Goal: Task Accomplishment & Management: Use online tool/utility

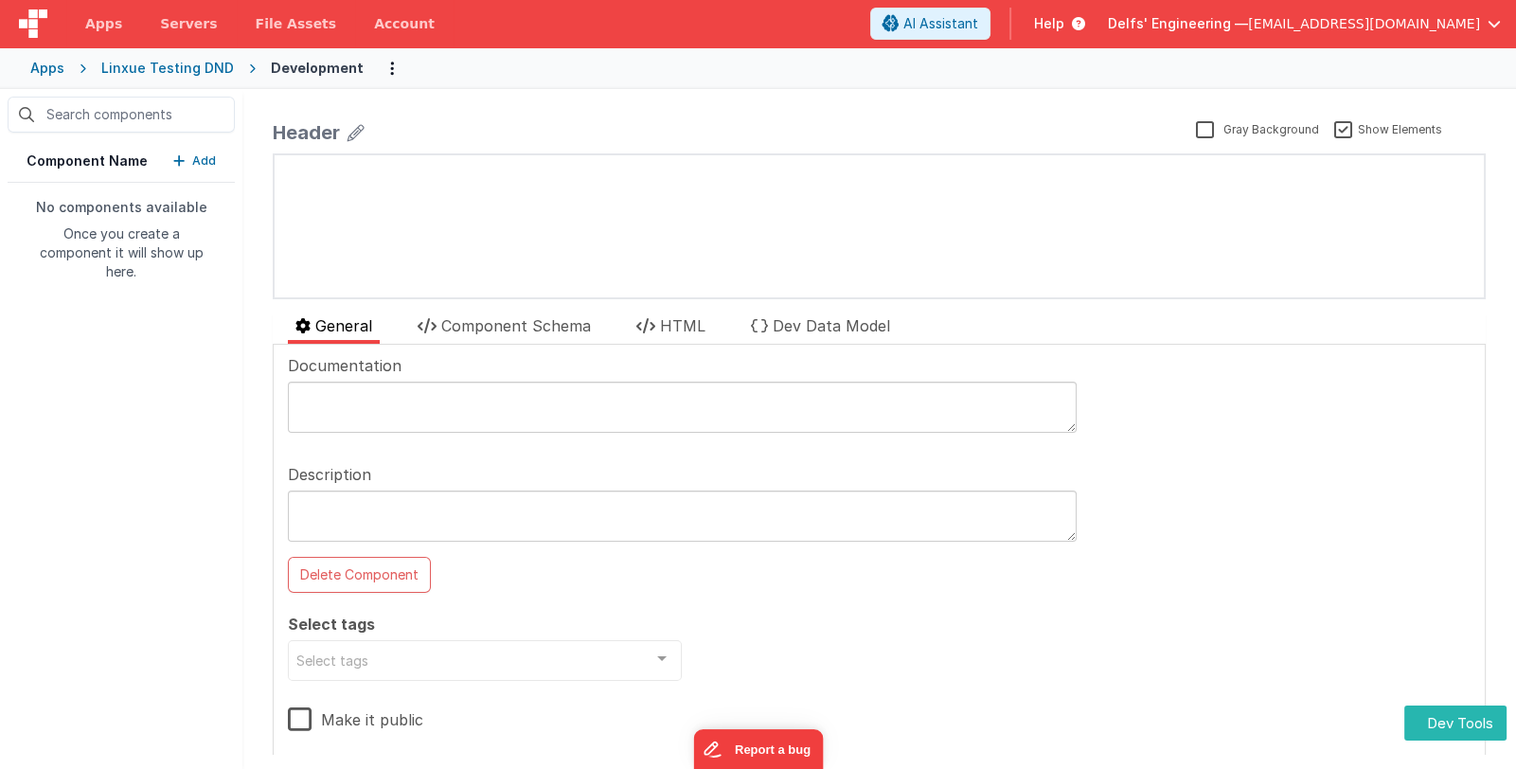
click at [199, 159] on p "Add" at bounding box center [204, 160] width 24 height 19
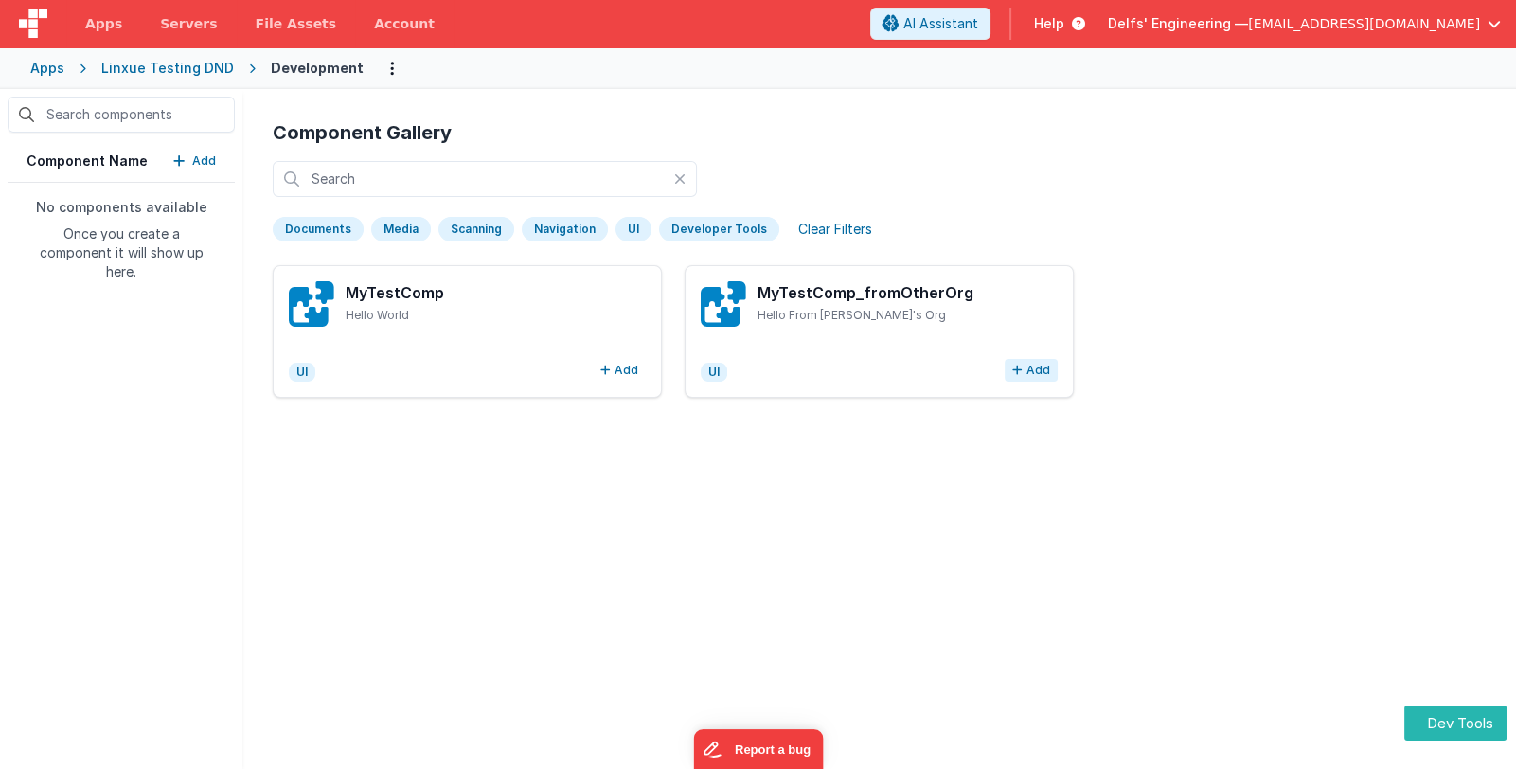
click at [1013, 371] on button "Add" at bounding box center [1030, 370] width 53 height 23
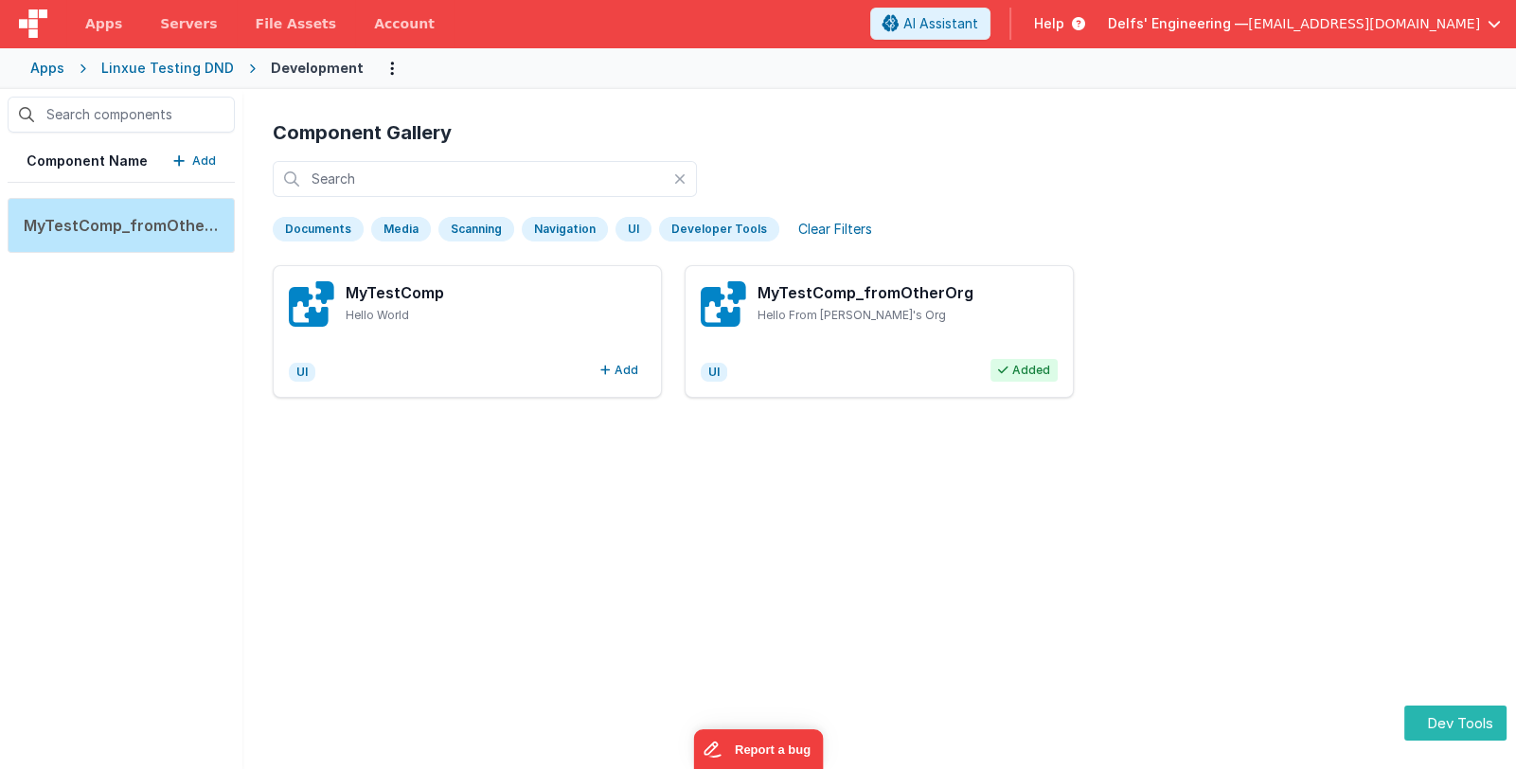
click at [101, 66] on div "Linxue Testing DND" at bounding box center [167, 68] width 133 height 19
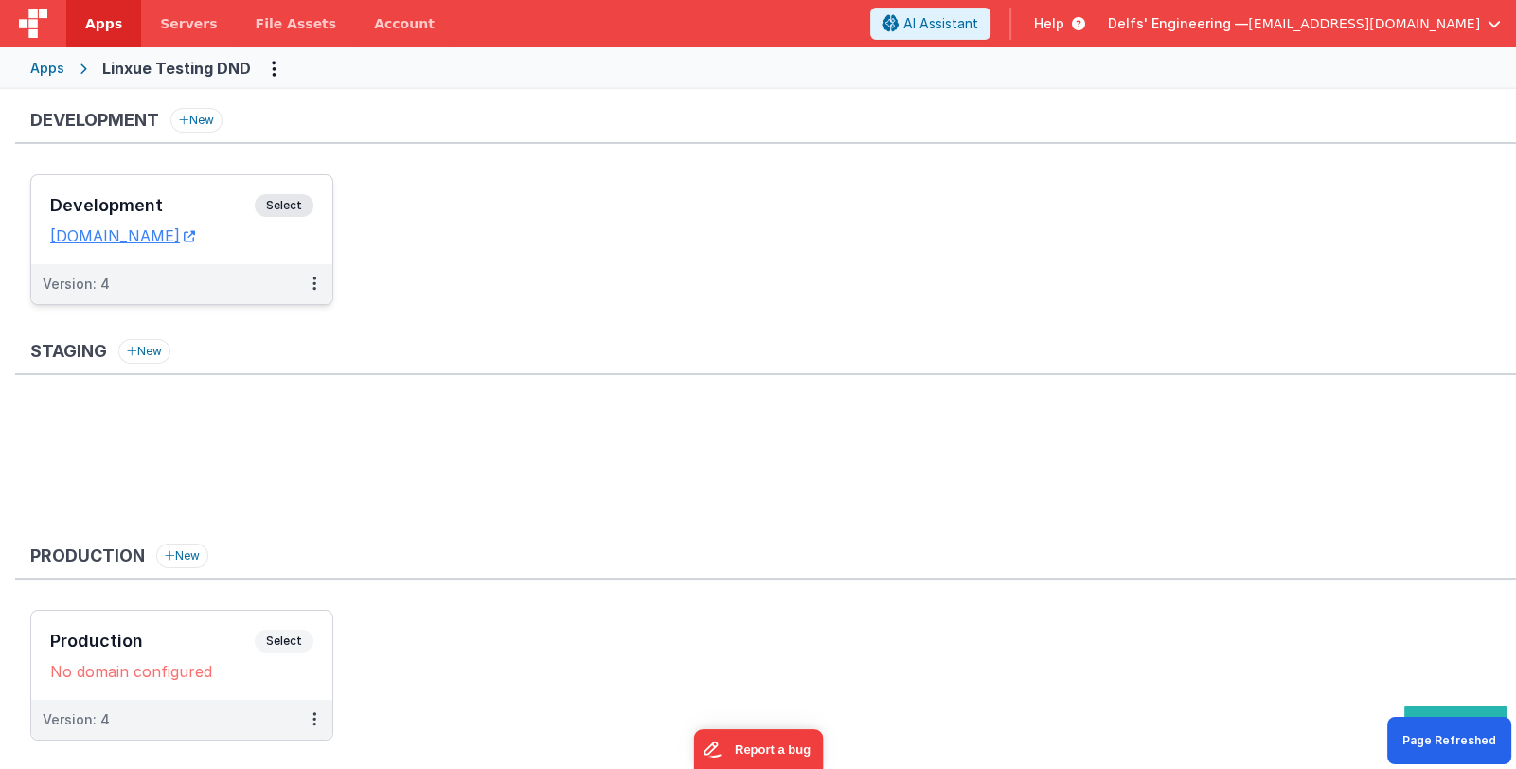
click at [199, 197] on h3 "Development" at bounding box center [152, 205] width 204 height 19
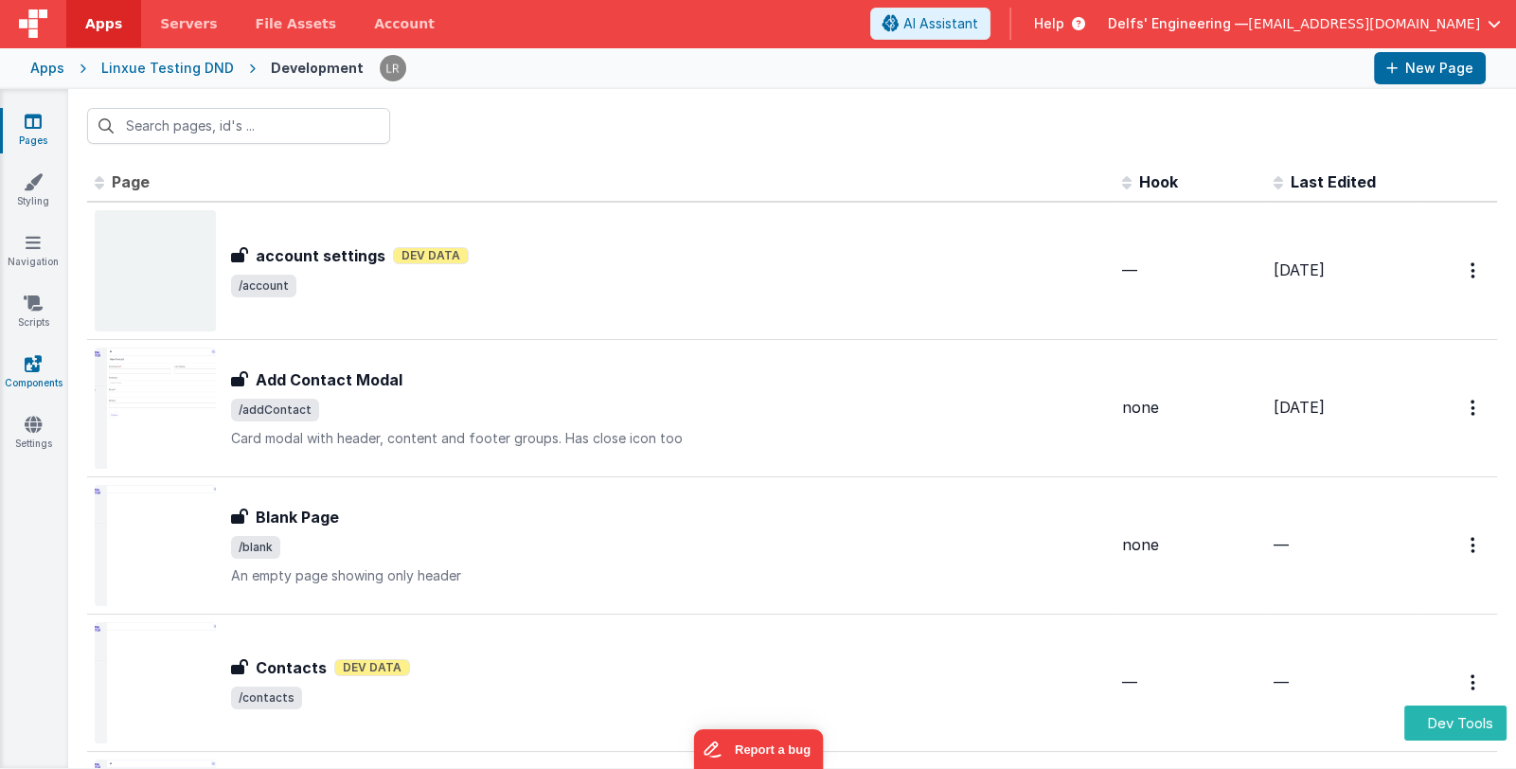
click at [37, 374] on link "Components" at bounding box center [33, 373] width 68 height 38
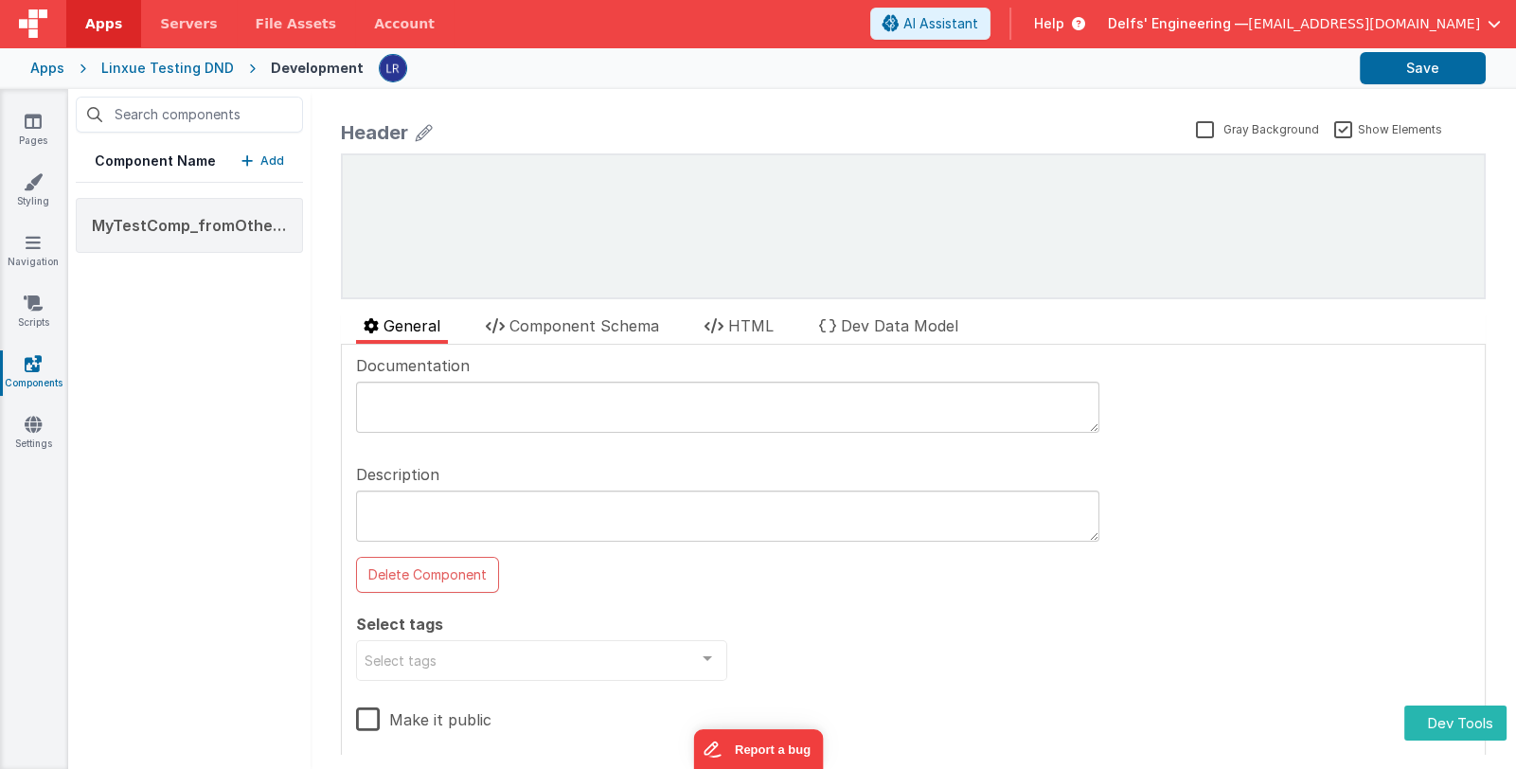
click at [270, 160] on p "Add" at bounding box center [272, 160] width 24 height 19
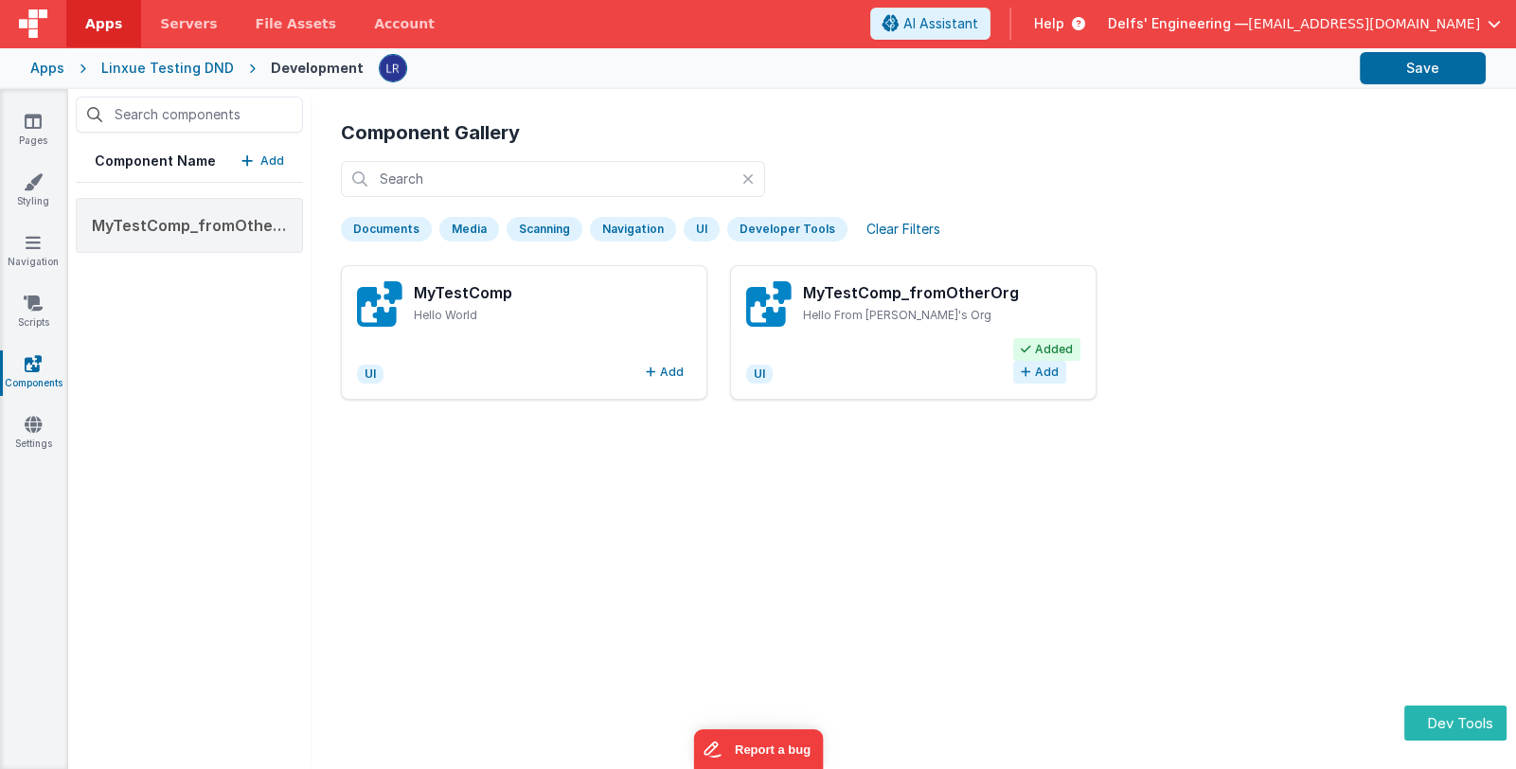
click at [1037, 368] on button "Add" at bounding box center [1039, 372] width 53 height 23
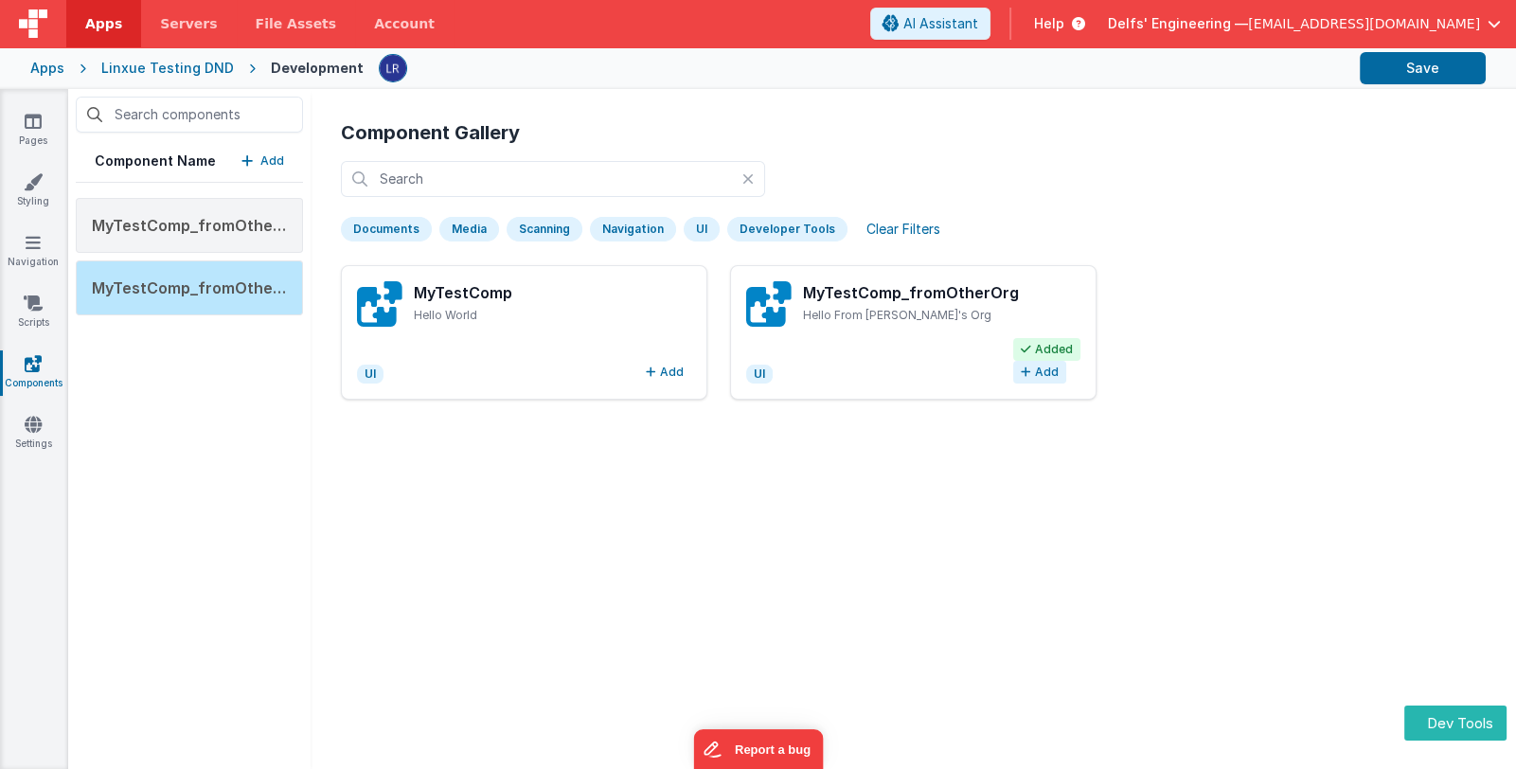
click at [1020, 368] on icon at bounding box center [1025, 371] width 10 height 11
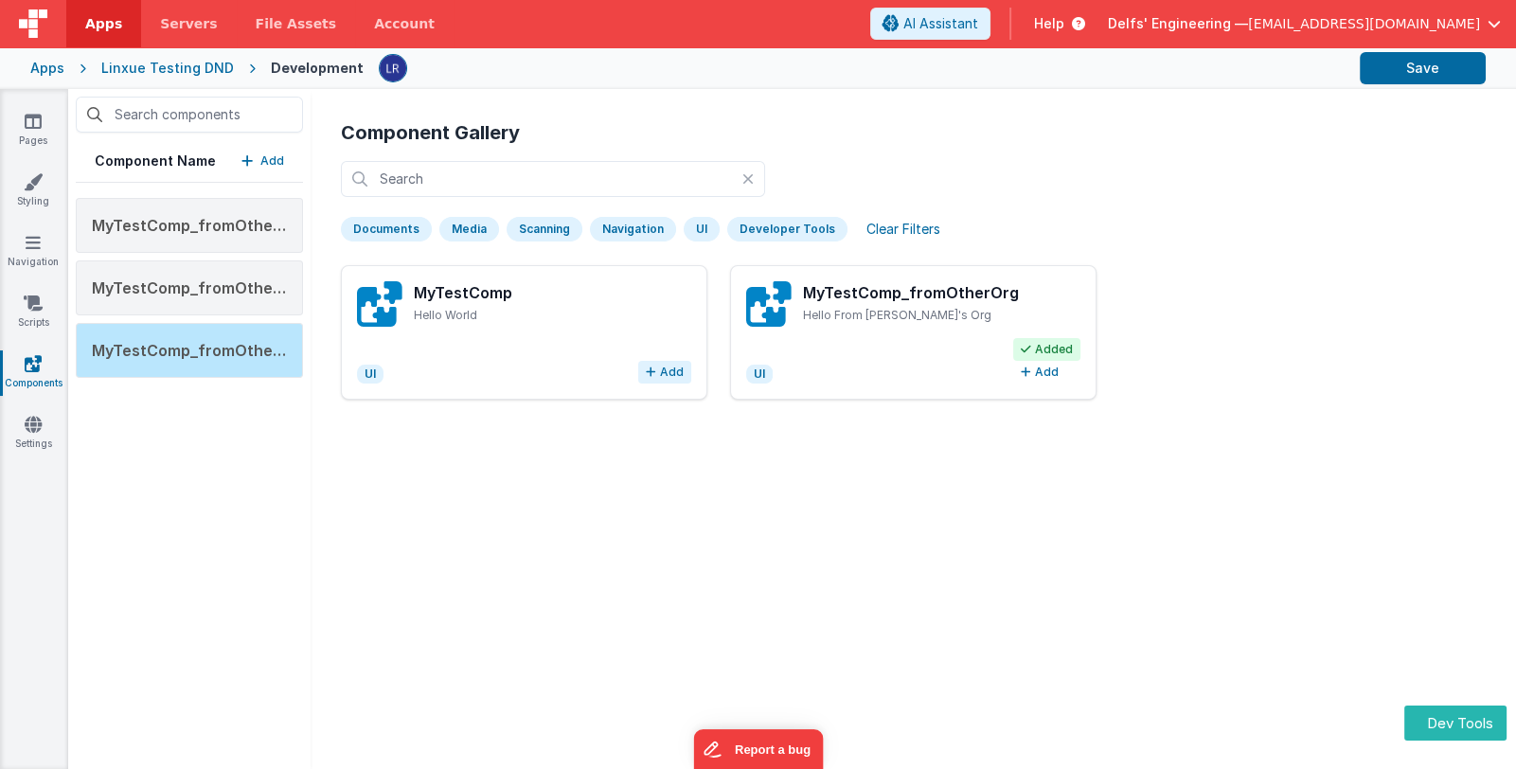
click at [660, 365] on button "Add" at bounding box center [664, 372] width 53 height 23
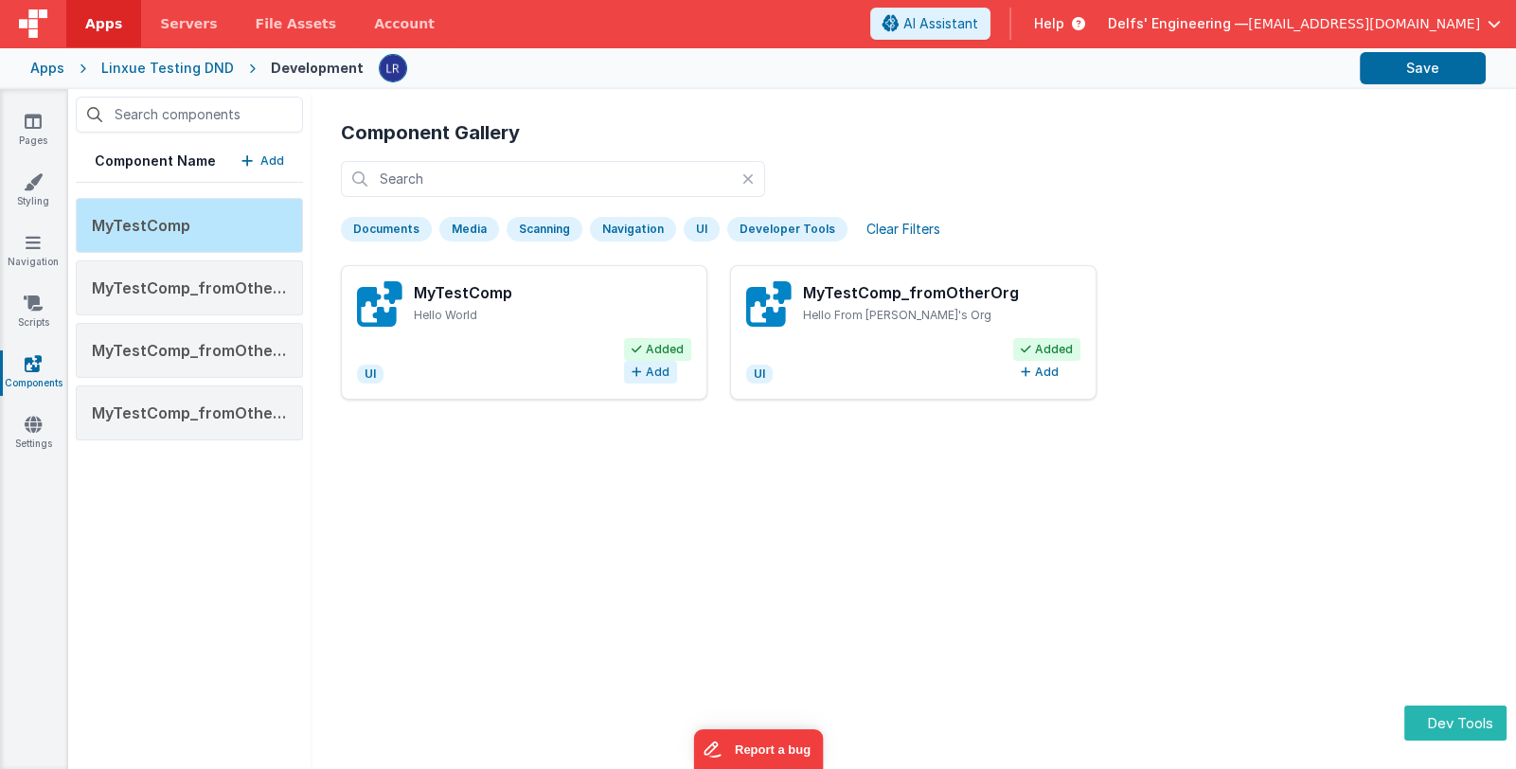
click at [654, 370] on button "Add" at bounding box center [650, 372] width 53 height 23
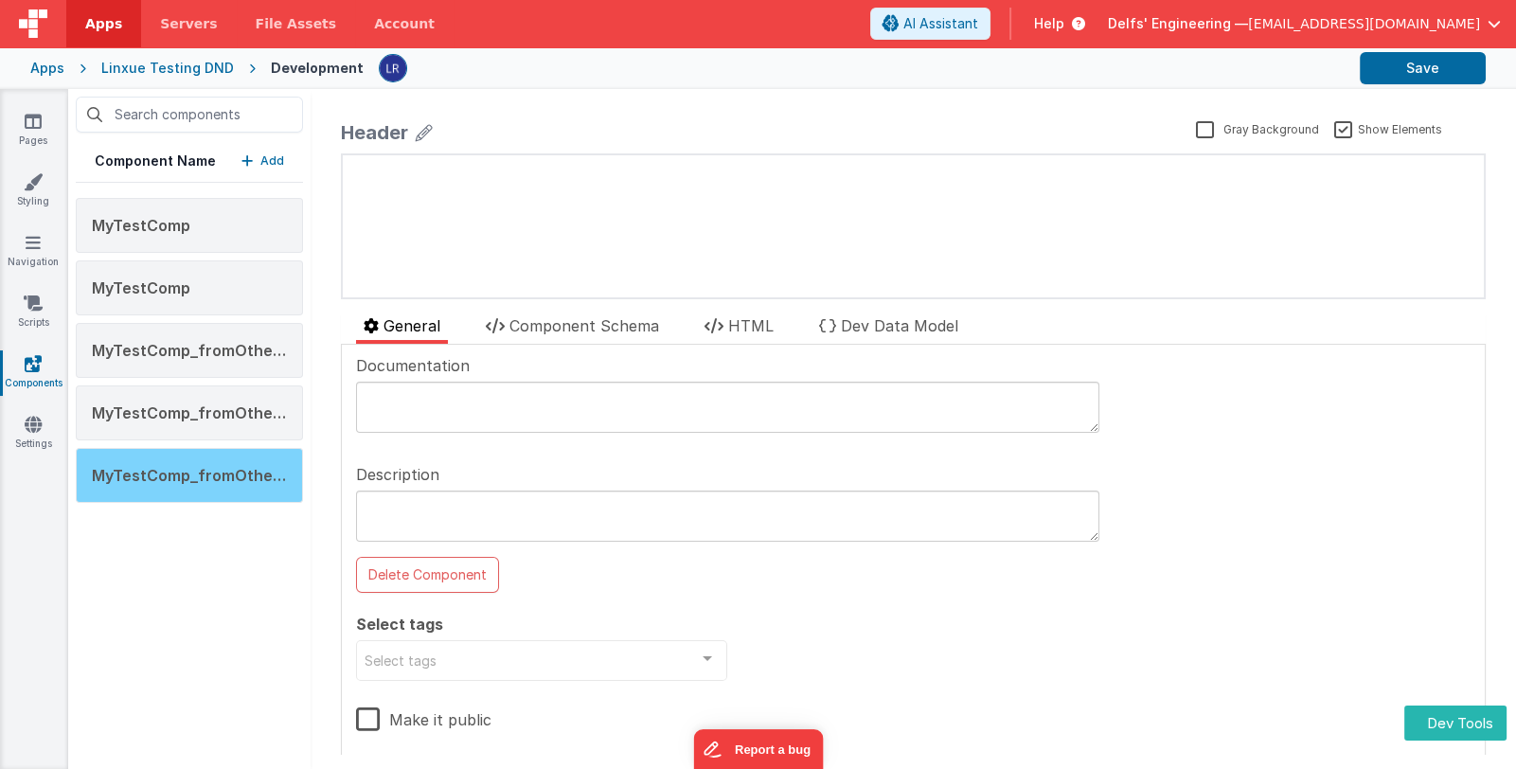
click at [211, 489] on div "MyTestComp_fromOtherOrg" at bounding box center [189, 475] width 227 height 55
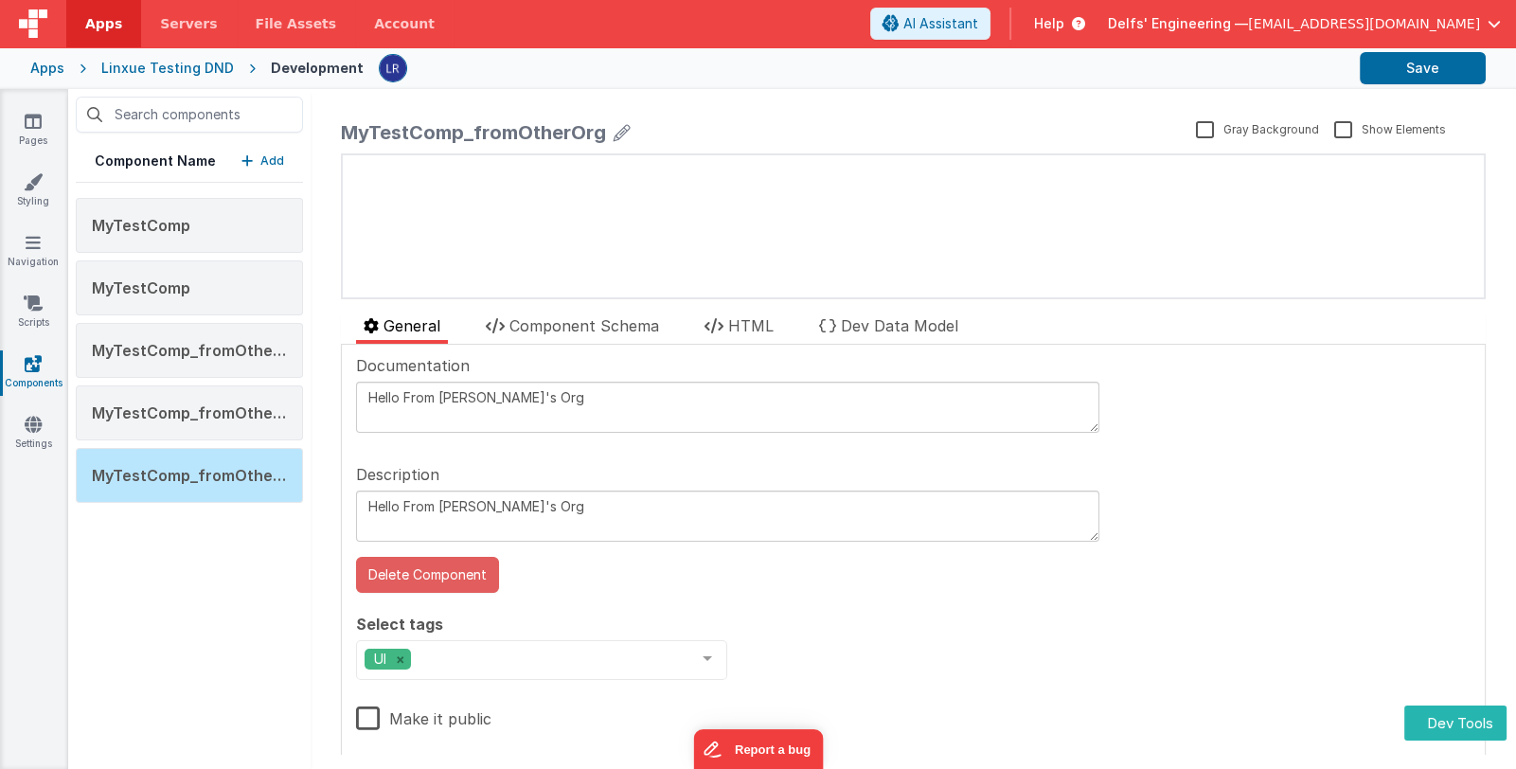
click at [473, 574] on button "Delete Component" at bounding box center [427, 575] width 143 height 36
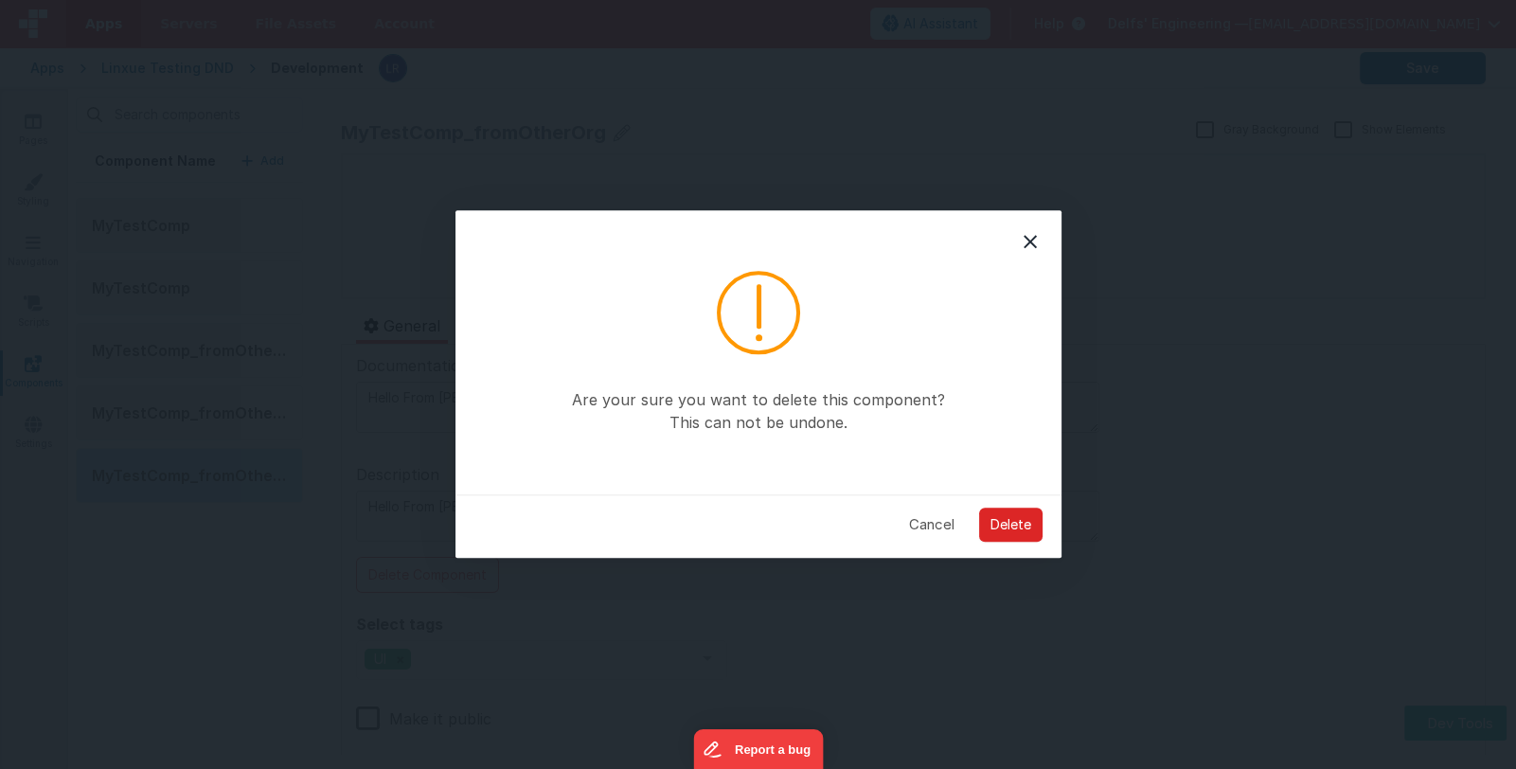
click at [1034, 526] on button "Delete" at bounding box center [1010, 524] width 63 height 34
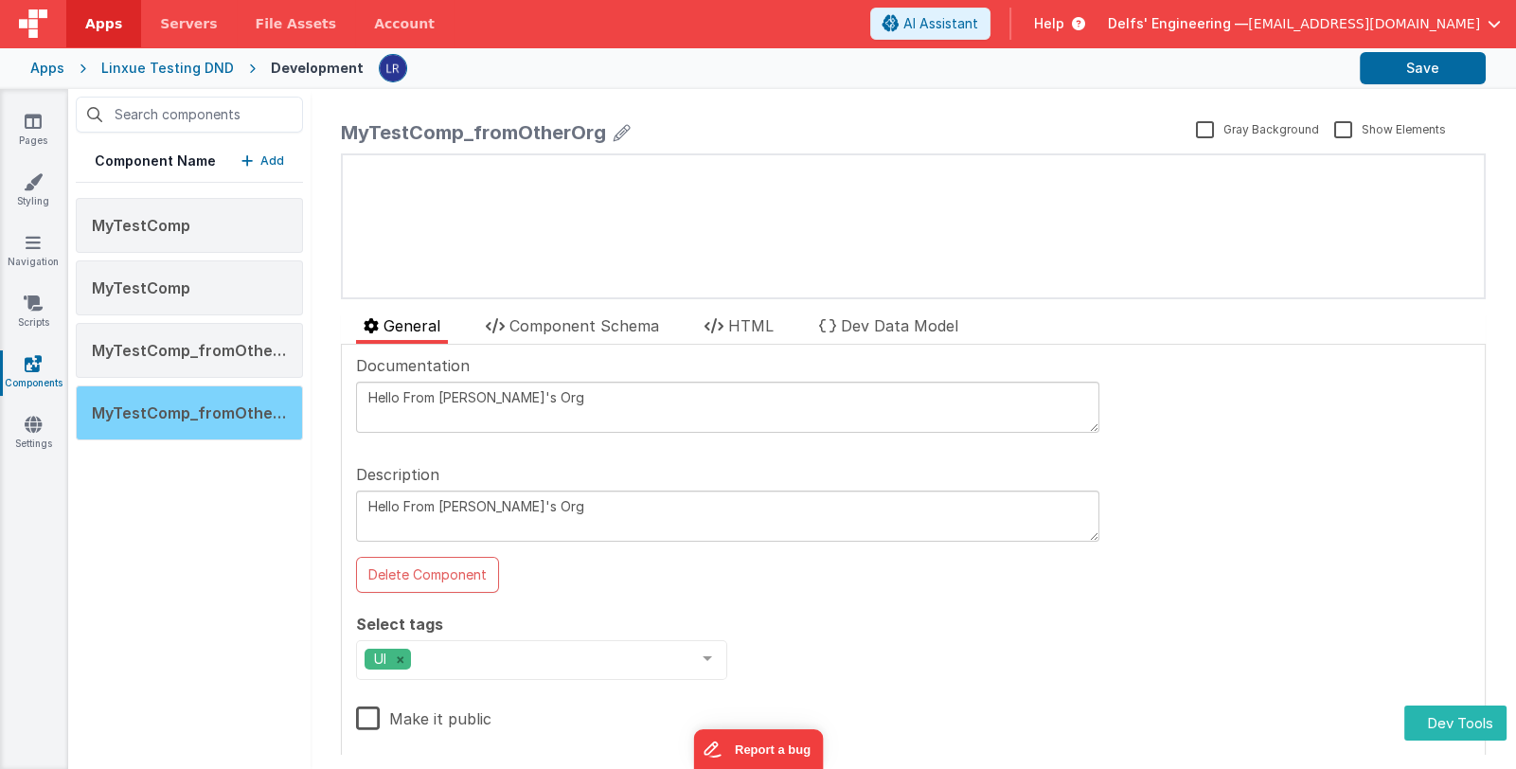
click at [250, 419] on span "MyTestComp_fromOtherOrg" at bounding box center [200, 412] width 216 height 19
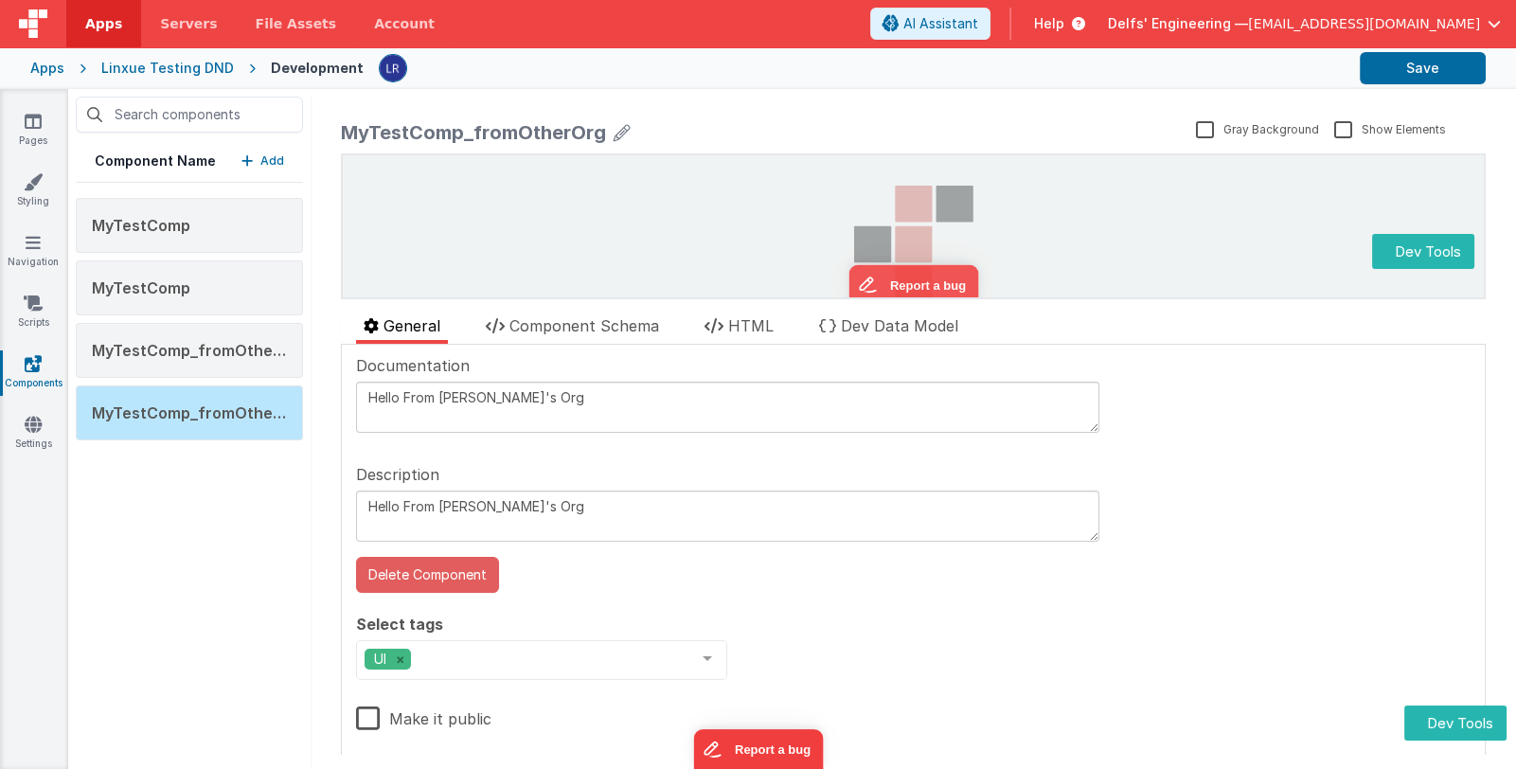
click at [466, 568] on button "Delete Component" at bounding box center [427, 575] width 143 height 36
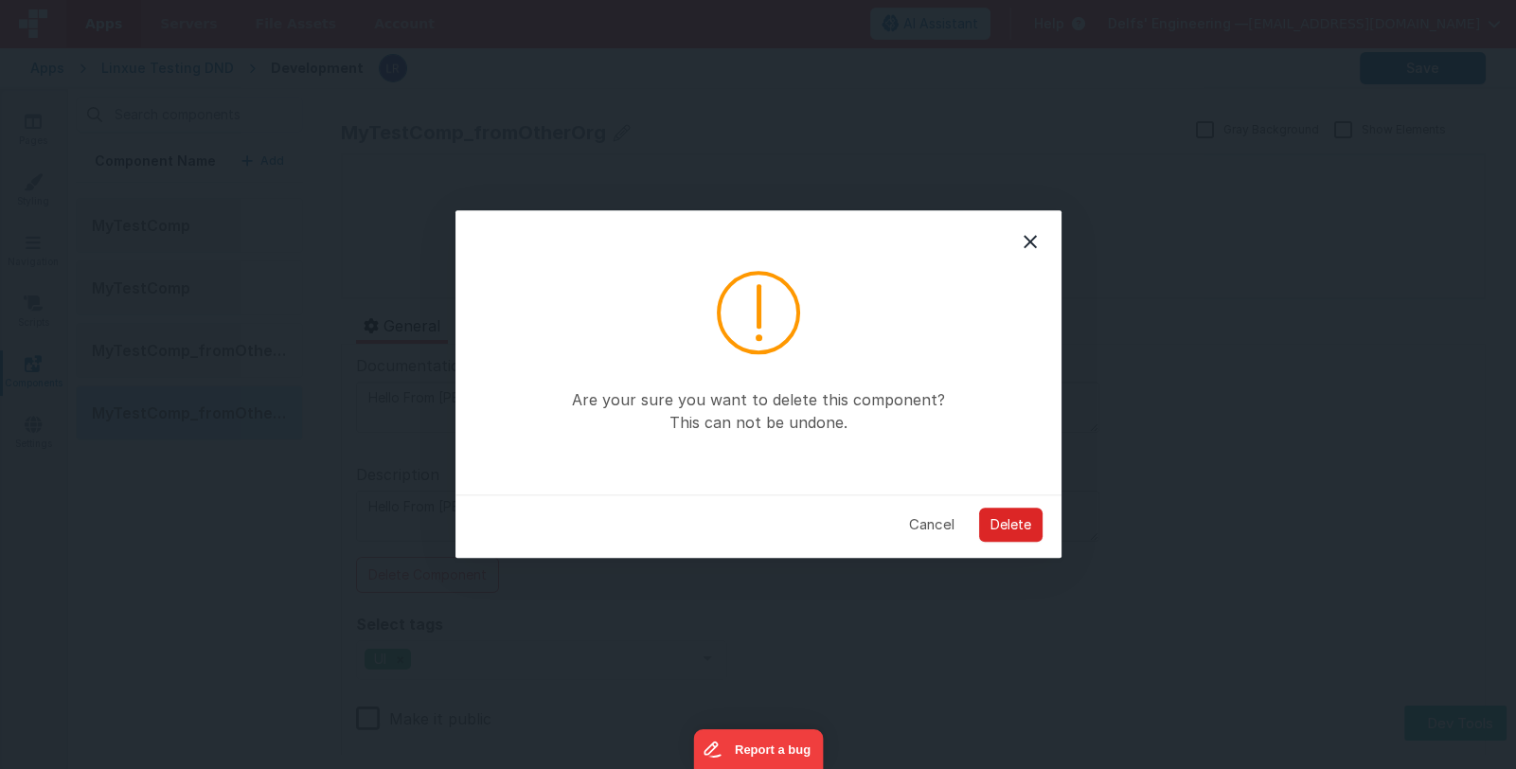
click at [990, 518] on button "Delete" at bounding box center [1010, 524] width 63 height 34
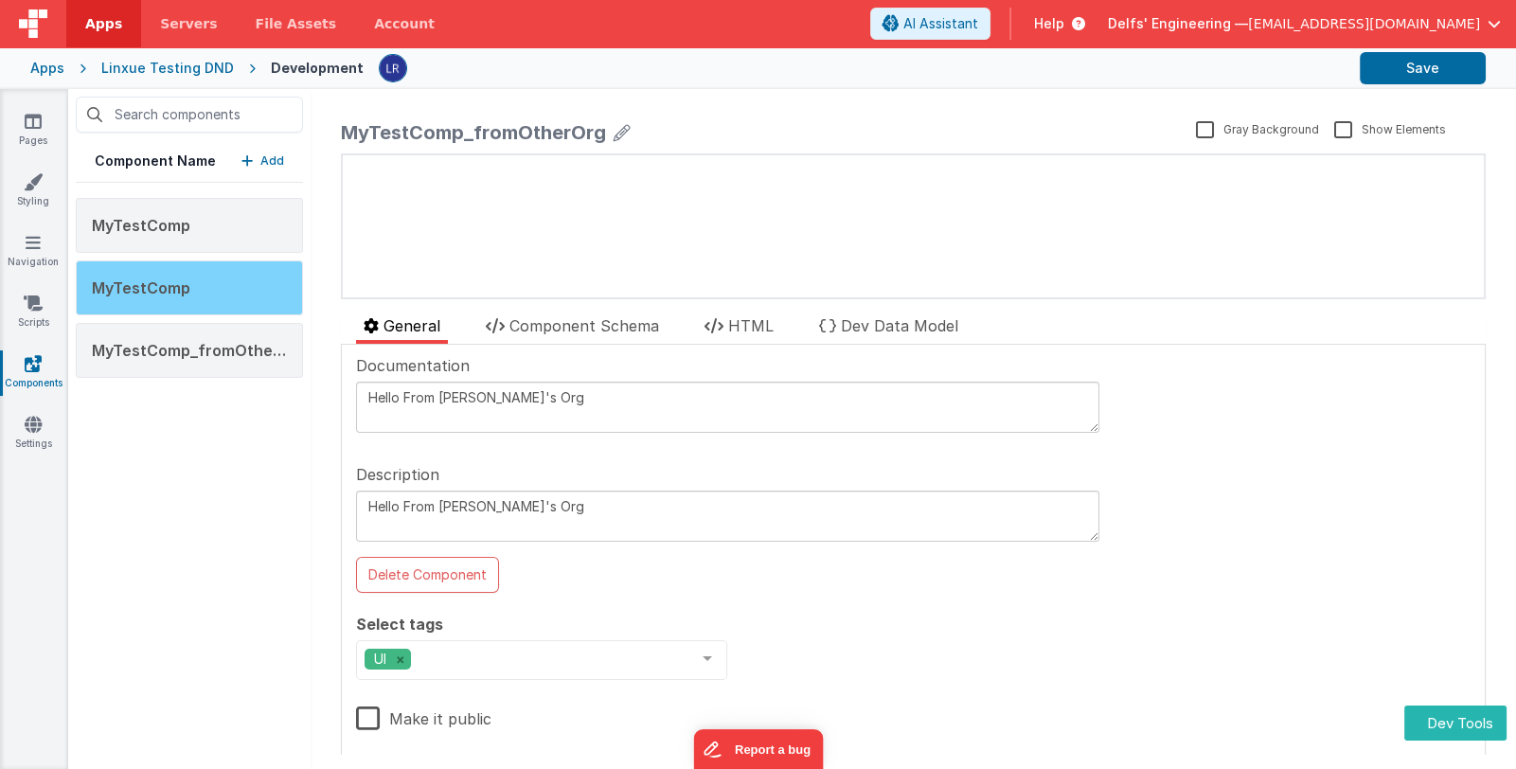
click at [194, 278] on div "MyTestComp" at bounding box center [189, 287] width 227 height 55
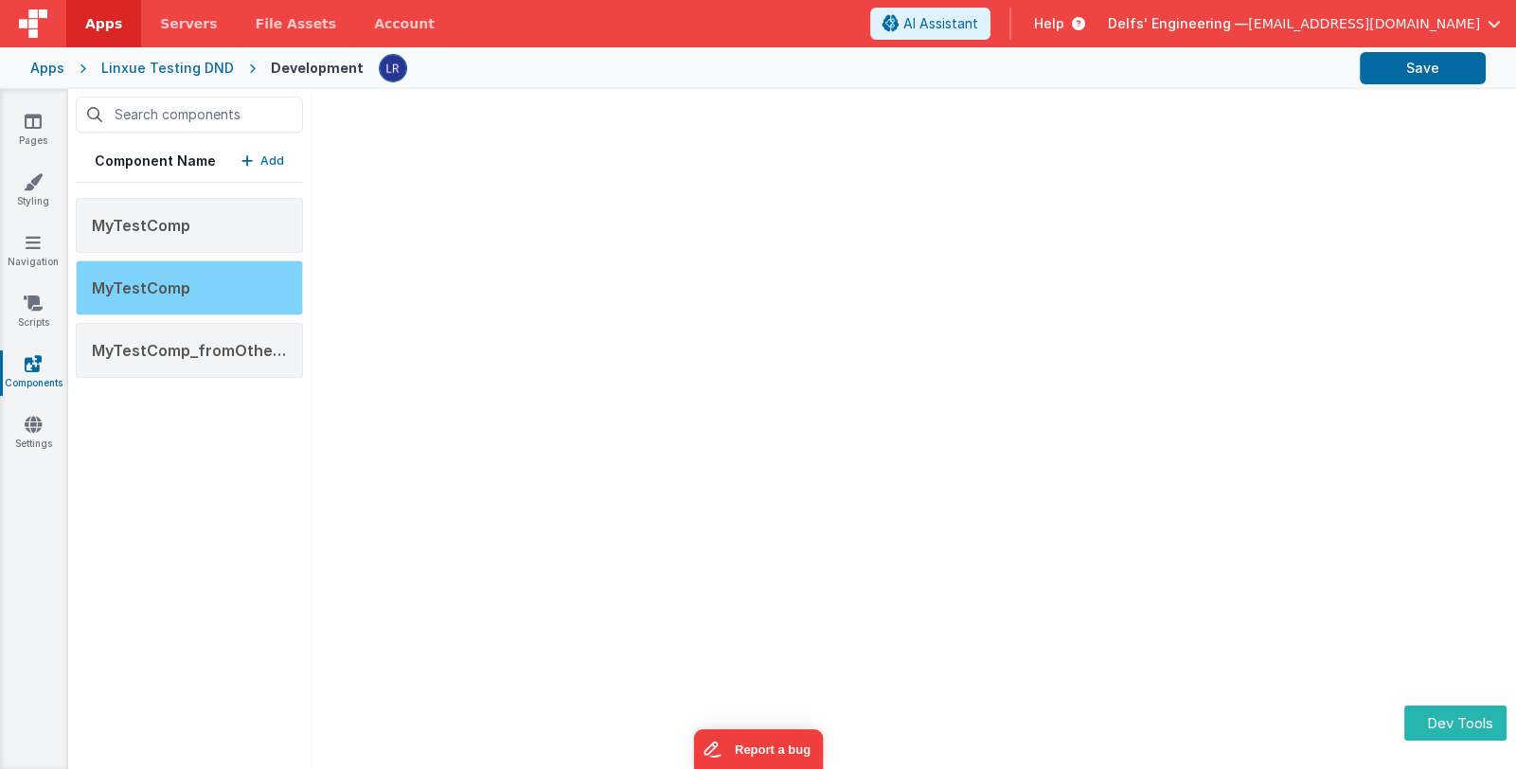
click at [194, 278] on div "MyTestComp" at bounding box center [189, 287] width 227 height 55
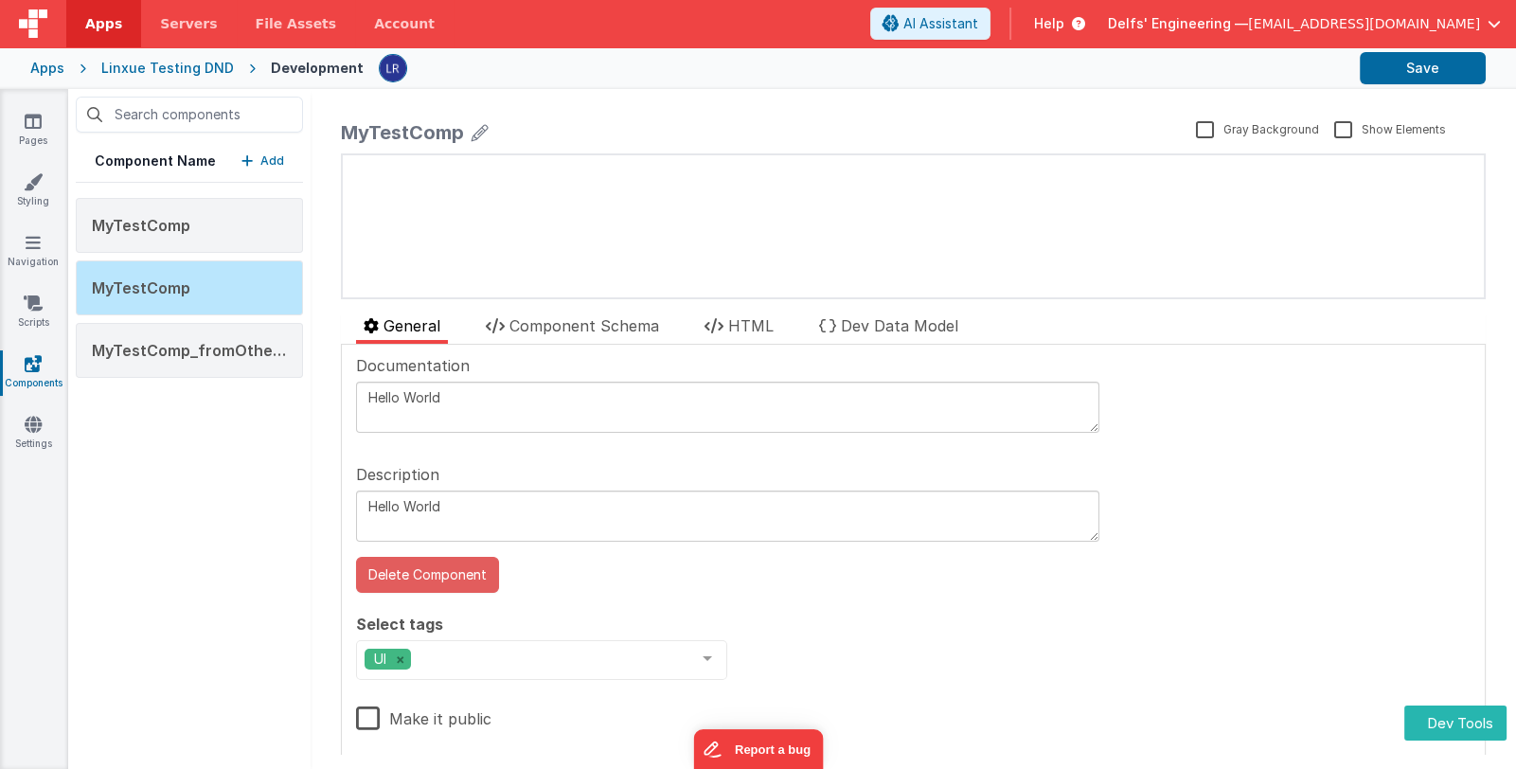
click at [470, 577] on button "Delete Component" at bounding box center [427, 575] width 143 height 36
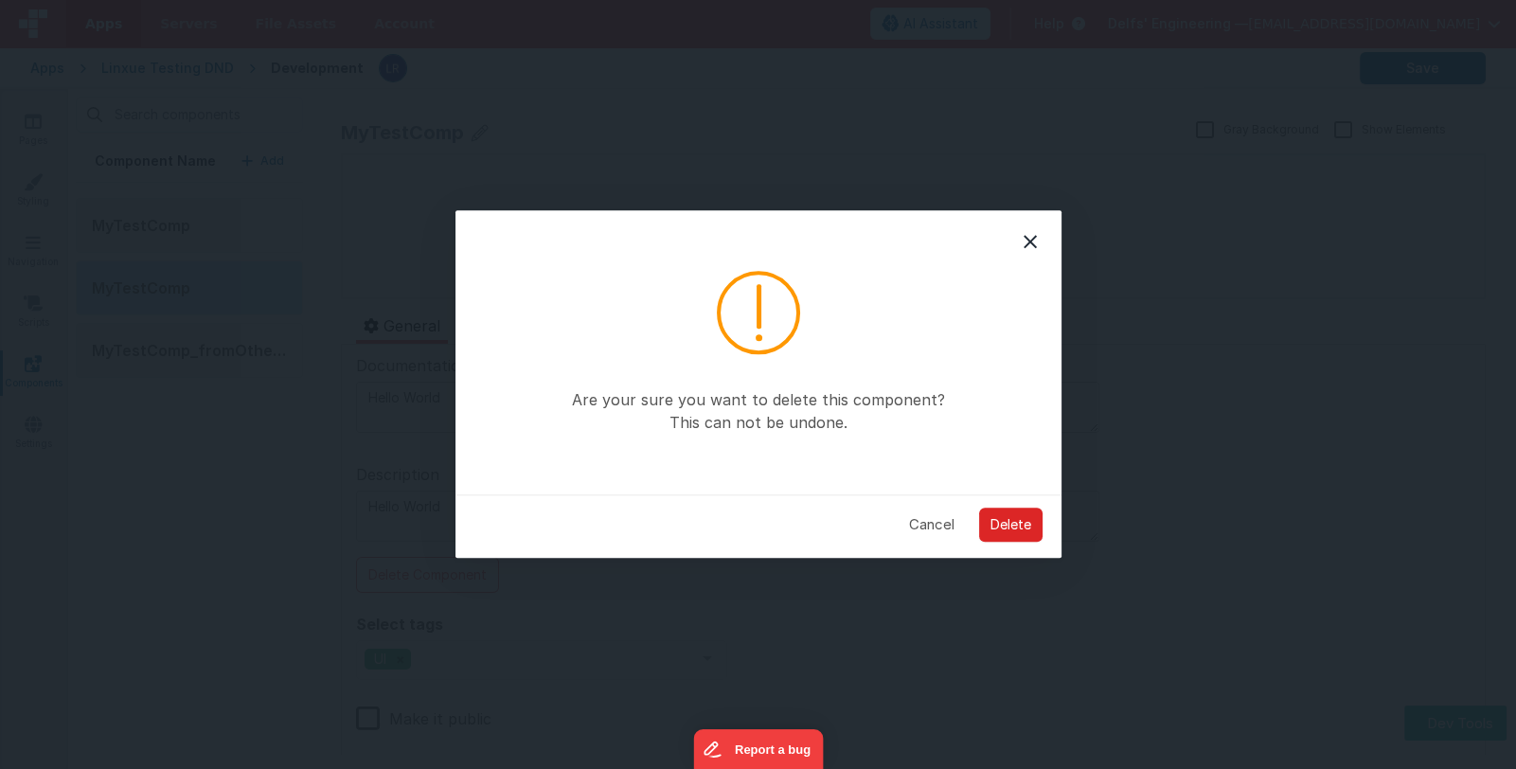
click at [1017, 532] on button "Delete" at bounding box center [1010, 524] width 63 height 34
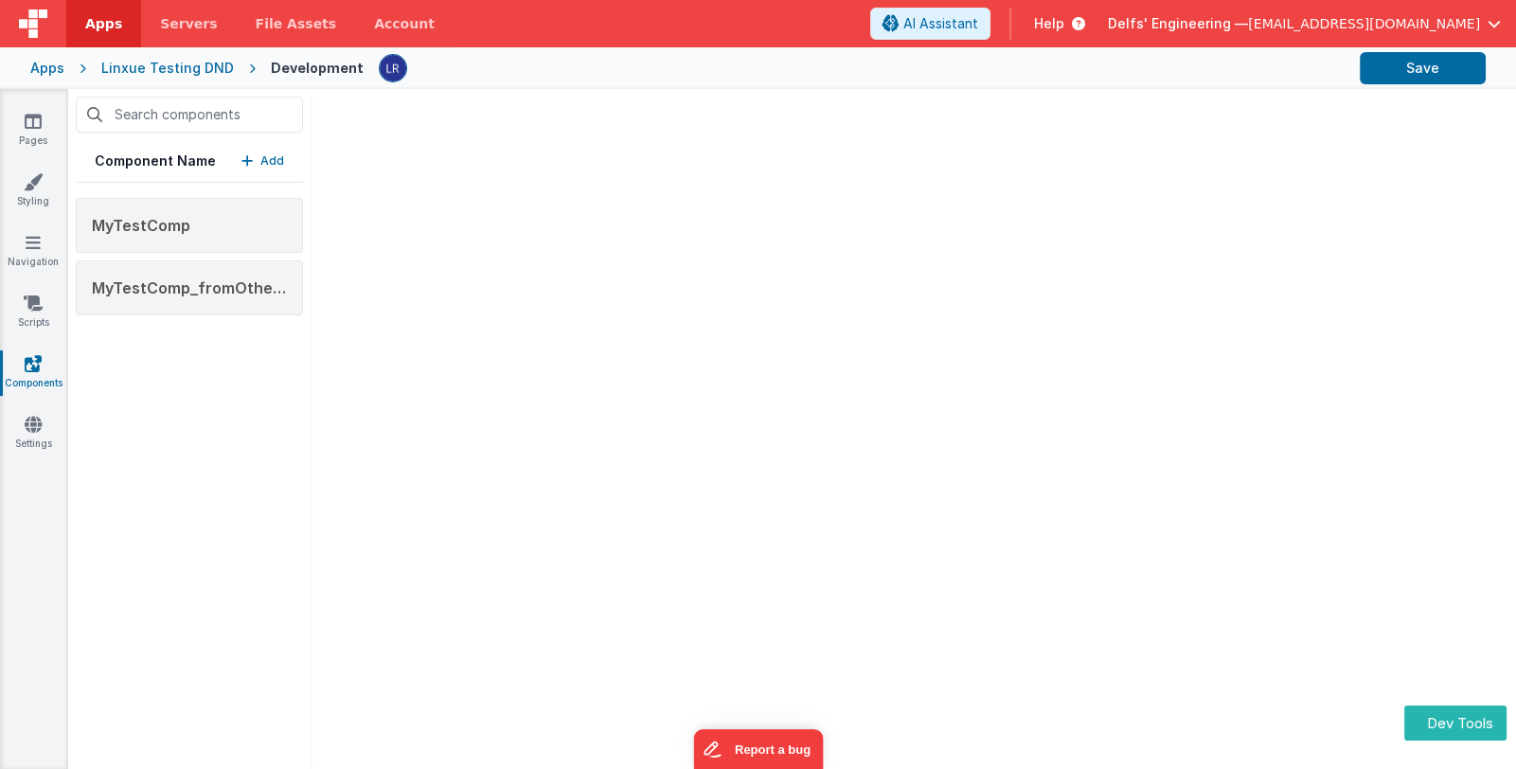
click at [254, 158] on button "Add" at bounding box center [262, 160] width 43 height 19
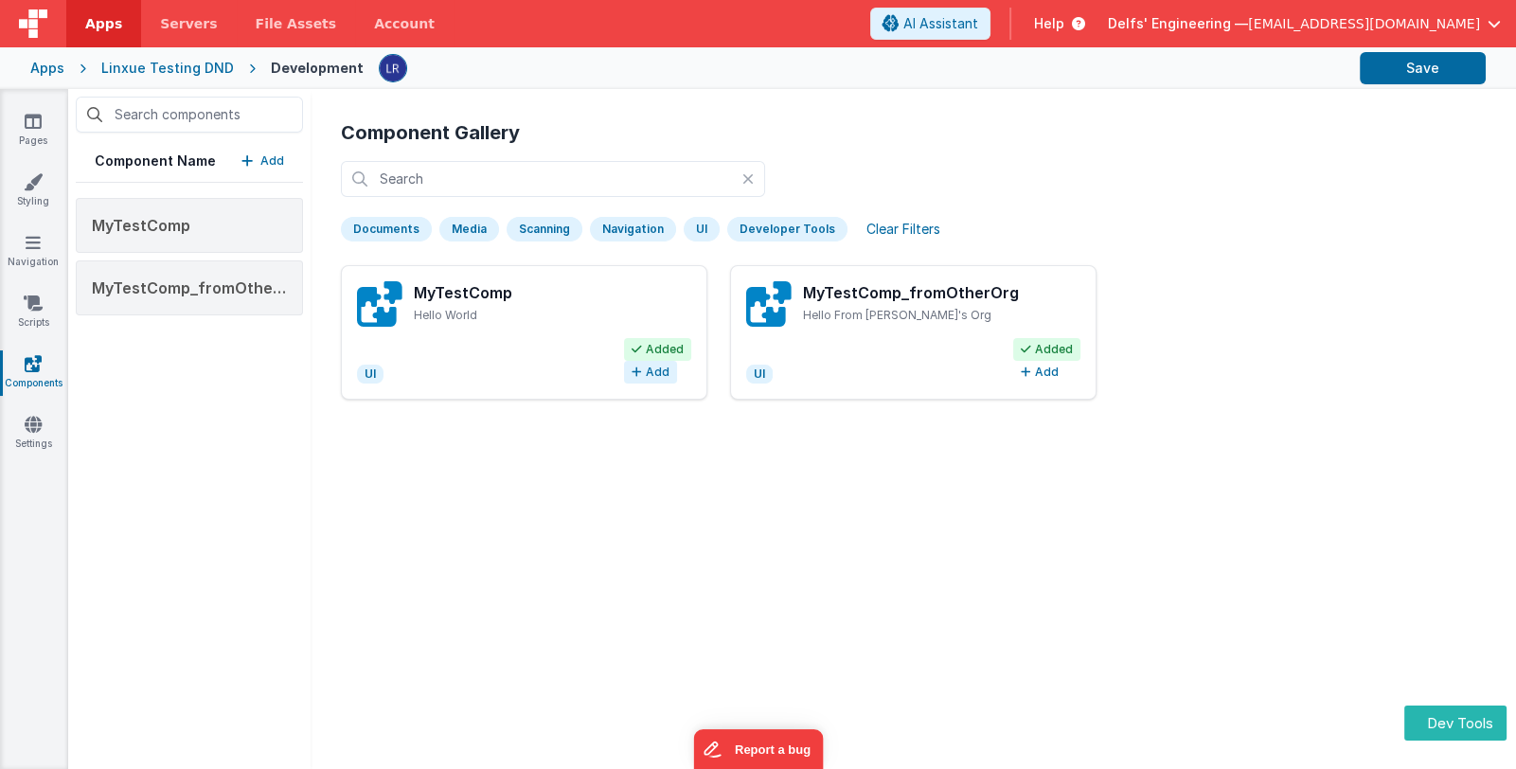
click at [645, 375] on button "Add" at bounding box center [650, 372] width 53 height 23
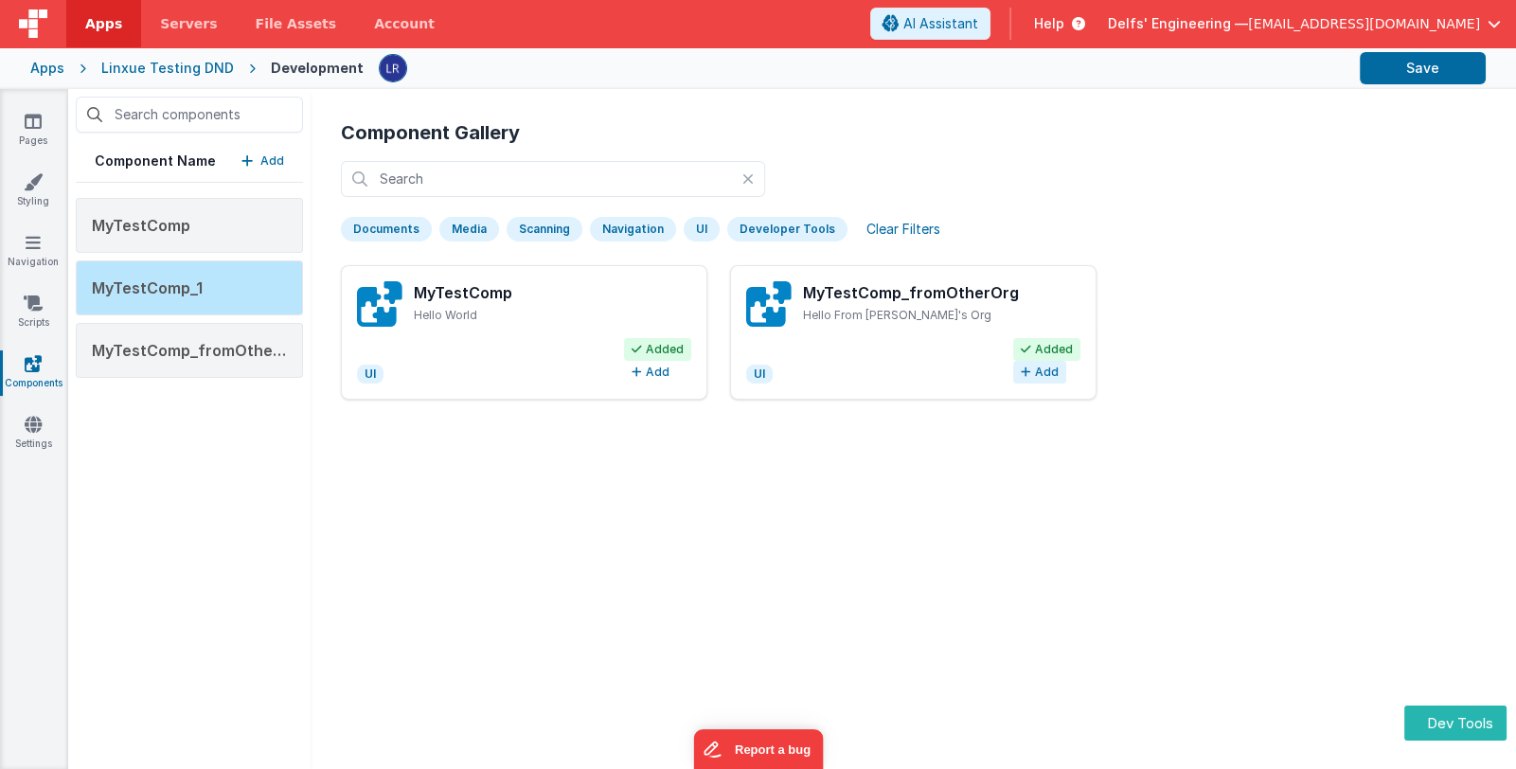
click at [1034, 371] on button "Add" at bounding box center [1039, 372] width 53 height 23
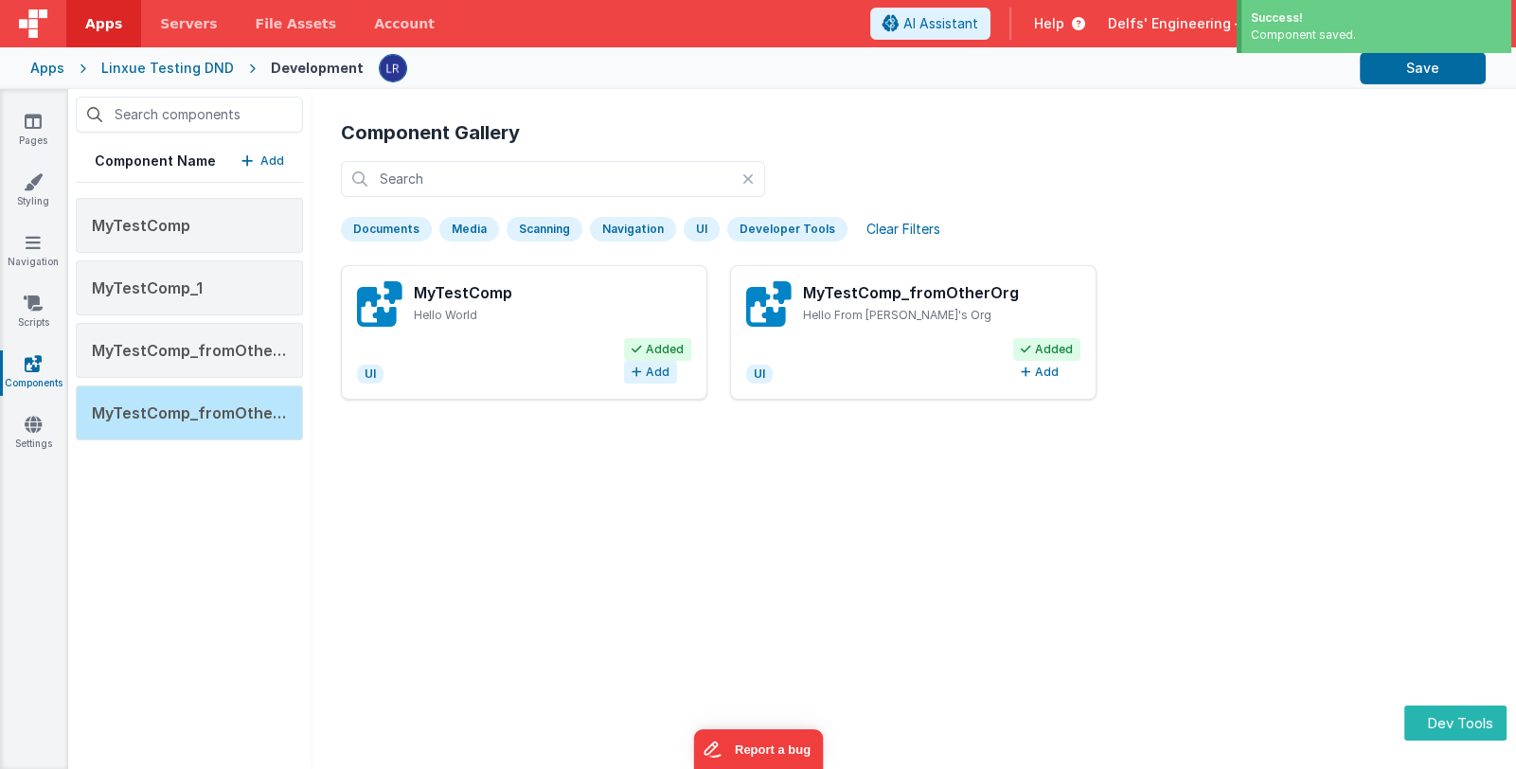
click at [647, 373] on button "Add" at bounding box center [650, 372] width 53 height 23
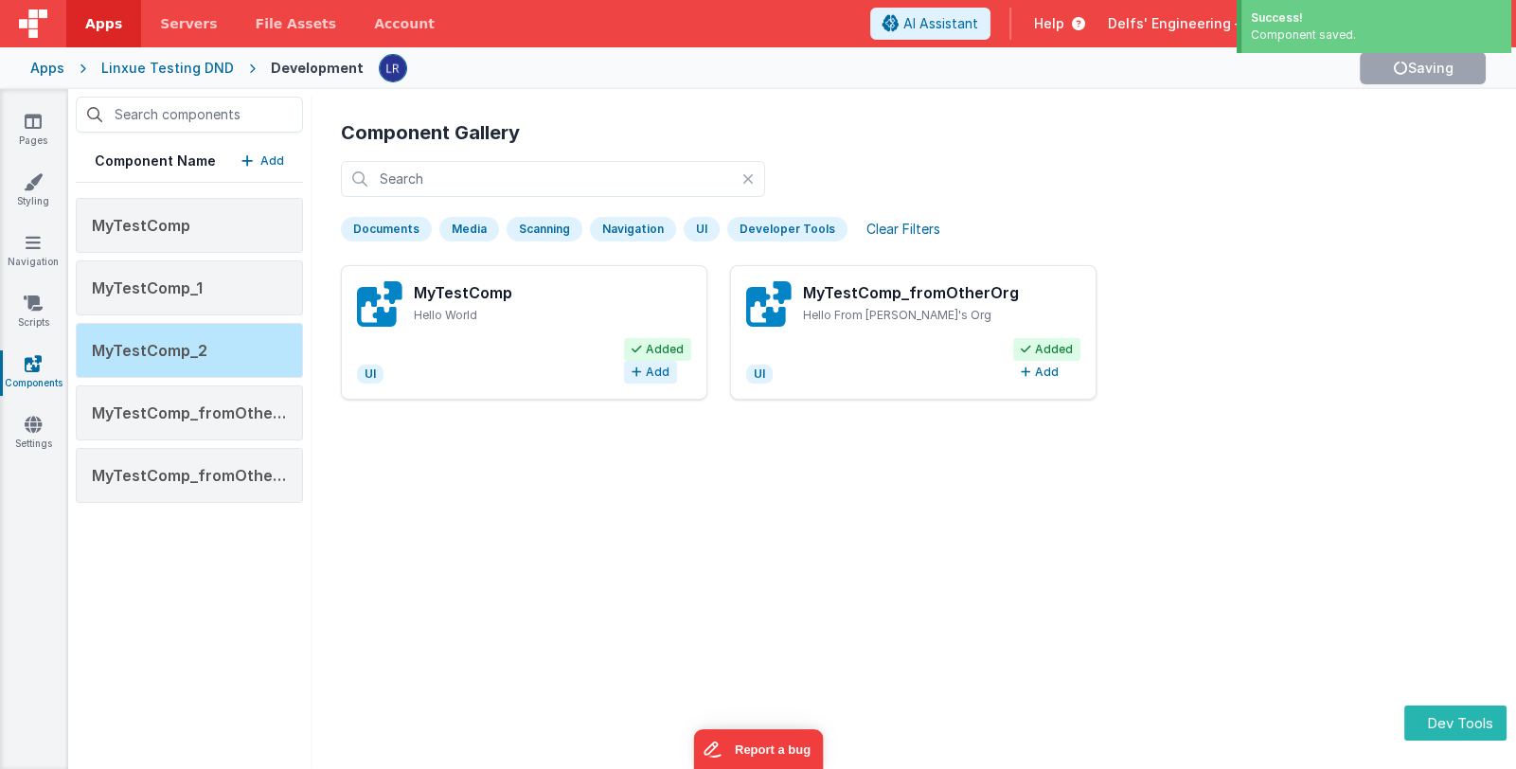
click at [647, 373] on button "Add" at bounding box center [650, 372] width 53 height 23
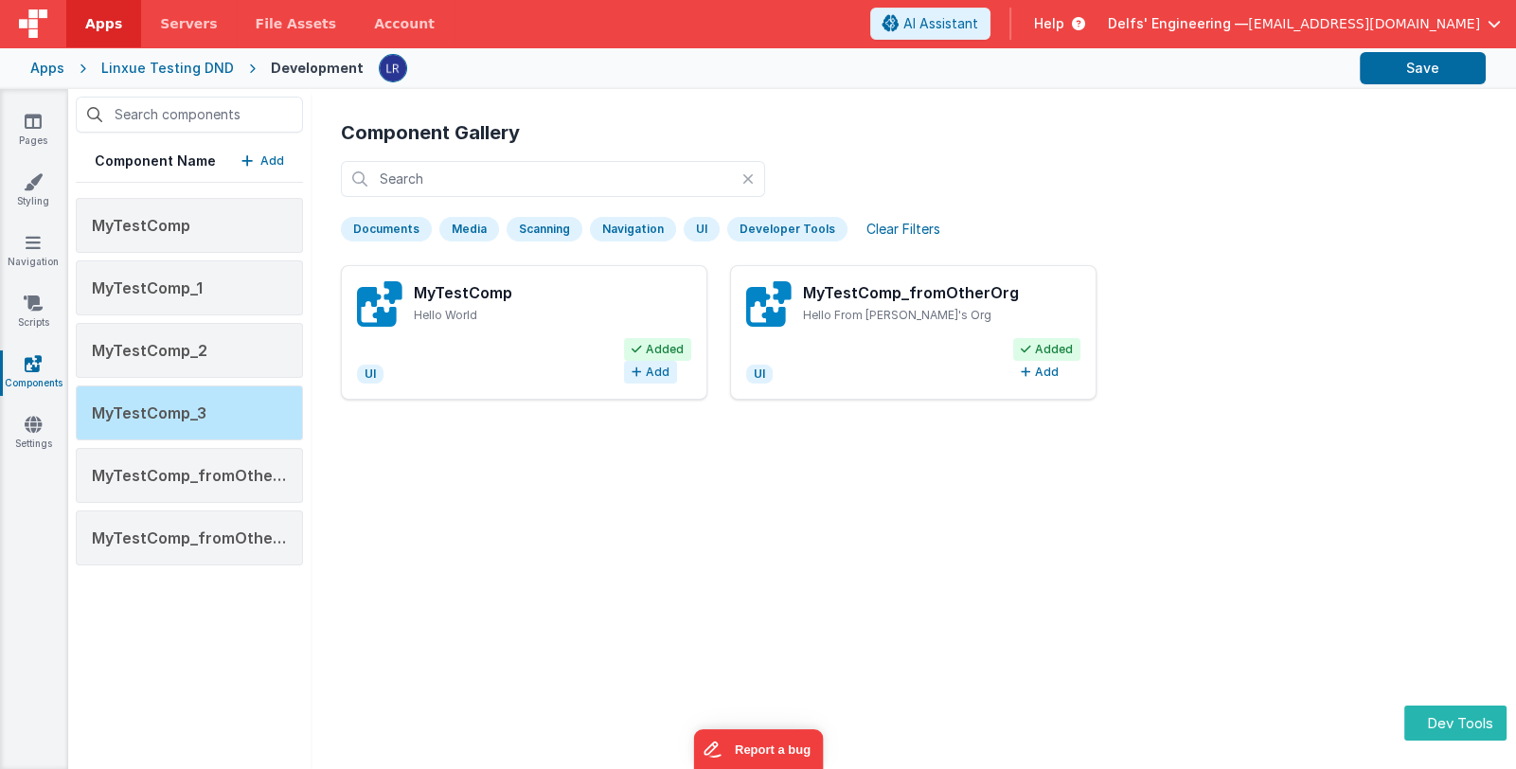
click at [647, 368] on button "Add" at bounding box center [650, 372] width 53 height 23
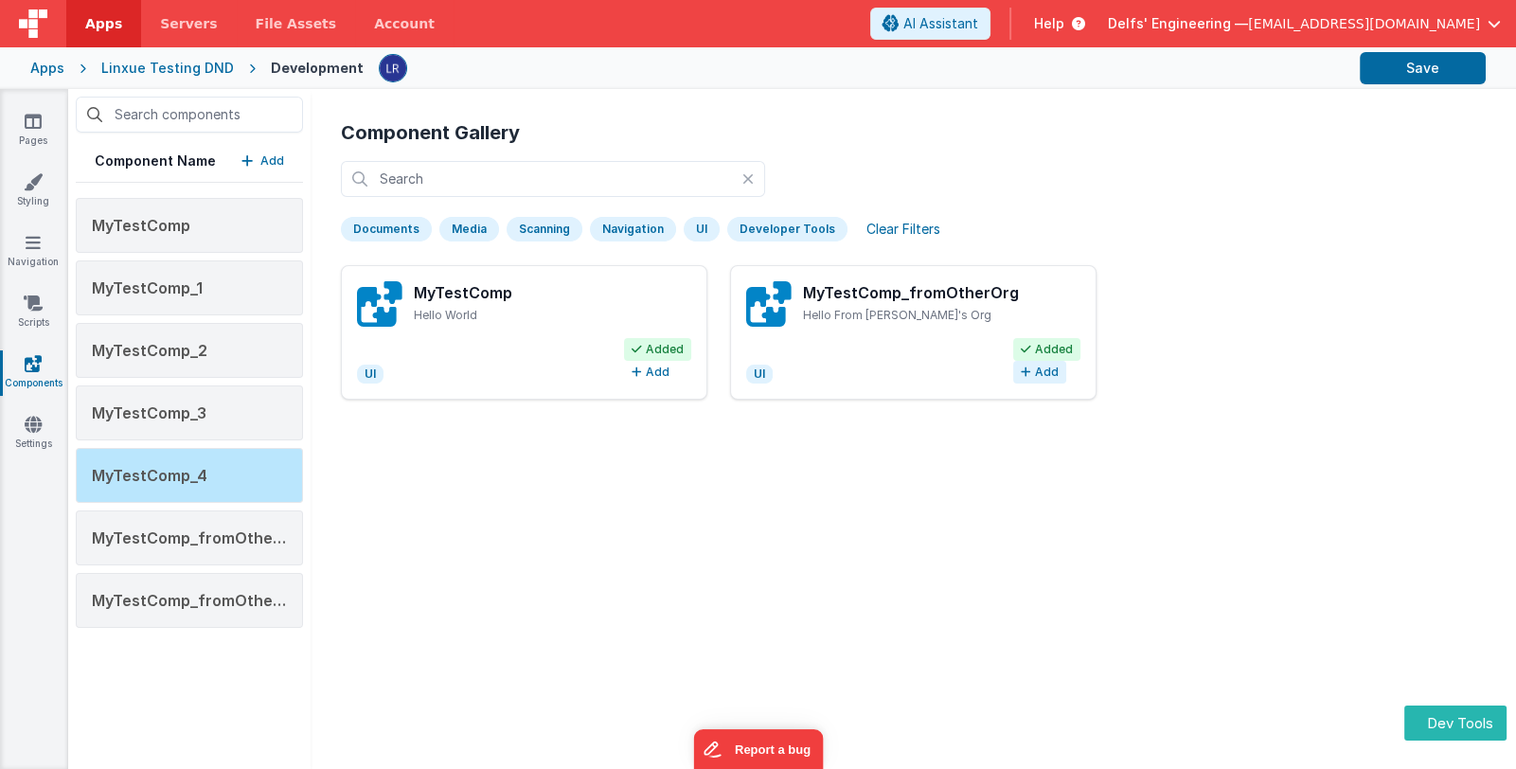
click at [1033, 369] on button "Add" at bounding box center [1039, 372] width 53 height 23
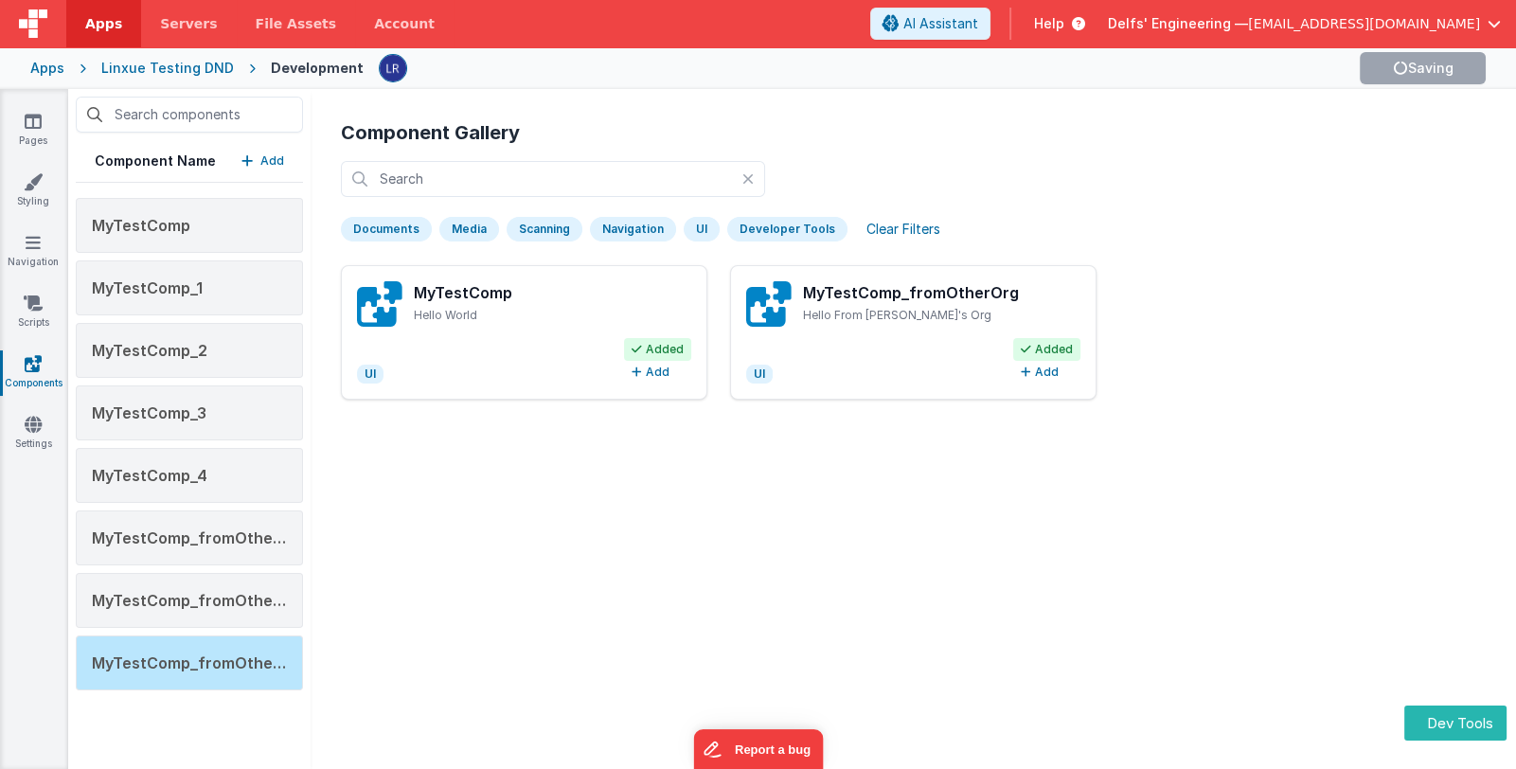
type textarea "Hello From [PERSON_NAME]'s Org"
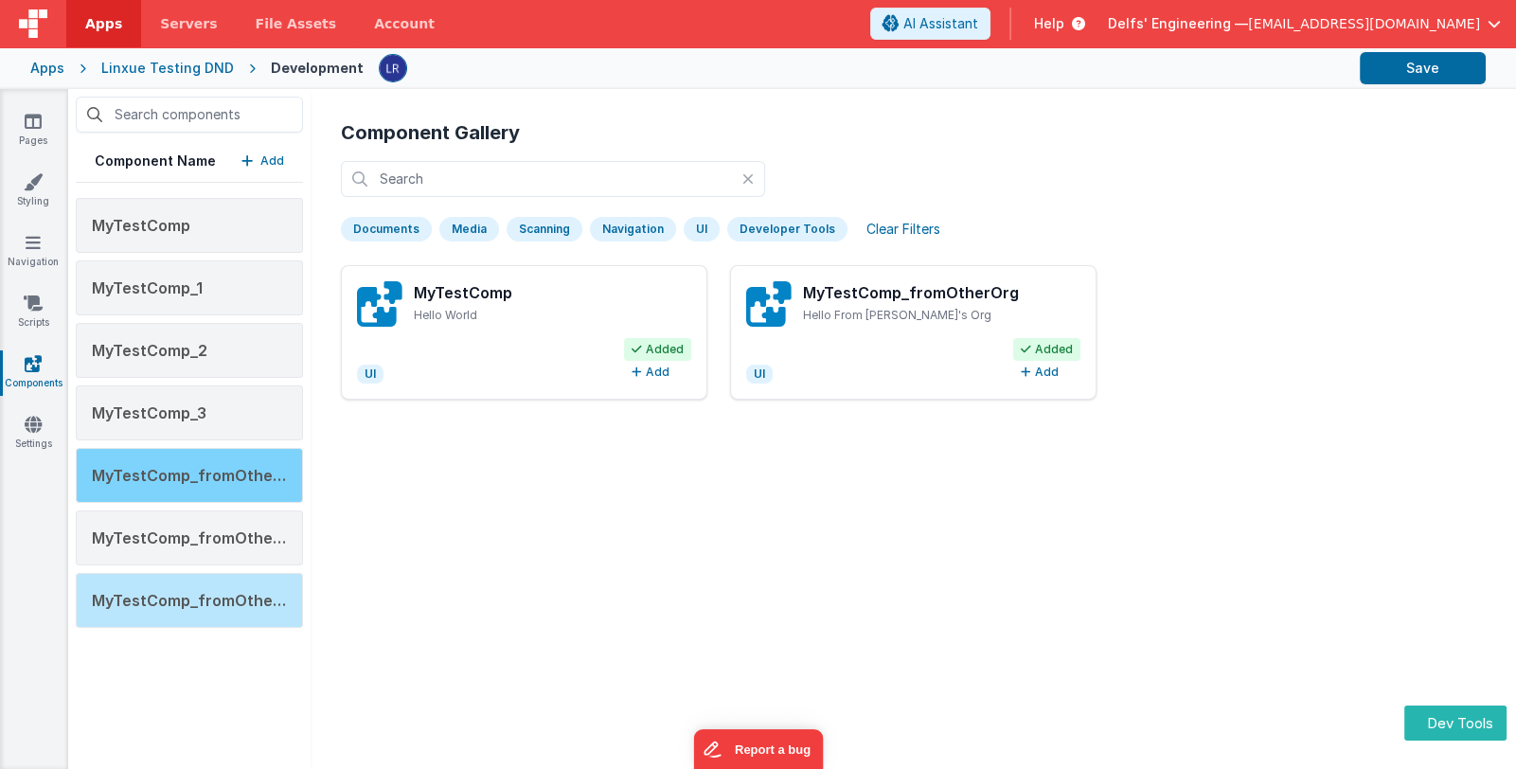
click at [261, 484] on div "MyTestComp_fromOtherOrg" at bounding box center [189, 475] width 227 height 55
click at [228, 486] on div "MyTestComp_fromOtherOrg" at bounding box center [189, 475] width 227 height 55
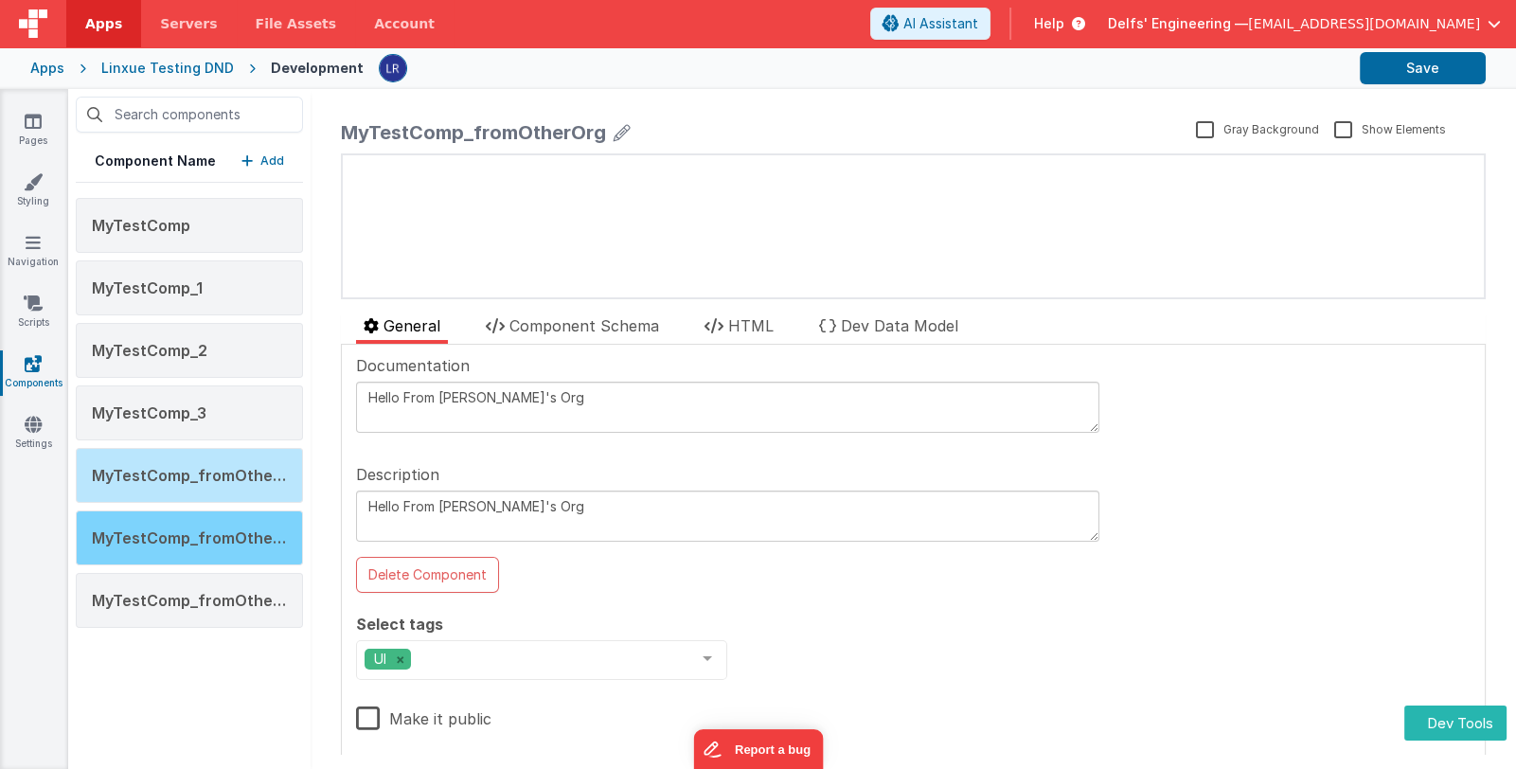
click at [213, 524] on div "MyTestComp_fromOtherOrg_1" at bounding box center [189, 537] width 227 height 55
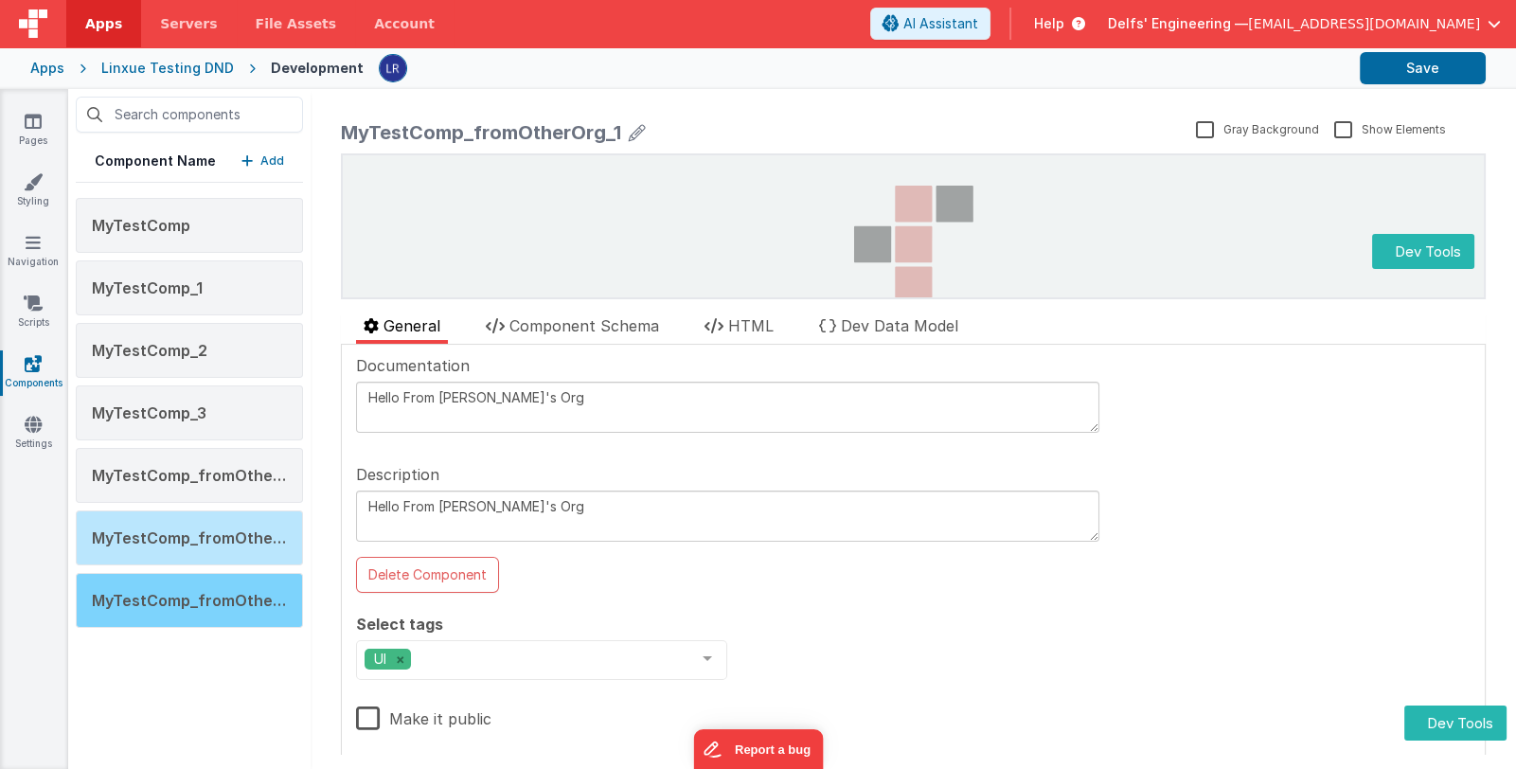
click at [204, 601] on span "MyTestComp_fromOtherOrg_2" at bounding box center [208, 600] width 233 height 19
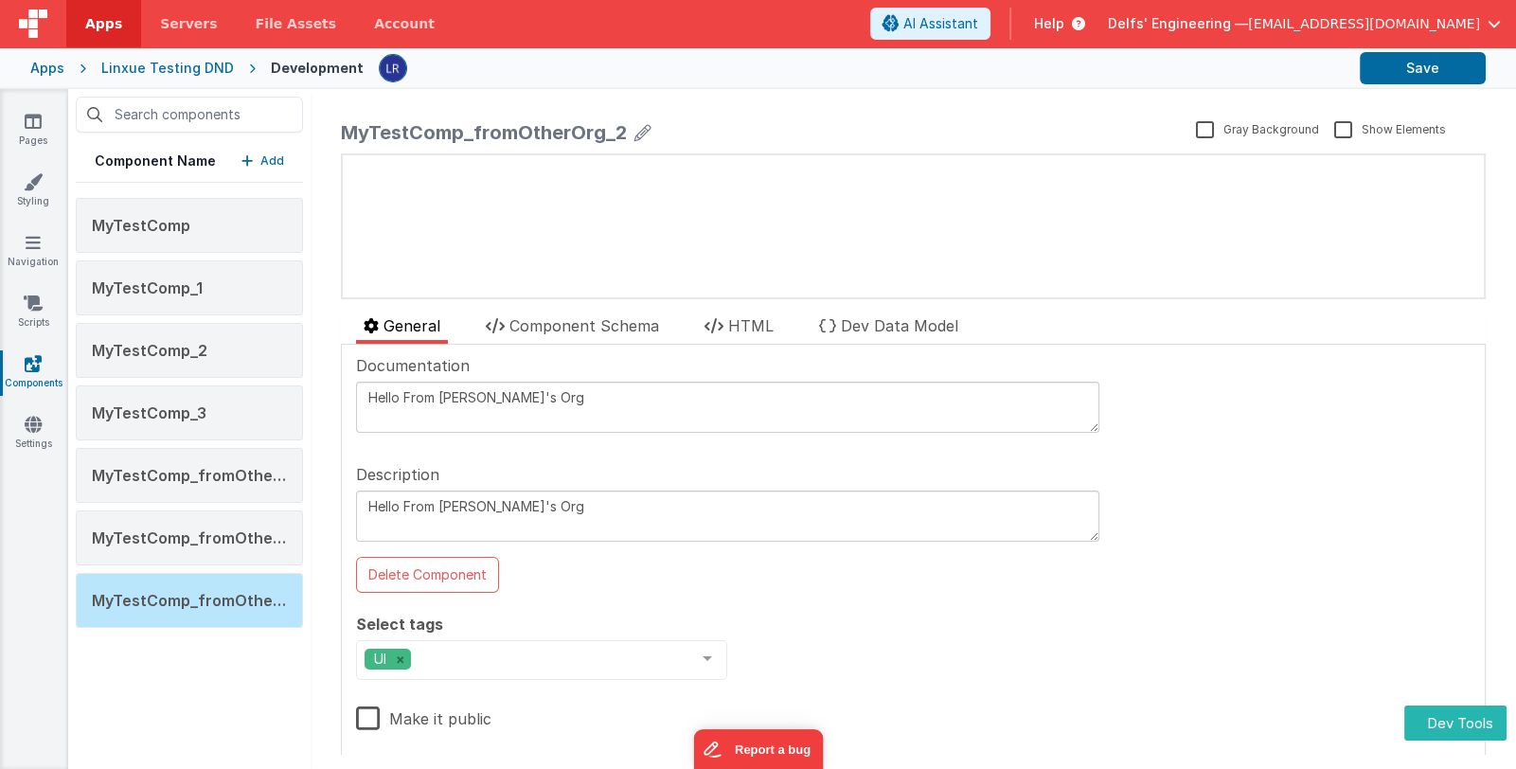
click at [276, 160] on p "Add" at bounding box center [272, 160] width 24 height 19
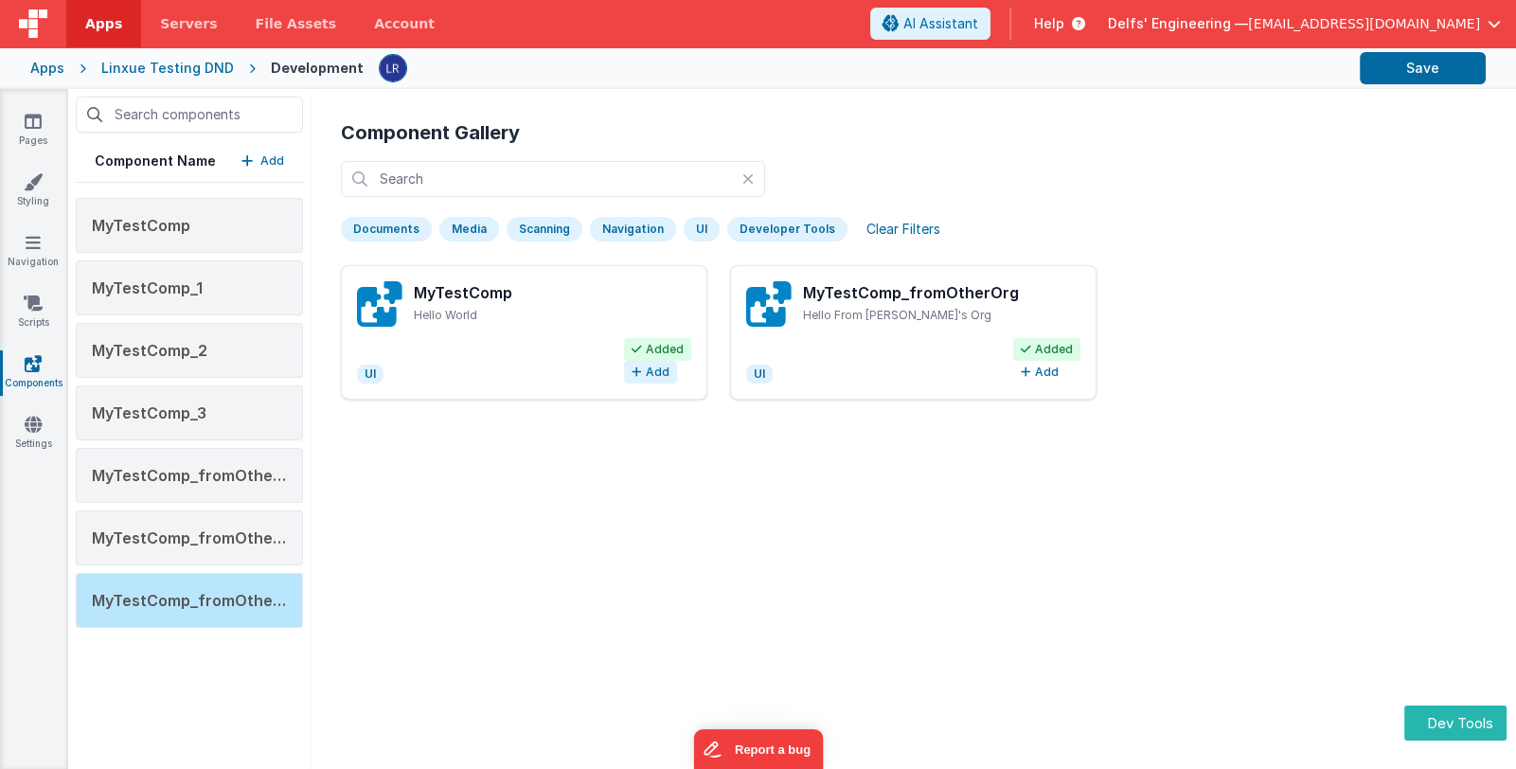
click at [648, 367] on button "Add" at bounding box center [650, 372] width 53 height 23
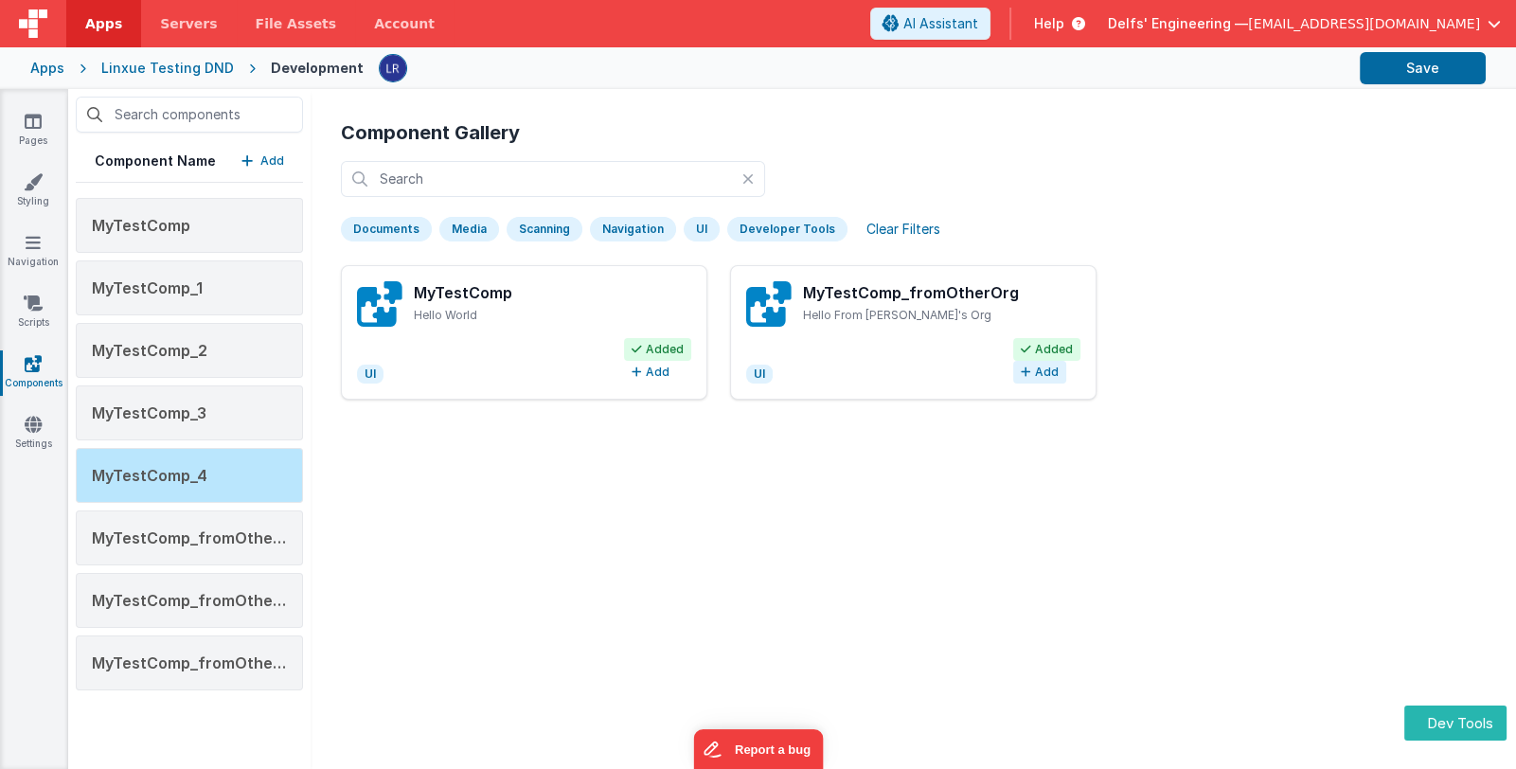
click at [1035, 373] on button "Add" at bounding box center [1039, 372] width 53 height 23
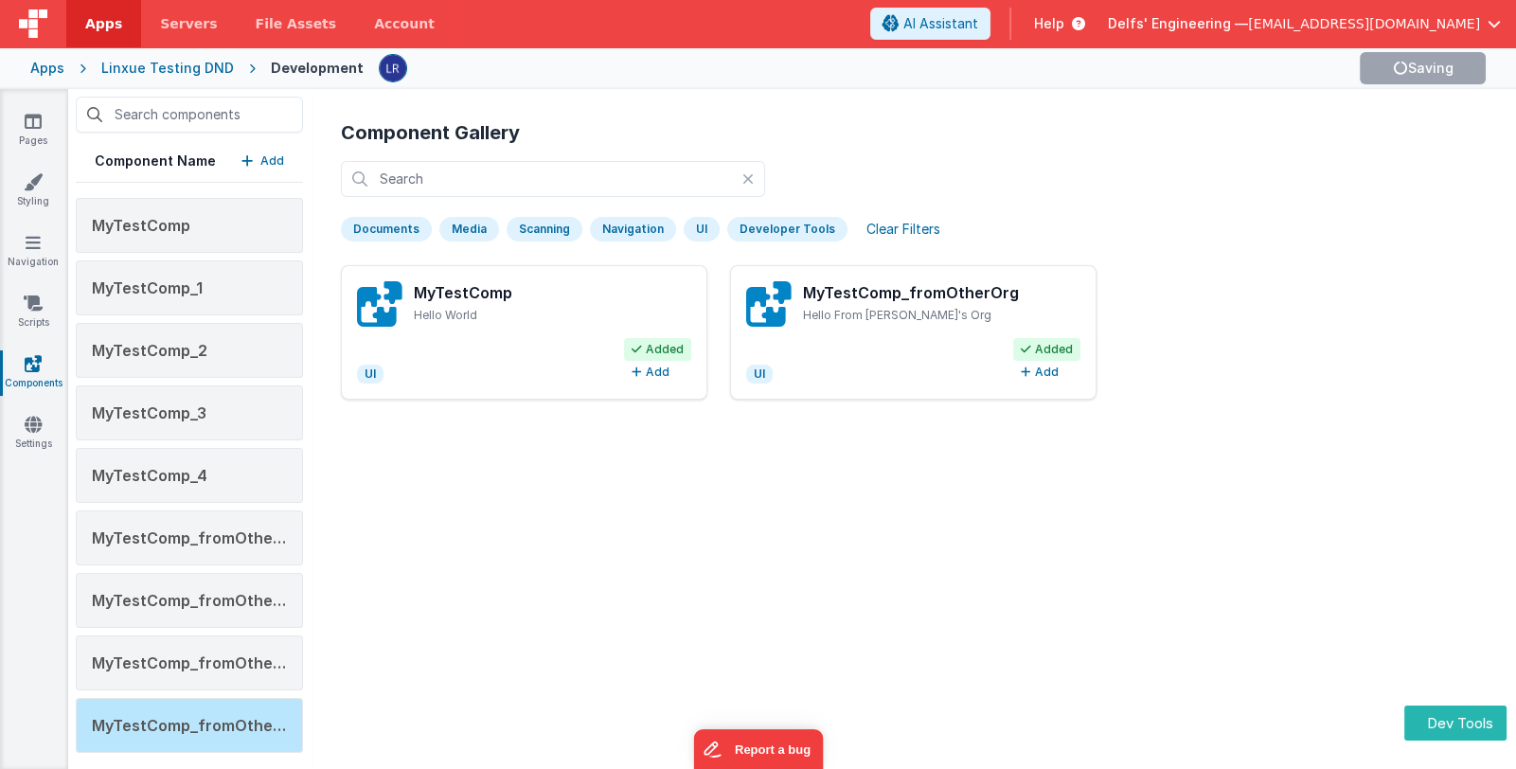
type textarea "Hello From [PERSON_NAME]'s Org"
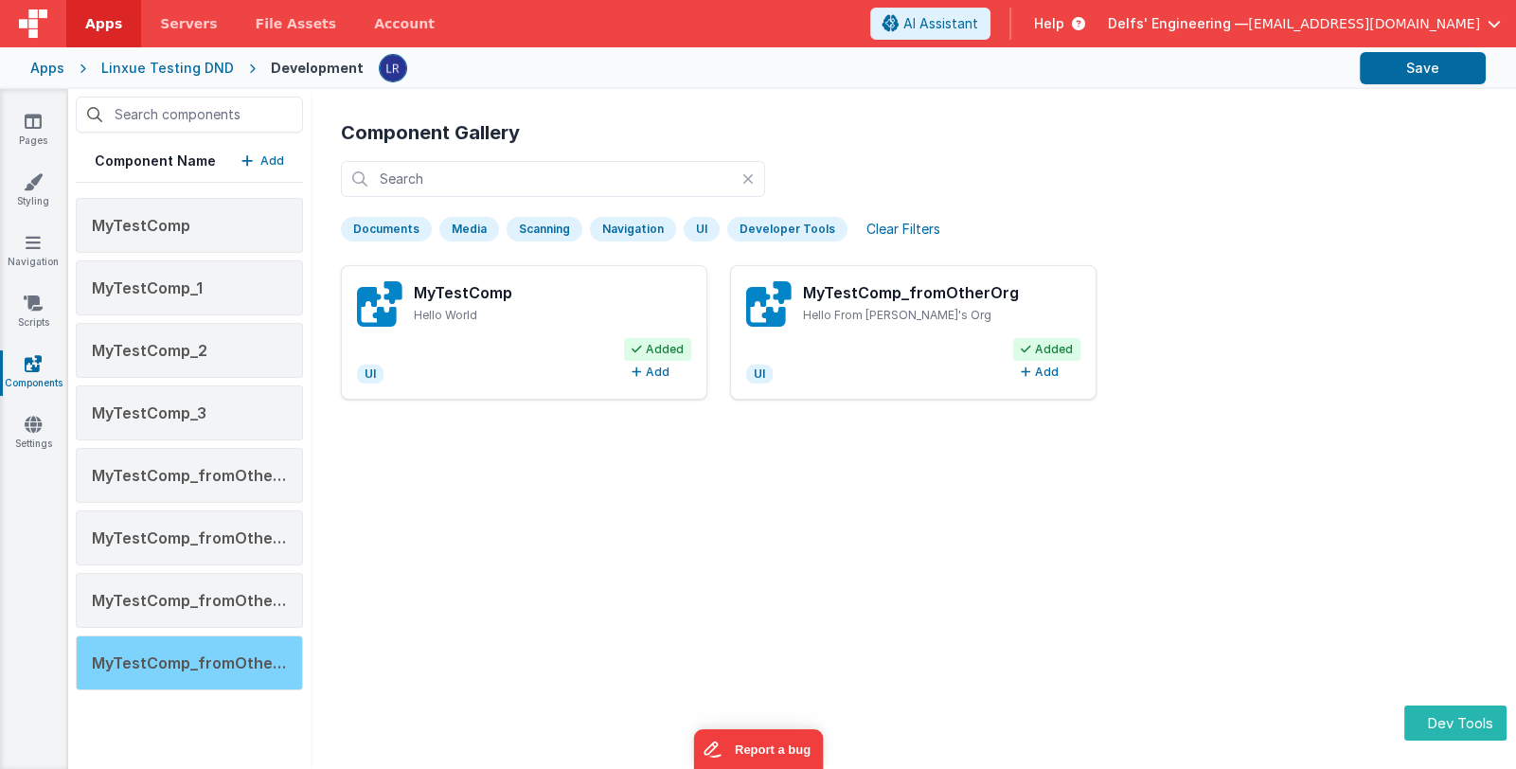
click at [194, 665] on span "MyTestComp_fromOtherOrg_3" at bounding box center [208, 662] width 232 height 19
click at [182, 657] on span "MyTestComp_fromOtherOrg_3" at bounding box center [208, 662] width 232 height 19
click at [171, 655] on span "MyTestComp_fromOtherOrg_3" at bounding box center [208, 662] width 232 height 19
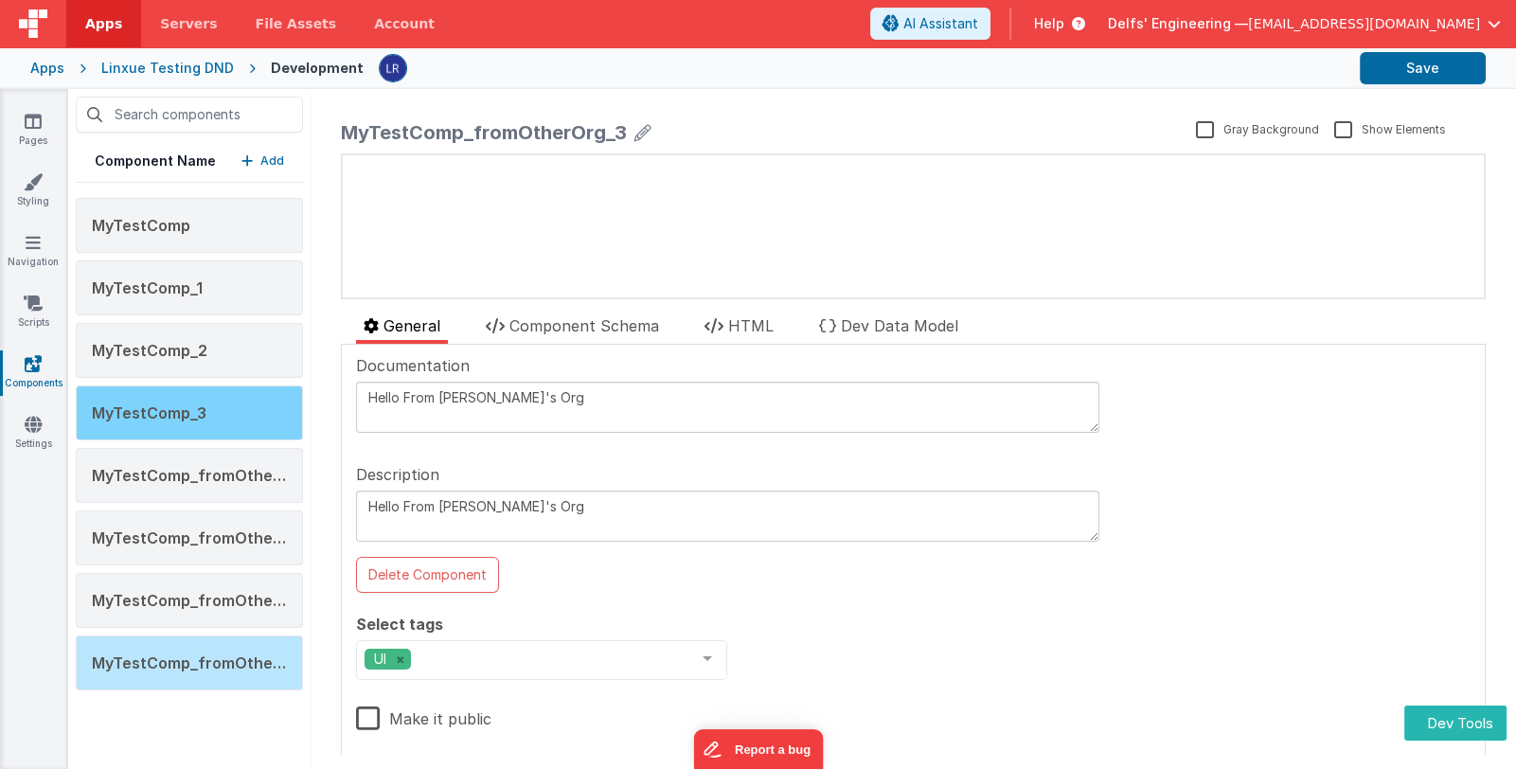
click at [233, 415] on div "MyTestComp_3" at bounding box center [189, 412] width 227 height 55
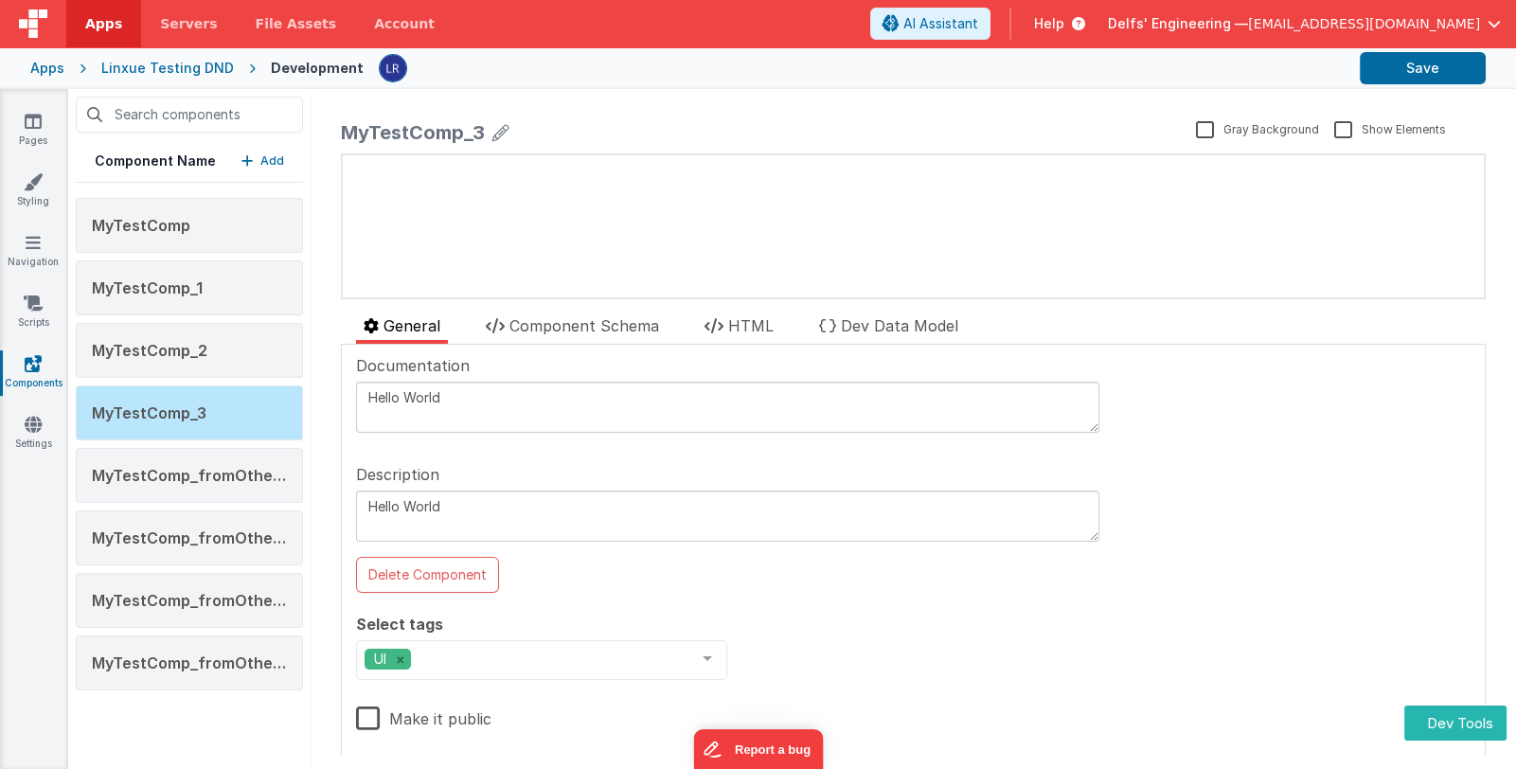
click at [204, 74] on div "Linxue Testing DND" at bounding box center [167, 68] width 133 height 19
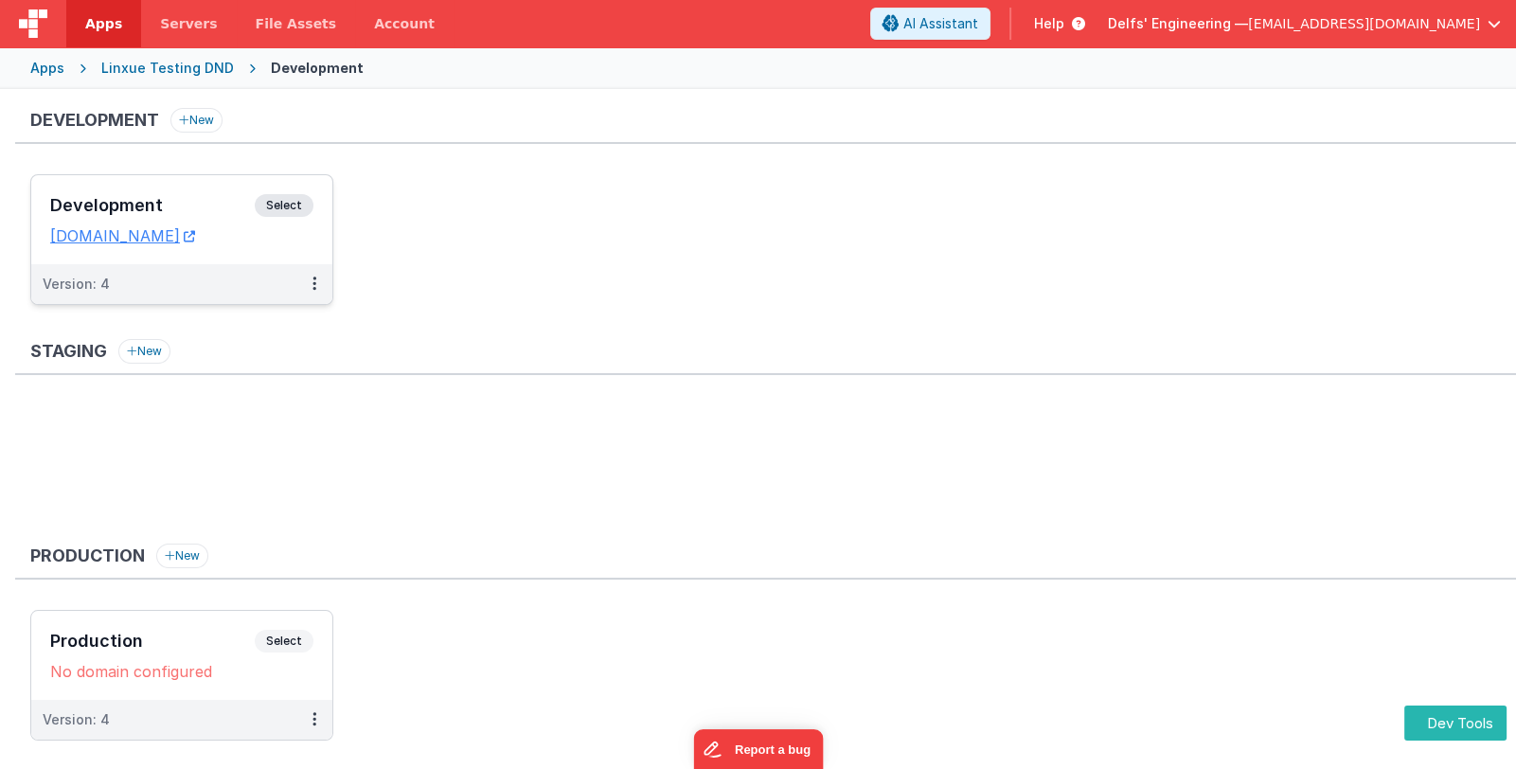
click at [184, 201] on h3 "Development" at bounding box center [152, 205] width 204 height 19
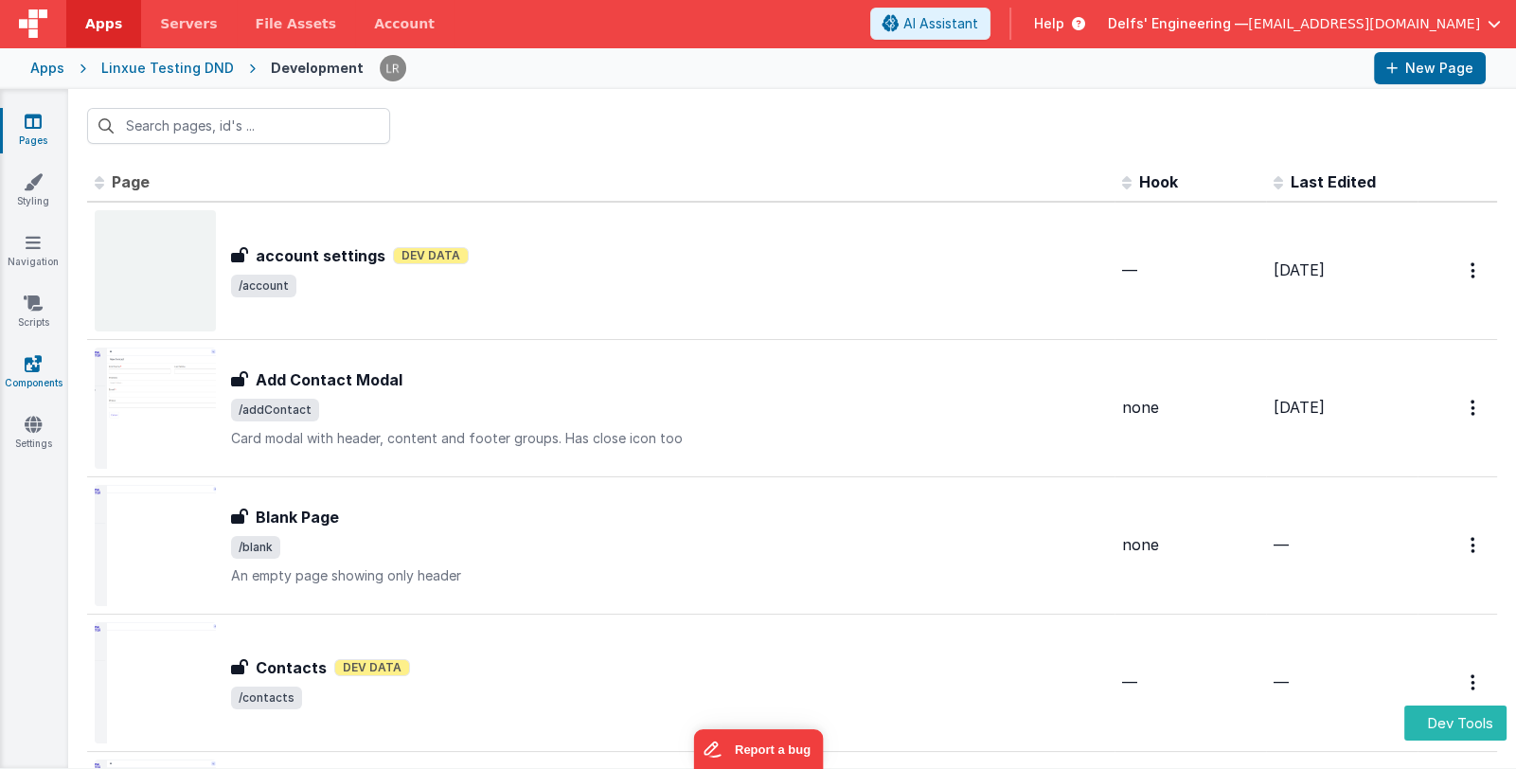
click at [33, 361] on icon at bounding box center [33, 363] width 17 height 19
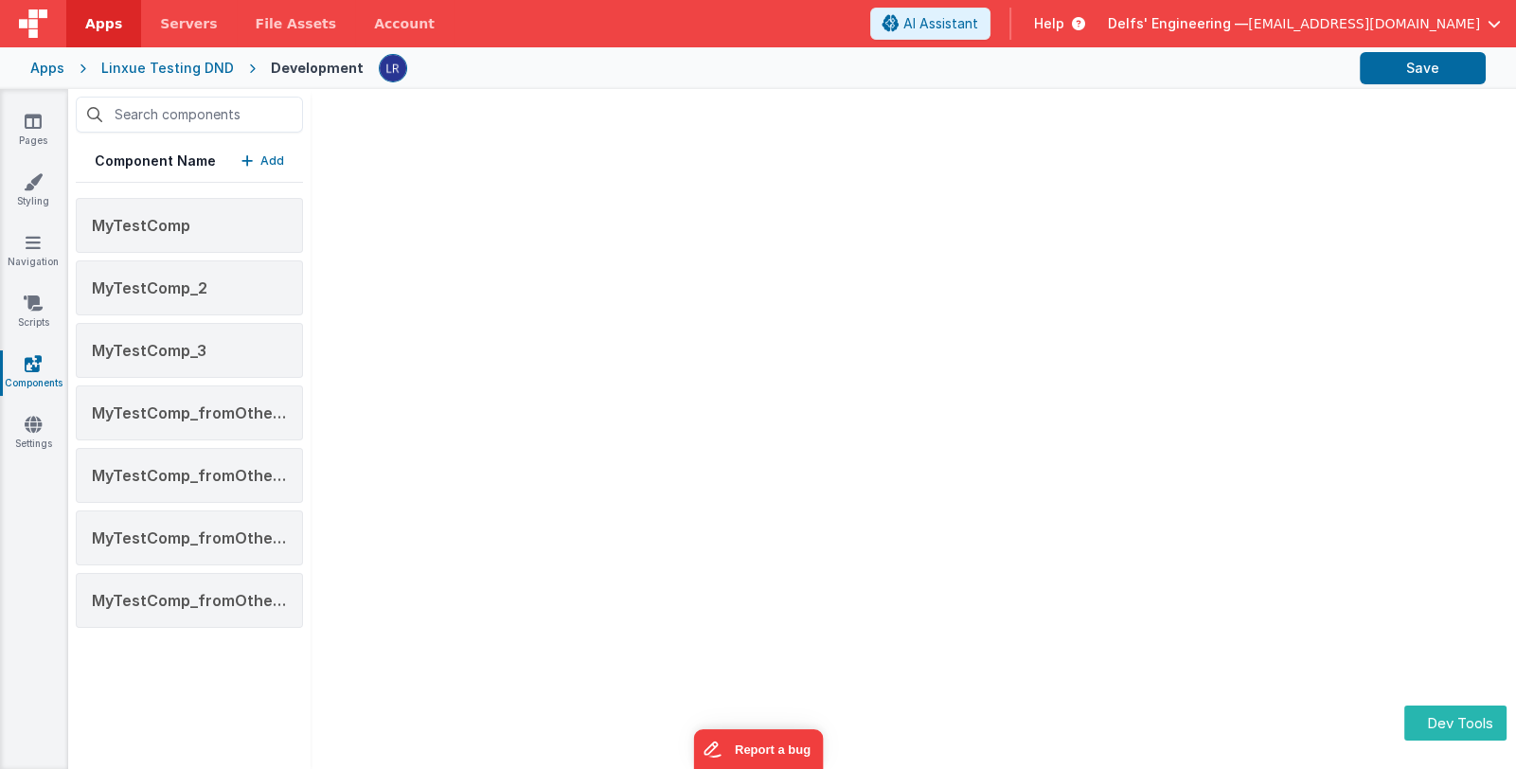
click at [187, 345] on span "MyTestComp_3" at bounding box center [149, 350] width 115 height 19
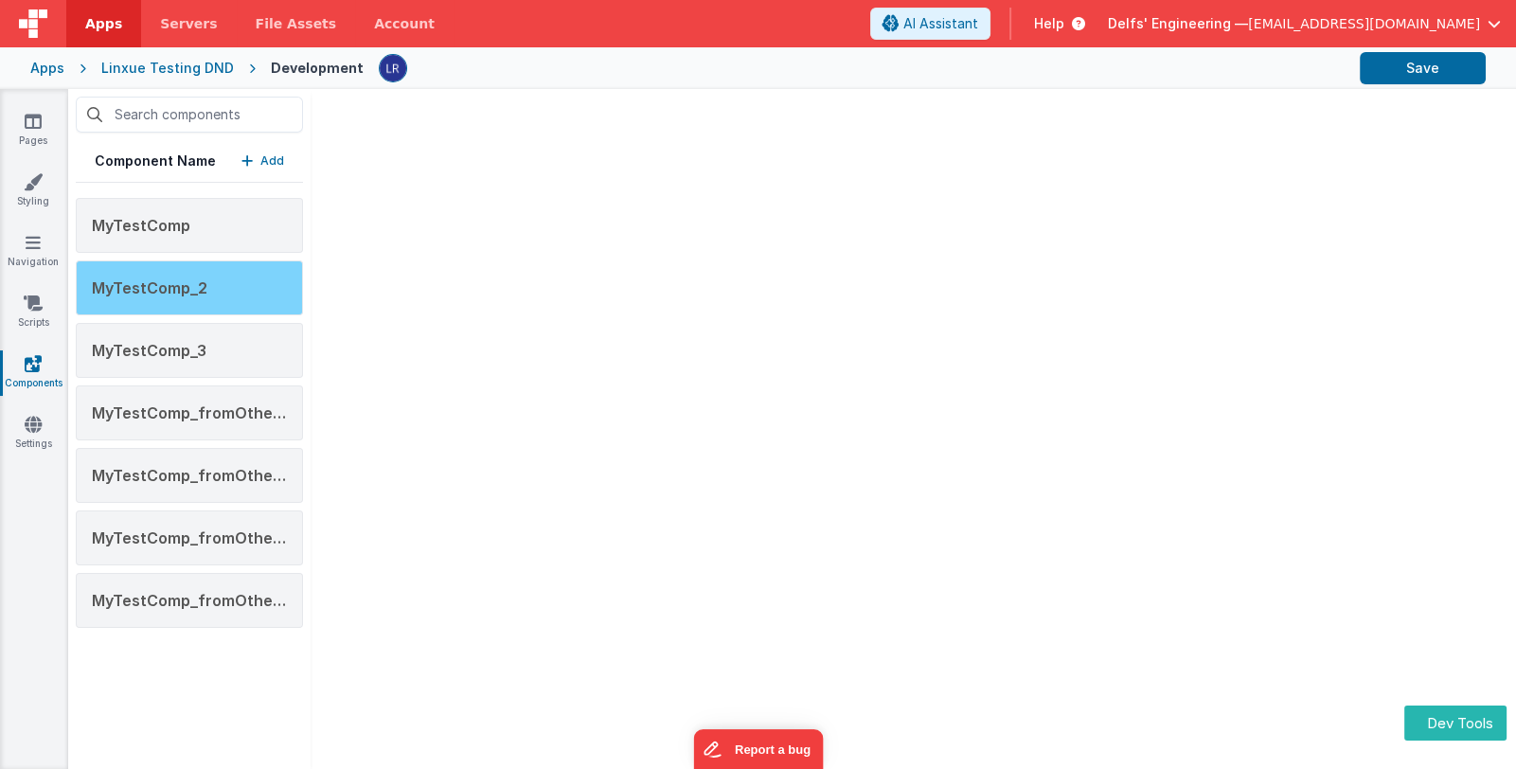
click at [196, 288] on span "MyTestComp_2" at bounding box center [149, 287] width 115 height 19
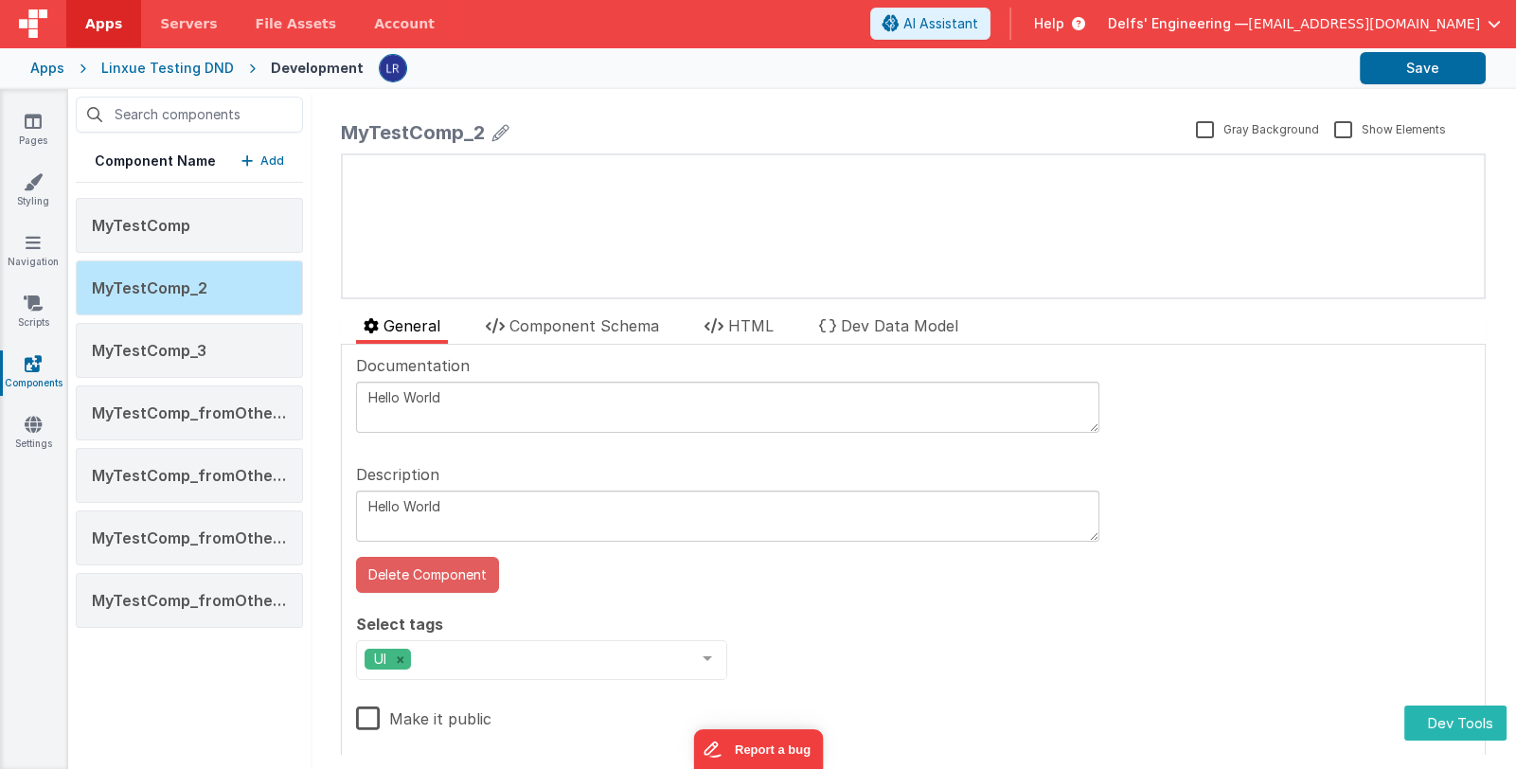
click at [432, 571] on button "Delete Component" at bounding box center [427, 575] width 143 height 36
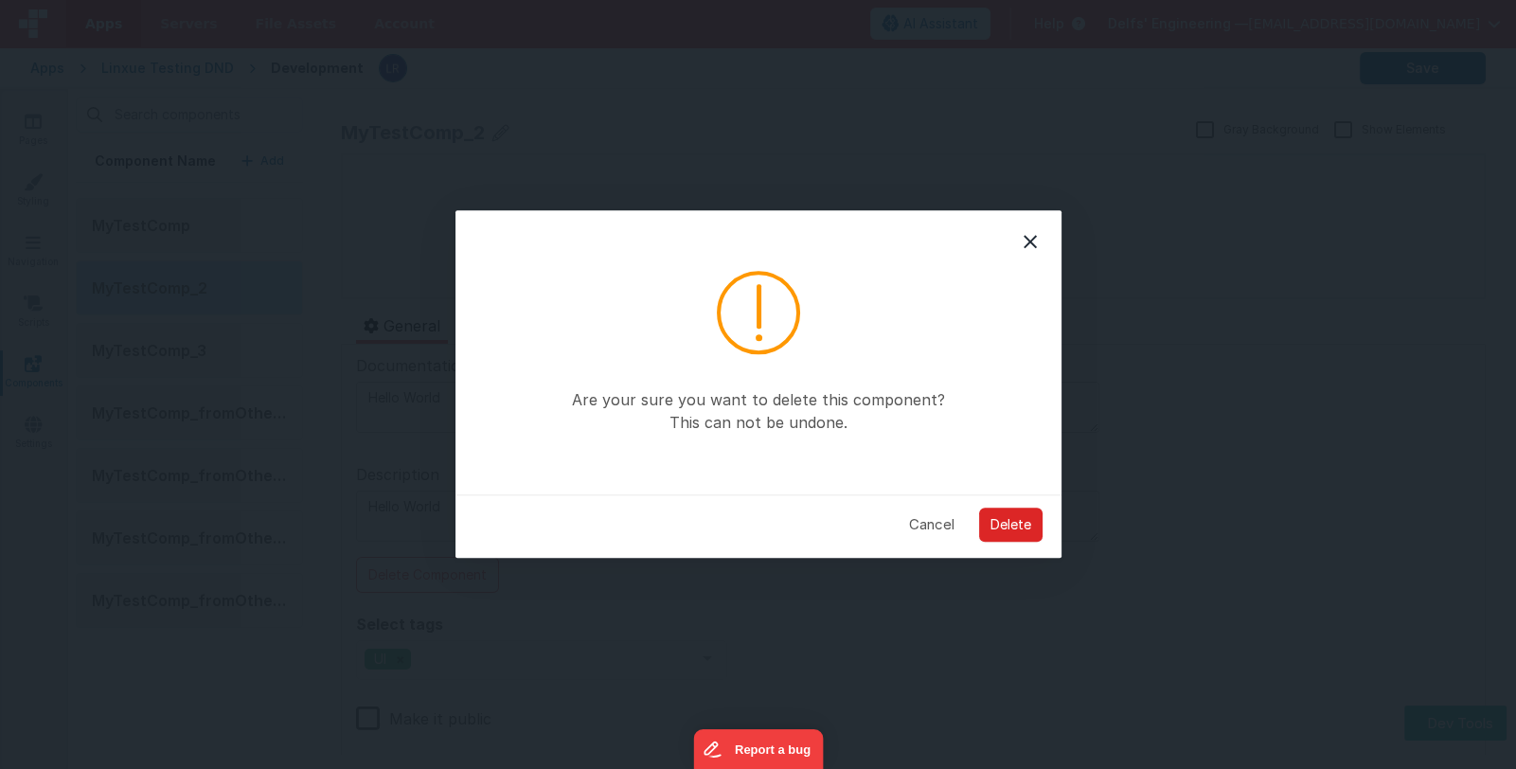
click at [1021, 526] on button "Delete" at bounding box center [1010, 524] width 63 height 34
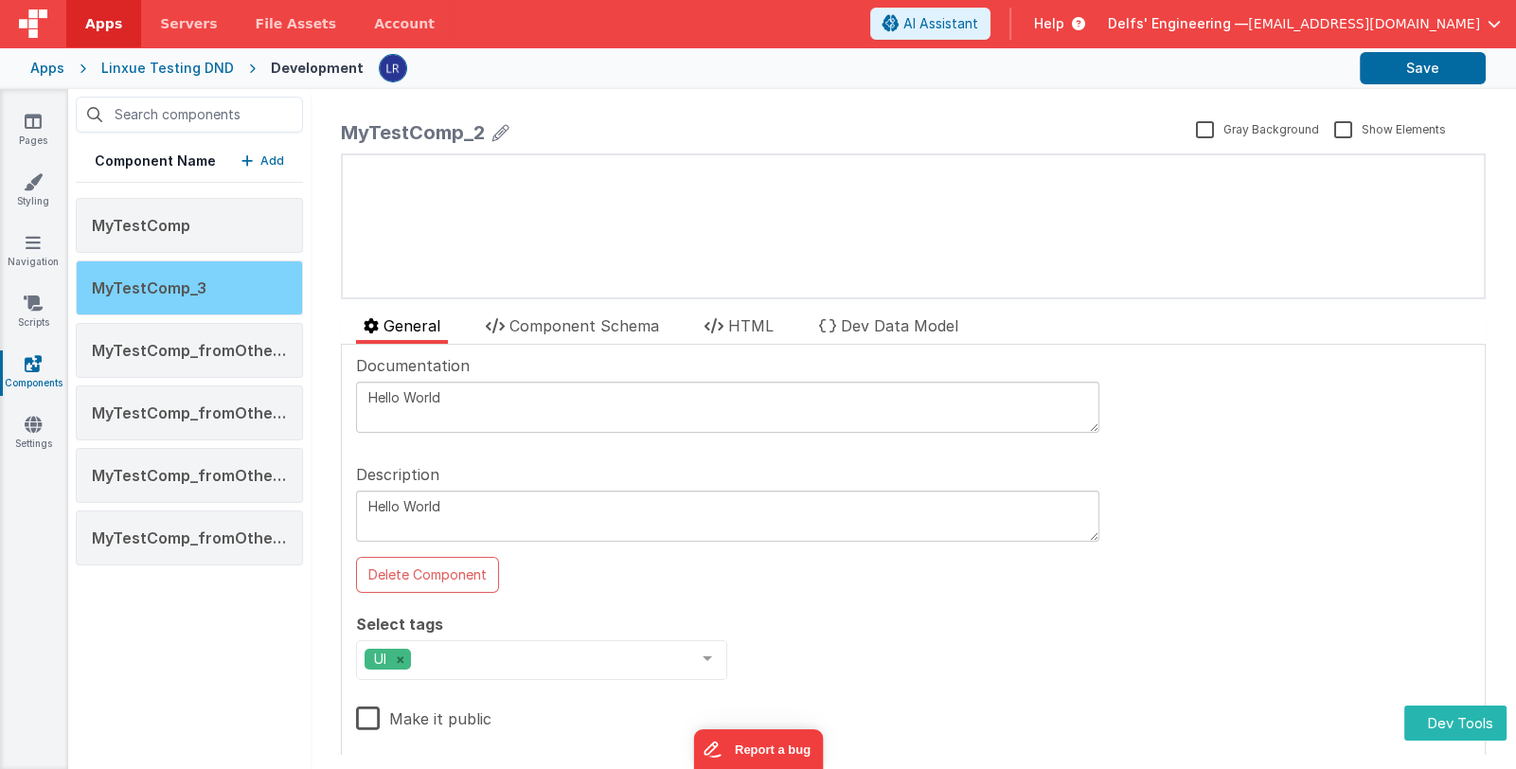
click at [229, 289] on div "MyTestComp_3" at bounding box center [189, 287] width 227 height 55
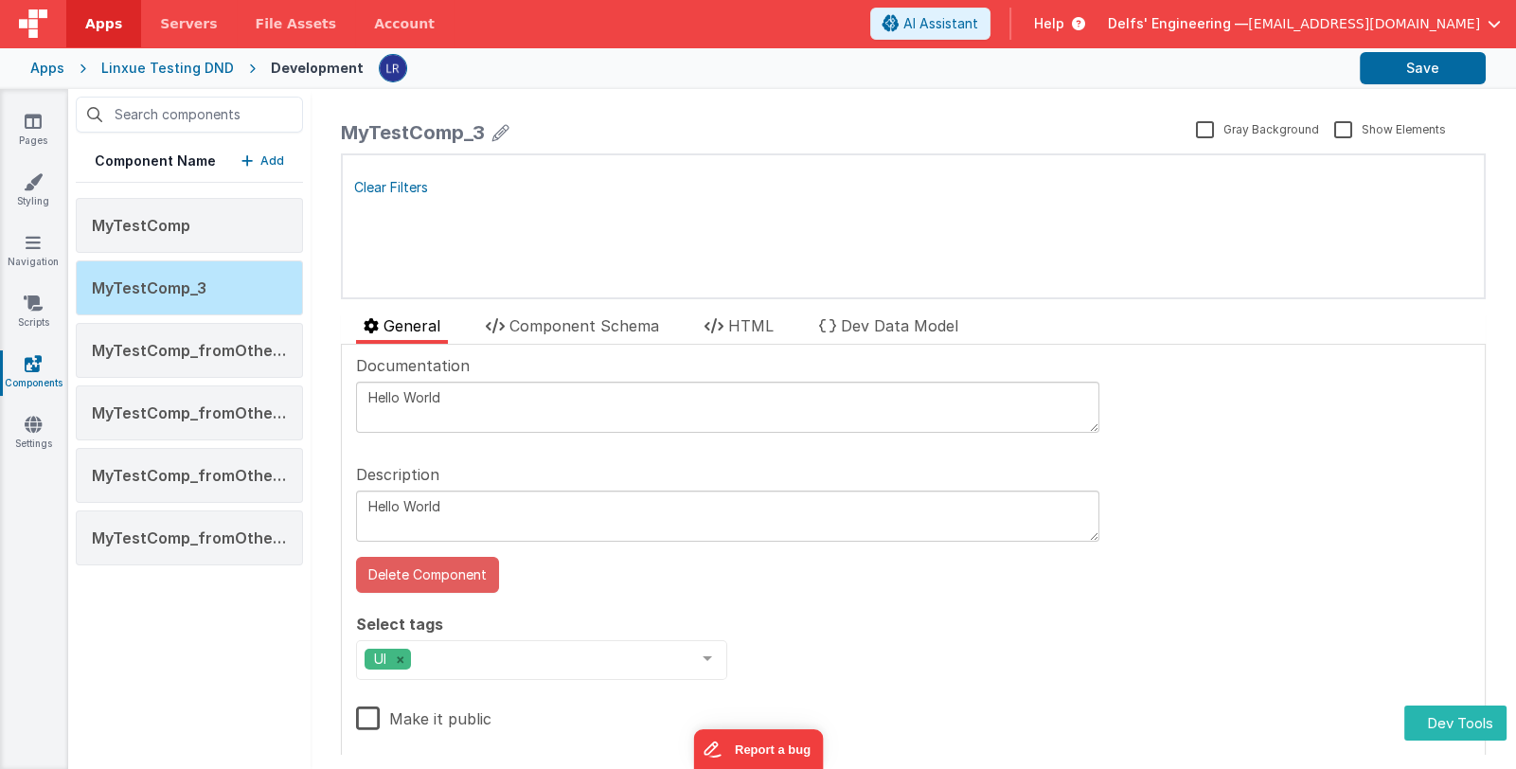
click at [469, 576] on button "Delete Component" at bounding box center [427, 575] width 143 height 36
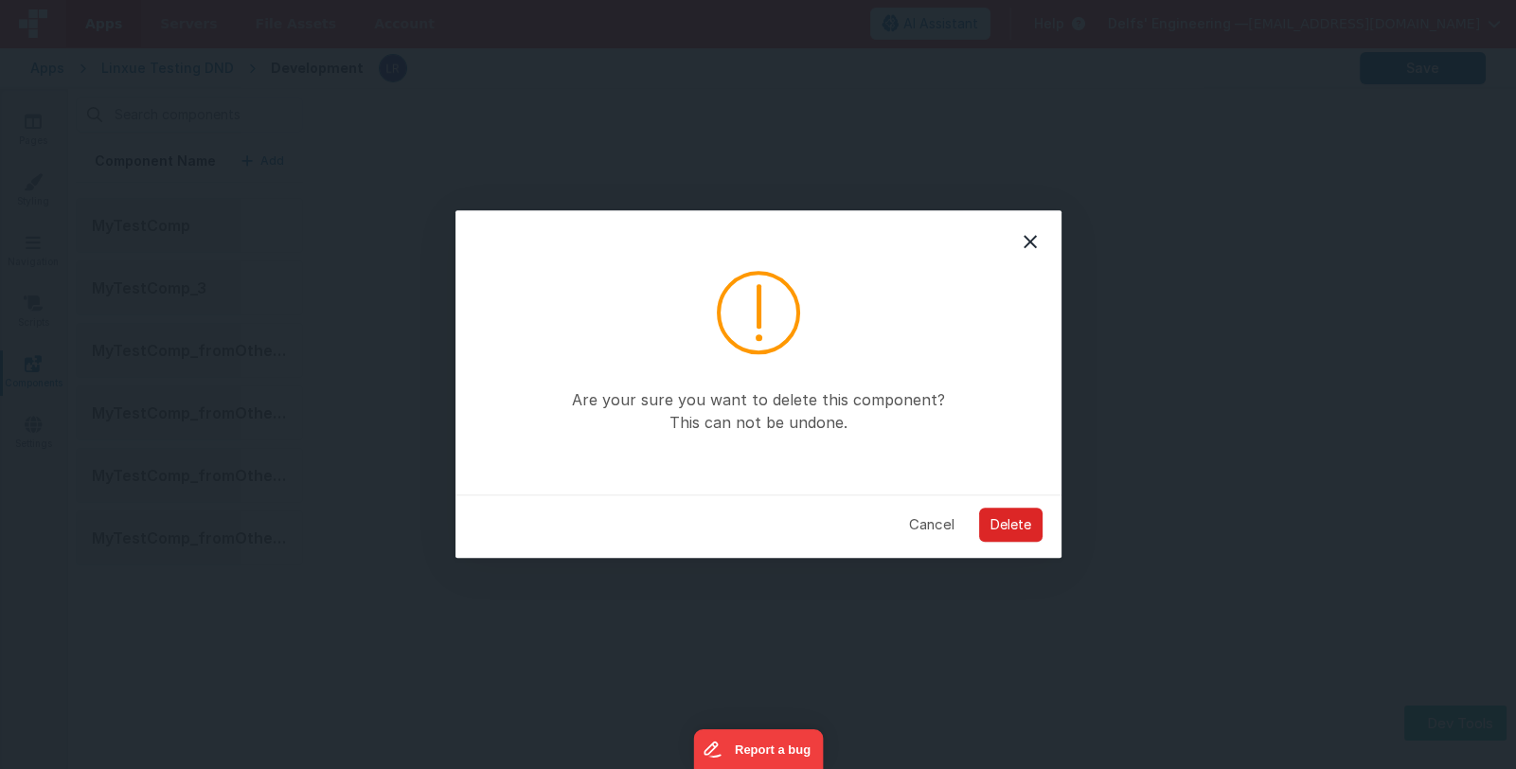
click at [999, 521] on button "Delete" at bounding box center [1010, 524] width 63 height 34
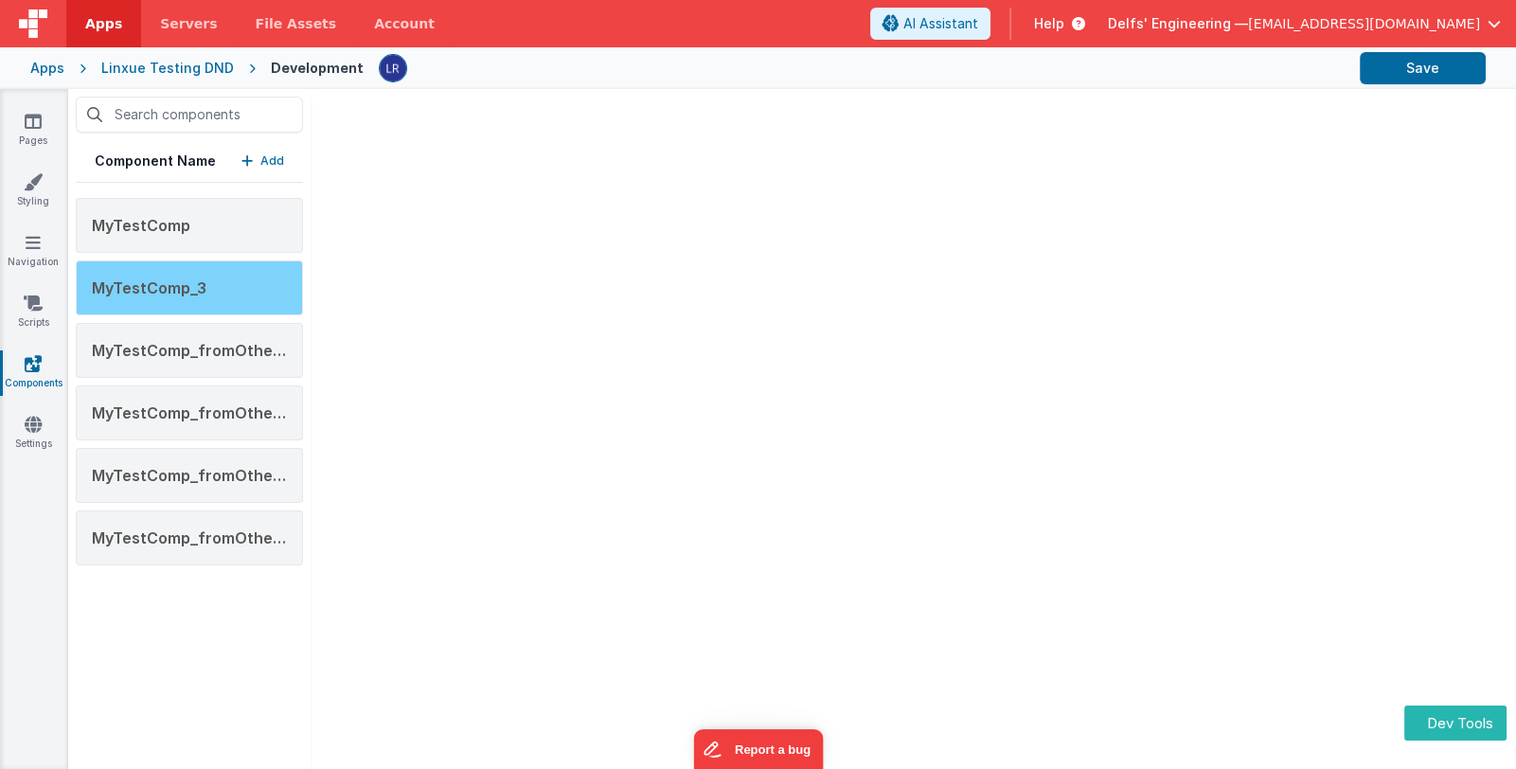
click at [166, 286] on span "MyTestComp_3" at bounding box center [149, 287] width 115 height 19
click at [165, 279] on span "MyTestComp_3" at bounding box center [149, 287] width 115 height 19
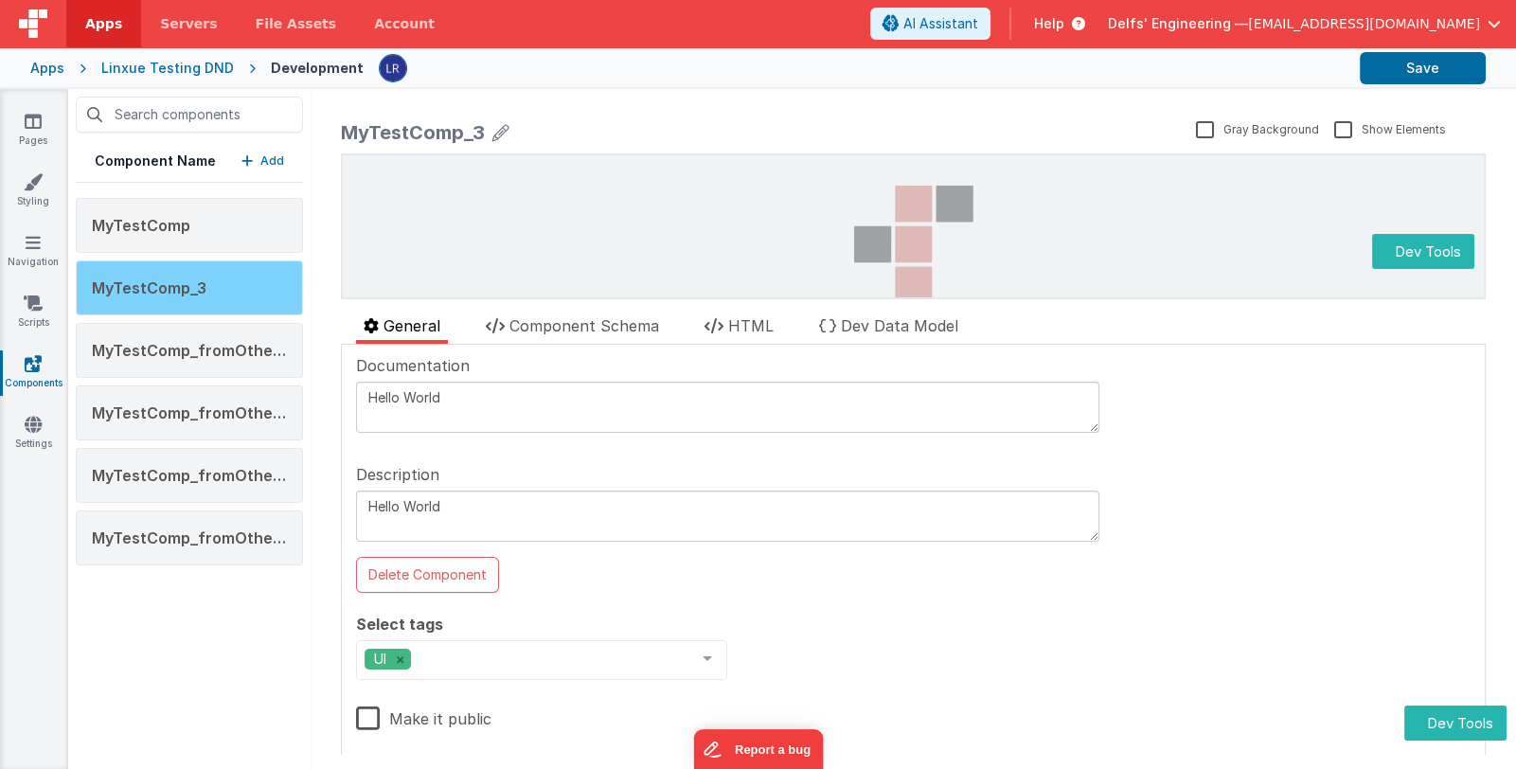
click at [189, 281] on span "MyTestComp_3" at bounding box center [149, 287] width 115 height 19
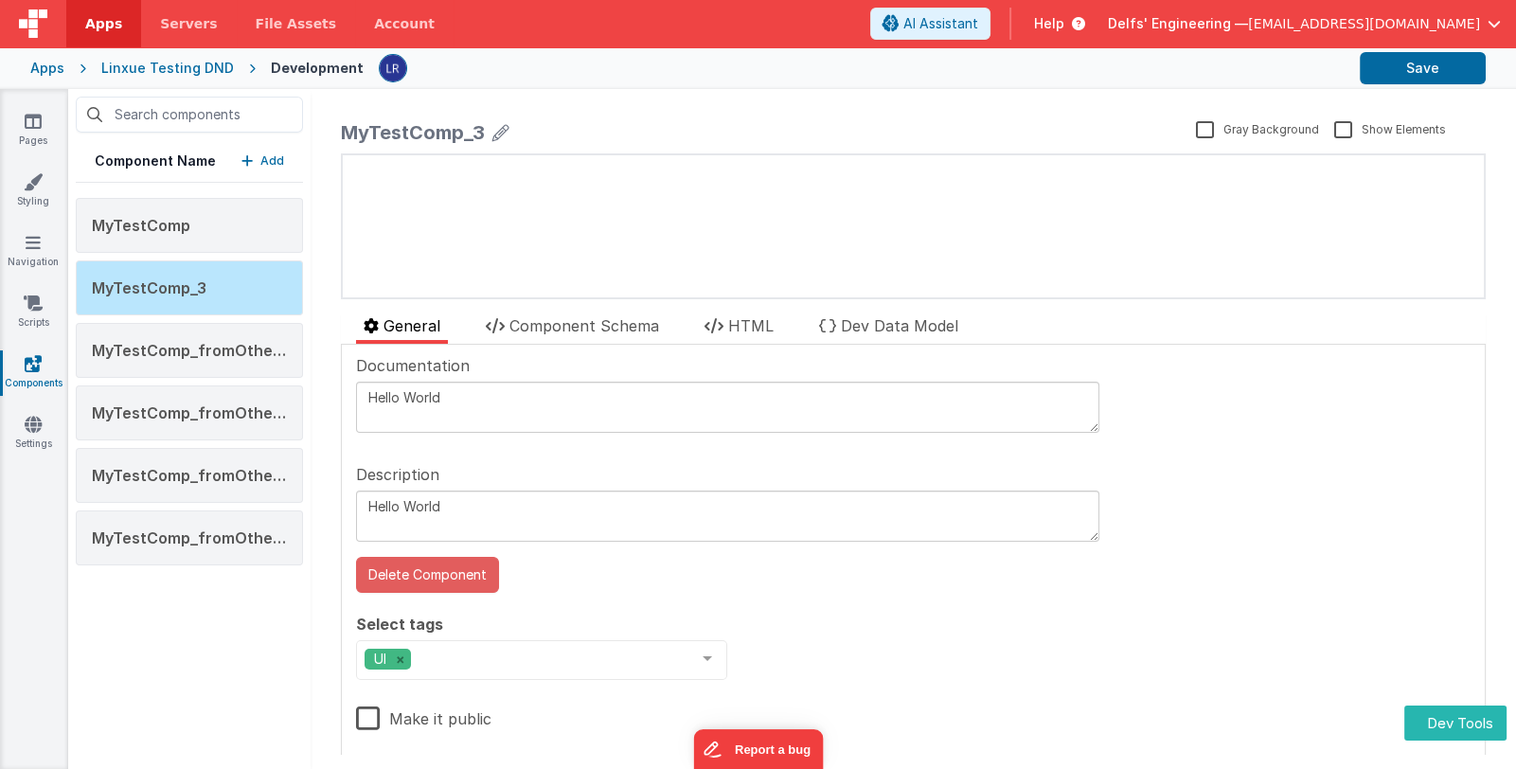
click at [431, 572] on button "Delete Component" at bounding box center [427, 575] width 143 height 36
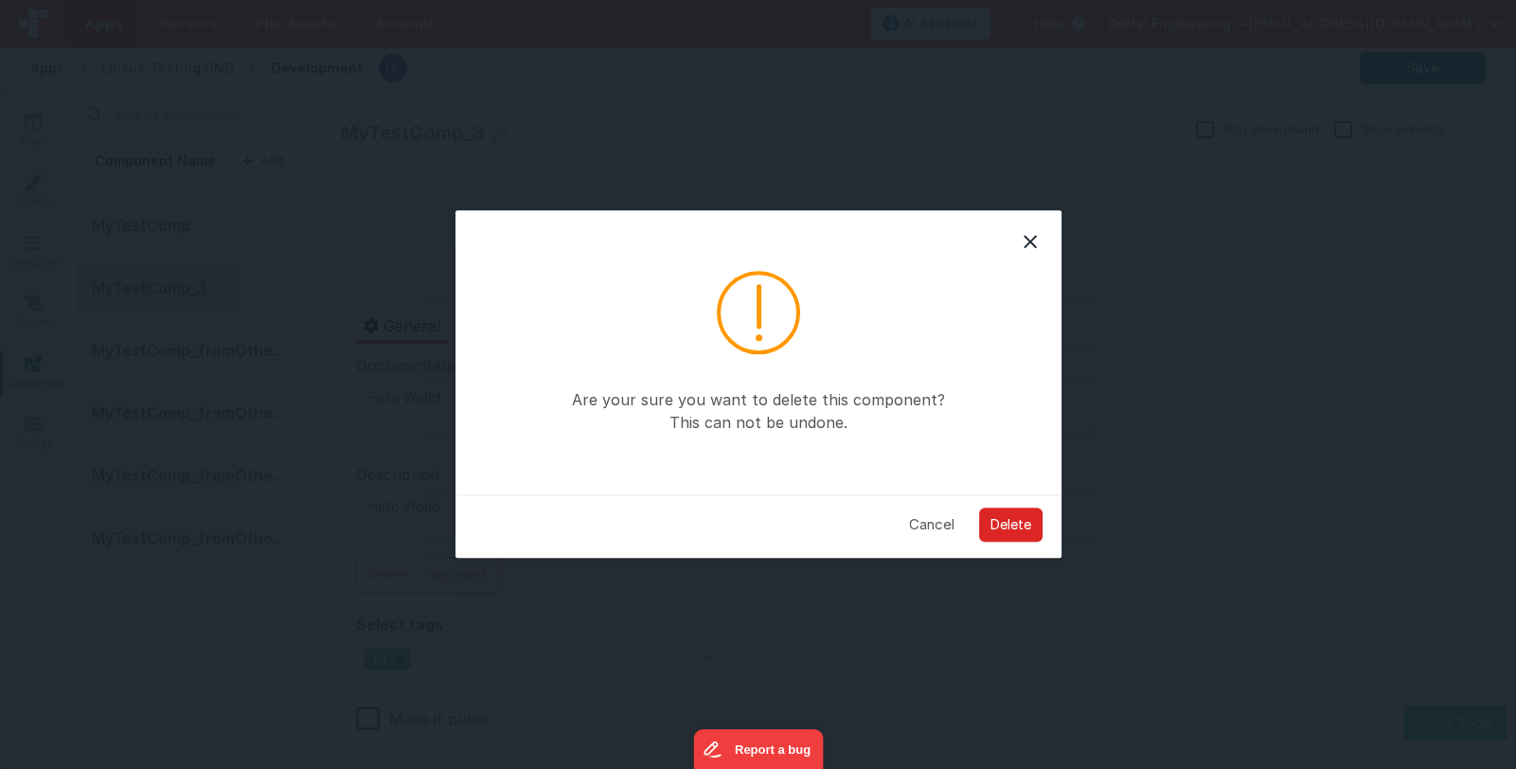
click at [999, 519] on button "Delete" at bounding box center [1010, 524] width 63 height 34
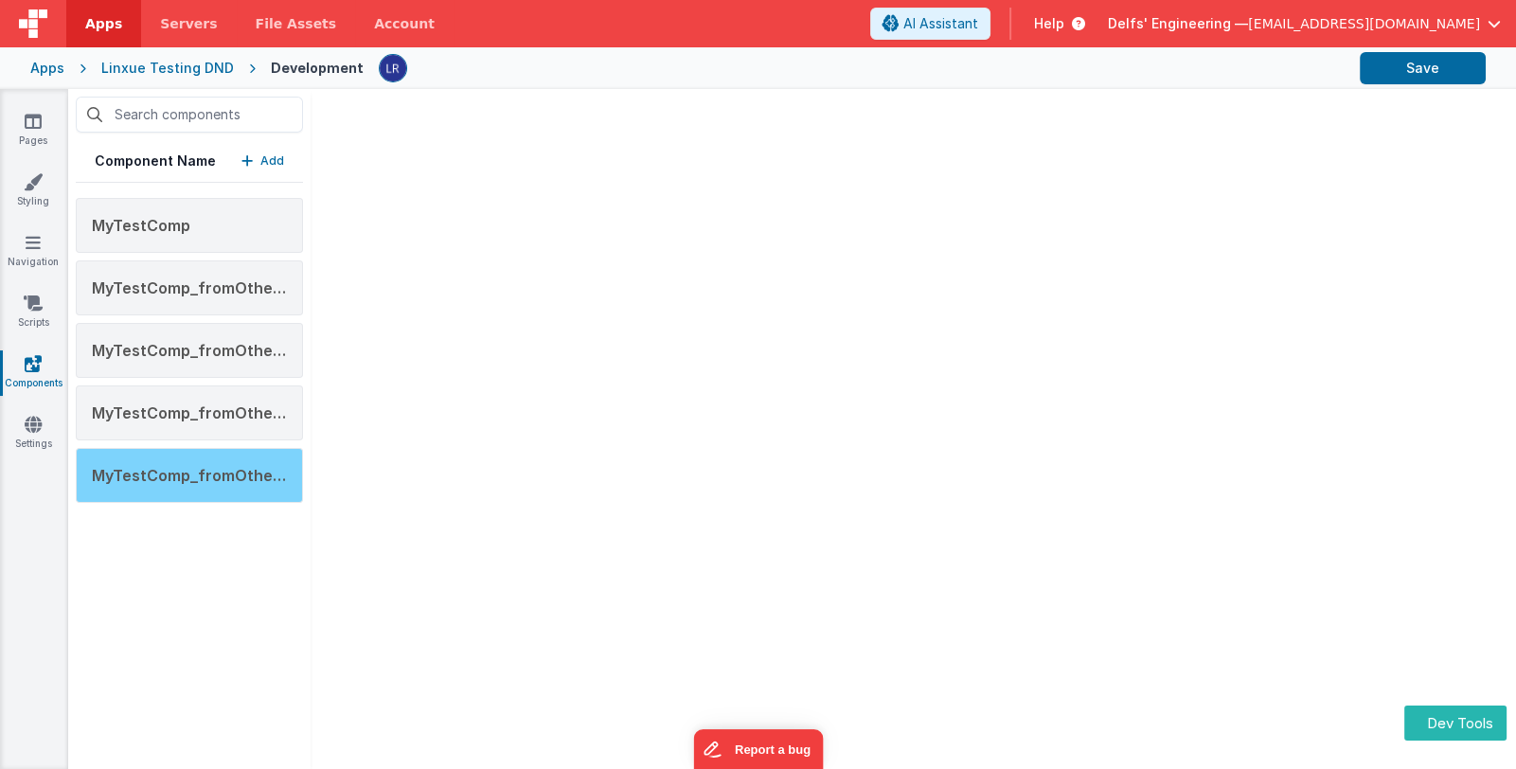
click at [200, 466] on span "MyTestComp_fromOtherOrg_3" at bounding box center [208, 475] width 232 height 19
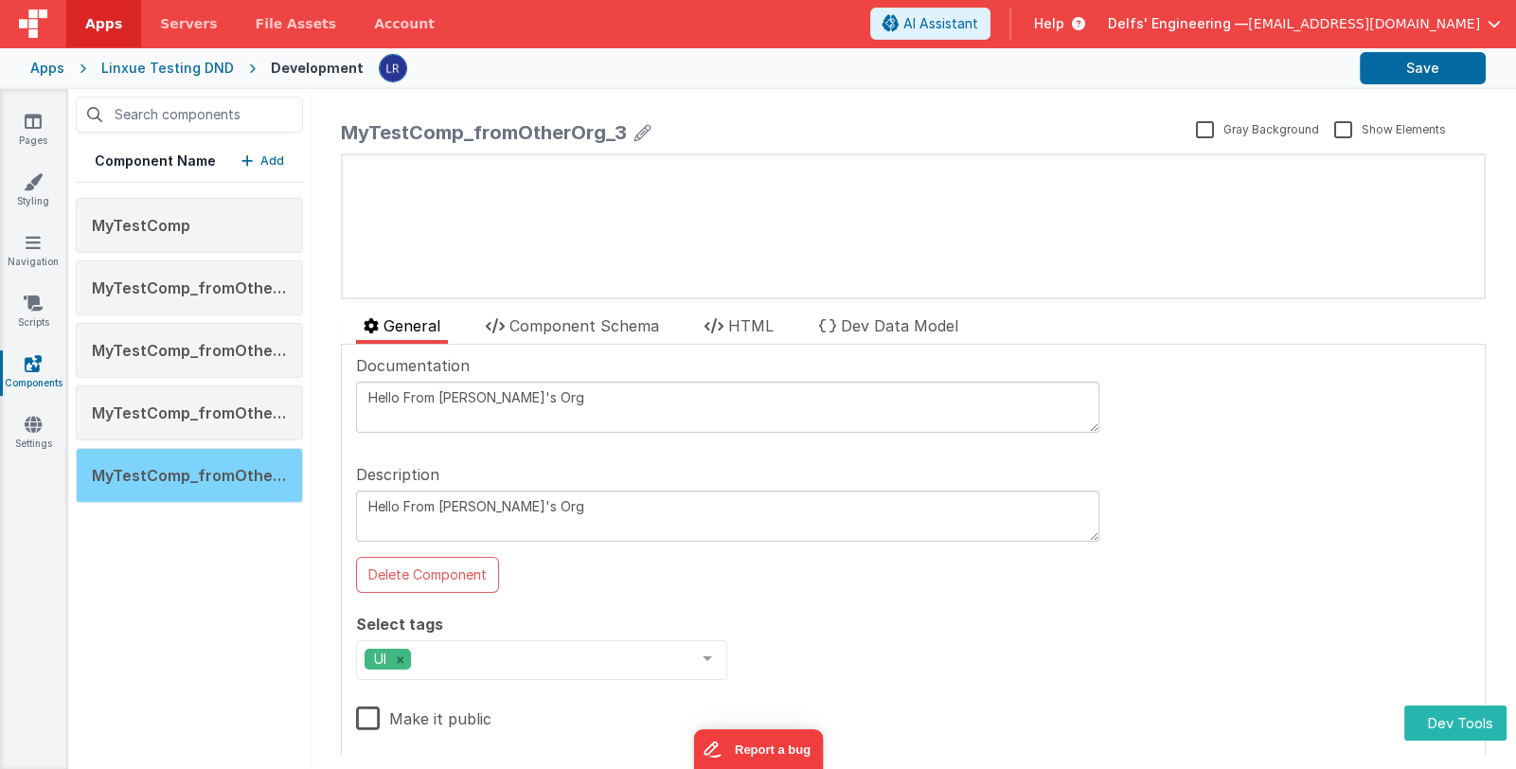
click at [182, 476] on span "MyTestComp_fromOtherOrg_3" at bounding box center [208, 475] width 232 height 19
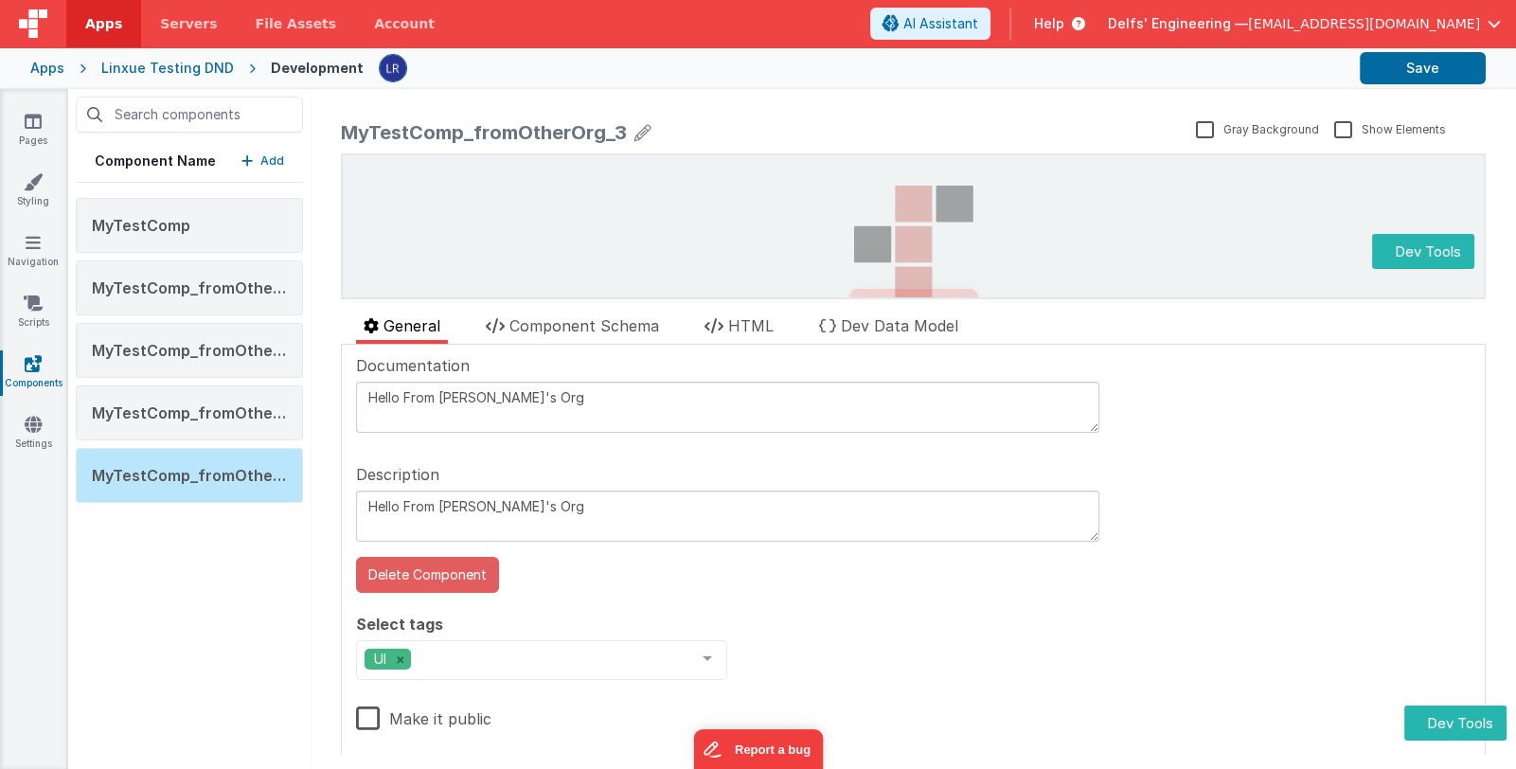
click at [457, 573] on button "Delete Component" at bounding box center [427, 575] width 143 height 36
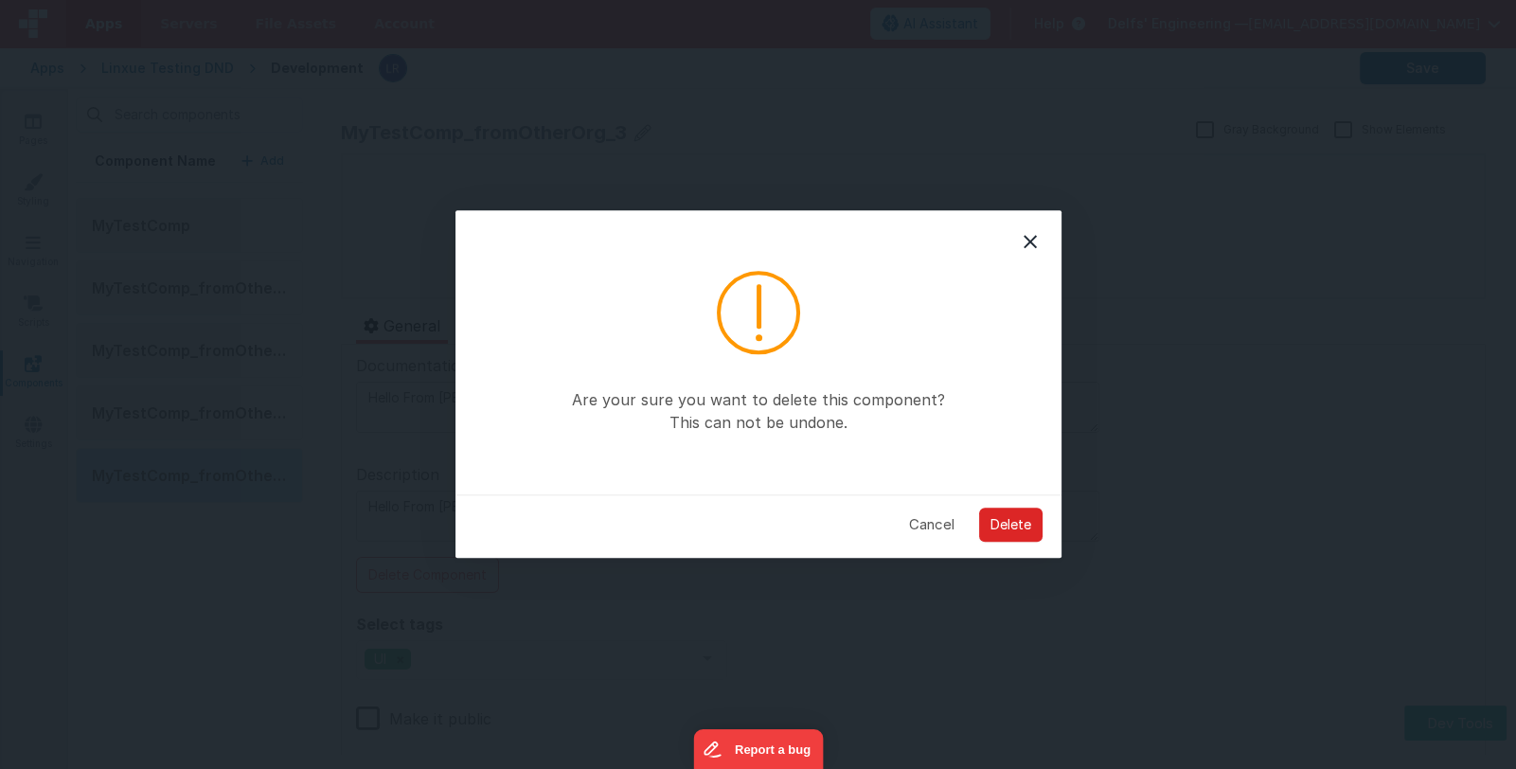
click at [1000, 518] on button "Delete" at bounding box center [1010, 524] width 63 height 34
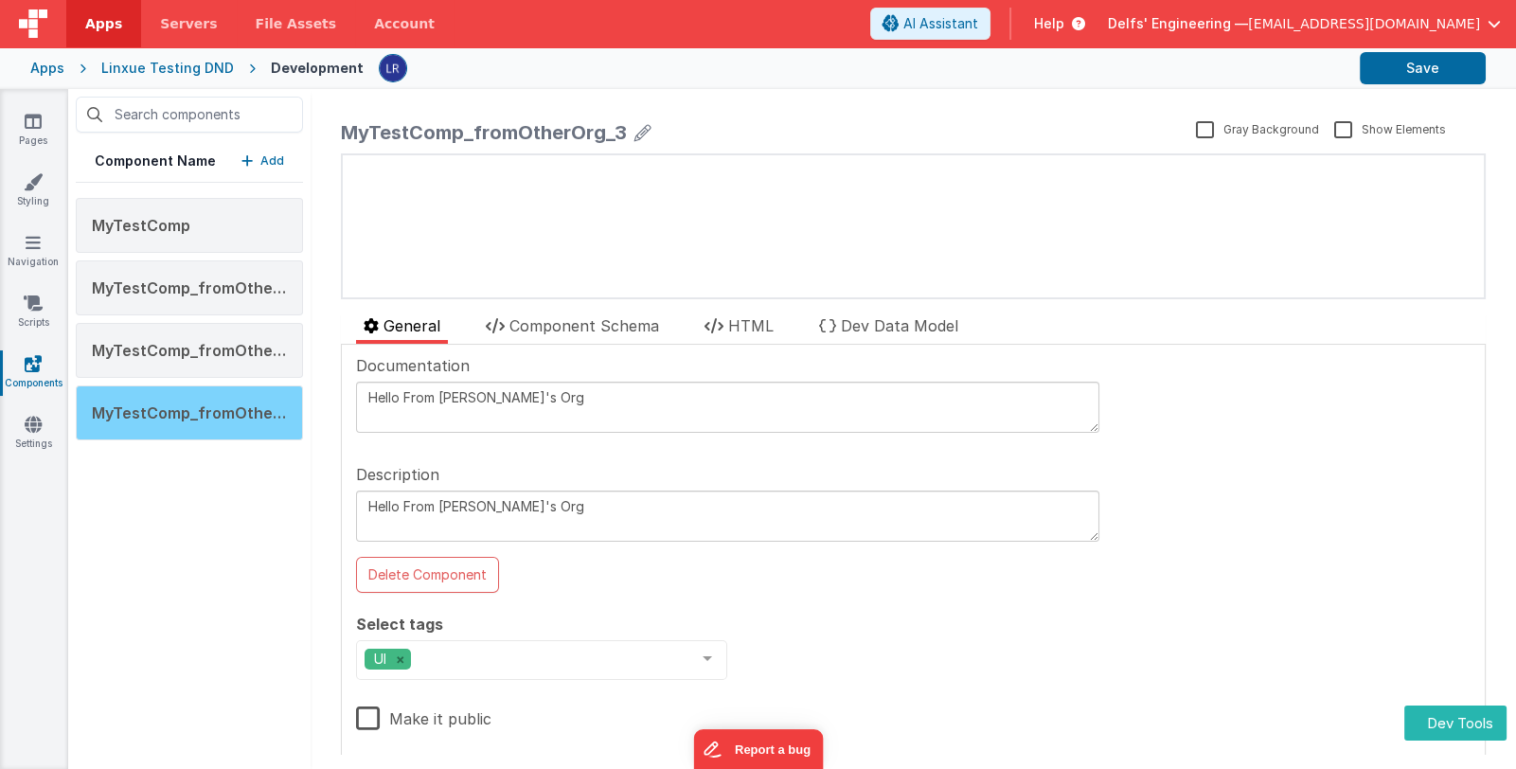
click at [207, 413] on span "MyTestComp_fromOtherOrg_2" at bounding box center [208, 412] width 233 height 19
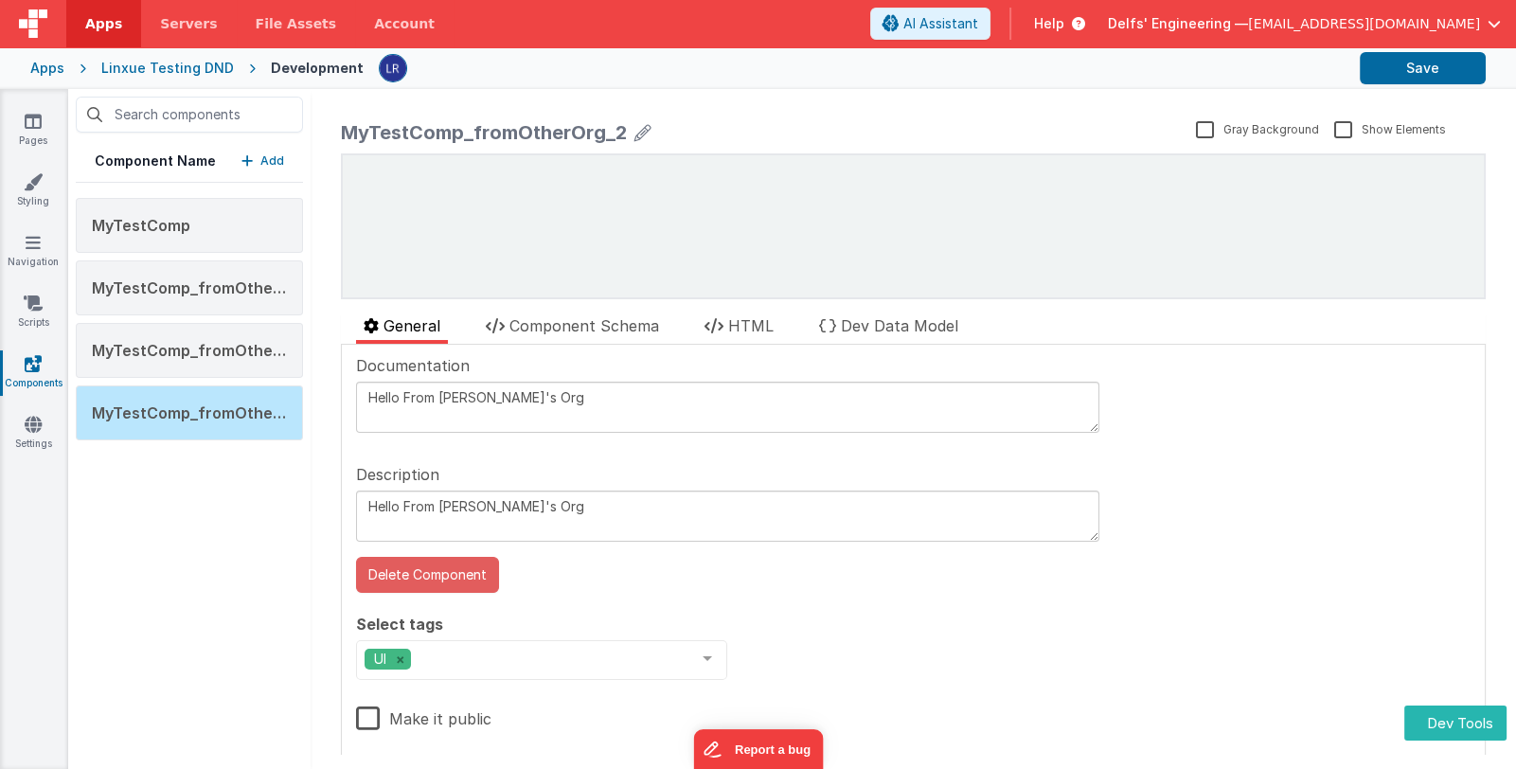
click at [473, 561] on button "Delete Component" at bounding box center [427, 575] width 143 height 36
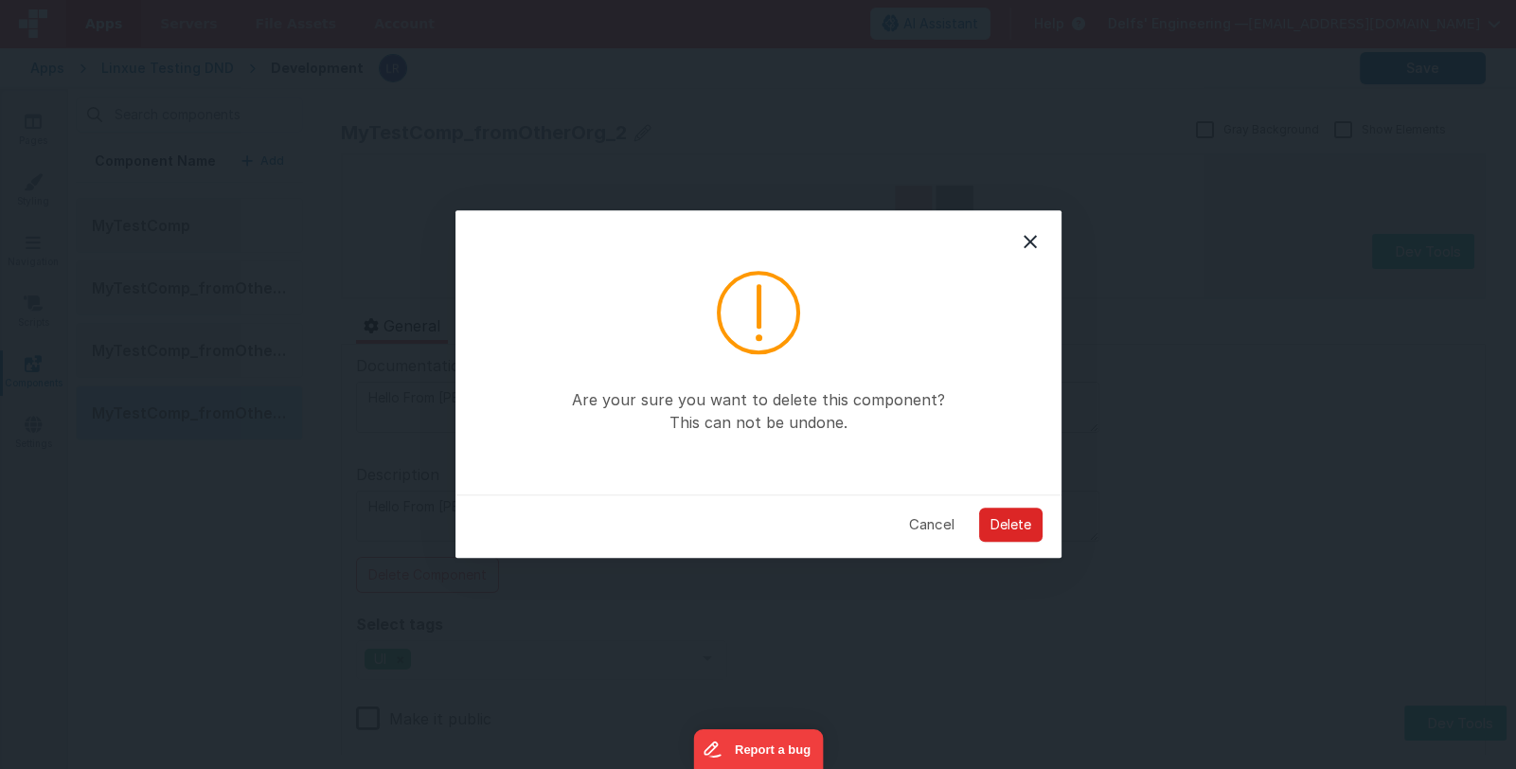
click at [995, 515] on button "Delete" at bounding box center [1010, 524] width 63 height 34
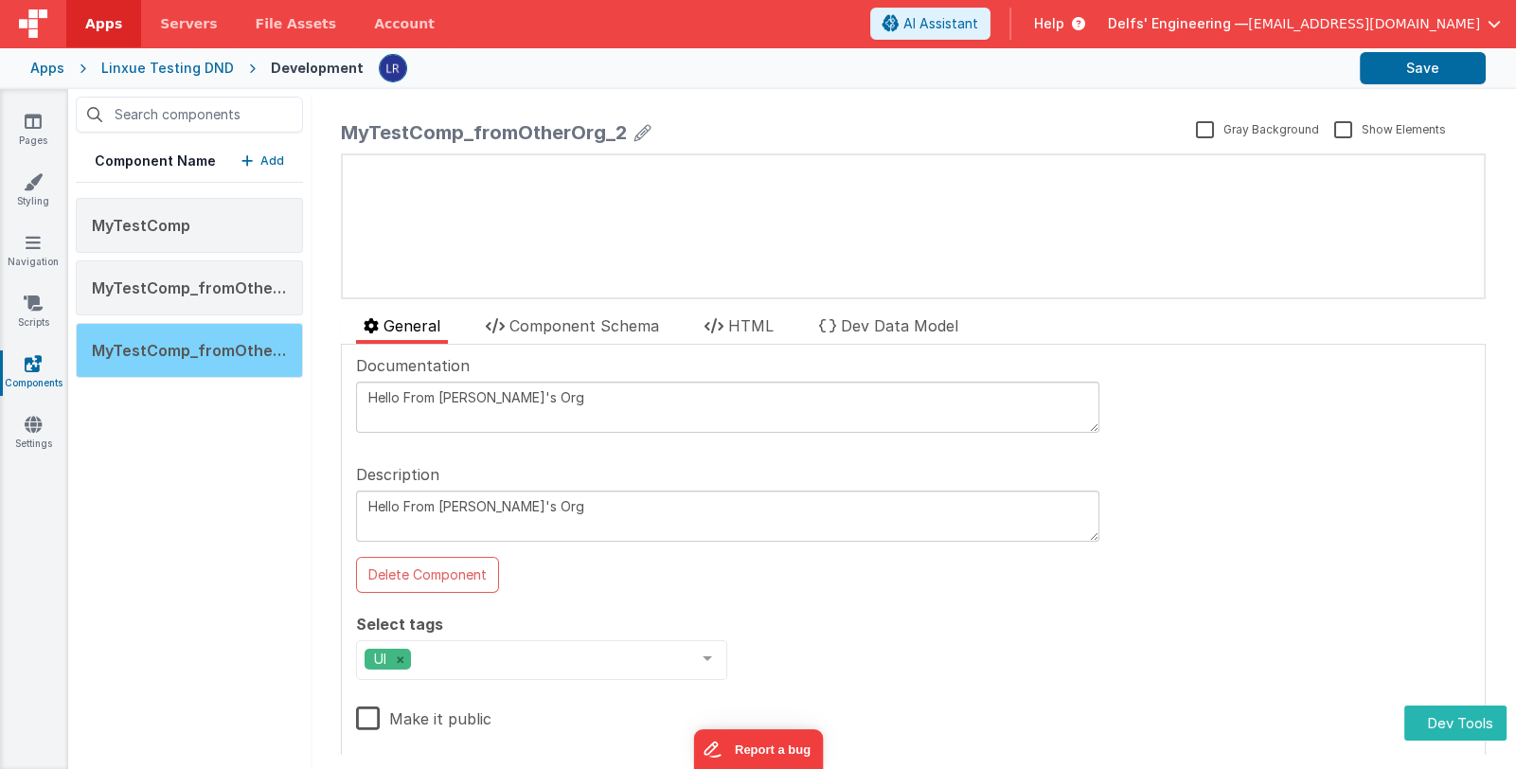
click at [227, 346] on span "MyTestComp_fromOtherOrg_1" at bounding box center [206, 350] width 228 height 19
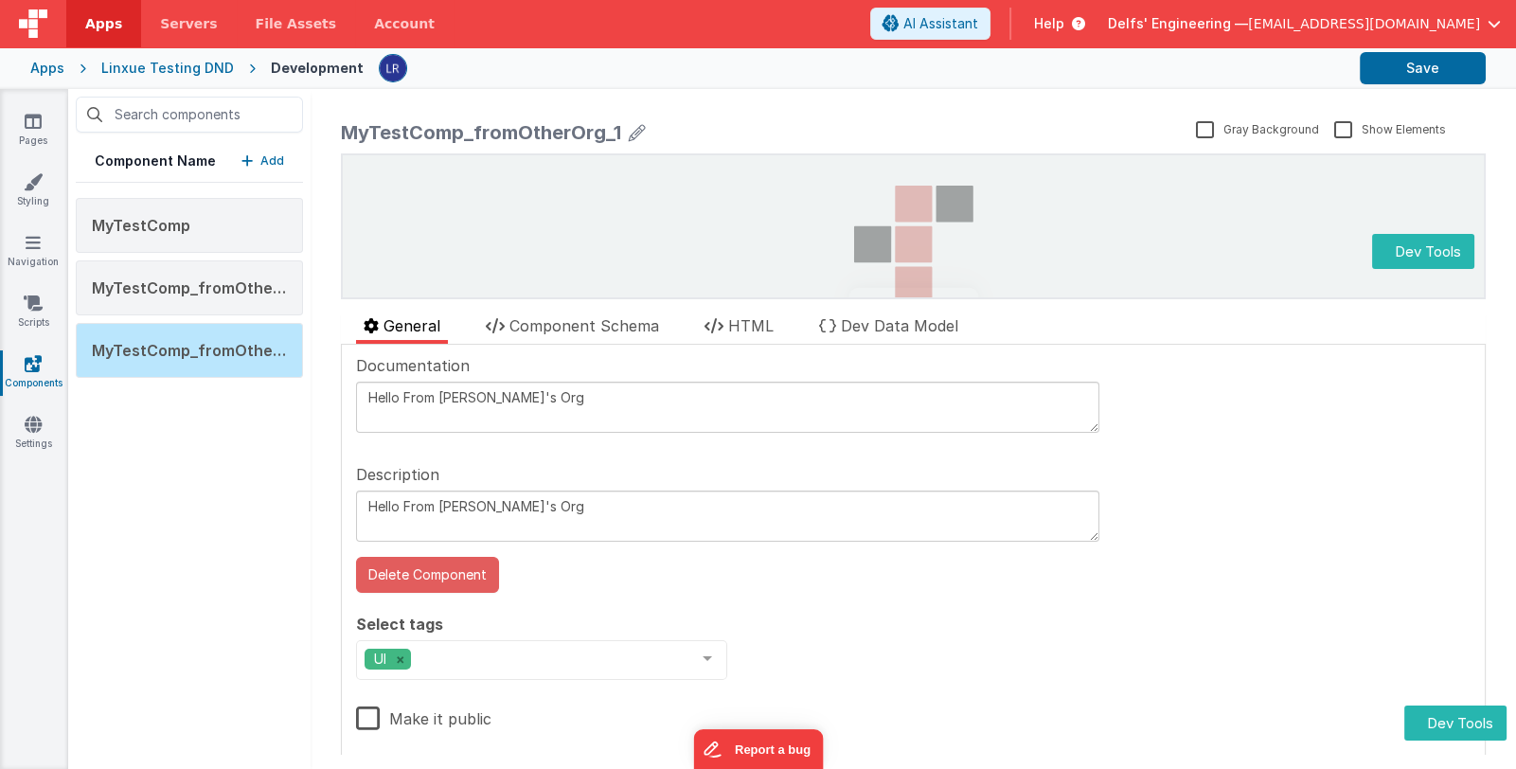
click at [460, 580] on button "Delete Component" at bounding box center [427, 575] width 143 height 36
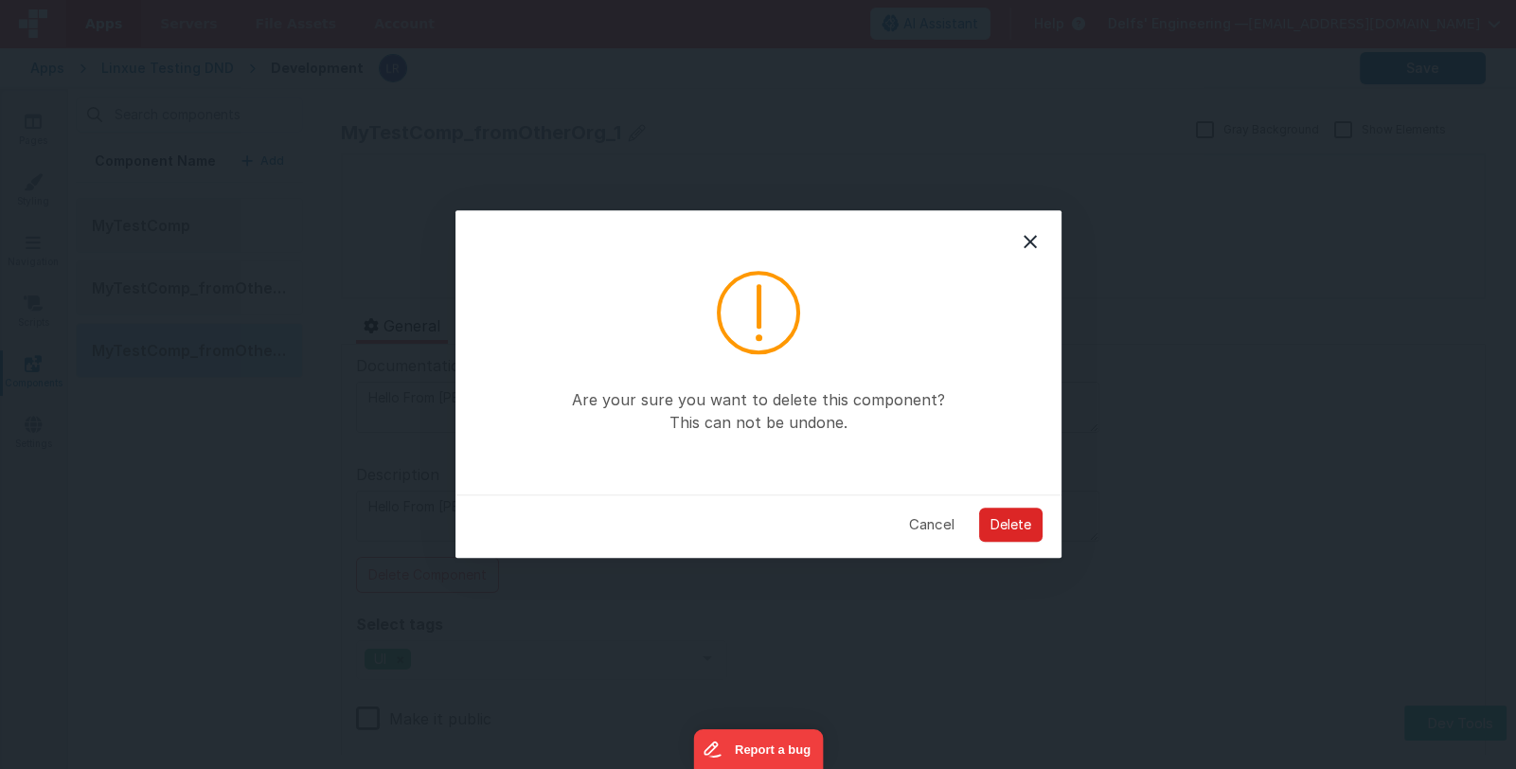
click at [1001, 511] on button "Delete" at bounding box center [1010, 524] width 63 height 34
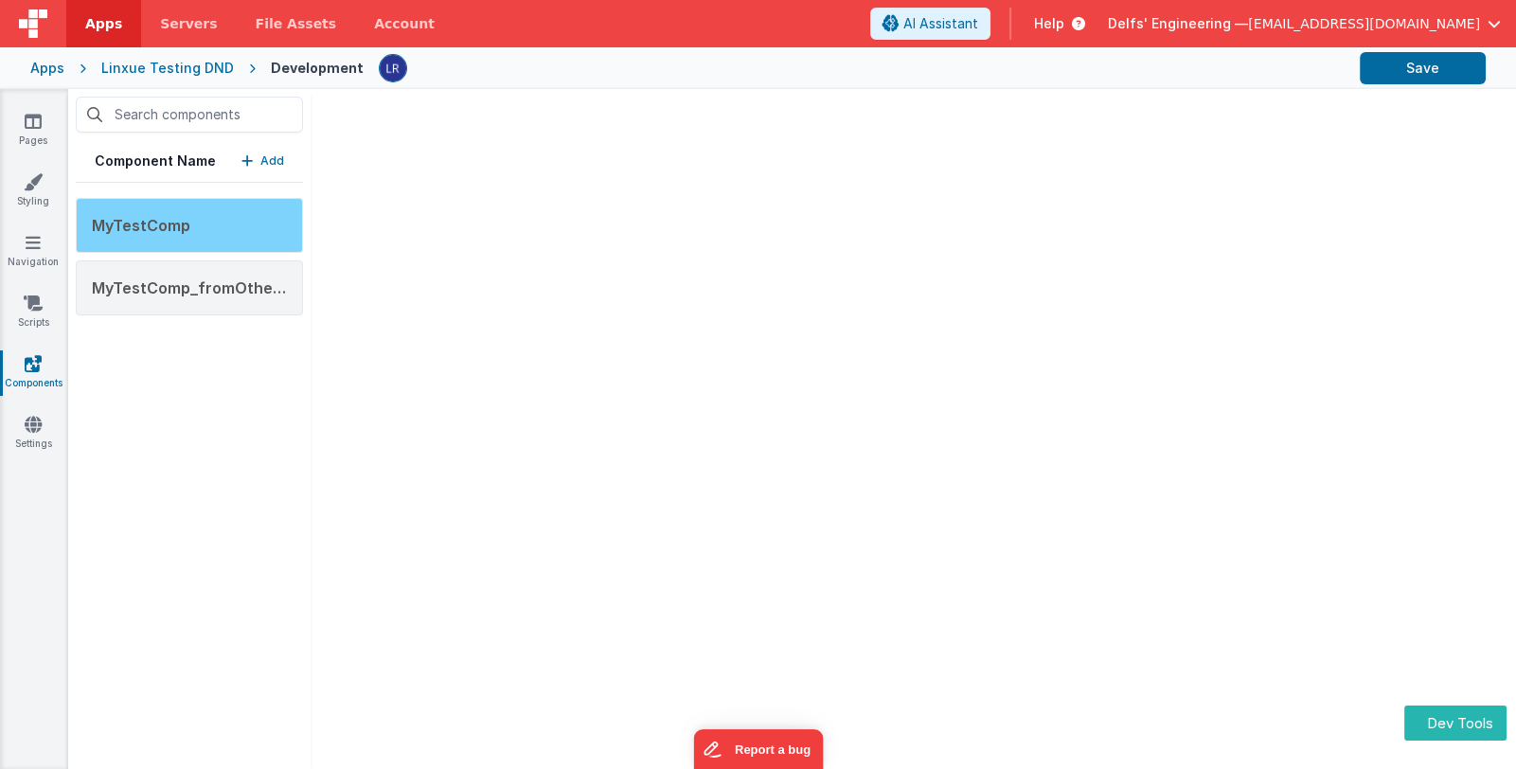
click at [222, 228] on div "MyTestComp" at bounding box center [189, 225] width 227 height 55
click at [207, 213] on div "MyTestComp" at bounding box center [189, 225] width 227 height 55
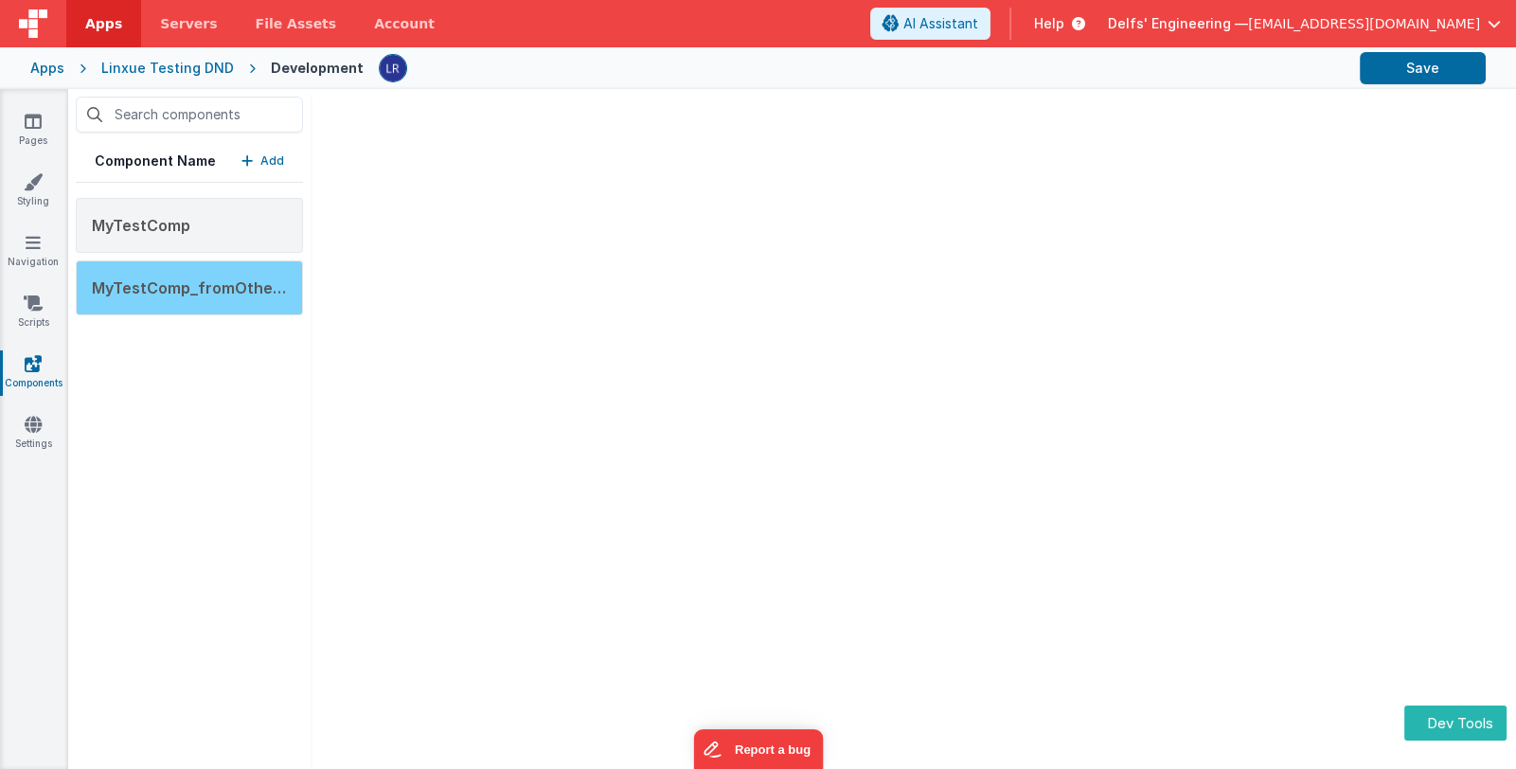
click at [222, 298] on div "MyTestComp_fromOtherOrg" at bounding box center [189, 287] width 227 height 55
click at [224, 287] on span "MyTestComp_fromOtherOrg" at bounding box center [200, 287] width 216 height 19
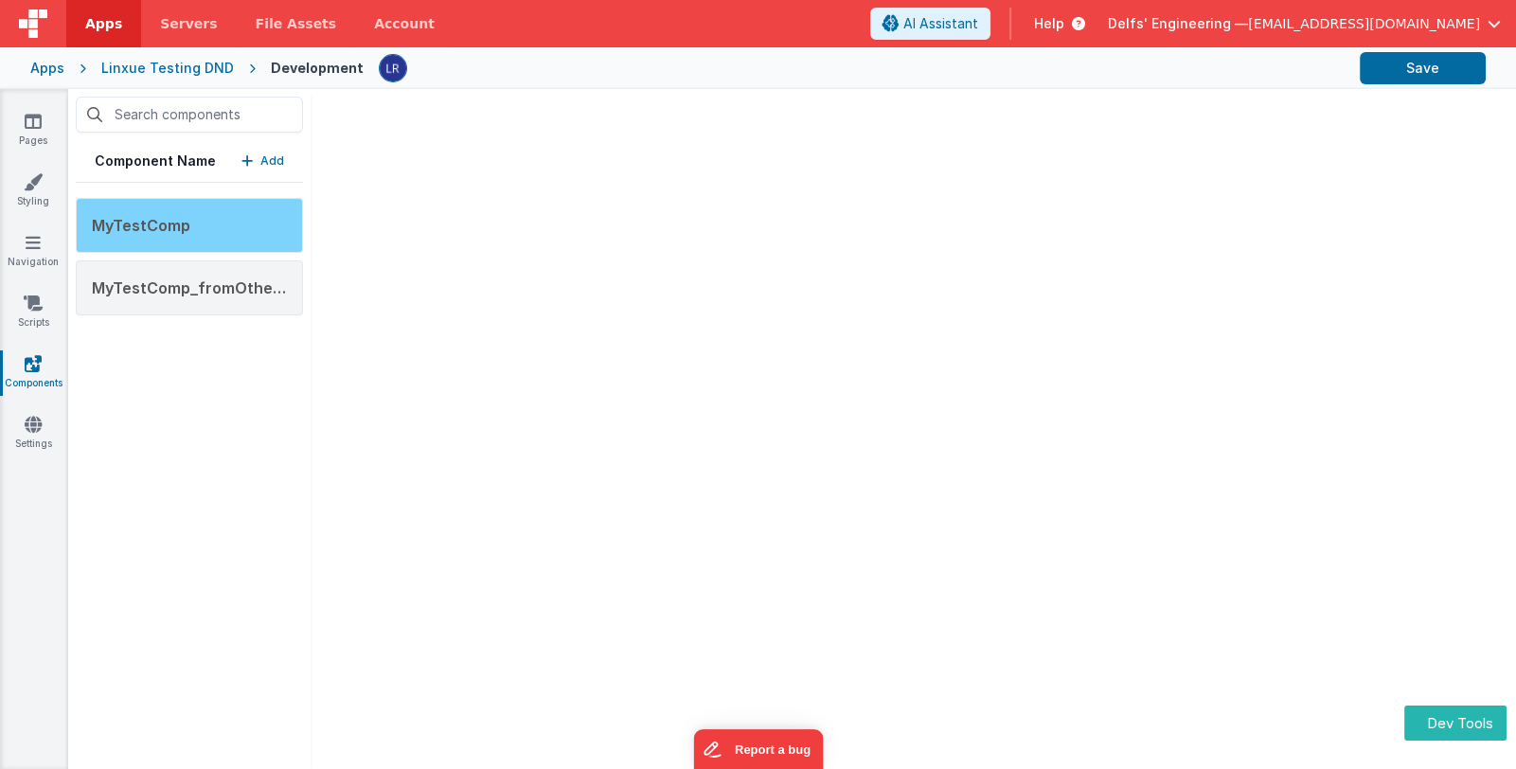
click at [242, 223] on div "MyTestComp" at bounding box center [189, 225] width 227 height 55
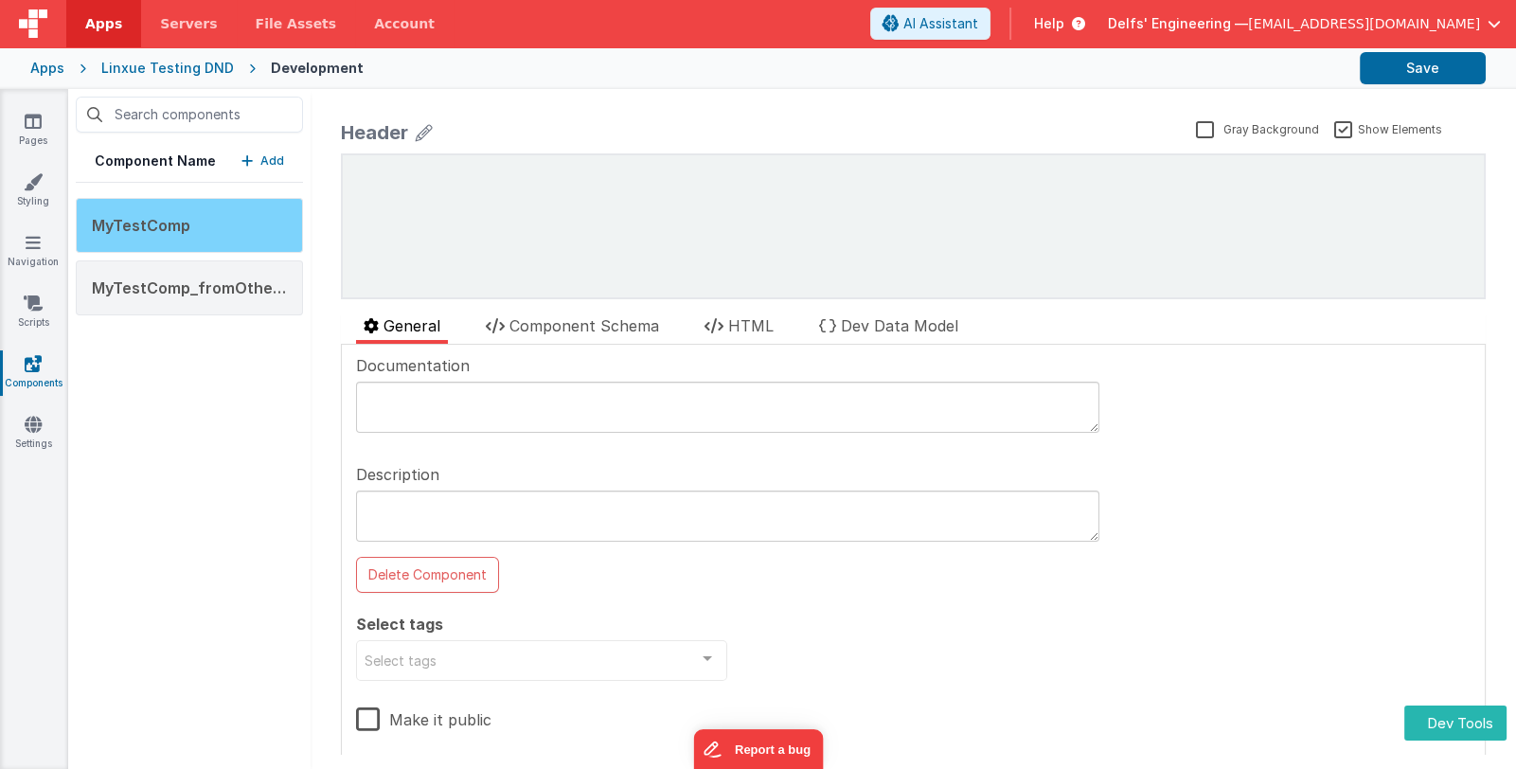
click at [251, 226] on div "MyTestComp" at bounding box center [189, 225] width 227 height 55
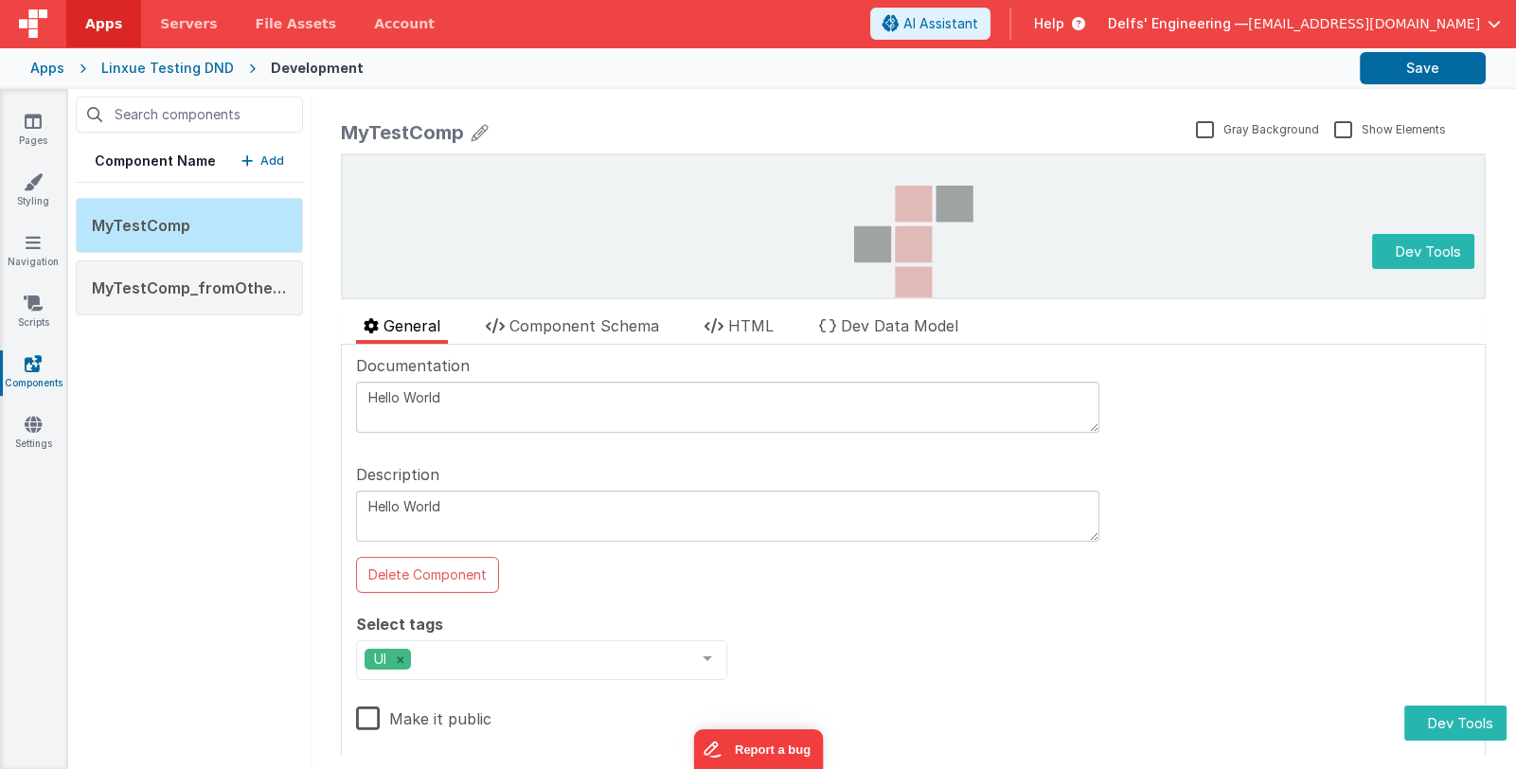
click at [417, 592] on div "Delete Component" at bounding box center [477, 577] width 242 height 41
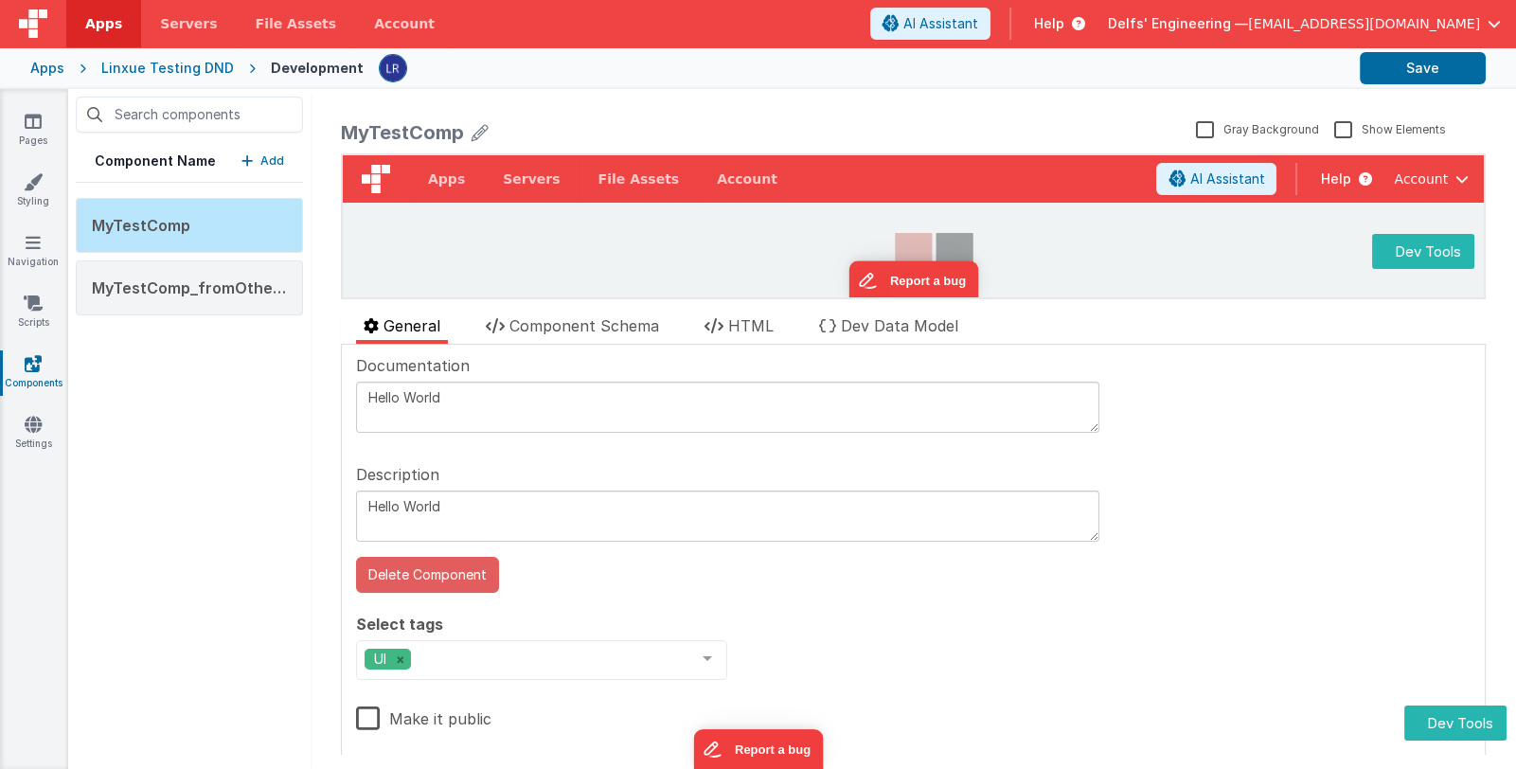
click at [429, 575] on button "Delete Component" at bounding box center [427, 575] width 143 height 36
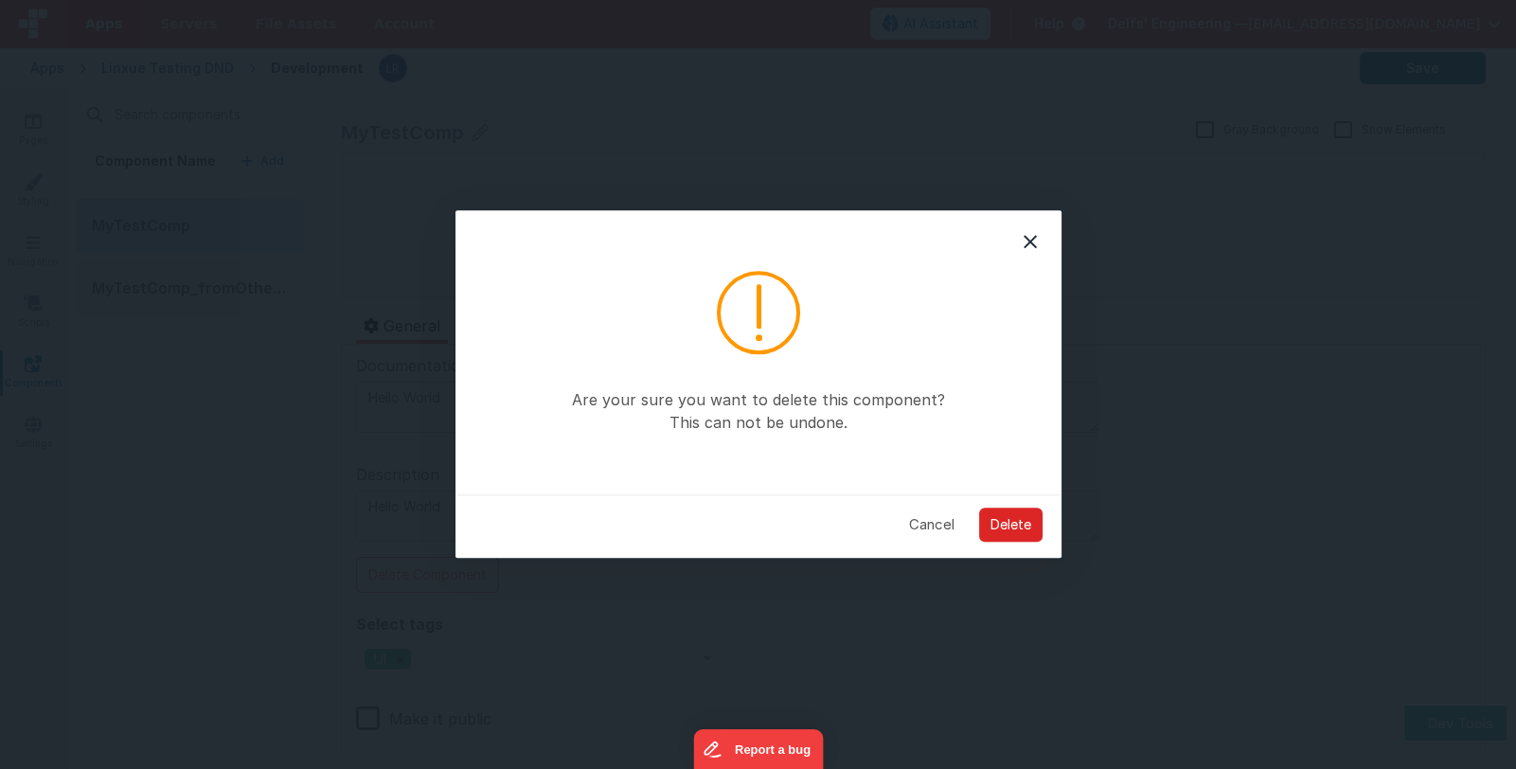
click at [1014, 523] on button "Delete" at bounding box center [1010, 524] width 63 height 34
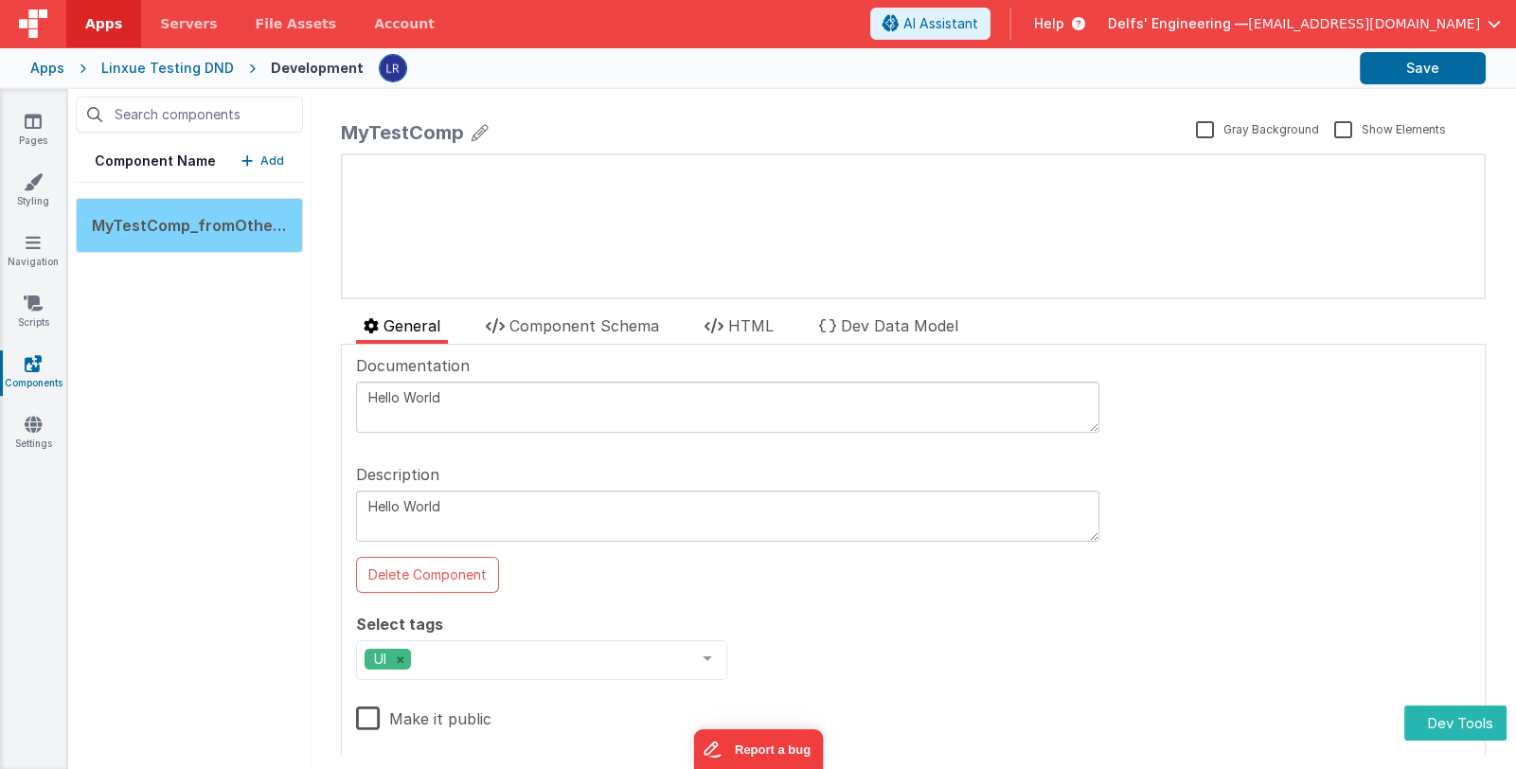
click at [245, 230] on span "MyTestComp_fromOtherOrg" at bounding box center [200, 225] width 216 height 19
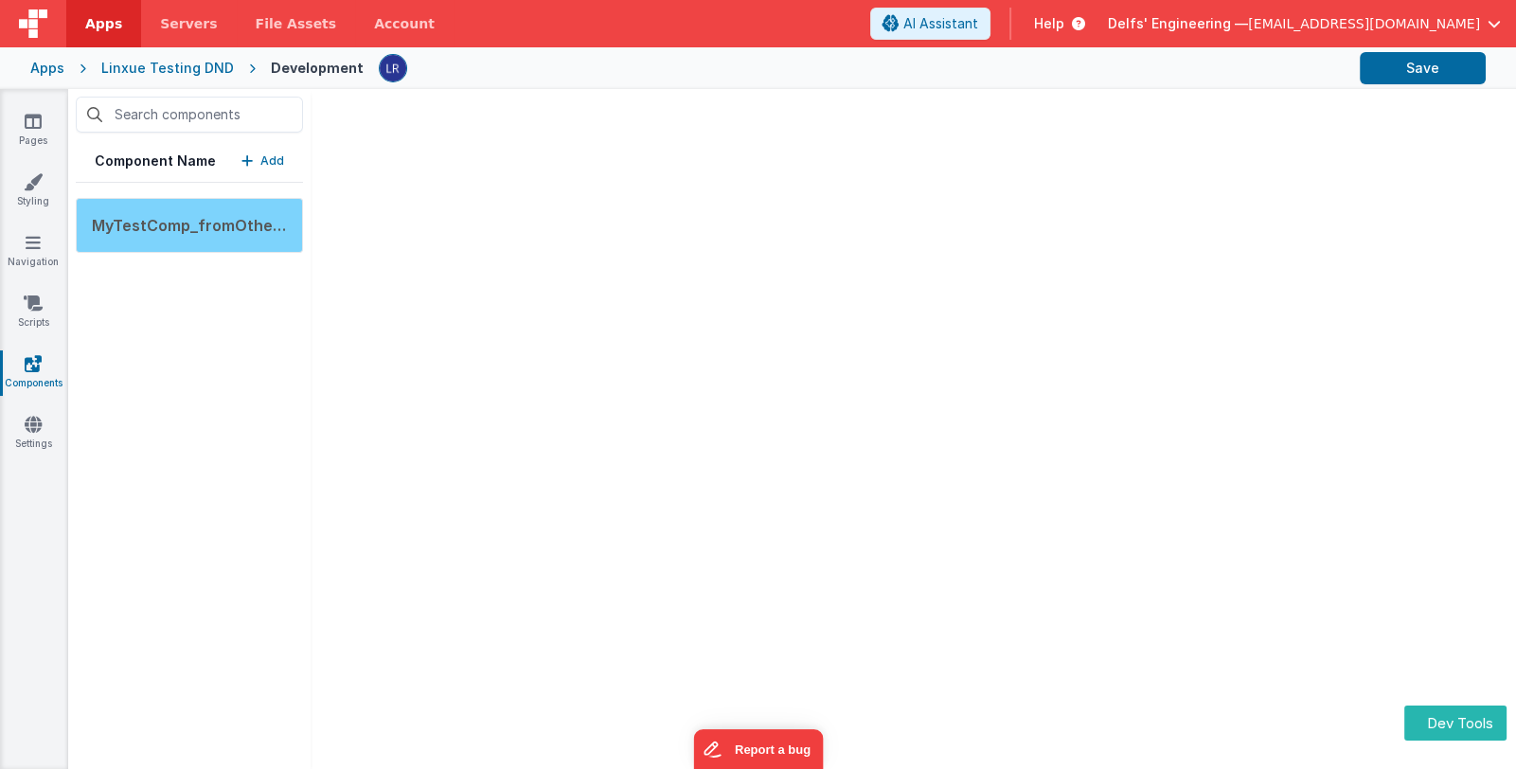
click at [170, 220] on span "MyTestComp_fromOtherOrg" at bounding box center [200, 225] width 216 height 19
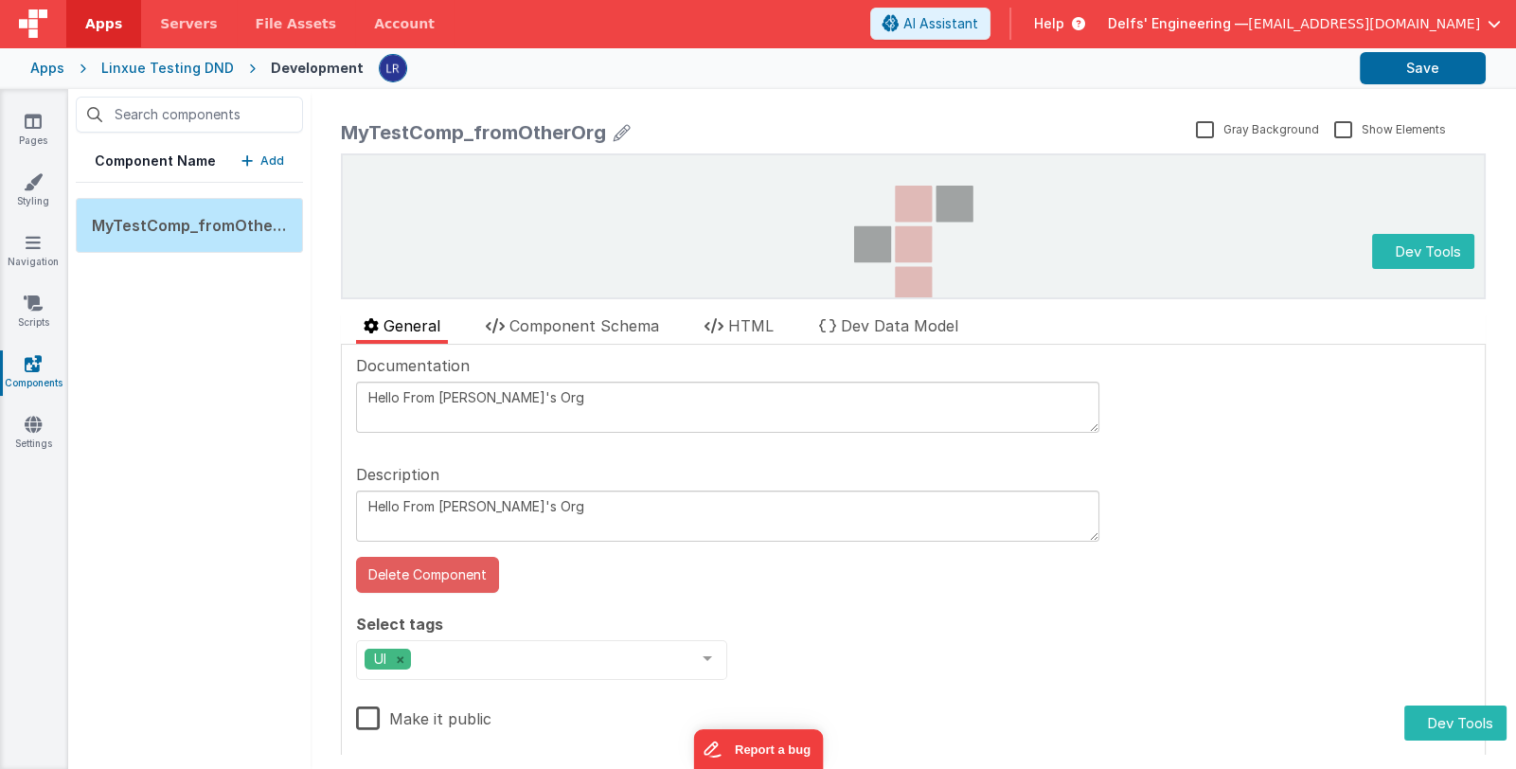
click at [459, 576] on button "Delete Component" at bounding box center [427, 575] width 143 height 36
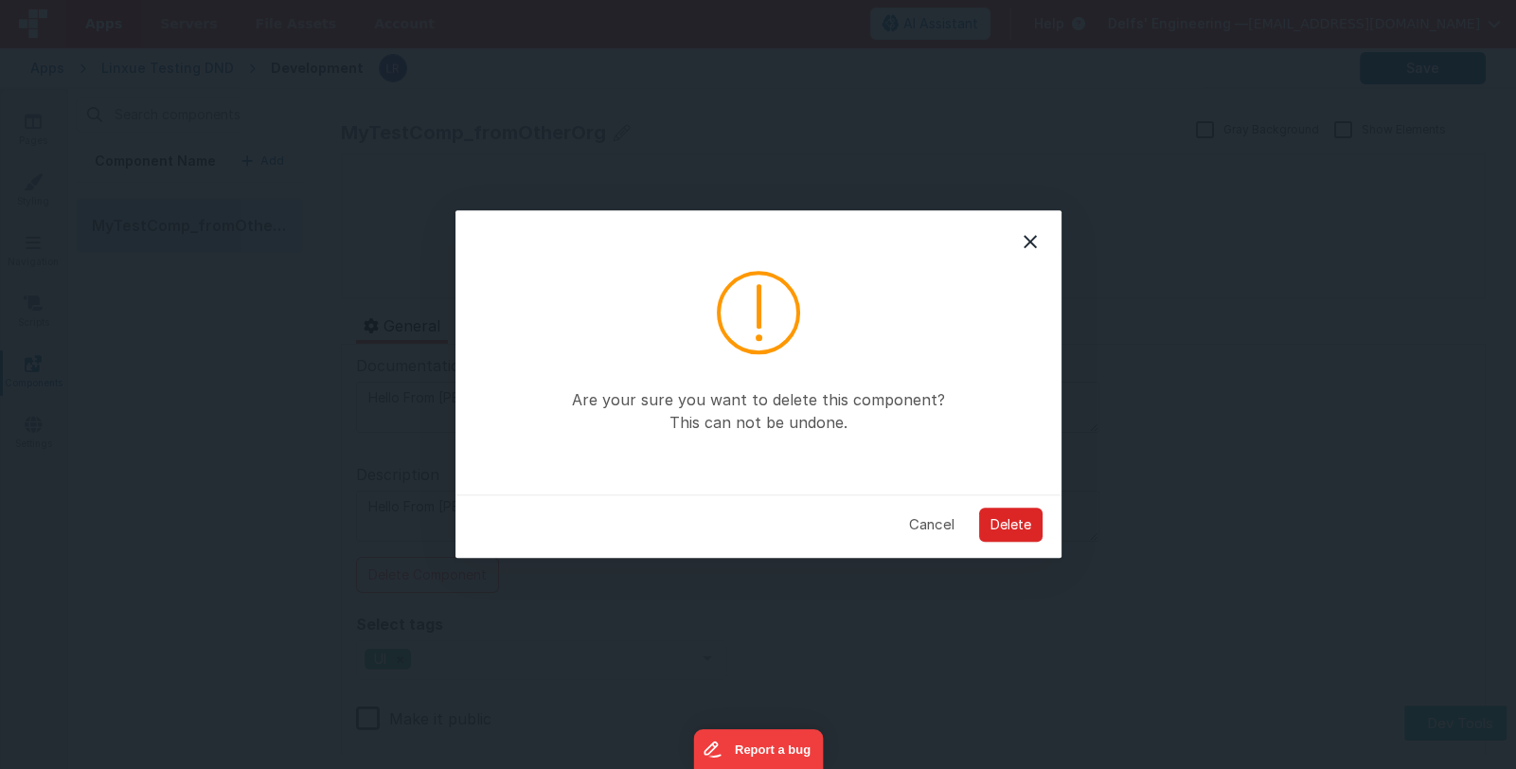
click at [1026, 515] on button "Delete" at bounding box center [1010, 524] width 63 height 34
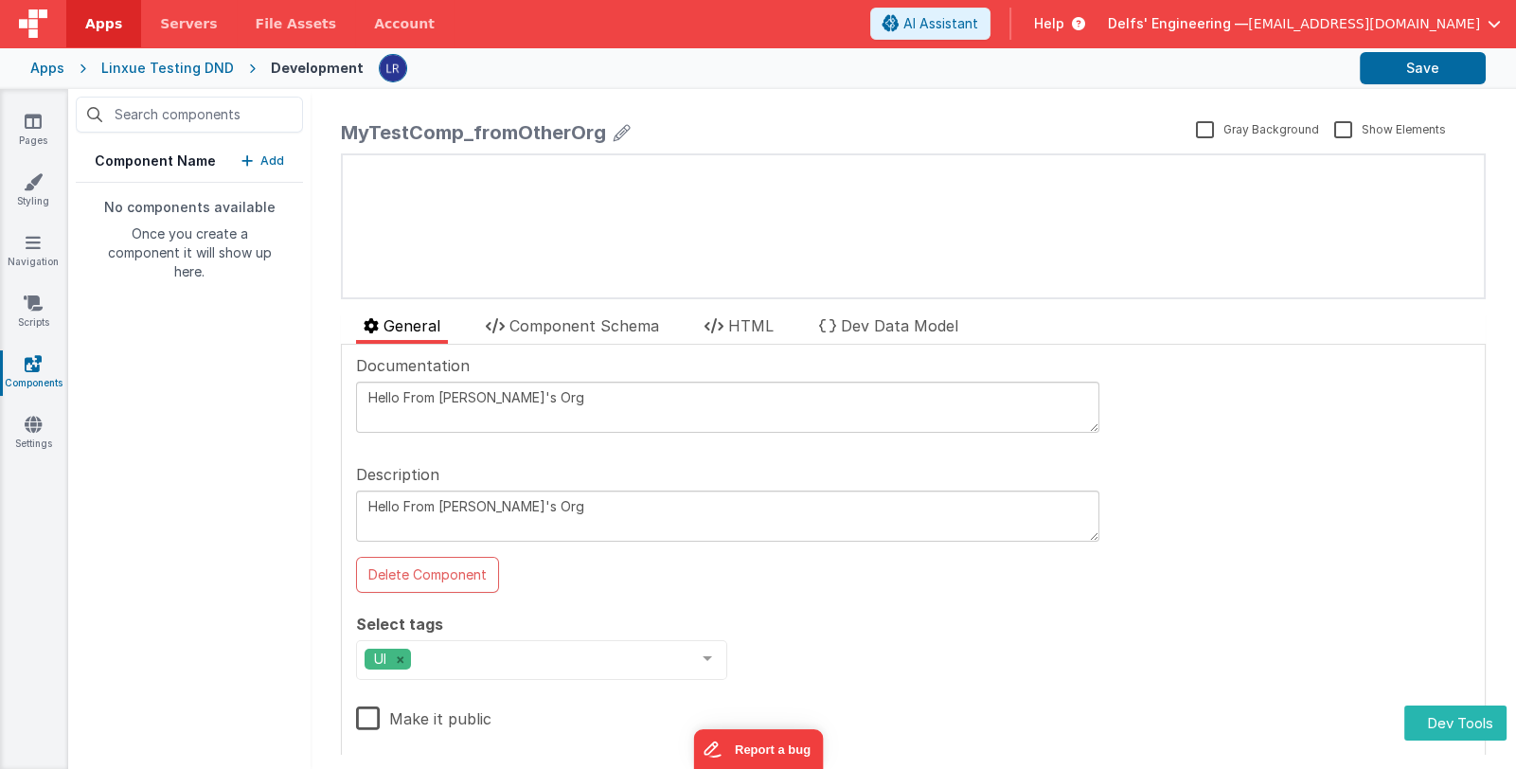
click at [259, 158] on button "Add" at bounding box center [262, 160] width 43 height 19
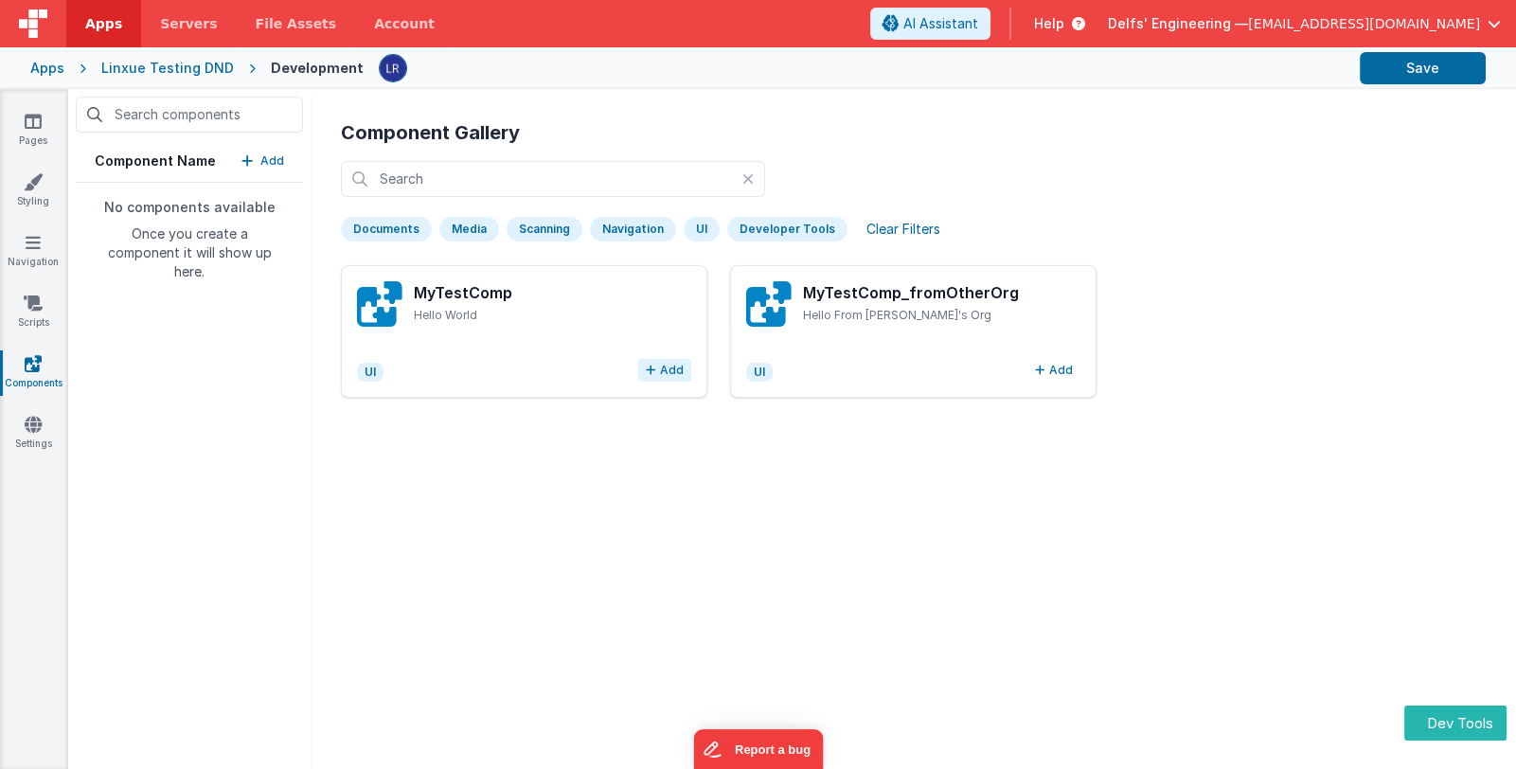
click at [664, 367] on button "Add" at bounding box center [664, 370] width 53 height 23
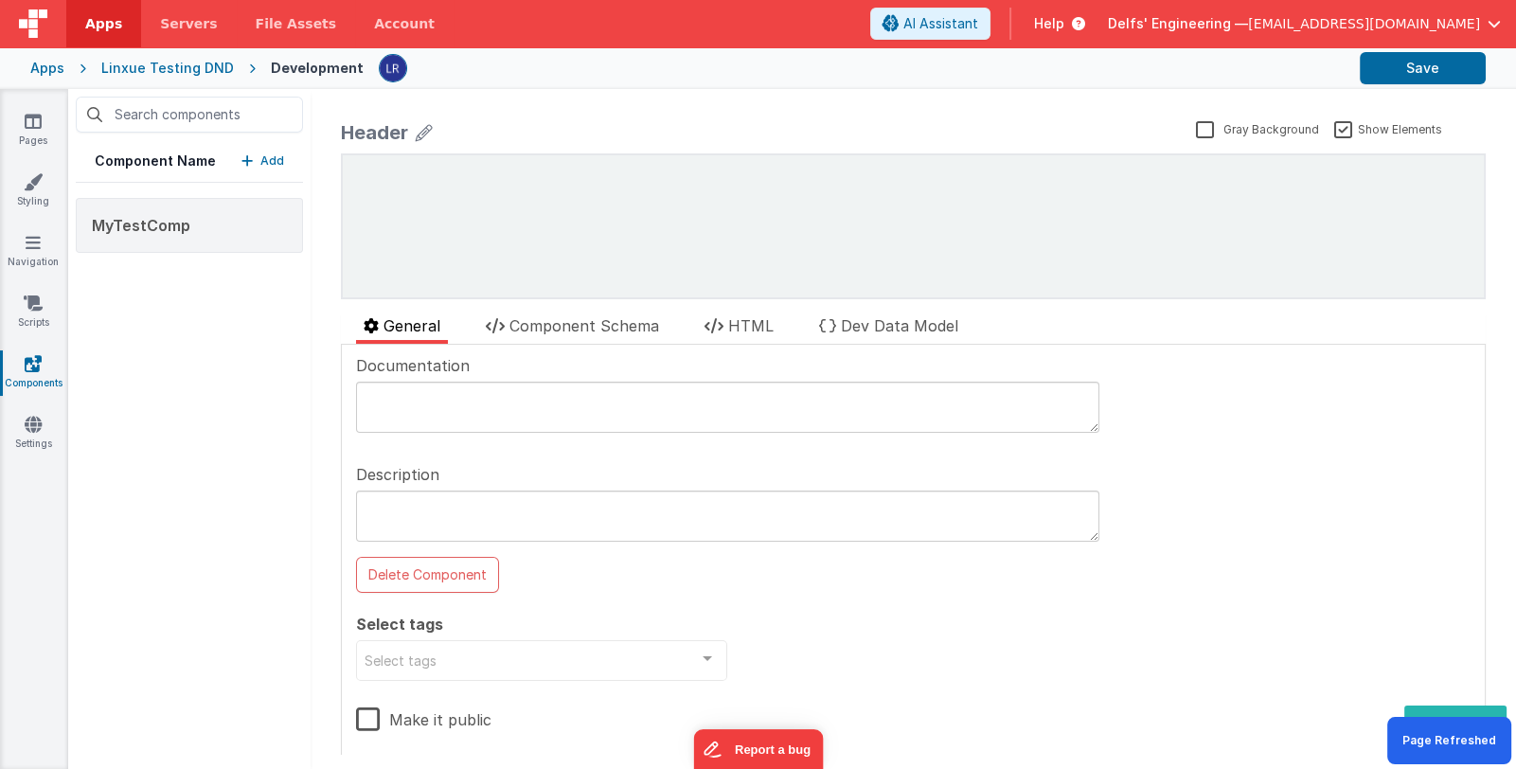
click at [272, 154] on p "Add" at bounding box center [272, 160] width 24 height 19
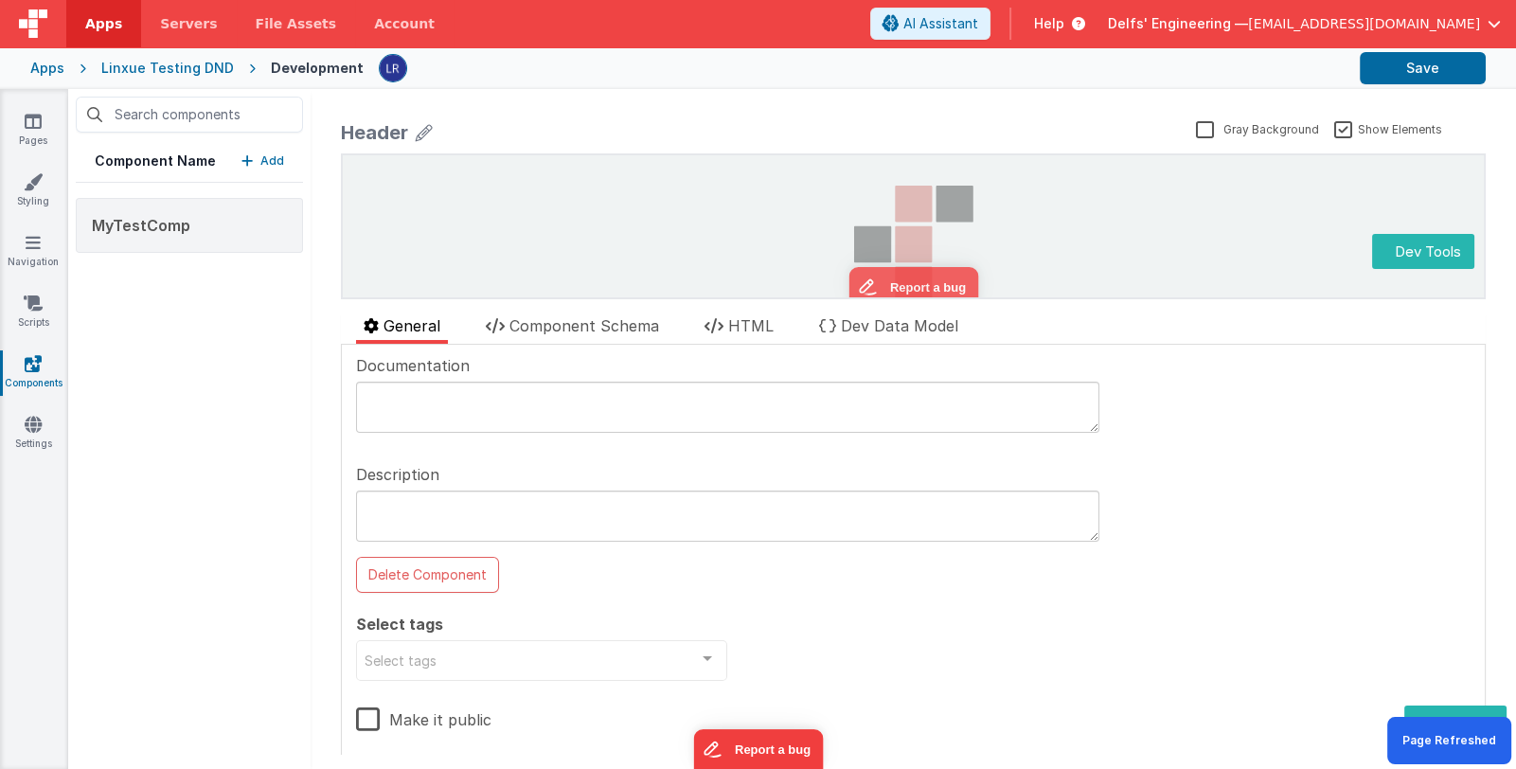
click at [275, 160] on p "Add" at bounding box center [272, 160] width 24 height 19
click at [274, 153] on p "Add" at bounding box center [272, 160] width 24 height 19
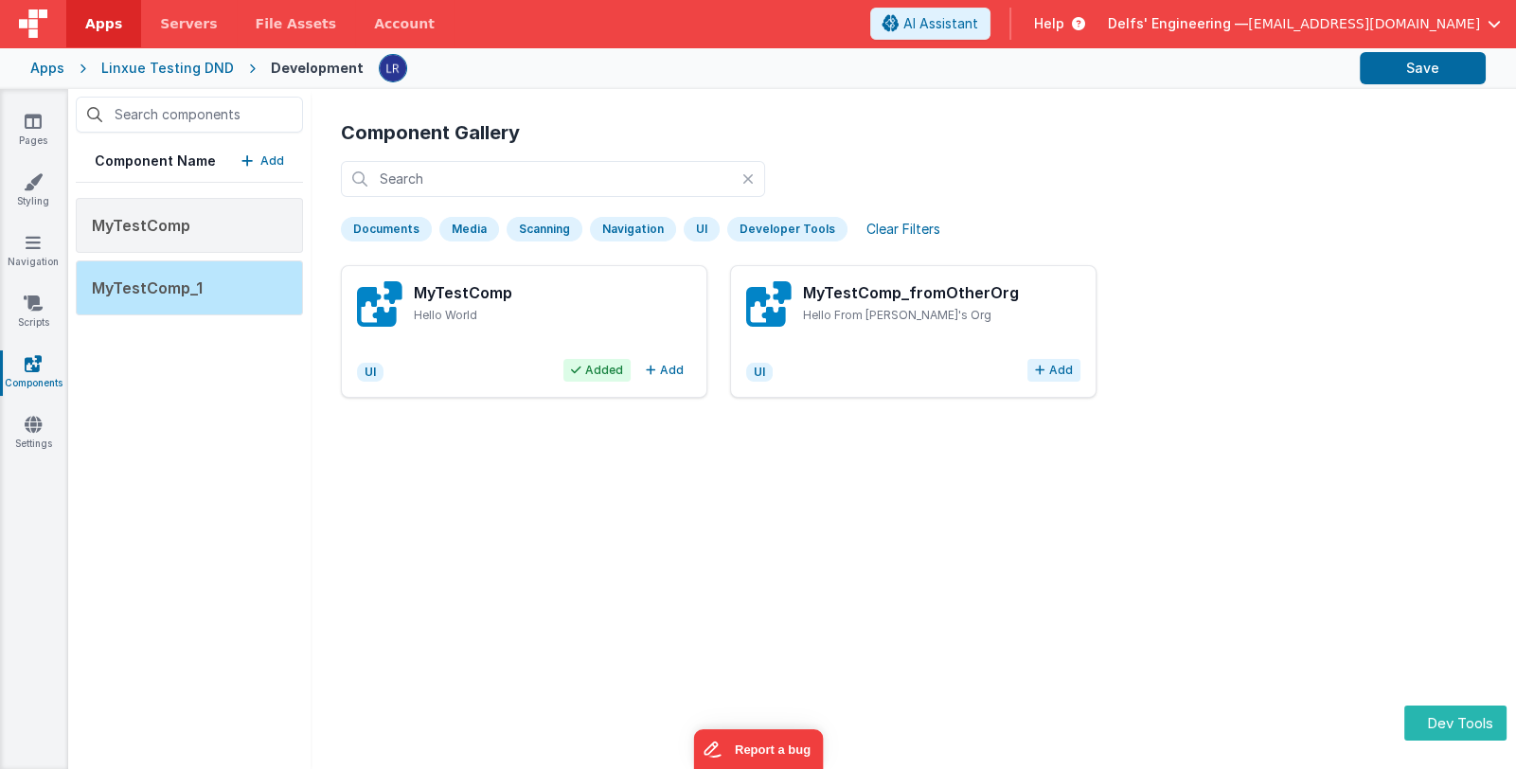
click at [1046, 367] on button "Add" at bounding box center [1053, 370] width 53 height 23
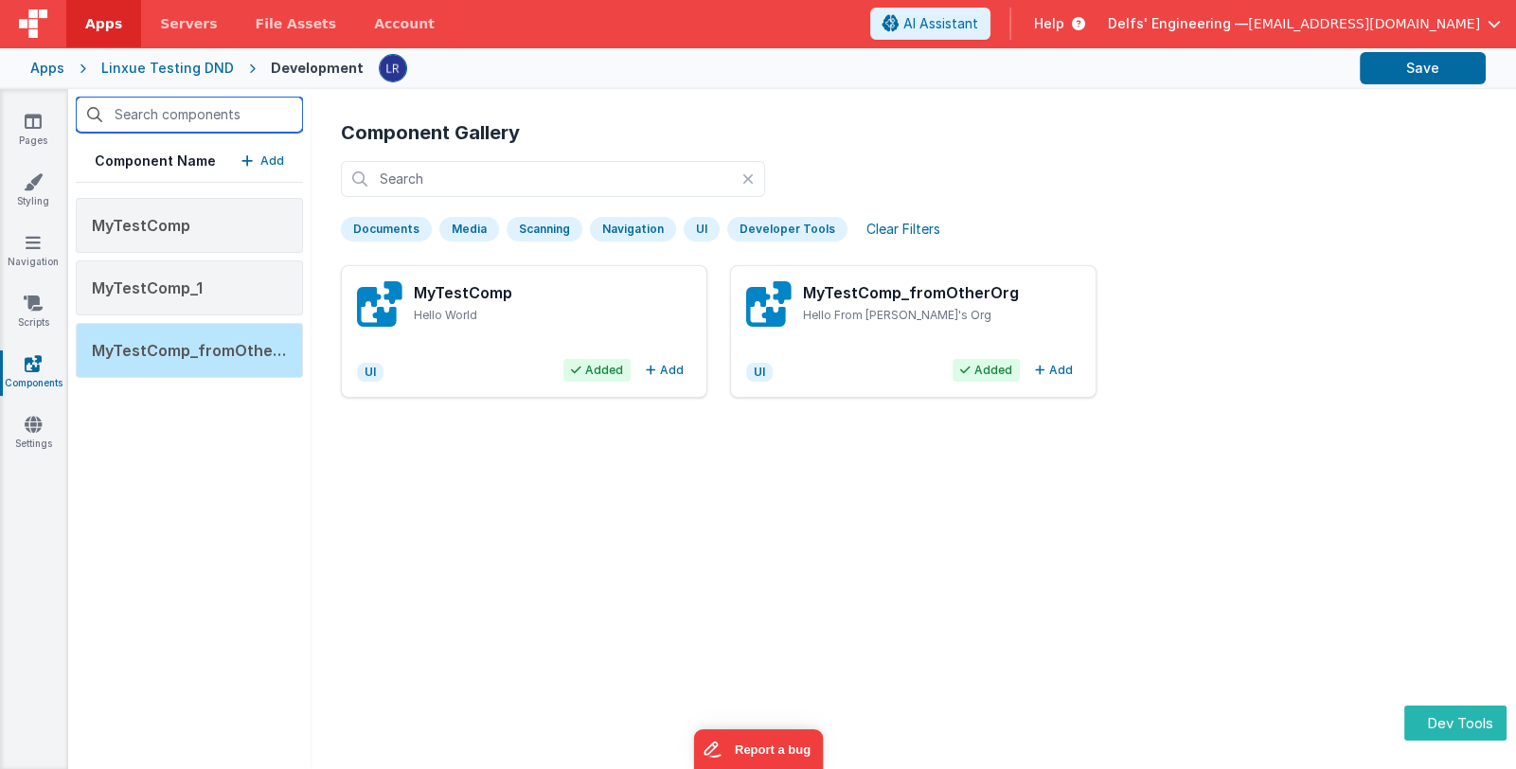
click at [234, 115] on input "text" at bounding box center [189, 115] width 227 height 36
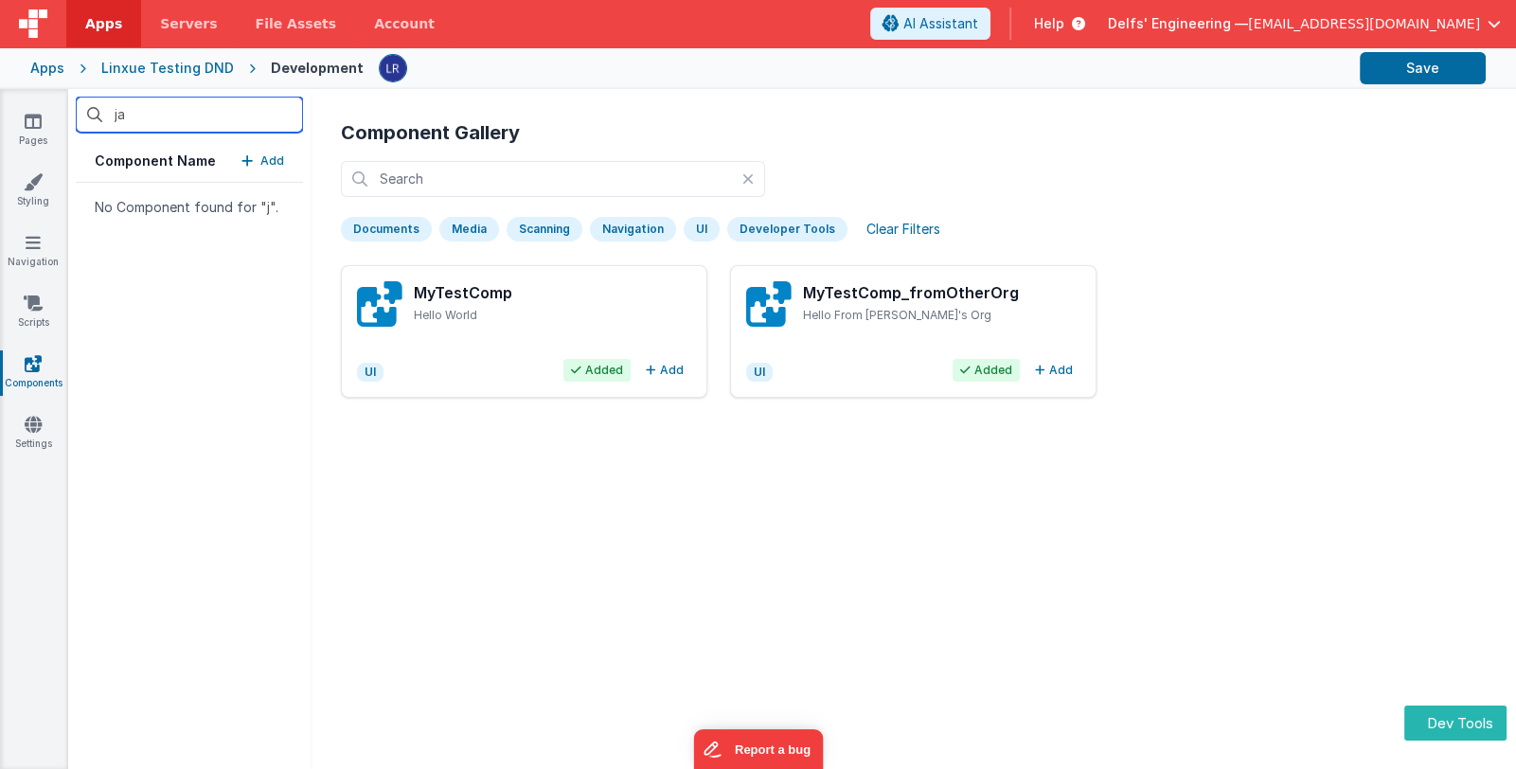
type input "j"
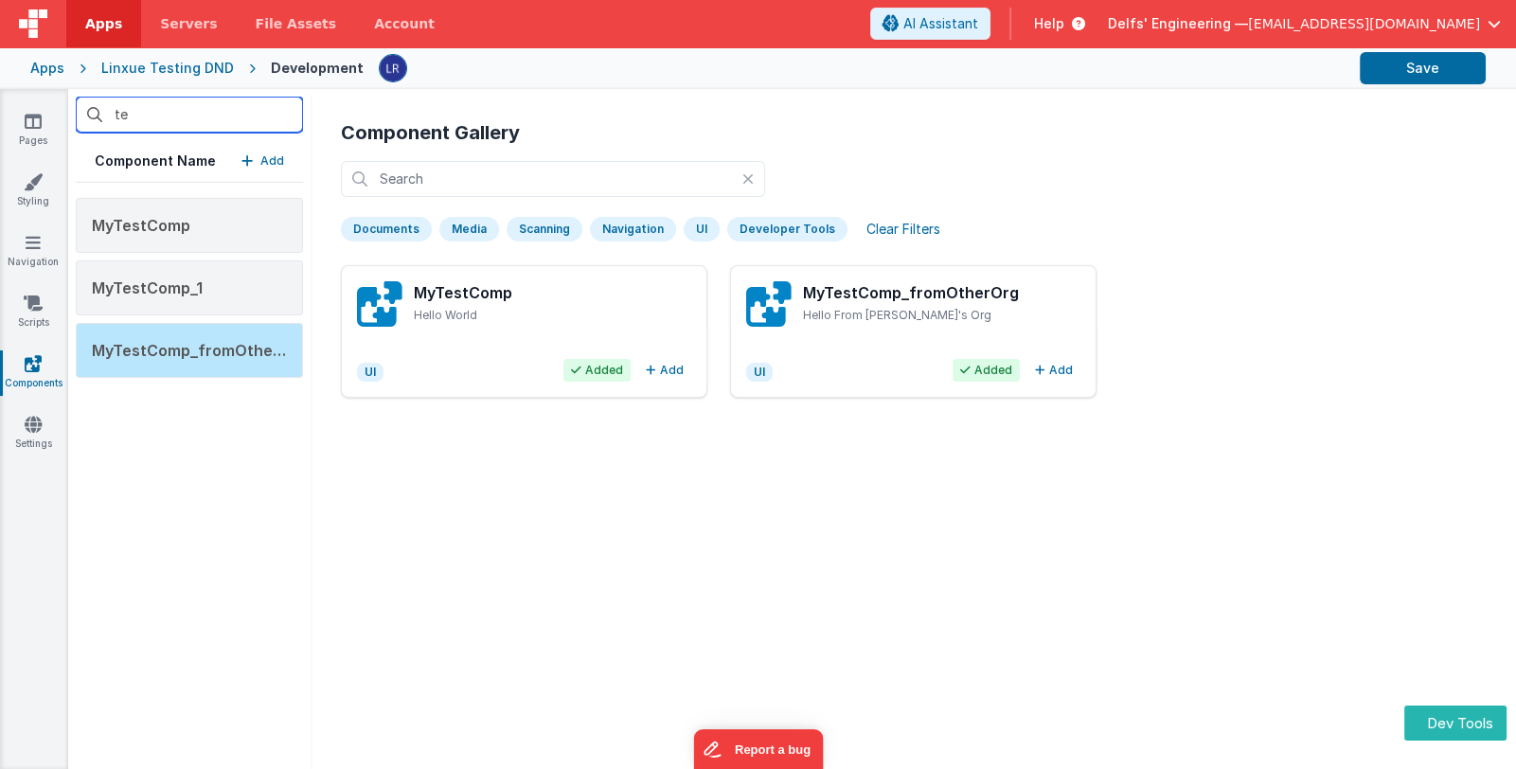
type input "t"
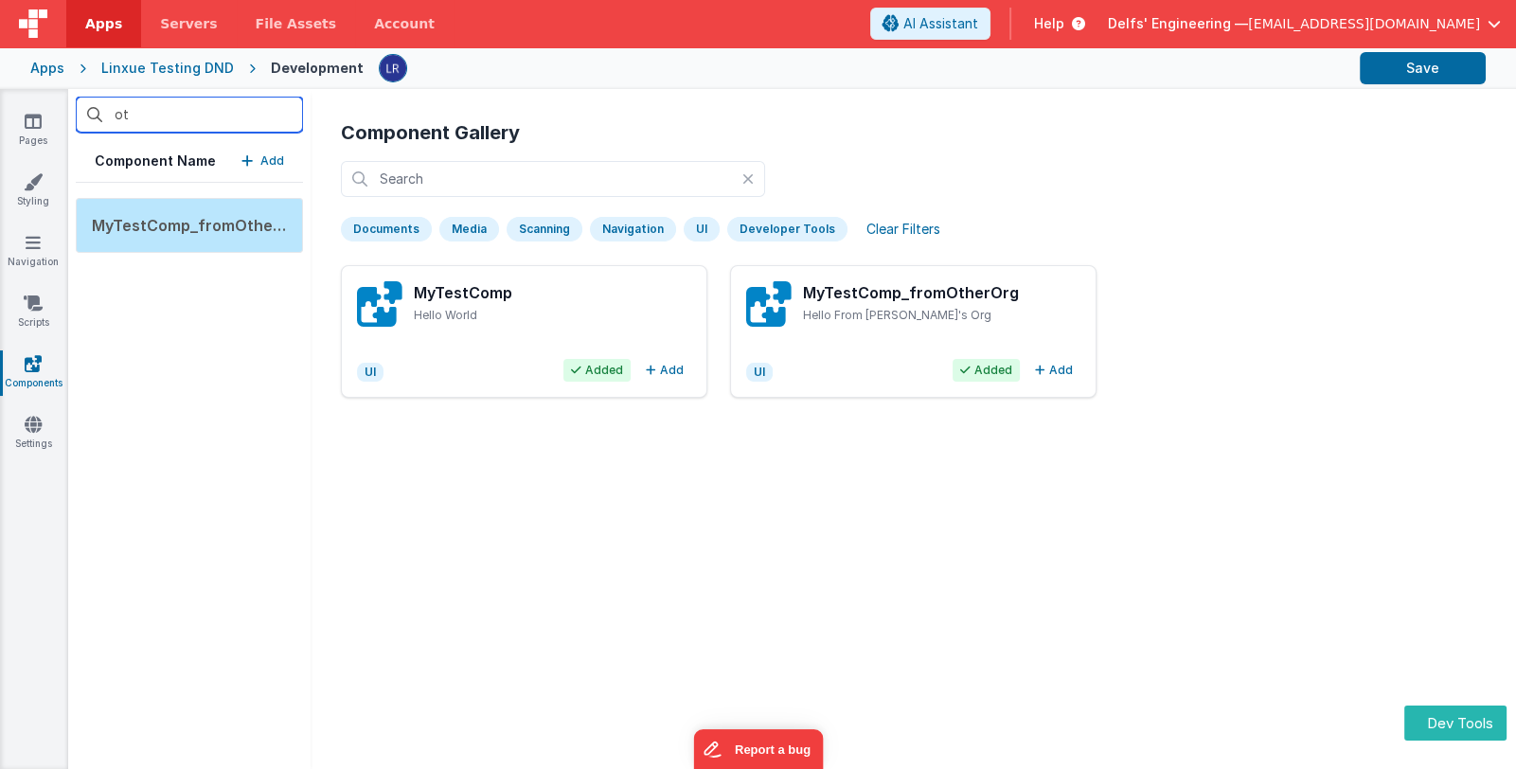
type input "o"
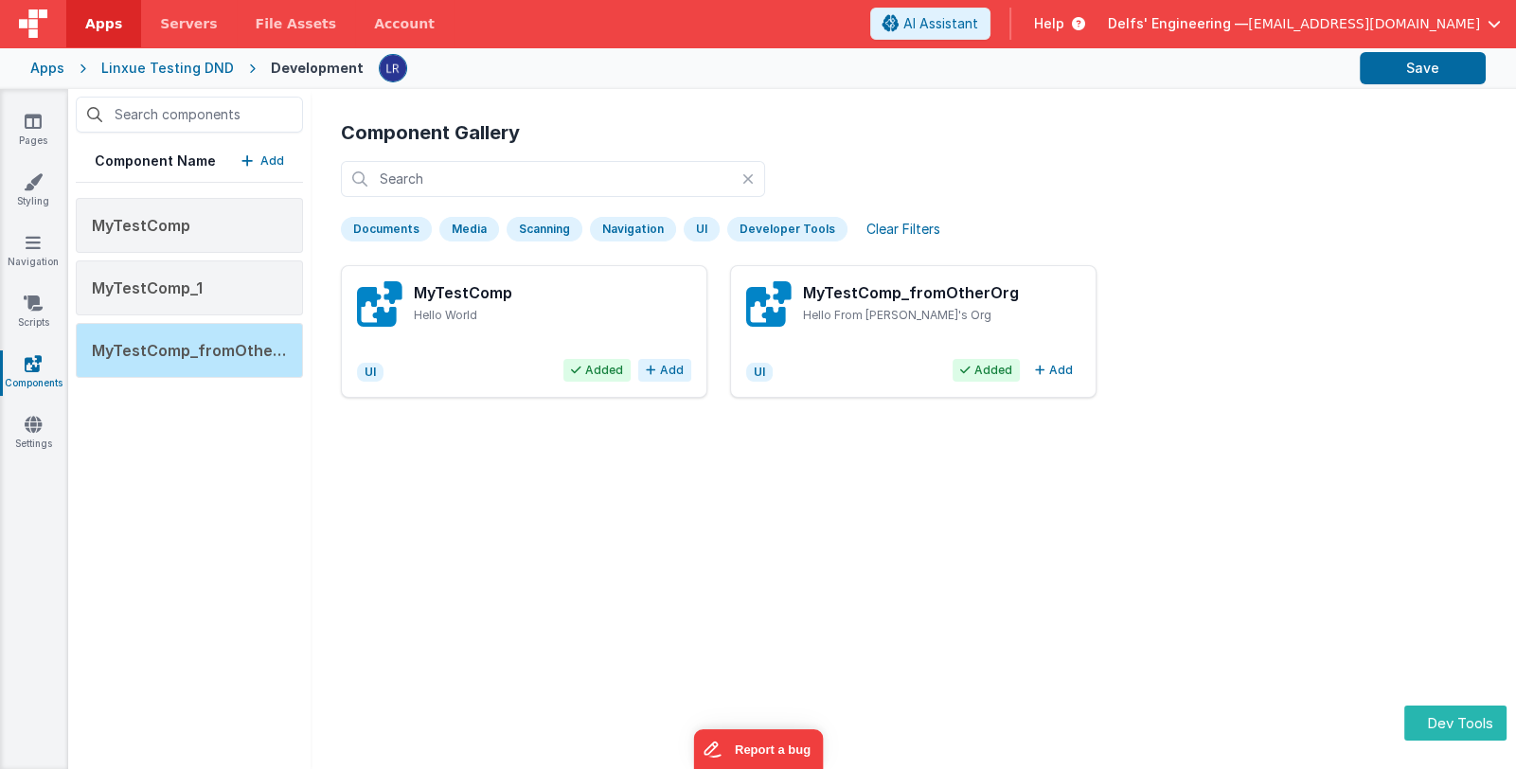
click at [658, 370] on button "Add" at bounding box center [664, 370] width 53 height 23
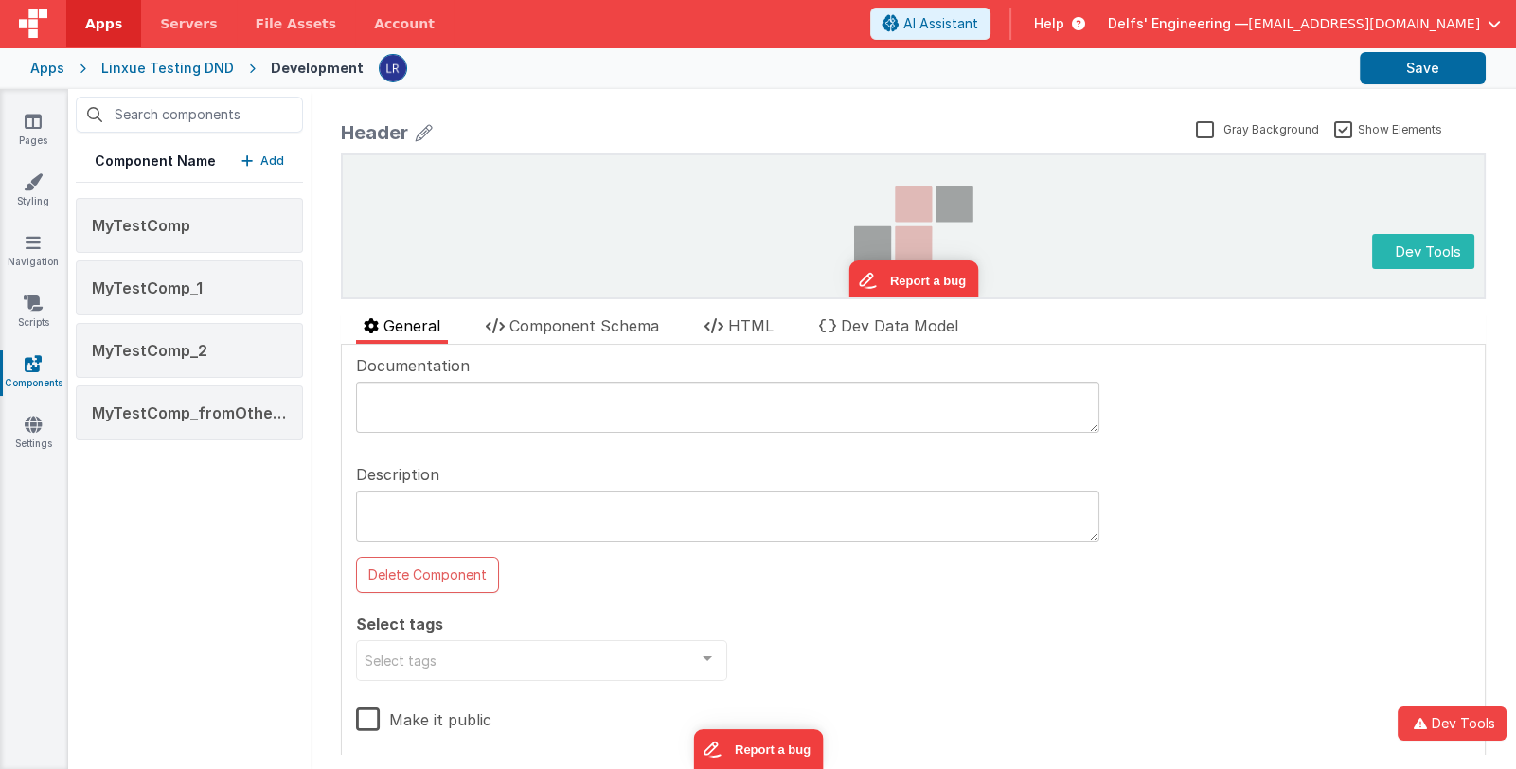
click at [276, 162] on p "Add" at bounding box center [272, 160] width 24 height 19
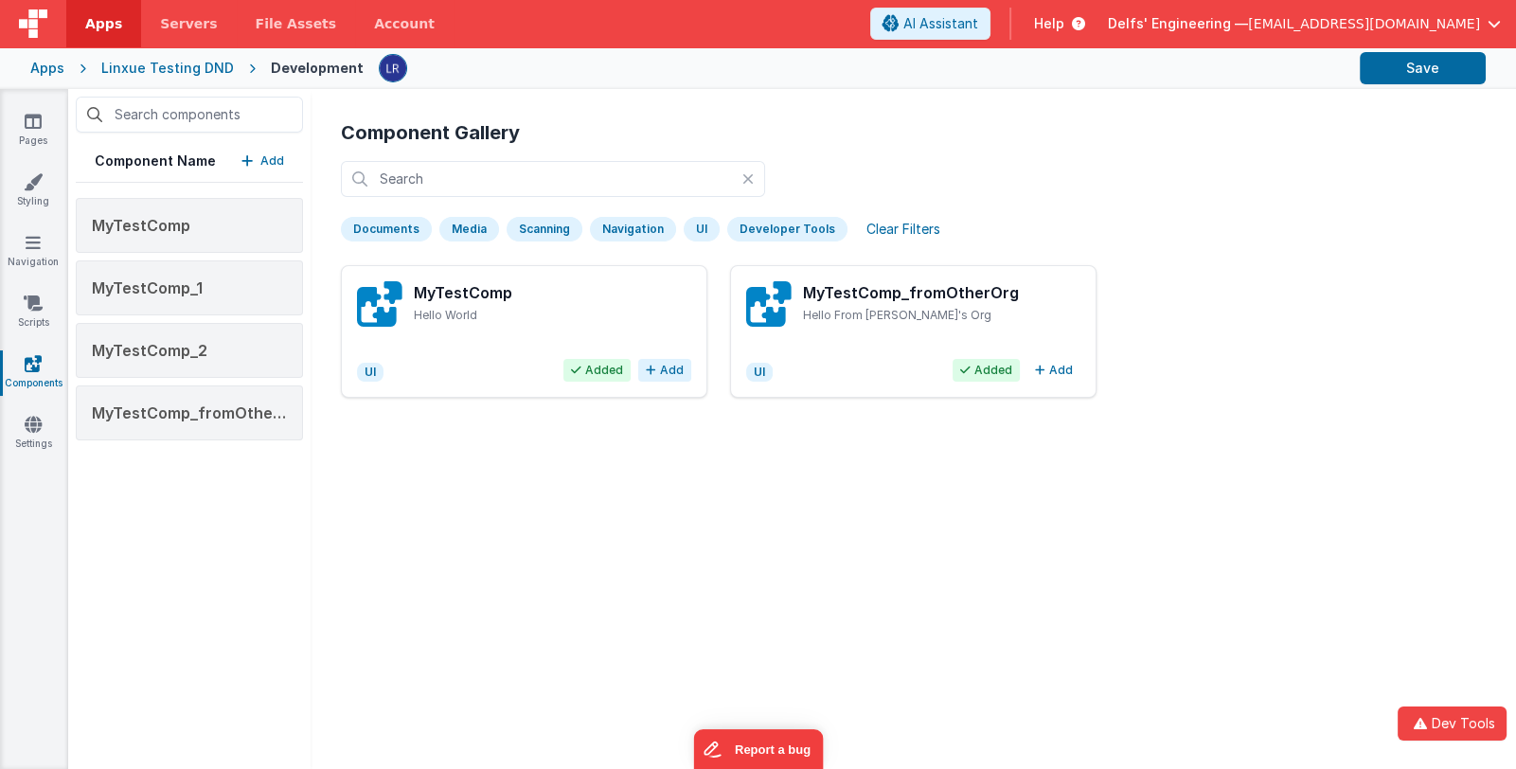
click at [663, 368] on button "Add" at bounding box center [664, 370] width 53 height 23
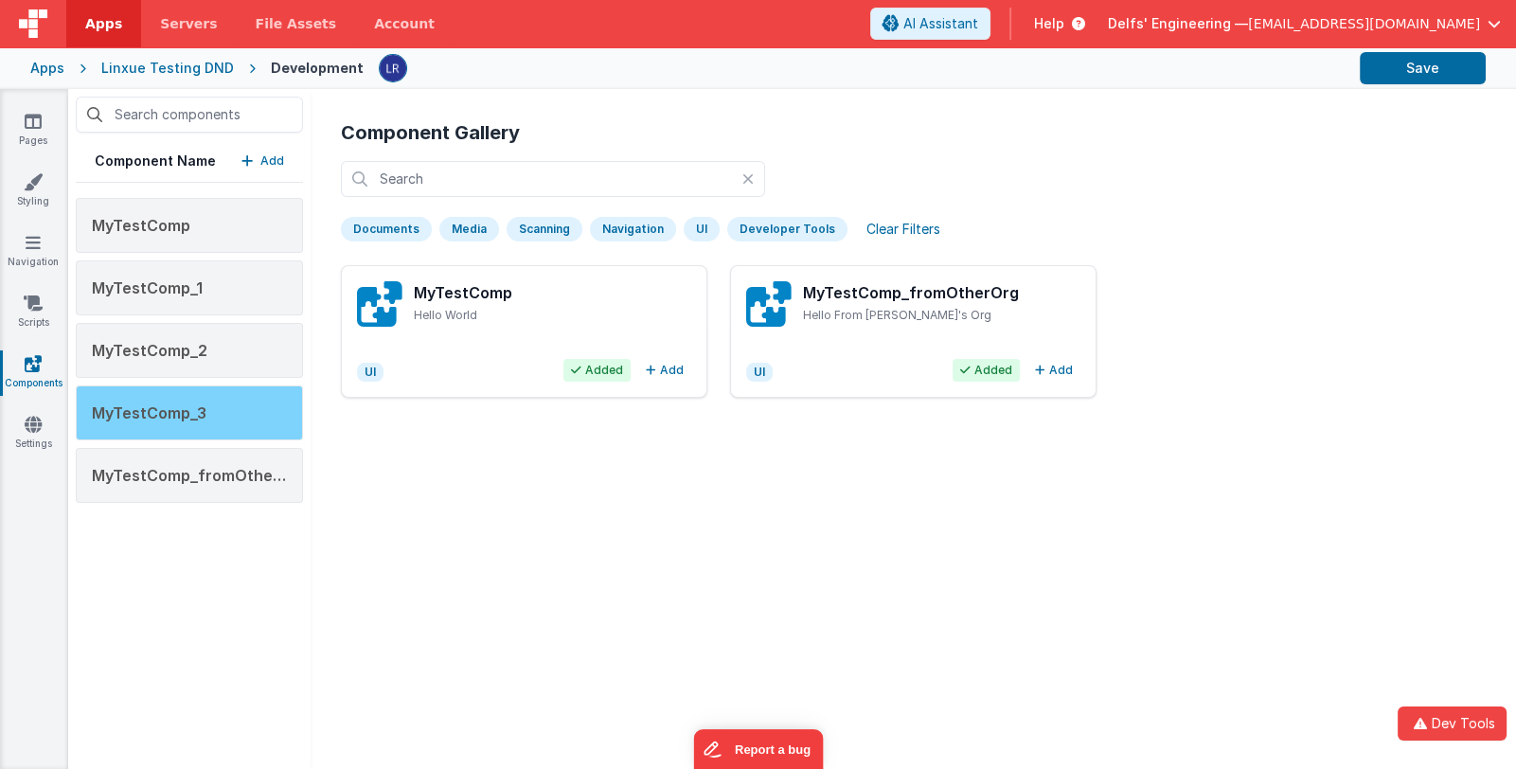
click at [265, 422] on div "MyTestComp_3" at bounding box center [189, 412] width 227 height 55
click at [207, 411] on div "MyTestComp_3" at bounding box center [189, 412] width 227 height 55
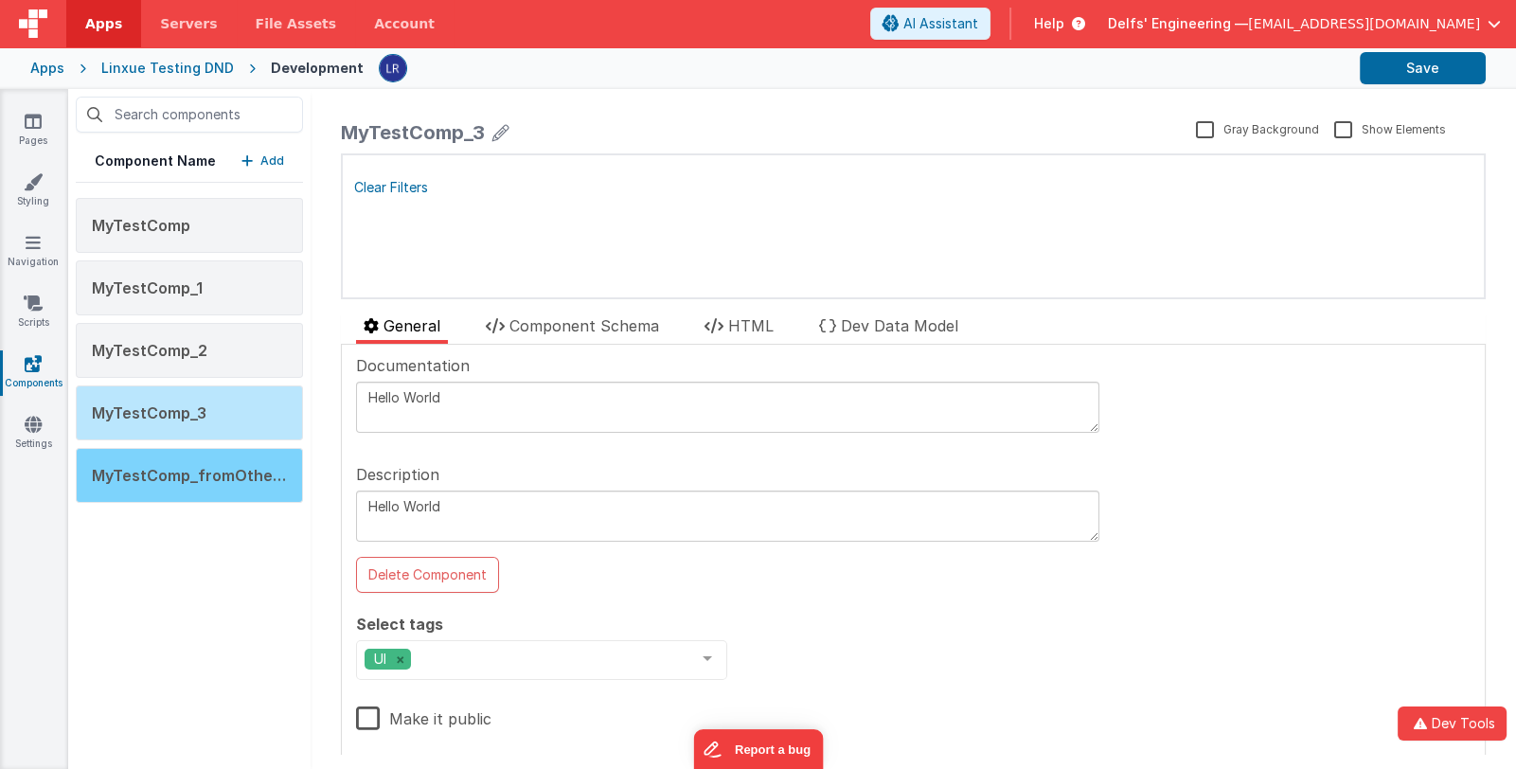
click at [199, 467] on span "MyTestComp_fromOtherOrg" at bounding box center [200, 475] width 216 height 19
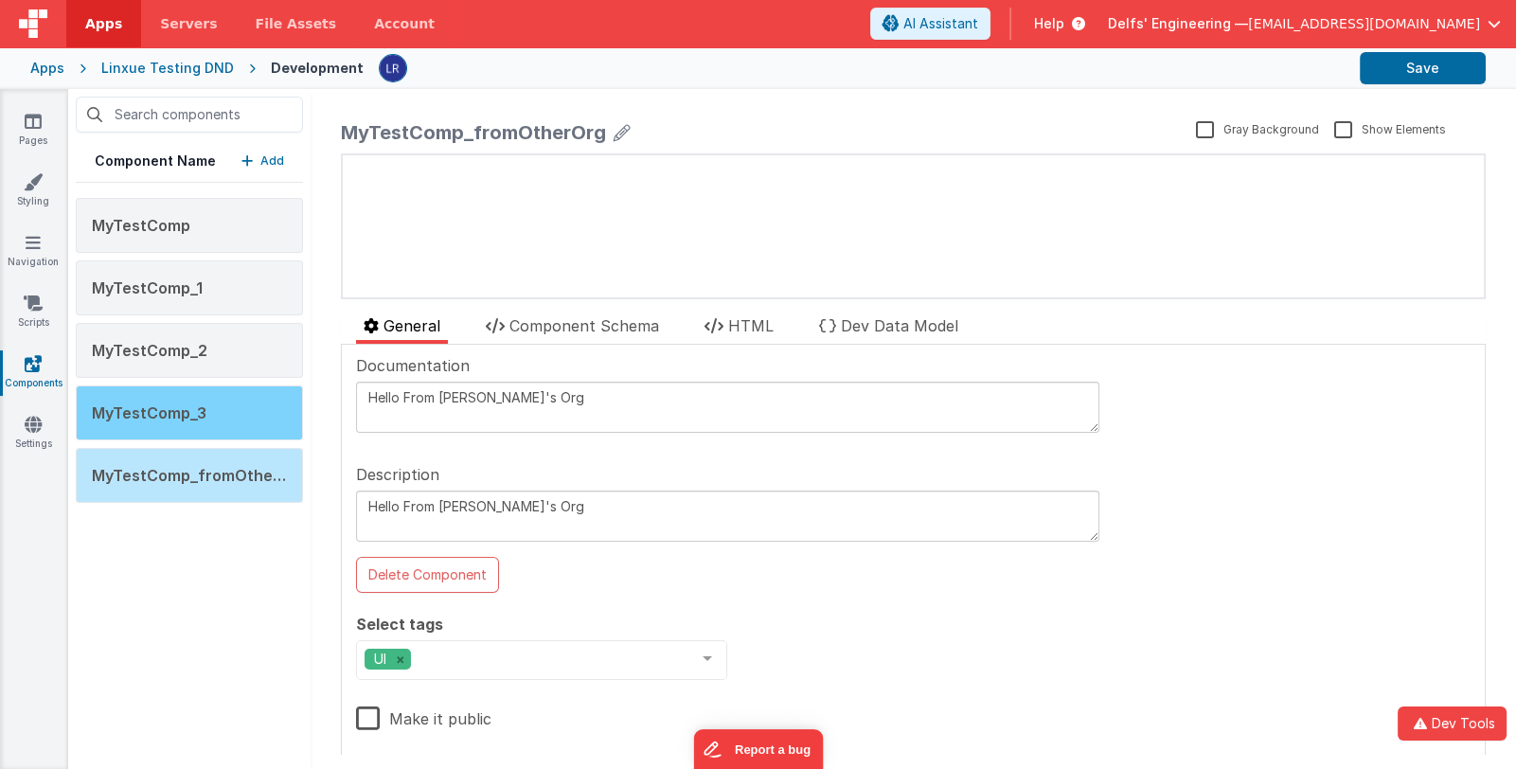
click at [215, 402] on div "MyTestComp_3" at bounding box center [189, 412] width 227 height 55
type textarea "Hello World"
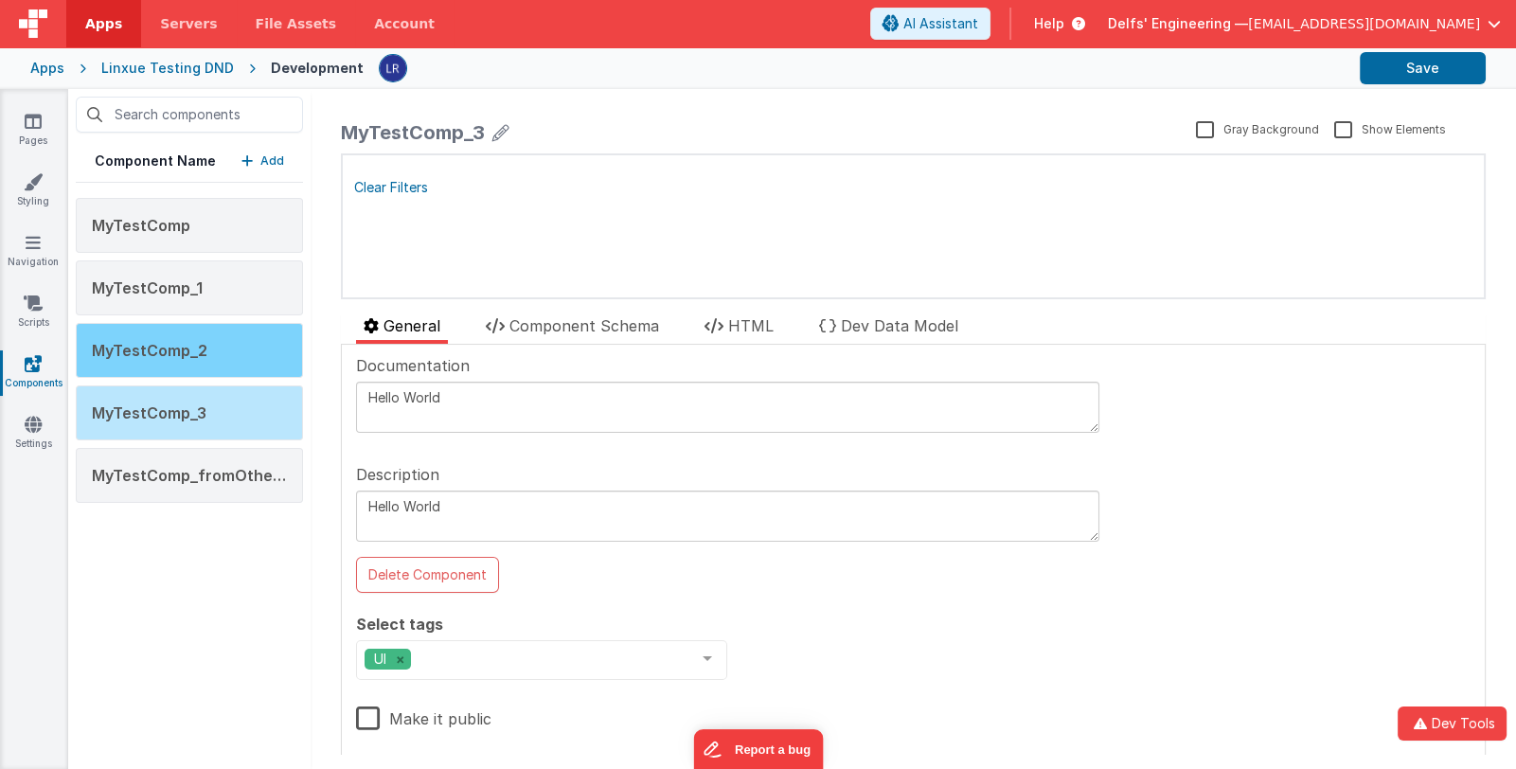
click at [211, 358] on div "MyTestComp_2" at bounding box center [189, 350] width 227 height 55
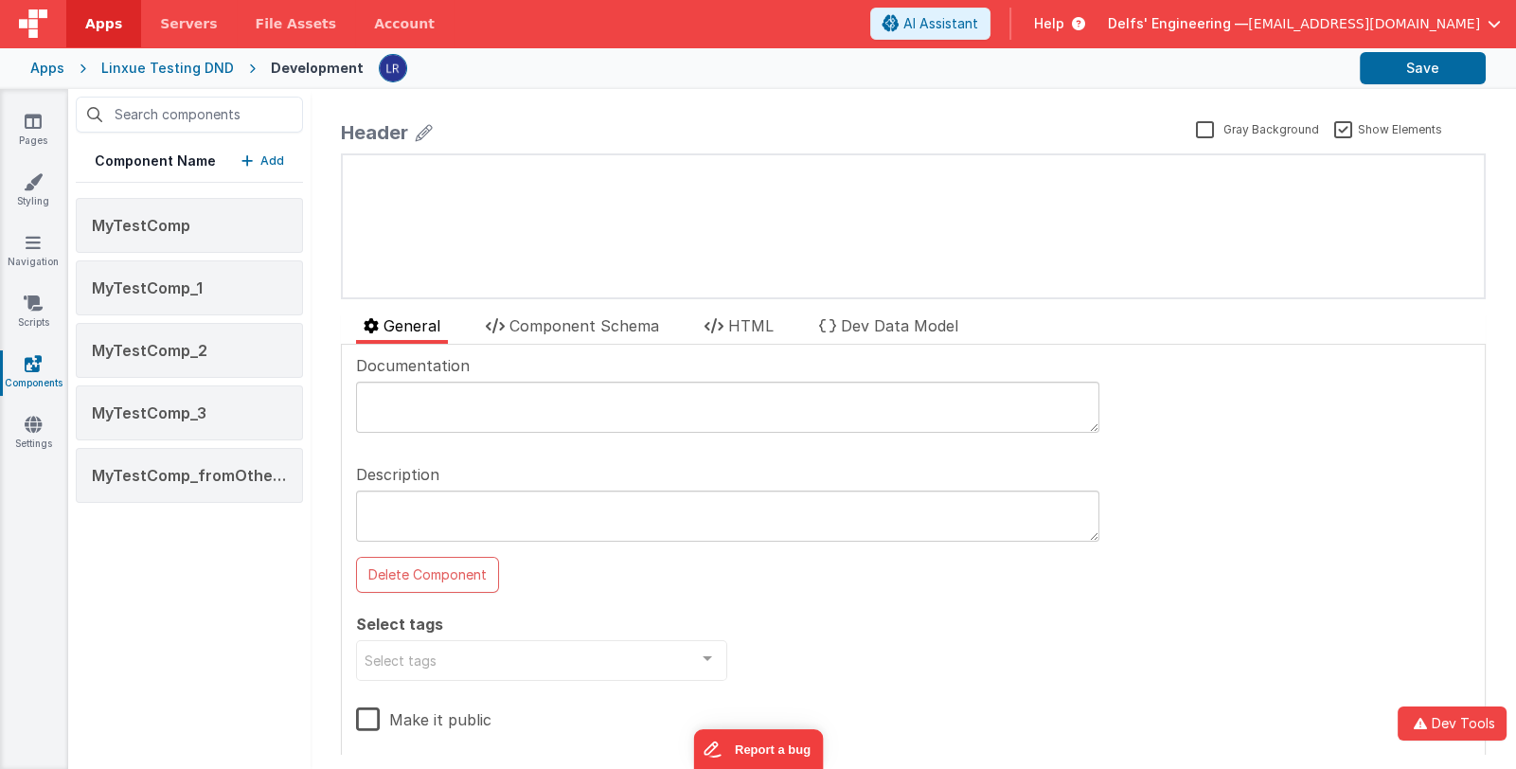
click at [275, 158] on p "Add" at bounding box center [272, 160] width 24 height 19
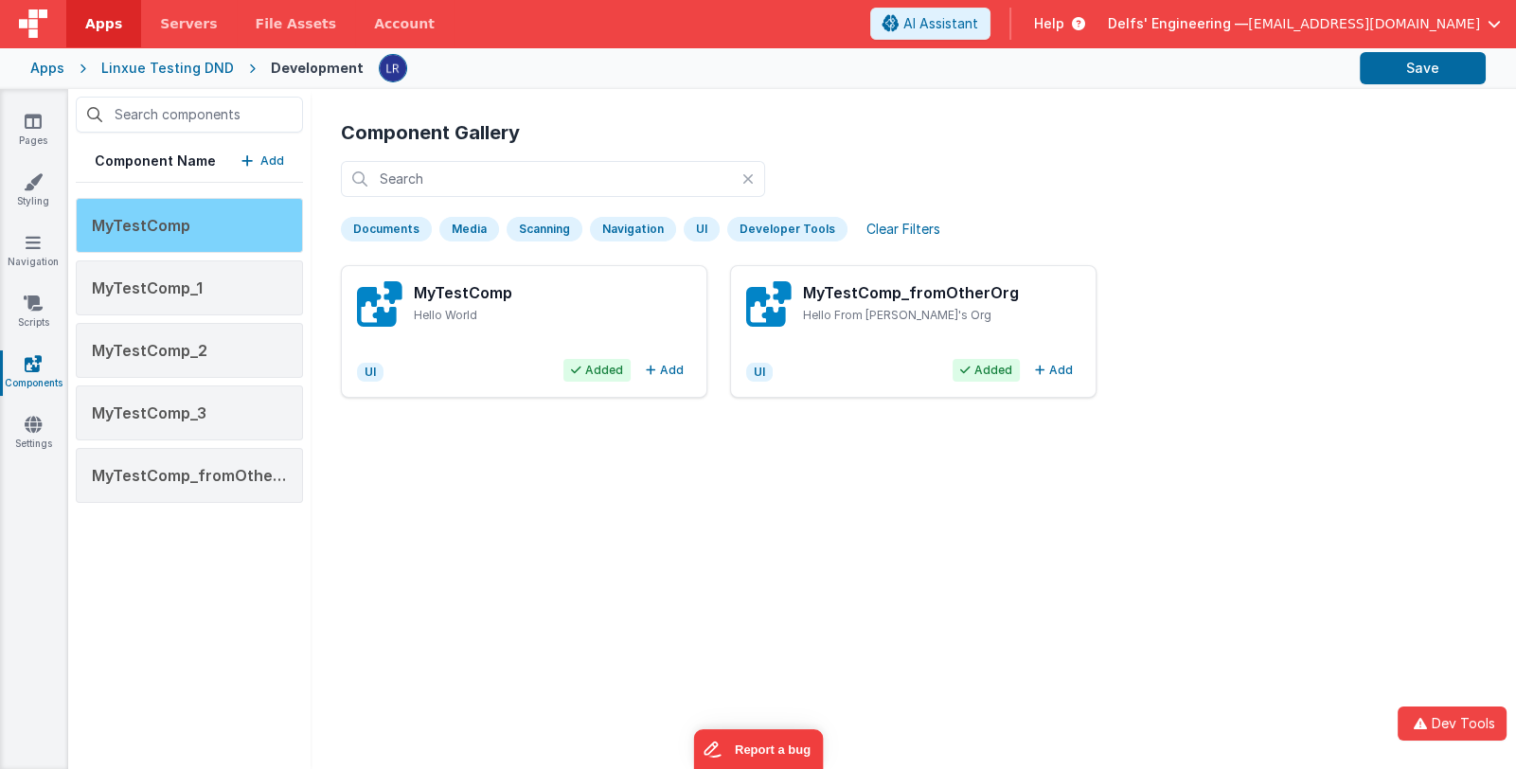
click at [246, 234] on div "MyTestComp" at bounding box center [189, 225] width 227 height 55
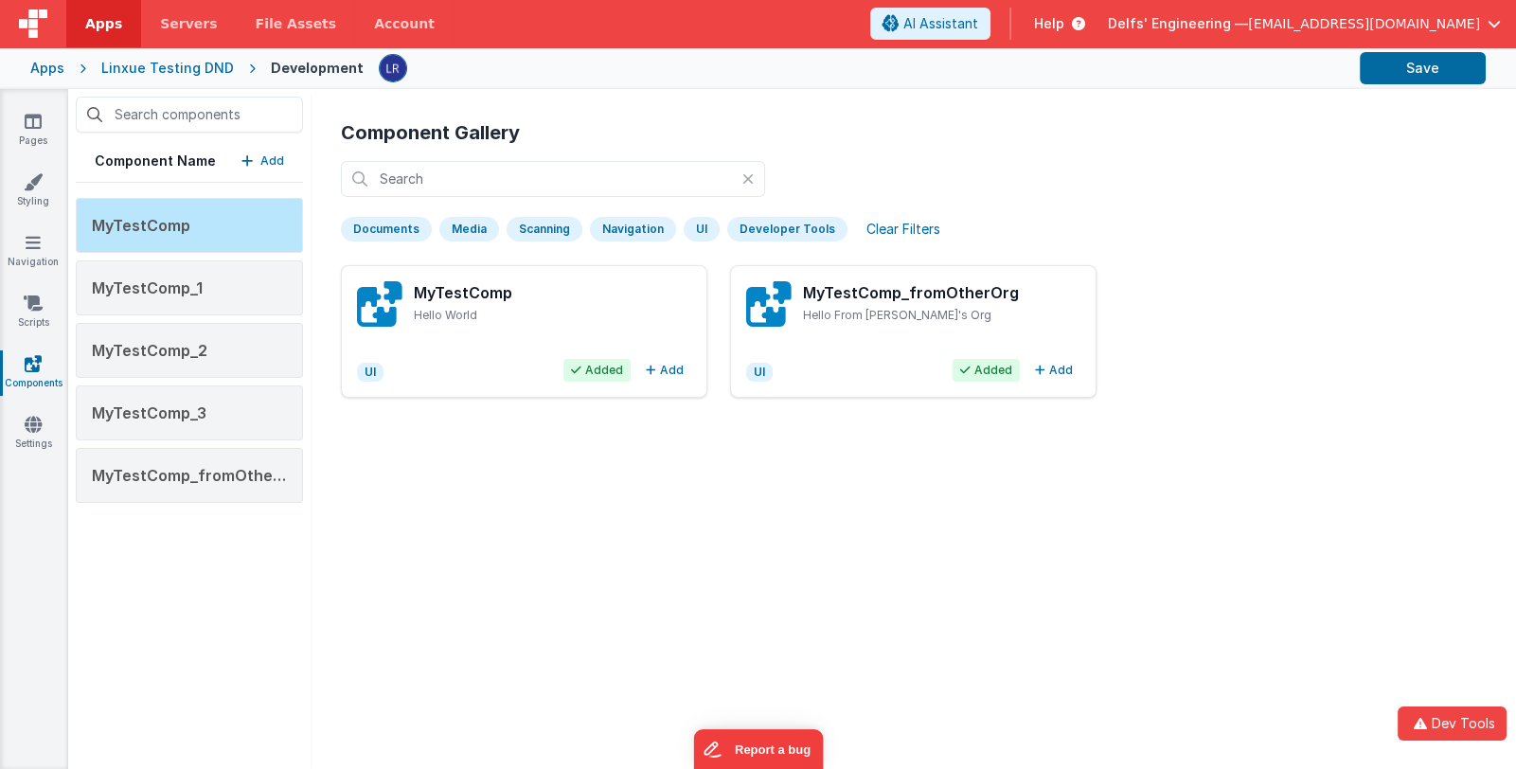
click at [605, 315] on p "Hello World" at bounding box center [552, 315] width 277 height 15
click at [637, 310] on p "Hello World" at bounding box center [552, 315] width 277 height 15
click at [642, 228] on div "Navigation" at bounding box center [633, 229] width 86 height 25
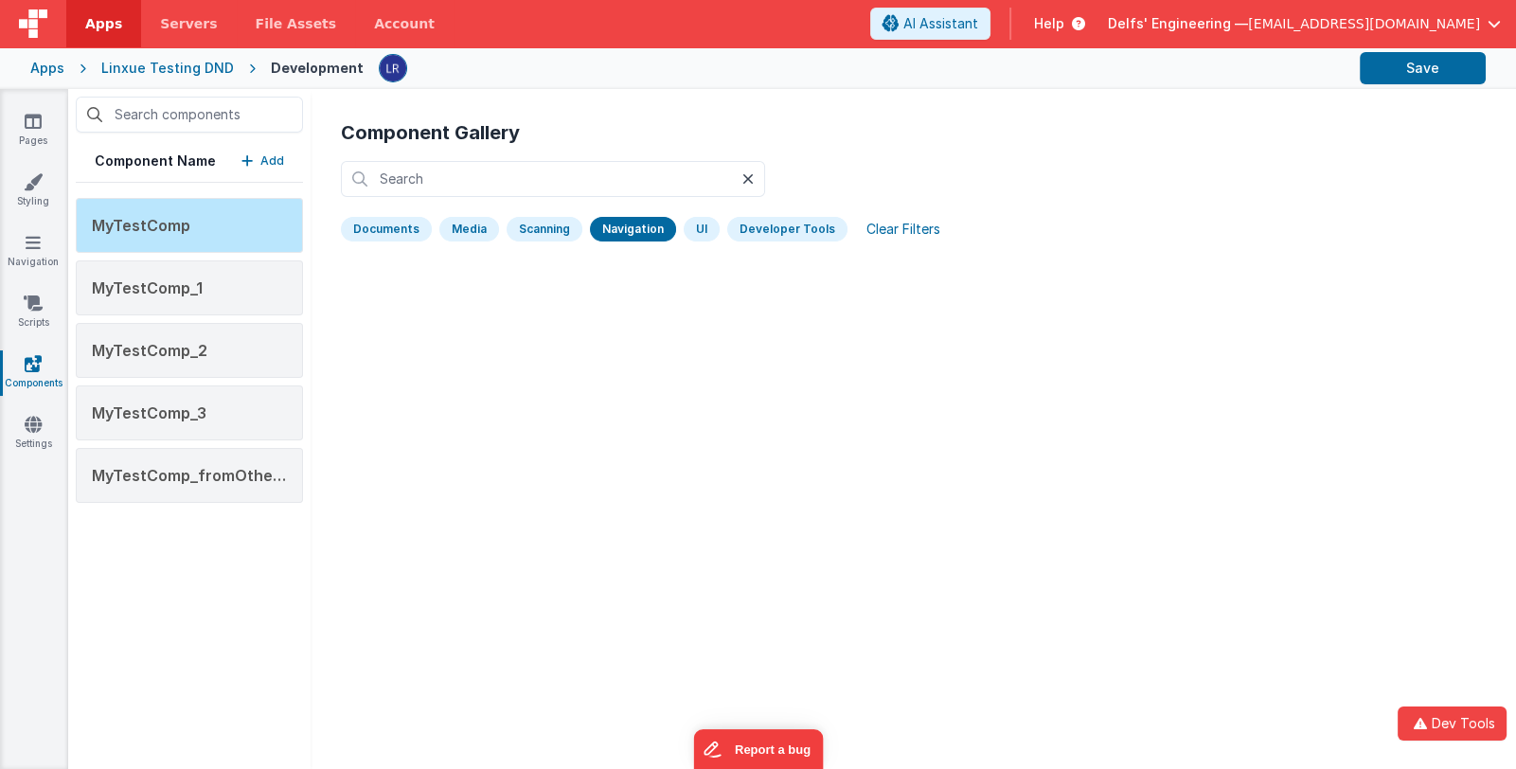
click at [749, 177] on icon at bounding box center [747, 178] width 11 height 15
click at [748, 176] on icon at bounding box center [747, 178] width 11 height 15
click at [746, 174] on icon at bounding box center [747, 178] width 11 height 15
click at [889, 227] on div "Clear Filters" at bounding box center [903, 229] width 97 height 27
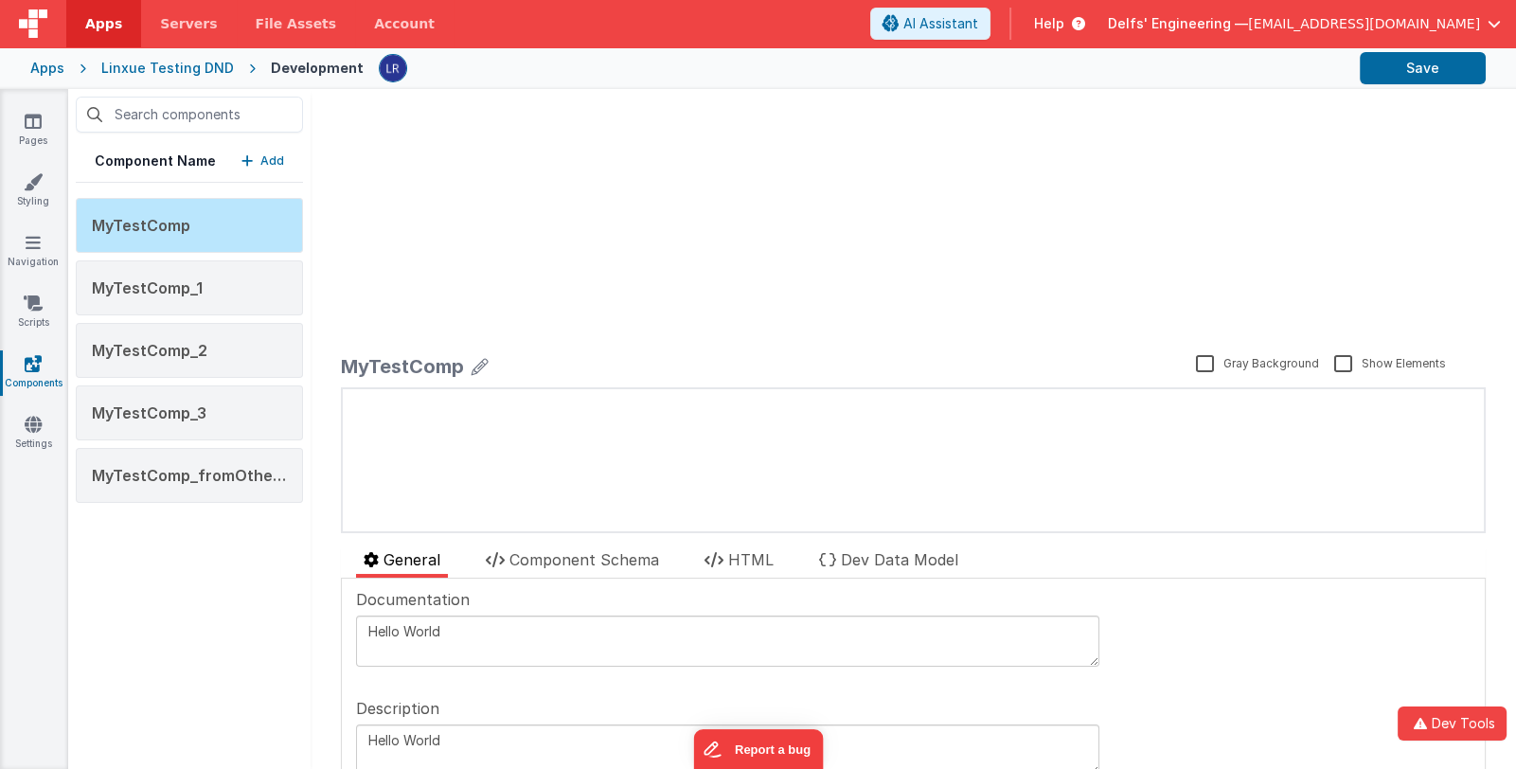
scroll to position [472, 0]
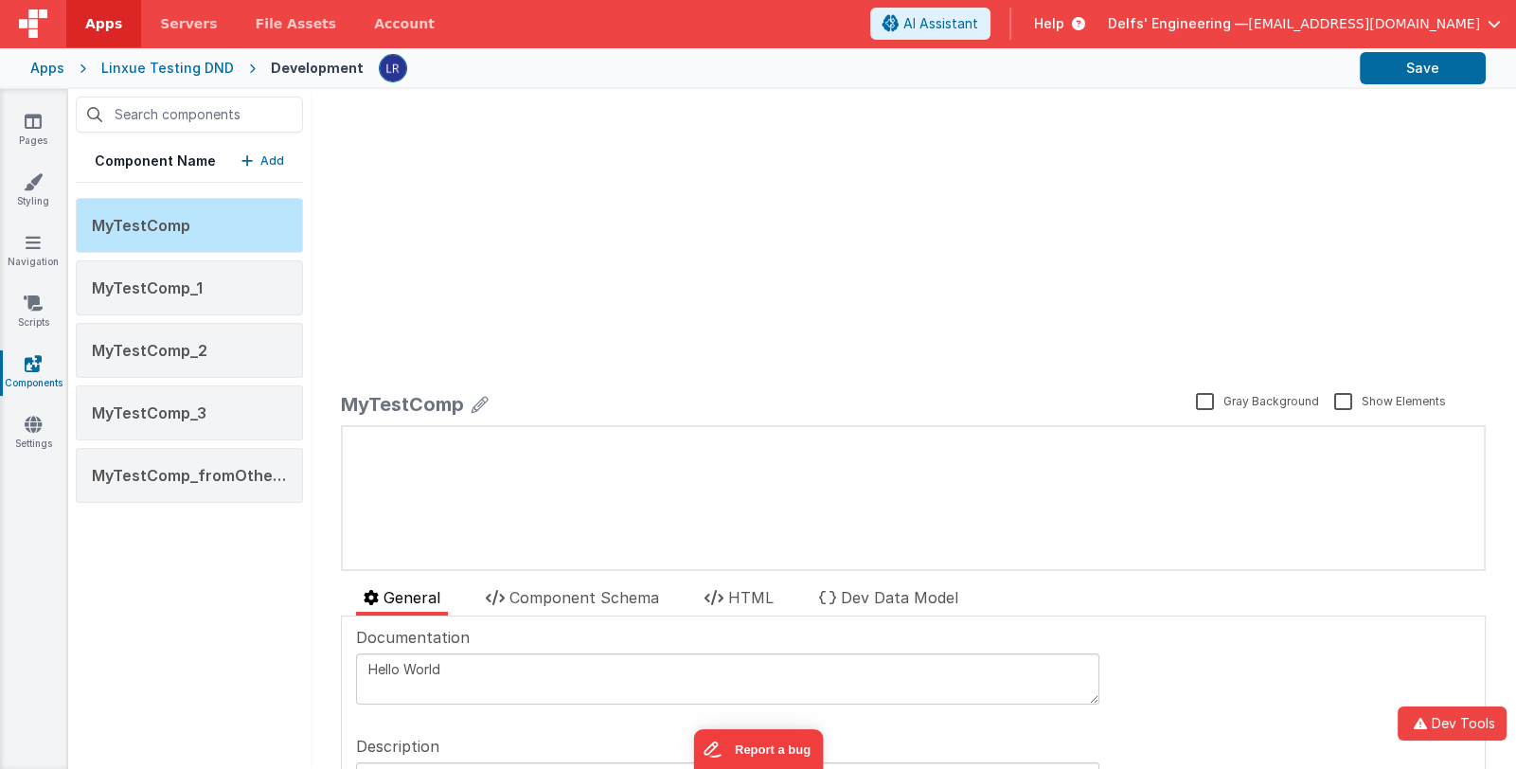
click at [477, 400] on icon at bounding box center [479, 404] width 17 height 27
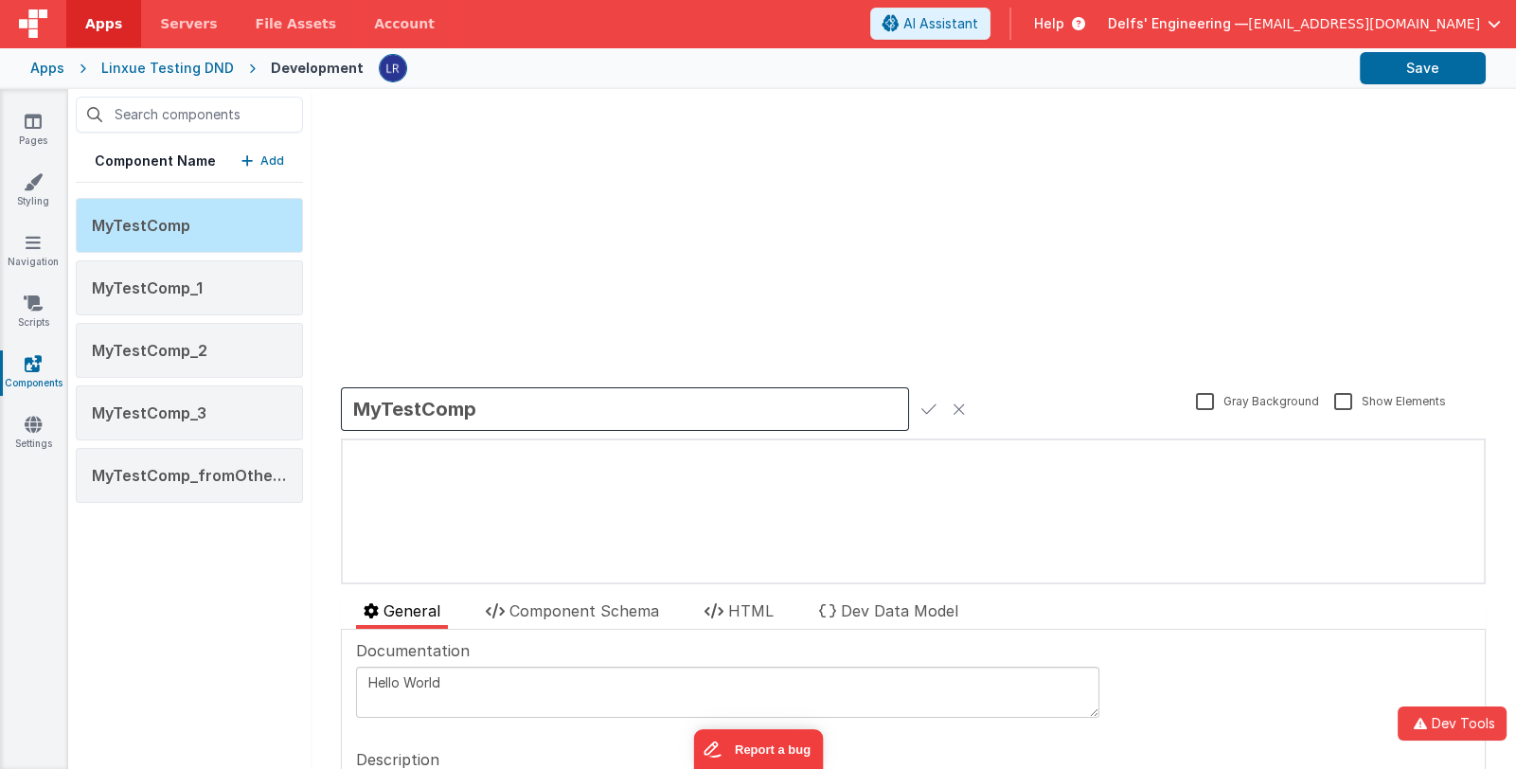
click at [961, 405] on icon at bounding box center [958, 409] width 13 height 27
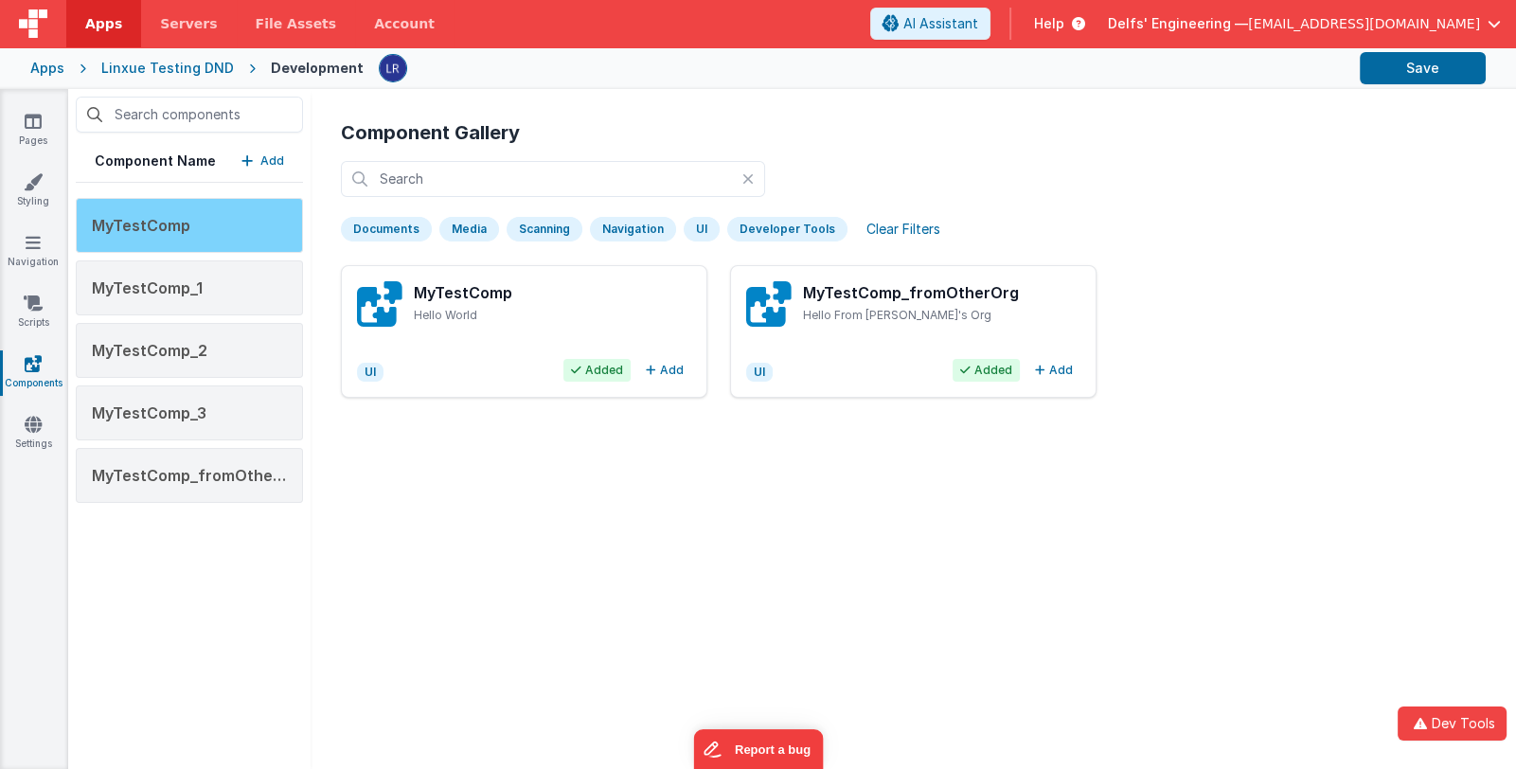
click at [206, 229] on div "MyTestComp" at bounding box center [189, 225] width 227 height 55
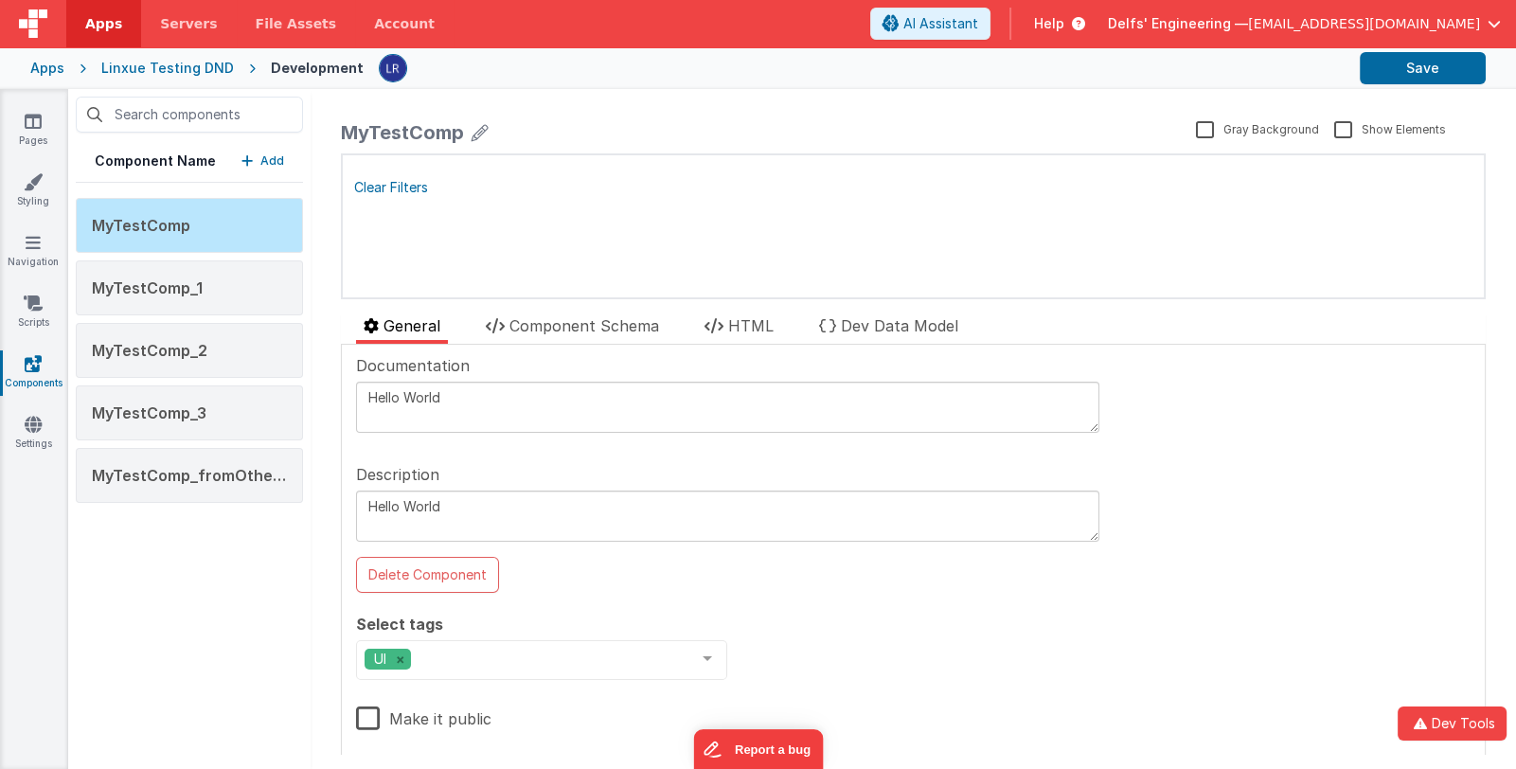
click at [265, 156] on p "Add" at bounding box center [272, 160] width 24 height 19
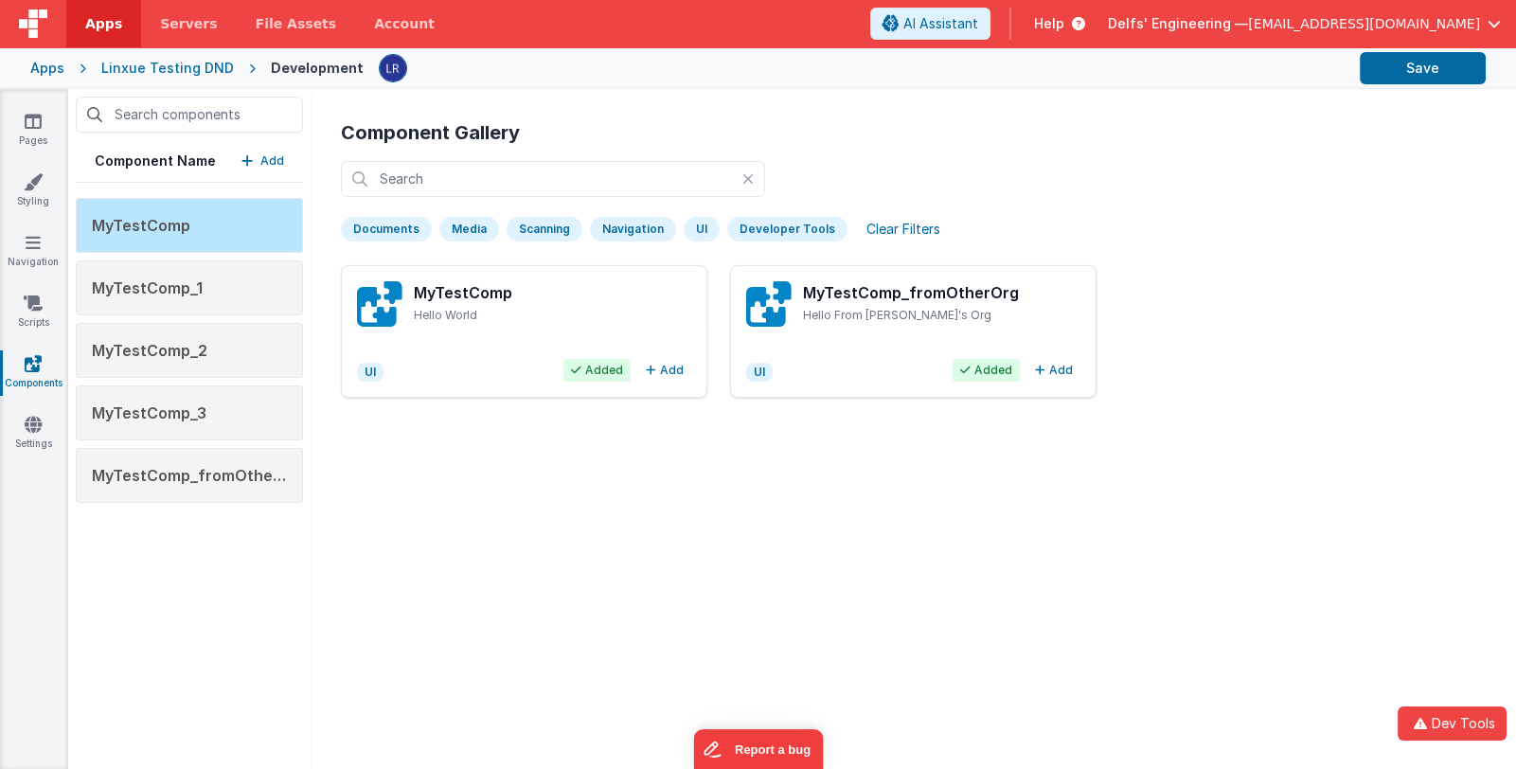
scroll to position [0, 0]
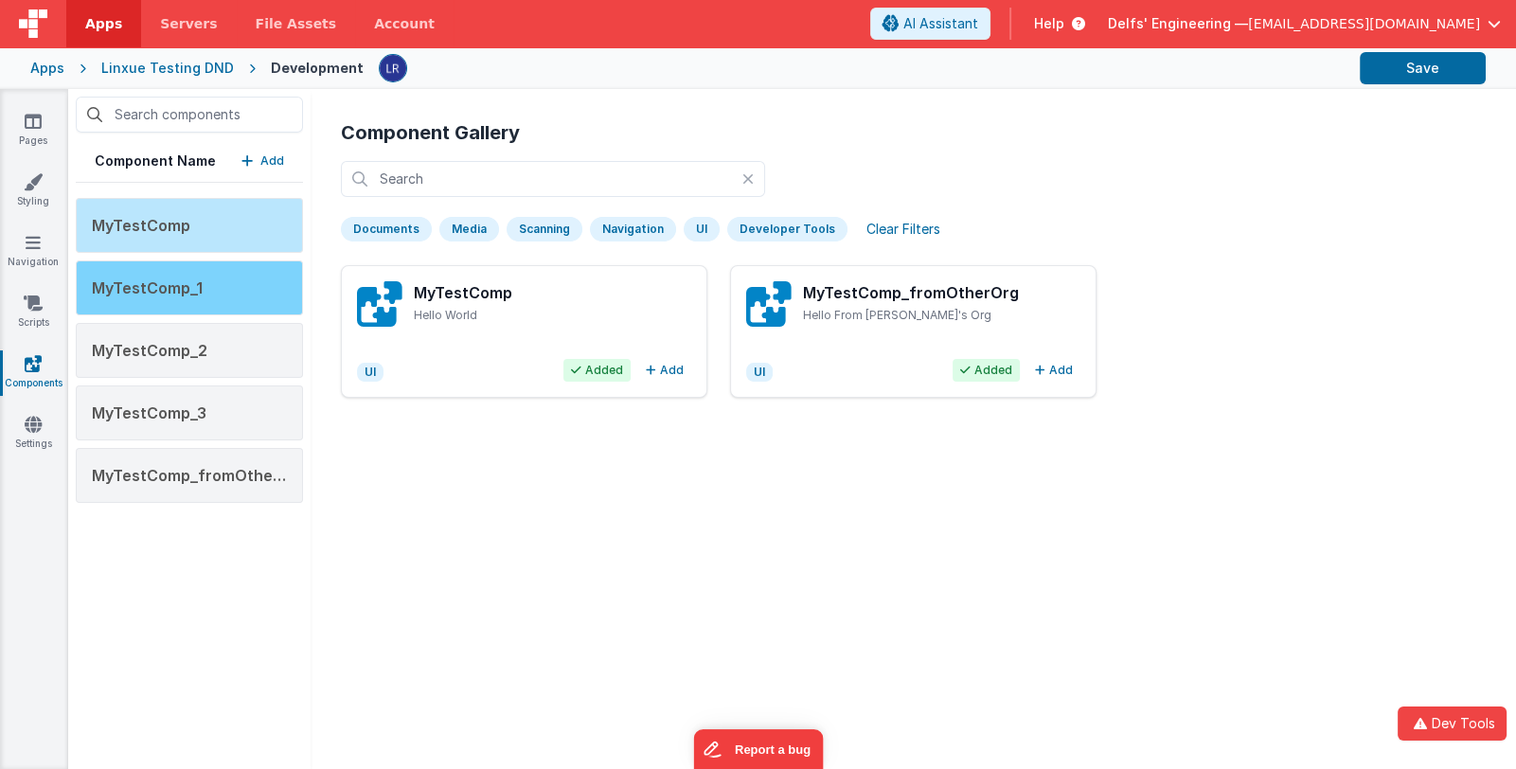
click at [237, 282] on div "MyTestComp_1" at bounding box center [189, 287] width 227 height 55
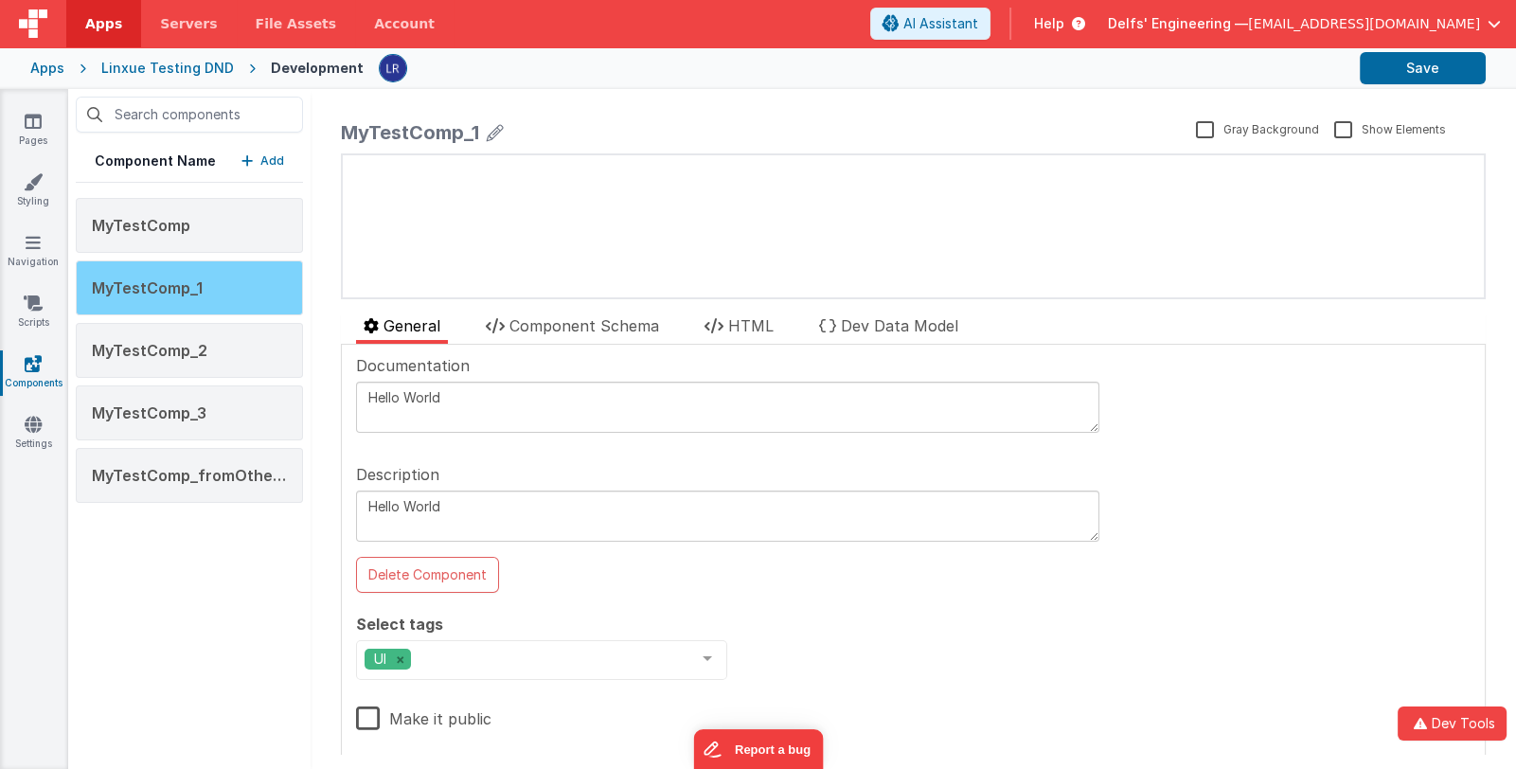
click at [214, 293] on div "MyTestComp_1" at bounding box center [189, 287] width 227 height 55
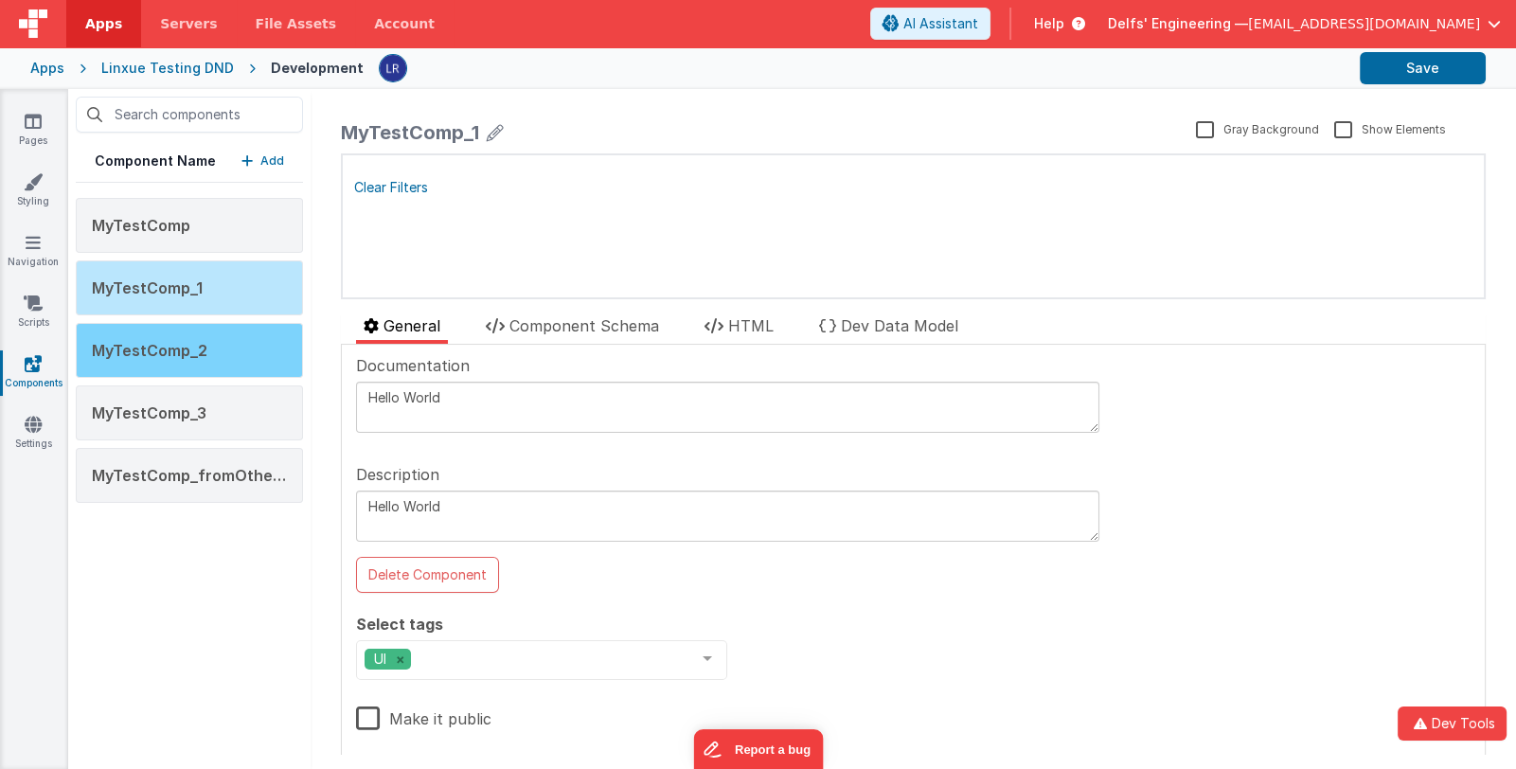
click at [208, 342] on div "MyTestComp_2" at bounding box center [189, 350] width 227 height 55
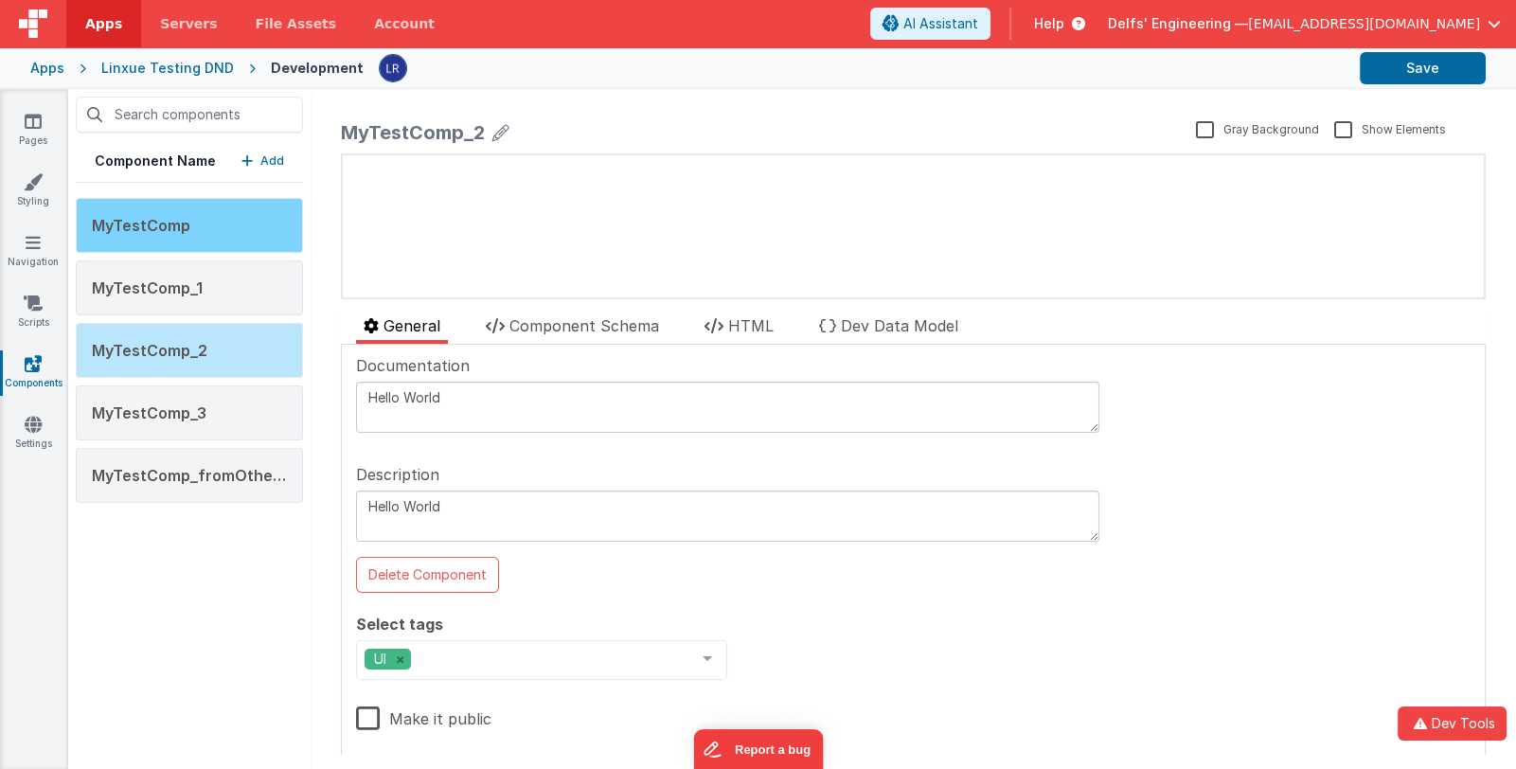
click at [232, 226] on div "MyTestComp" at bounding box center [189, 225] width 227 height 55
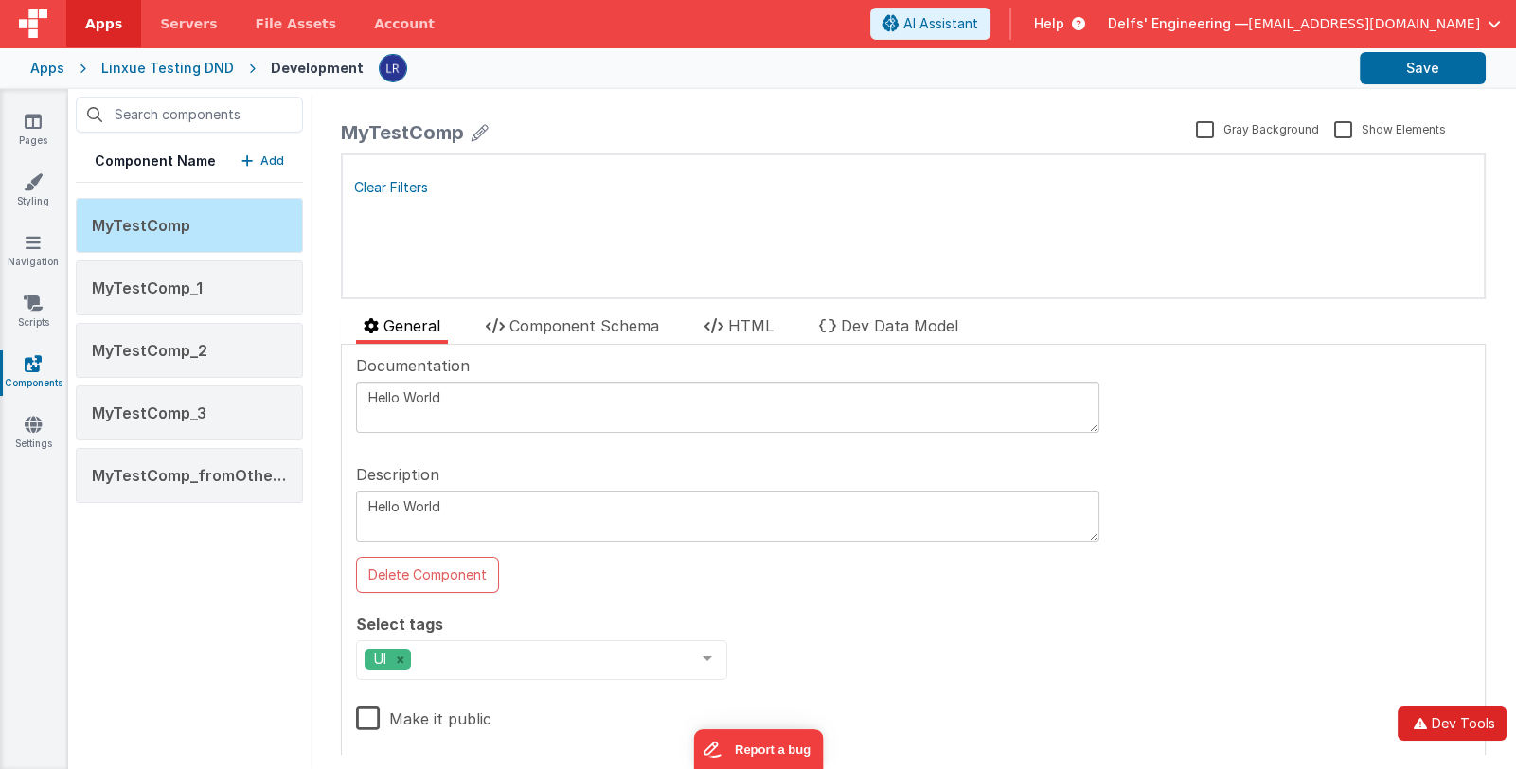
click at [1463, 713] on button "Dev Tools" at bounding box center [1451, 723] width 109 height 34
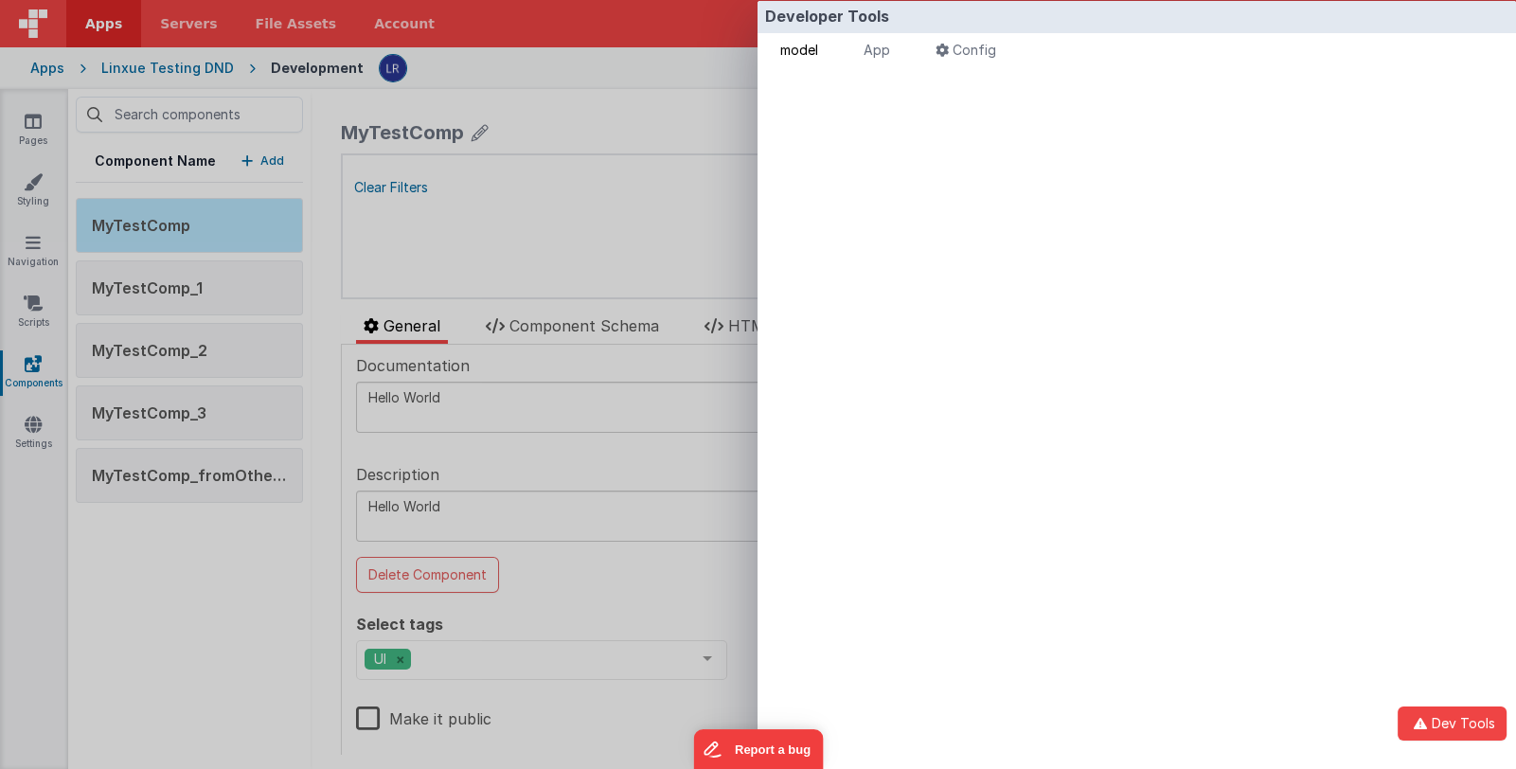
click at [799, 46] on span "model" at bounding box center [799, 50] width 38 height 16
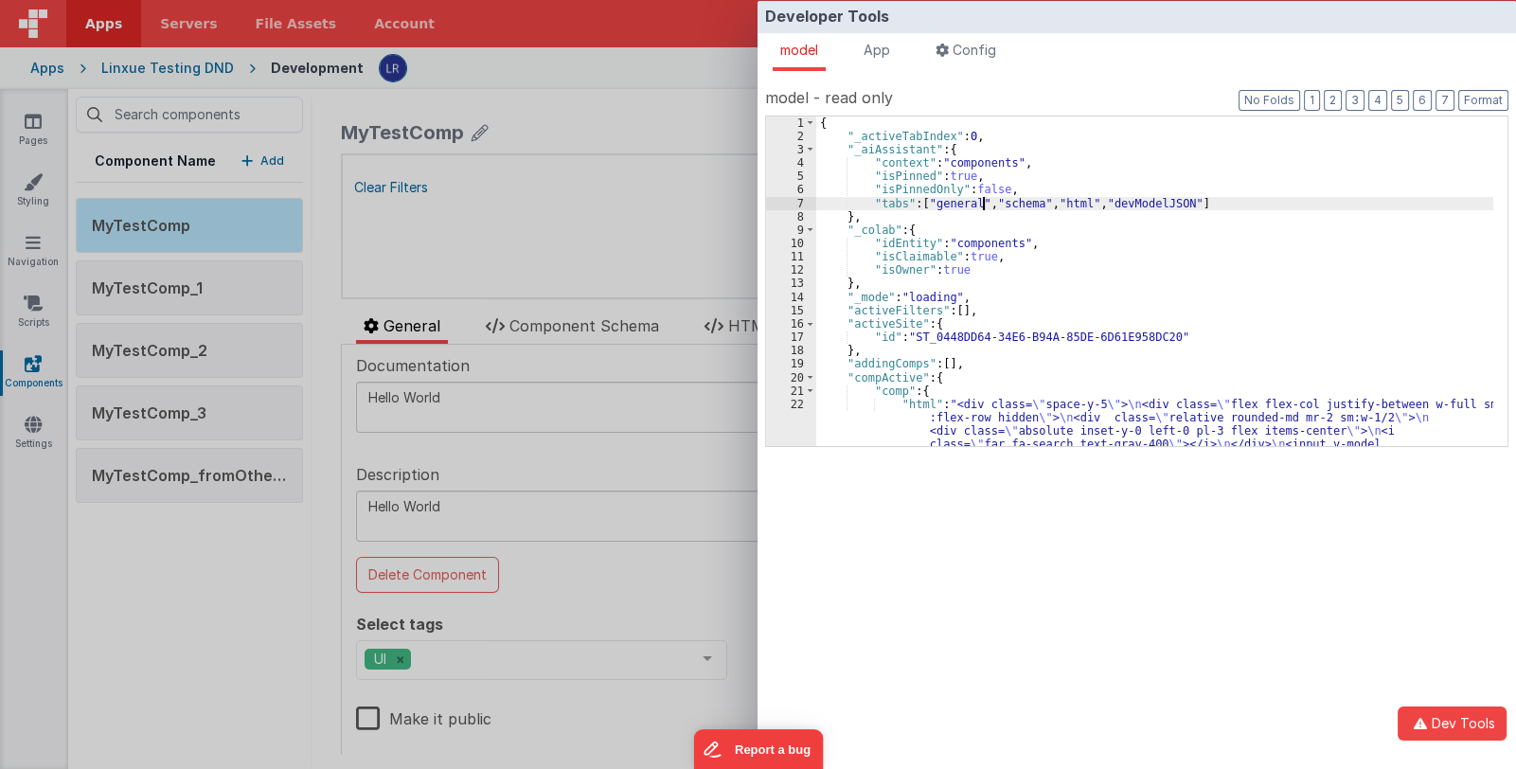
click at [983, 200] on div "{ "_activeTabIndex" : 0 , "_aiAssistant" : { "context" : "components" , "isPinn…" at bounding box center [1154, 388] width 677 height 544
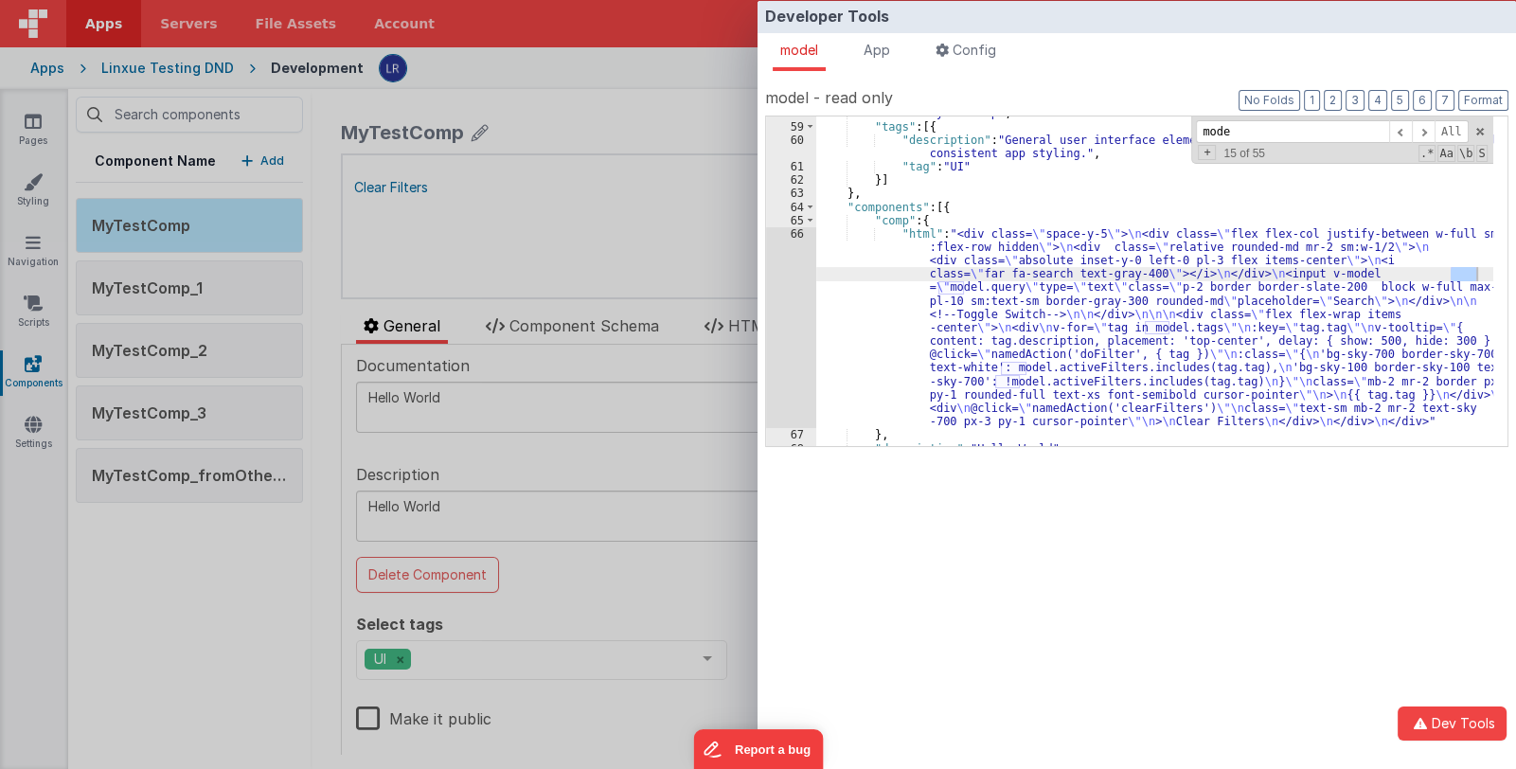
scroll to position [1162, 0]
type input "mode"
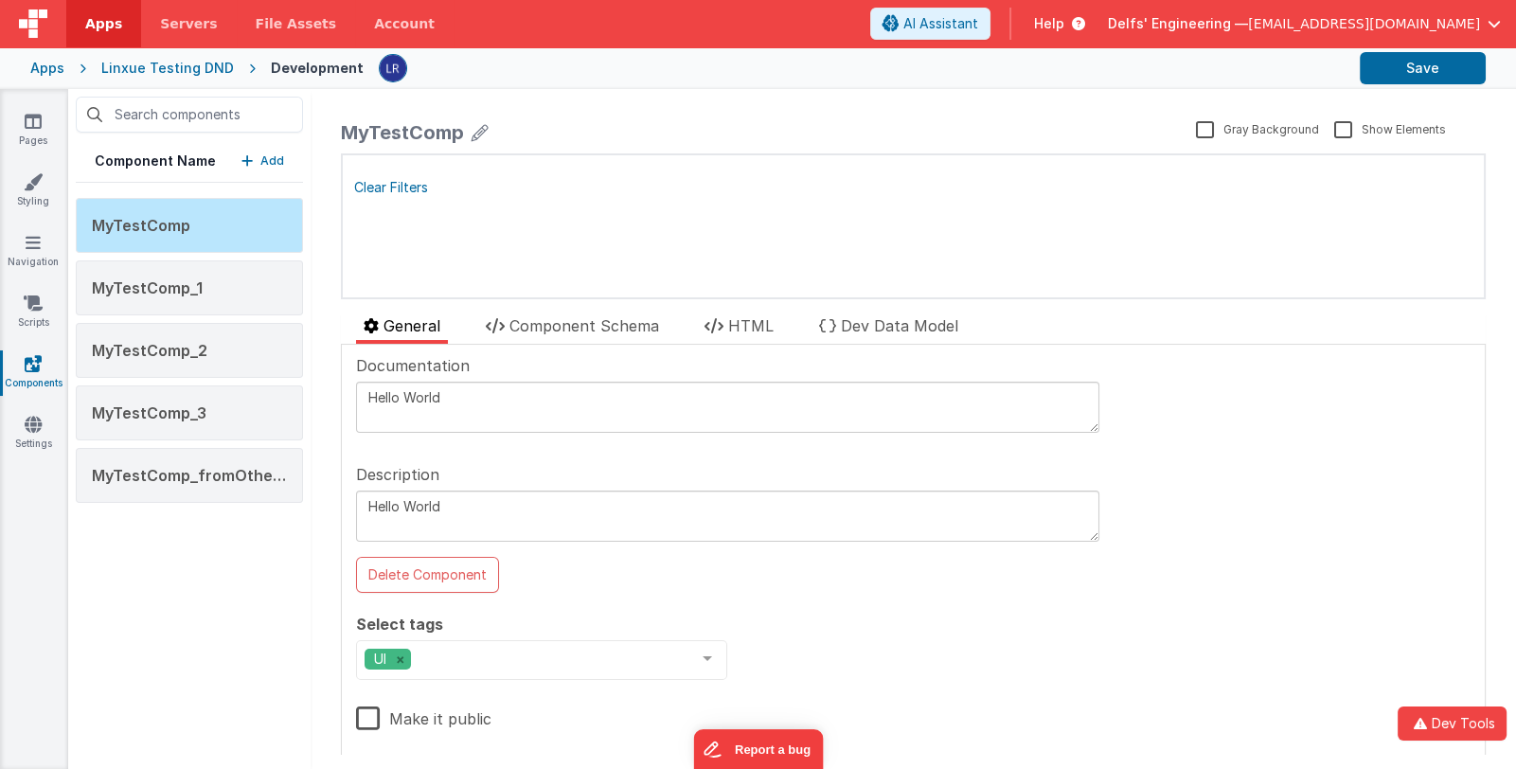
click at [647, 201] on div "Developer Tools model App Params Log (16) Misc Windows Config model - read only…" at bounding box center [758, 384] width 1516 height 769
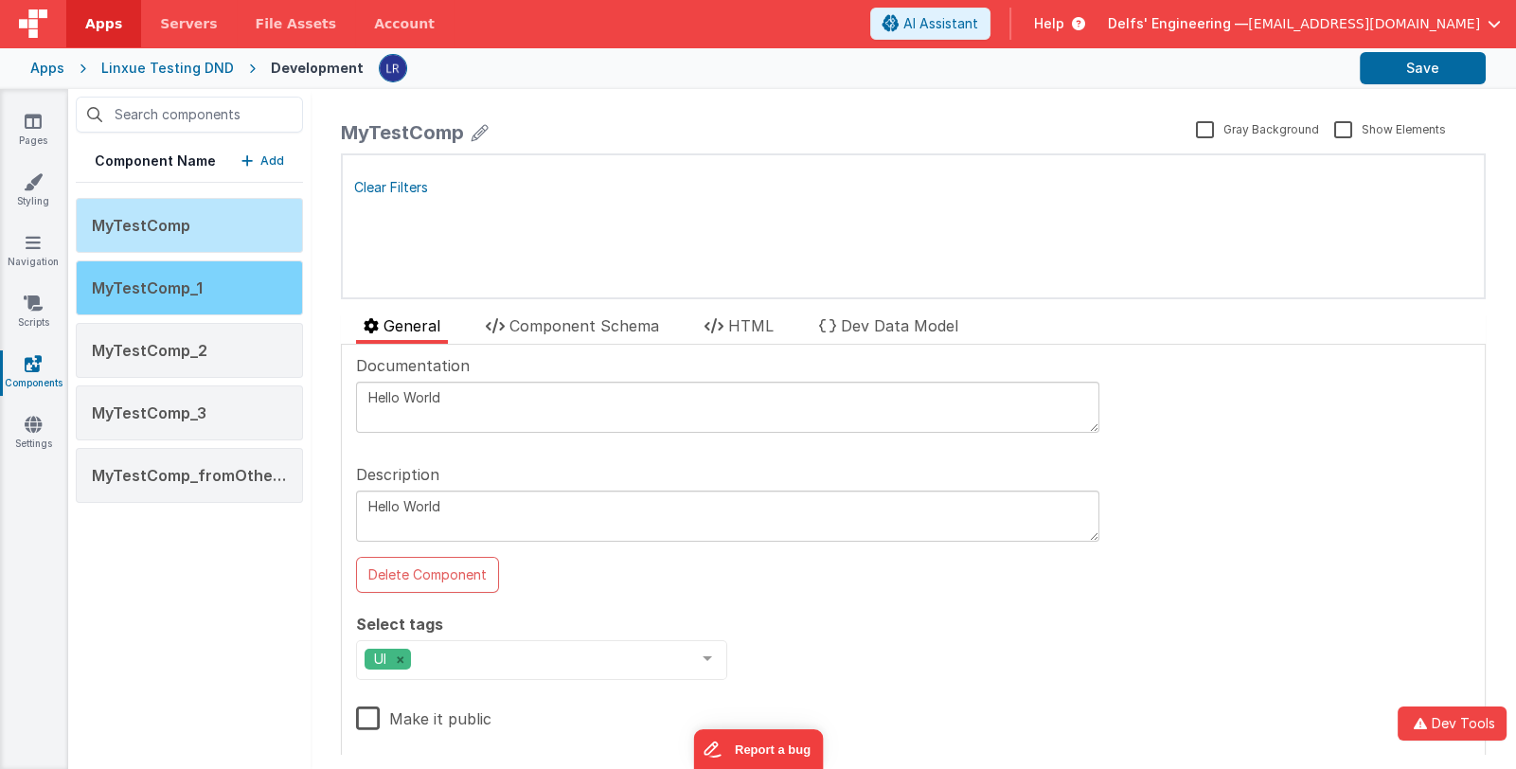
click at [222, 298] on div "MyTestComp_1" at bounding box center [189, 287] width 227 height 55
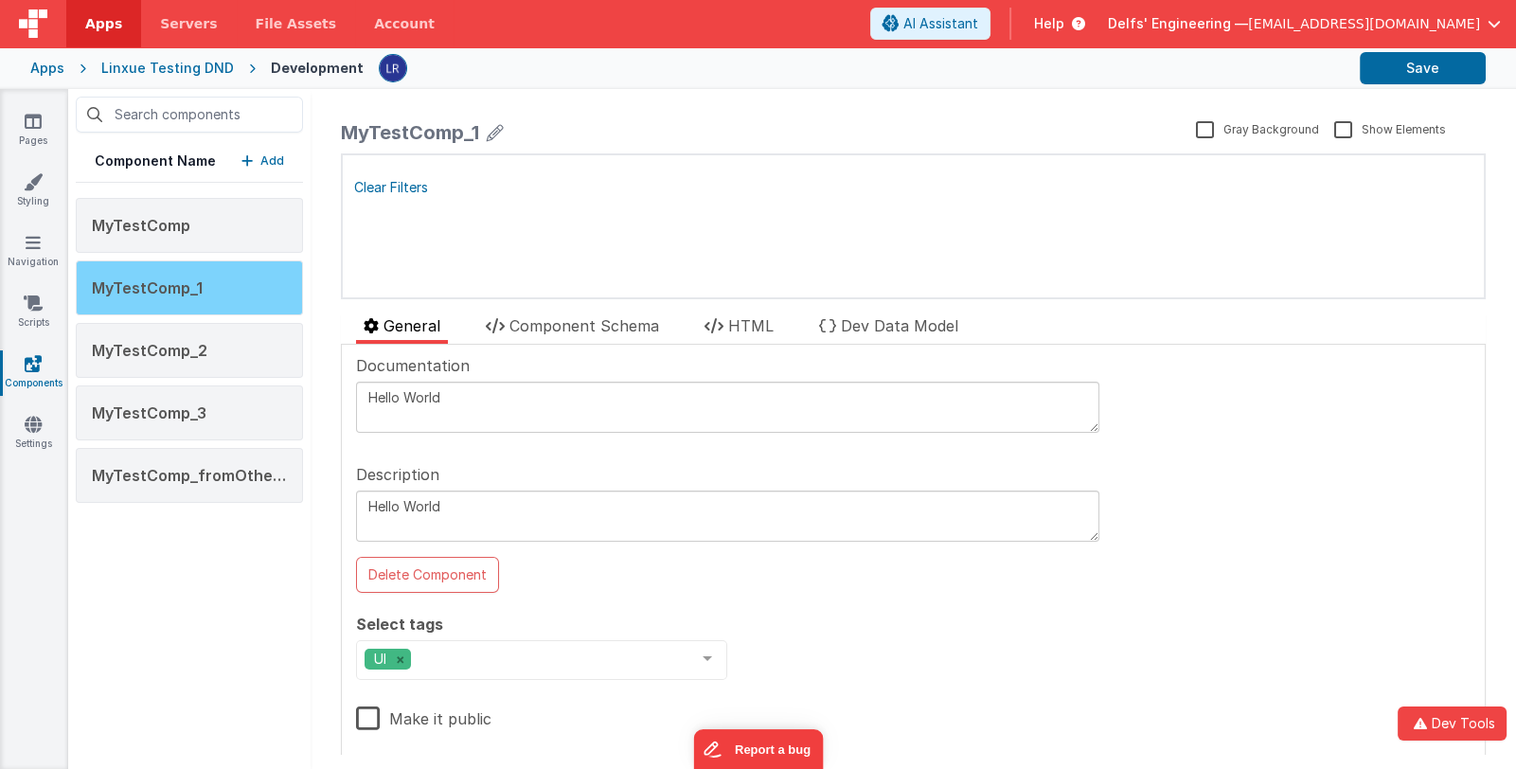
click at [196, 287] on span "MyTestComp_1" at bounding box center [147, 287] width 111 height 19
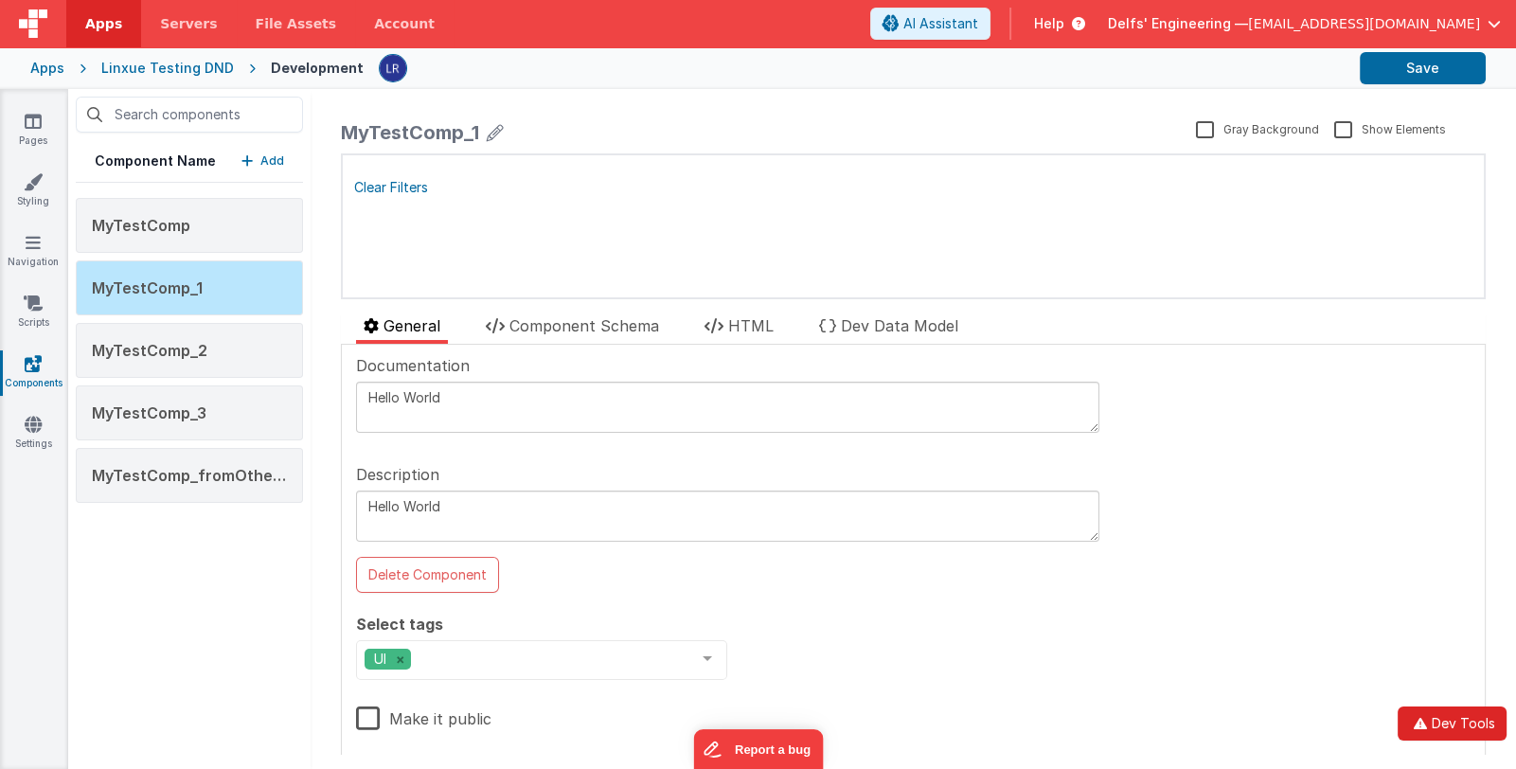
click at [1463, 720] on button "Dev Tools" at bounding box center [1451, 723] width 109 height 34
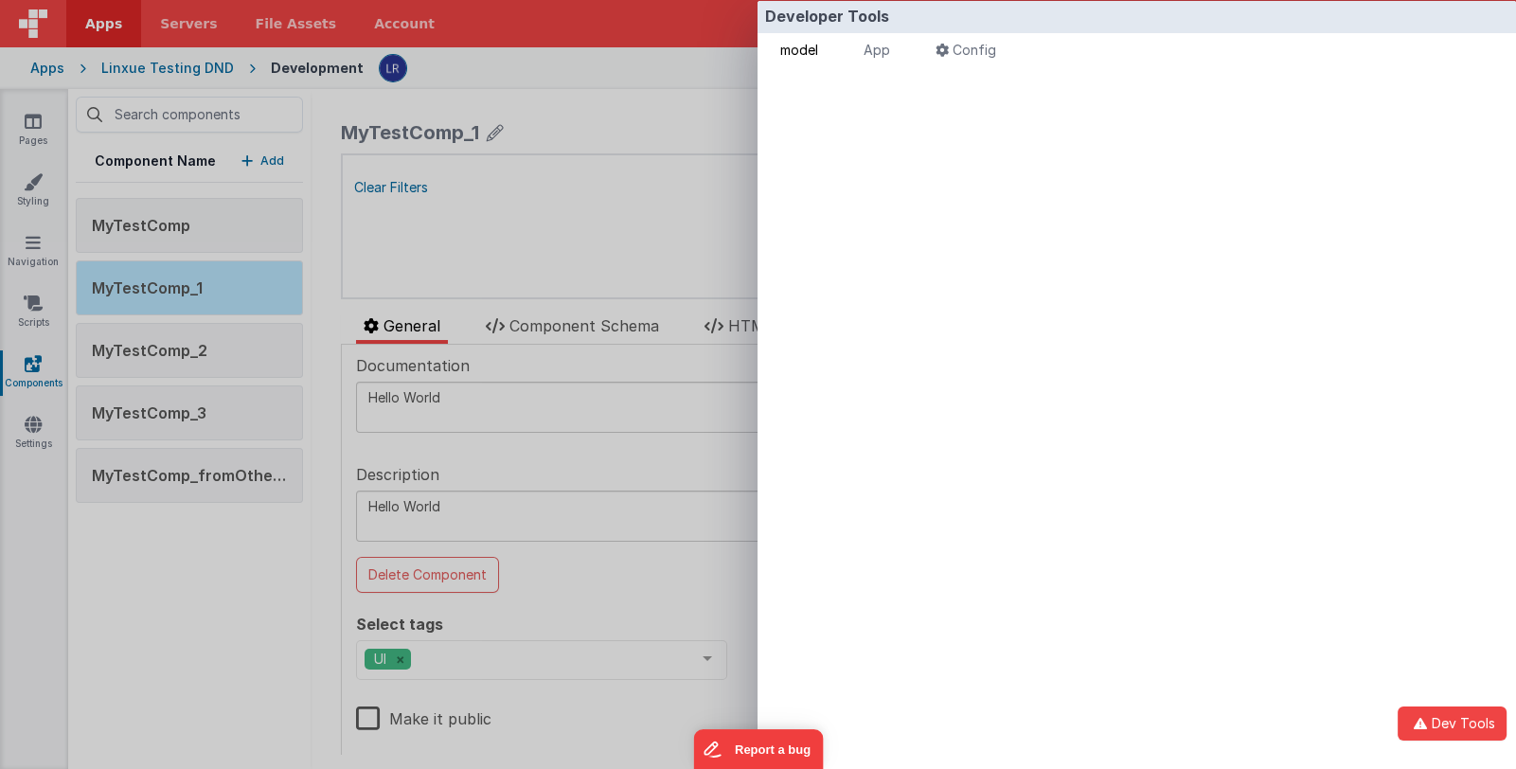
click at [808, 45] on span "model" at bounding box center [799, 50] width 38 height 16
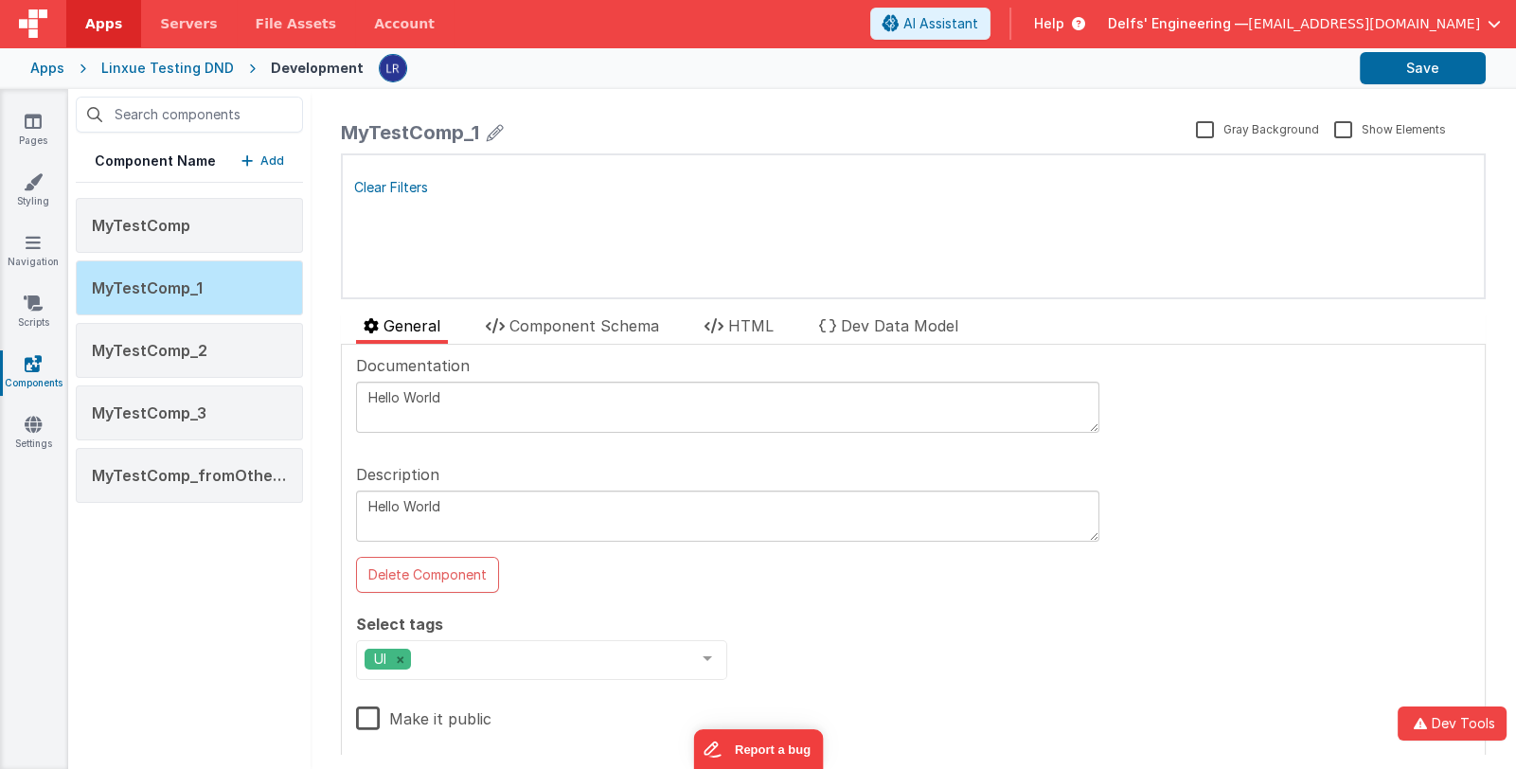
click at [215, 573] on div "Developer Tools model App Params Log (17) Misc Windows Config model - read only…" at bounding box center [758, 384] width 1516 height 769
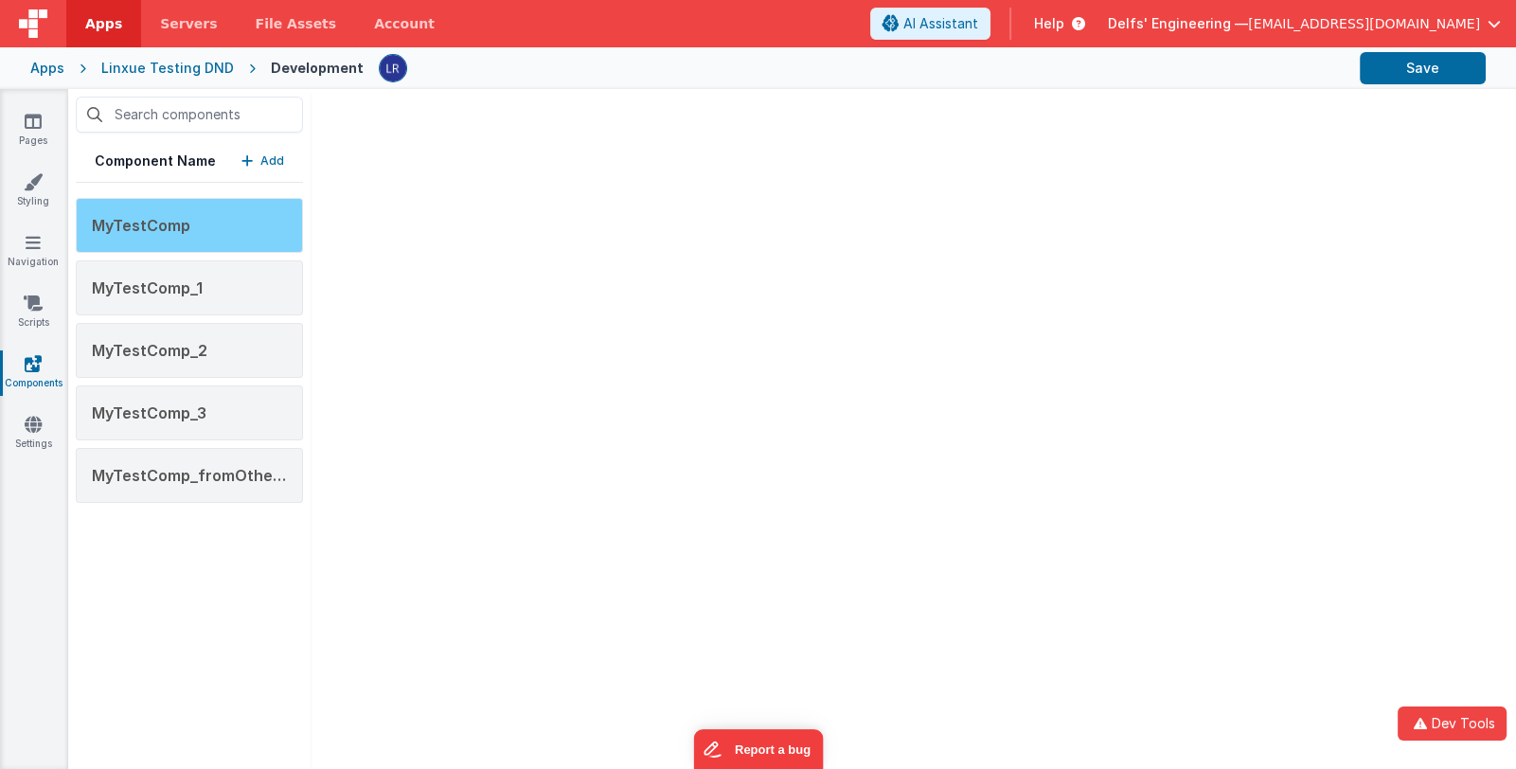
click at [208, 235] on div "MyTestComp" at bounding box center [189, 225] width 227 height 55
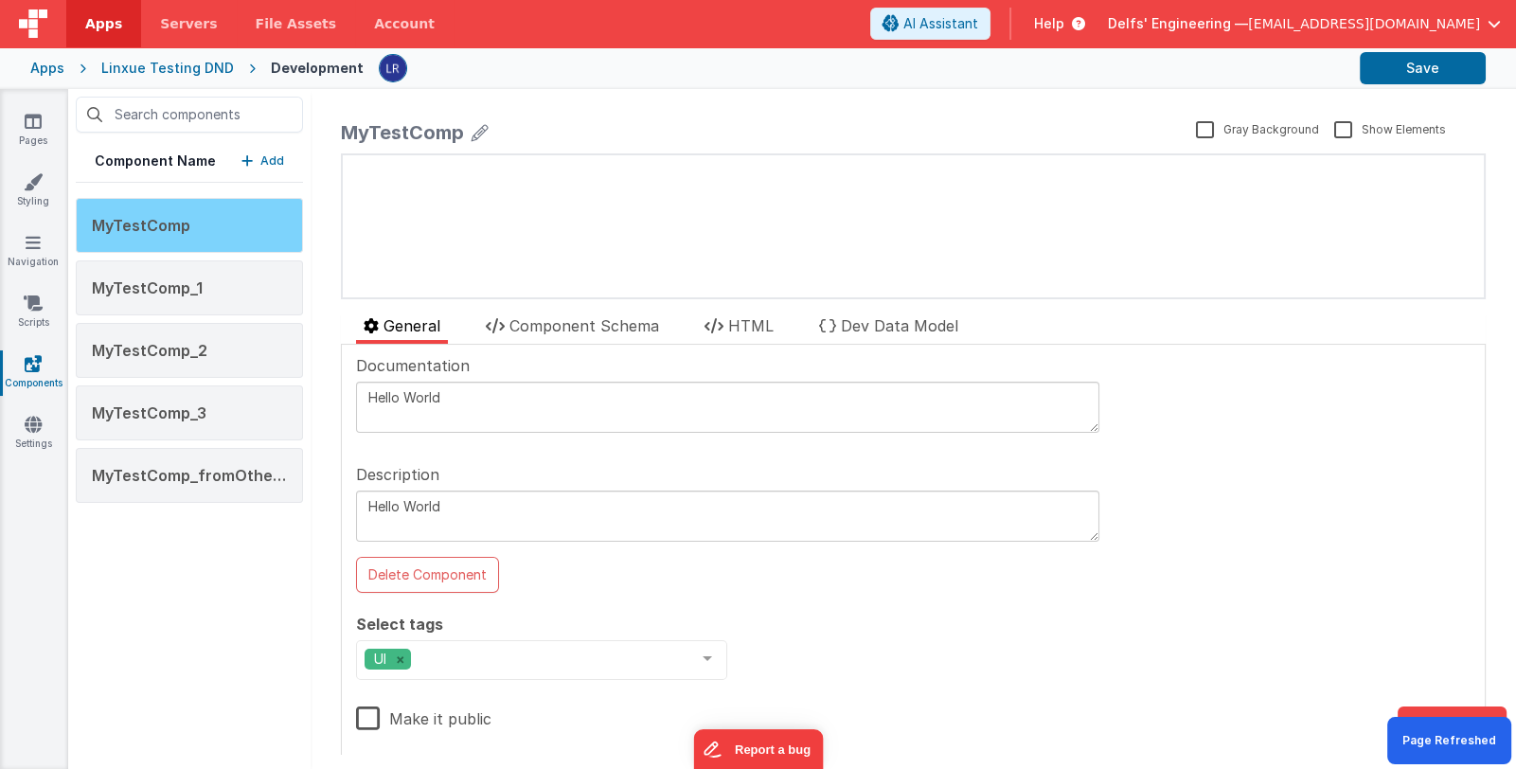
click at [197, 218] on div "MyTestComp" at bounding box center [189, 225] width 227 height 55
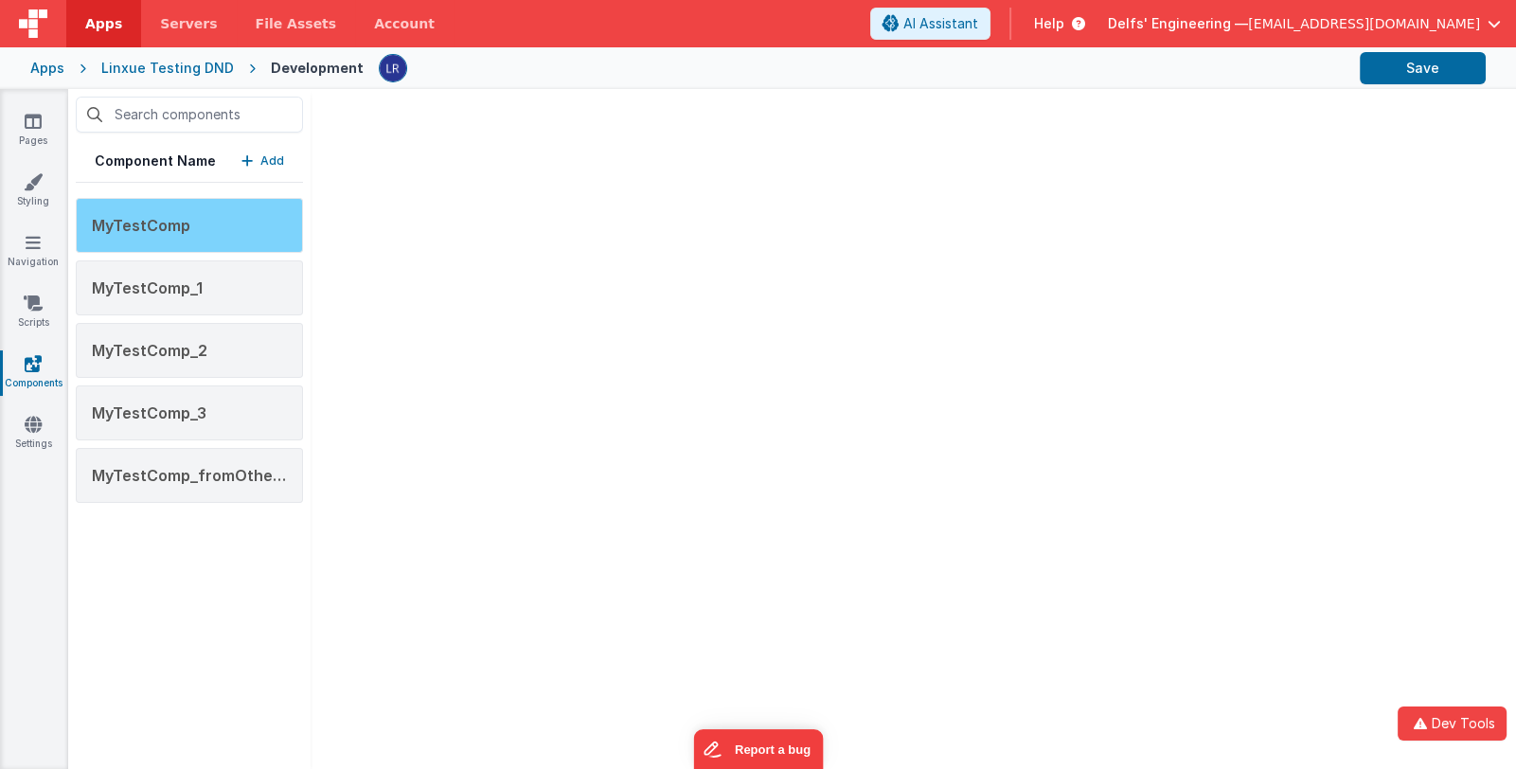
click at [175, 235] on div "MyTestComp" at bounding box center [189, 225] width 227 height 55
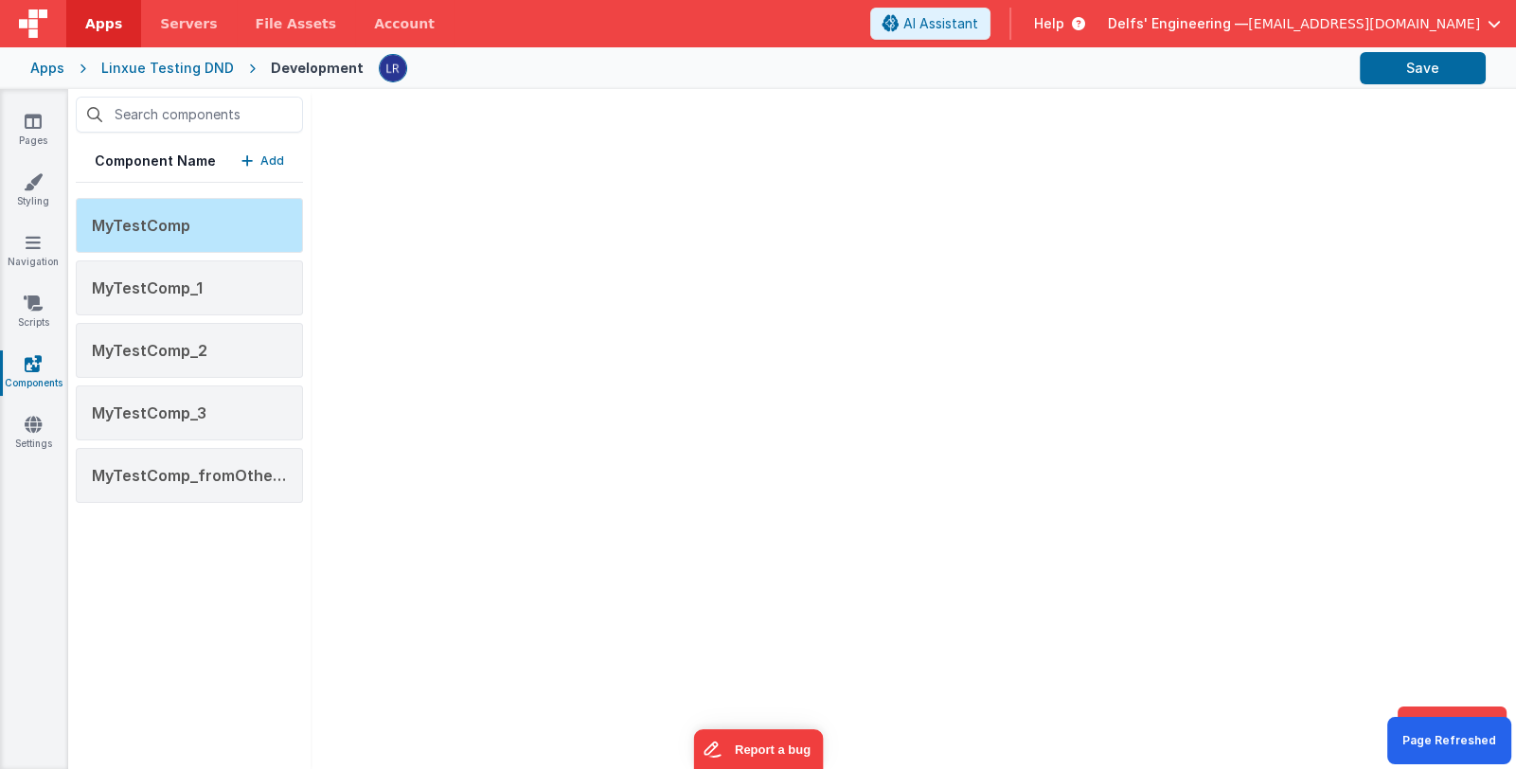
click at [275, 159] on p "Add" at bounding box center [272, 160] width 24 height 19
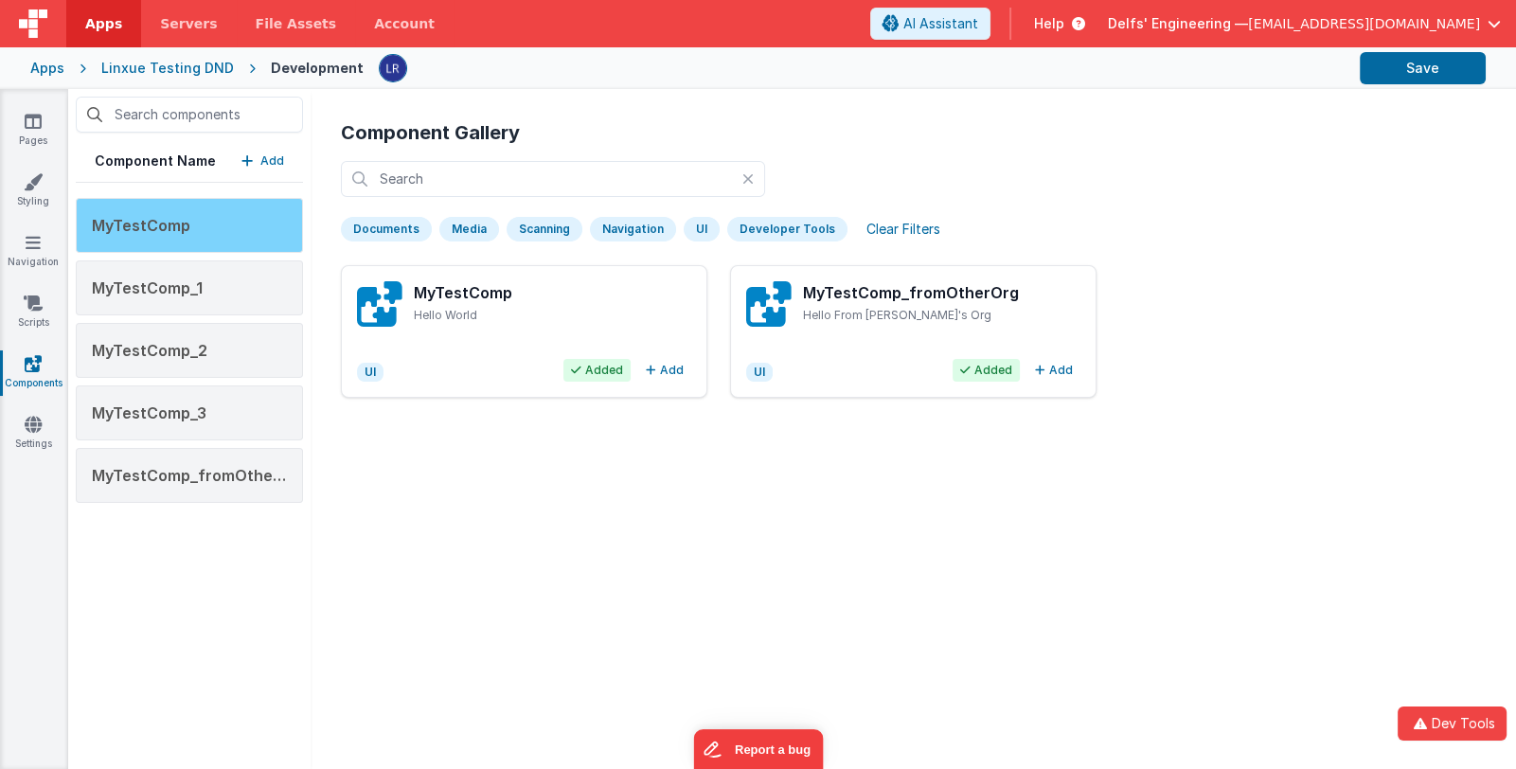
click at [210, 216] on div "MyTestComp" at bounding box center [189, 225] width 227 height 55
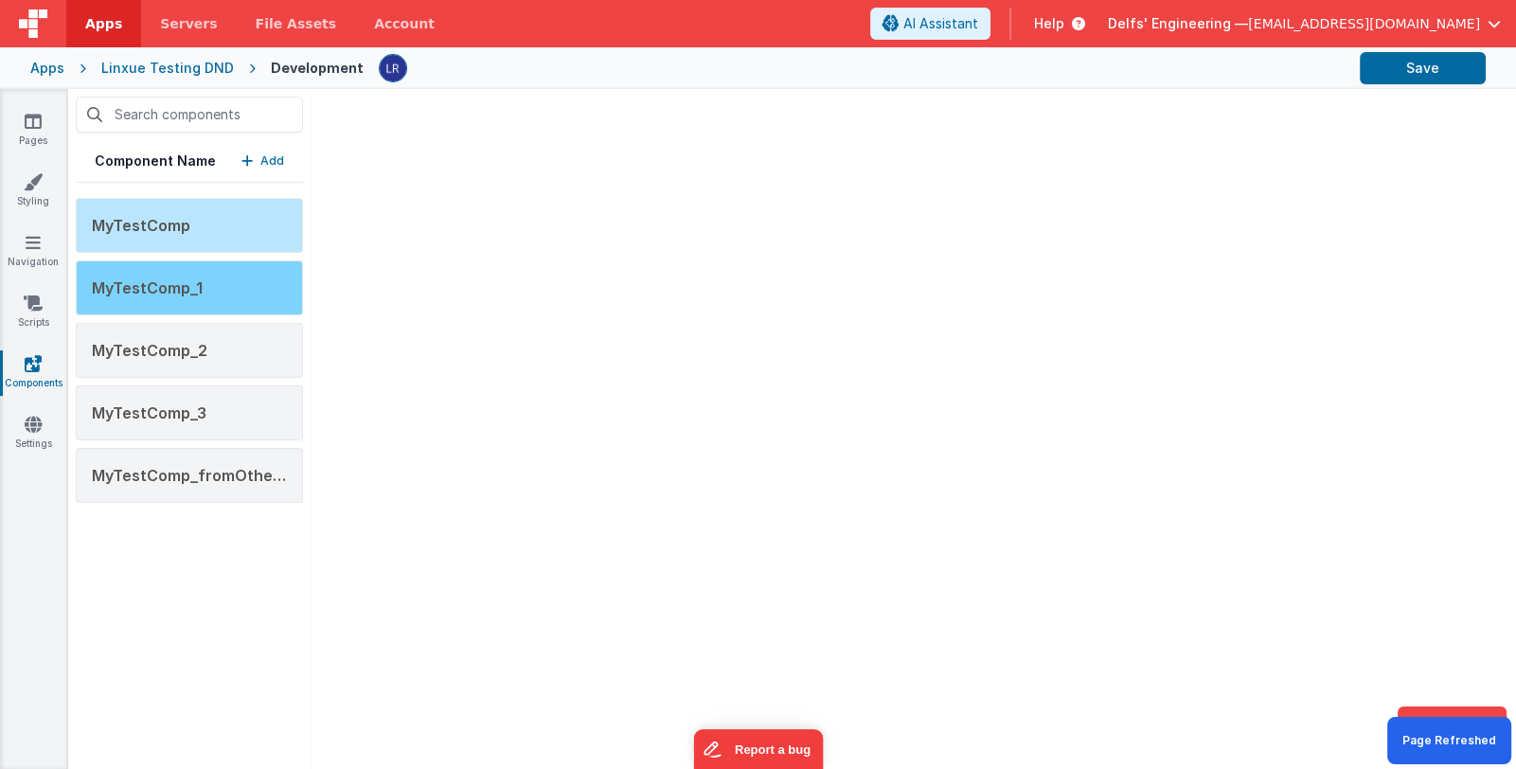
click at [216, 290] on div "MyTestComp_1" at bounding box center [189, 287] width 227 height 55
click at [189, 289] on span "MyTestComp_1" at bounding box center [147, 287] width 111 height 19
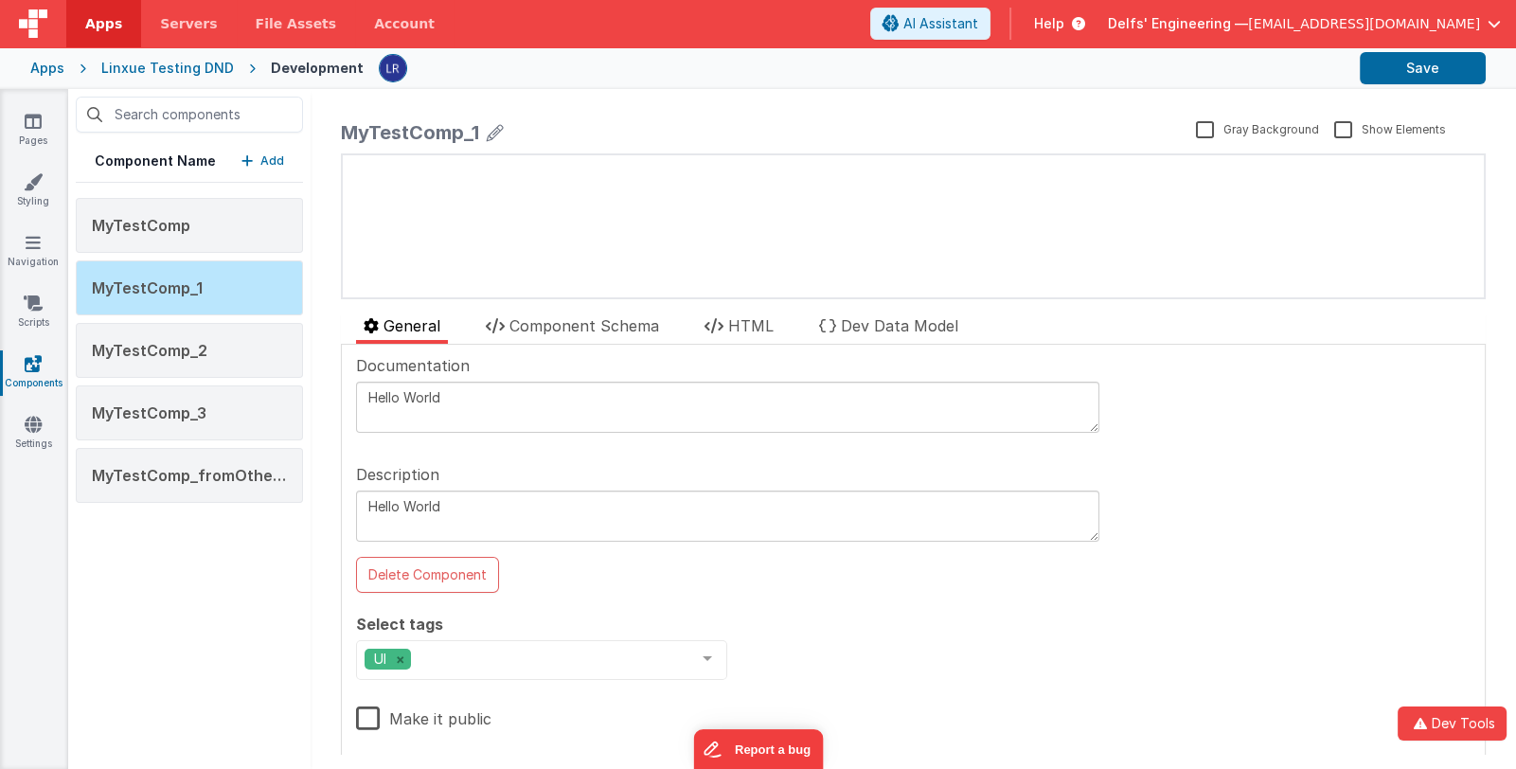
click at [258, 154] on button "Add" at bounding box center [262, 160] width 43 height 19
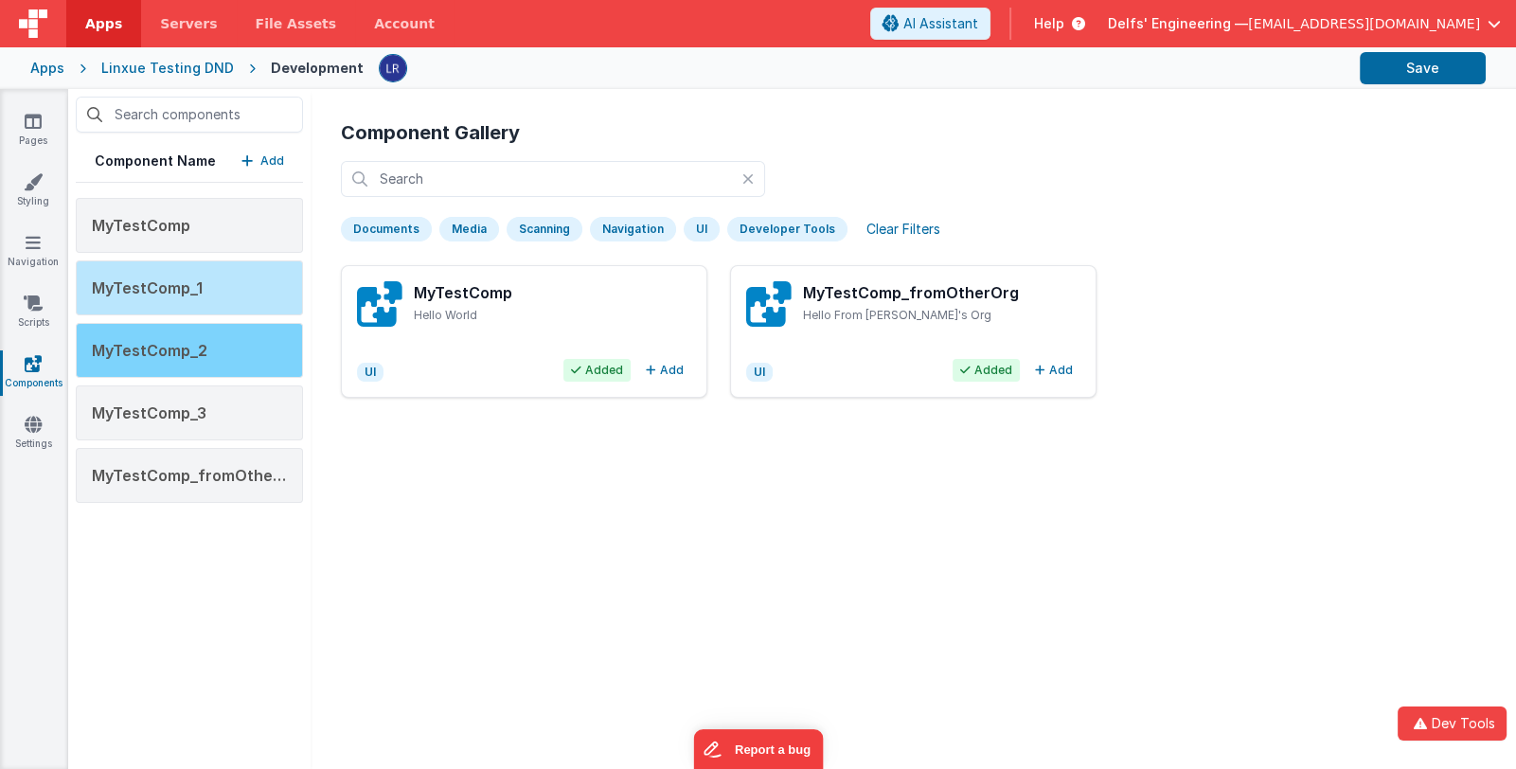
click at [175, 347] on span "MyTestComp_2" at bounding box center [149, 350] width 115 height 19
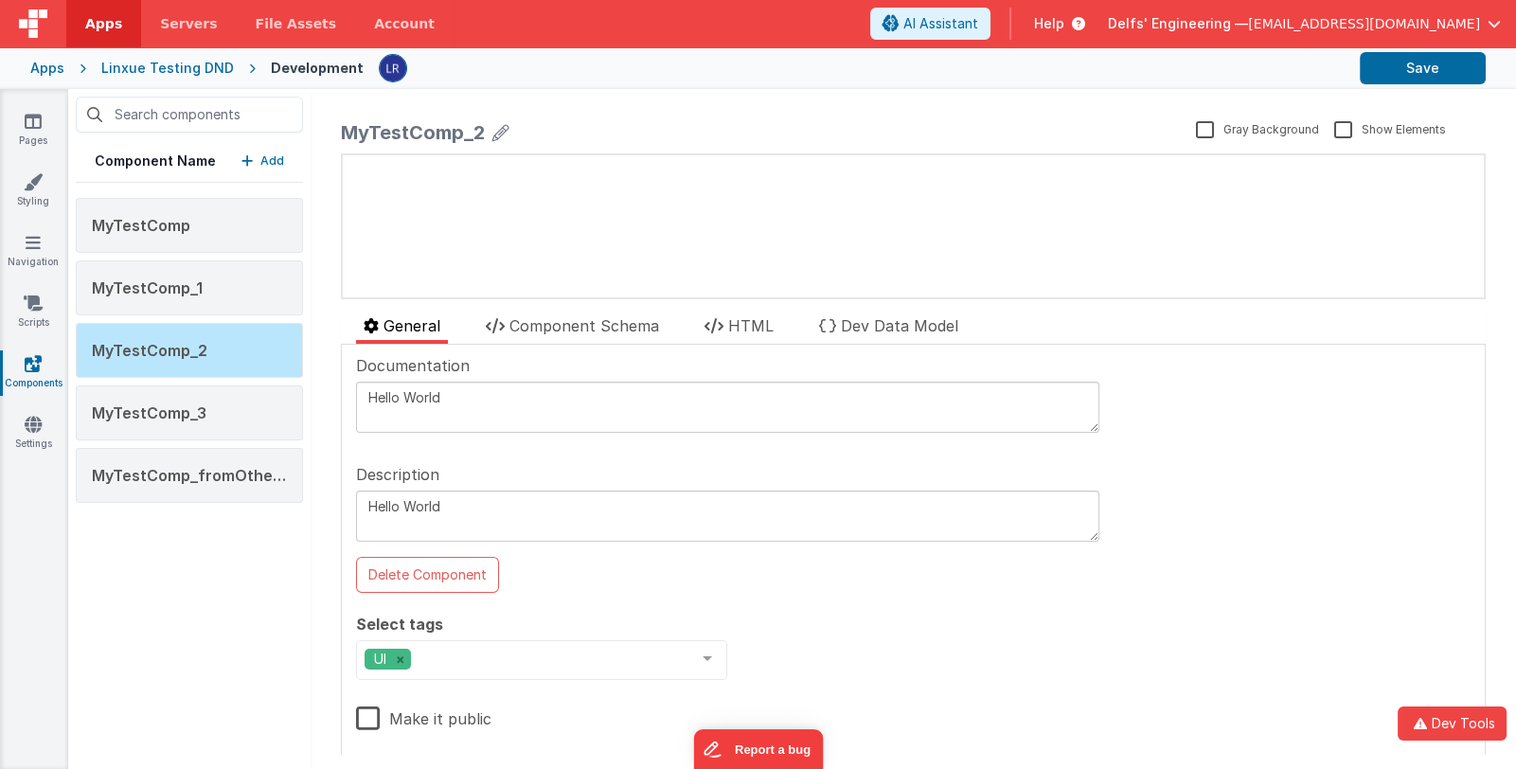
click at [264, 154] on p "Add" at bounding box center [272, 160] width 24 height 19
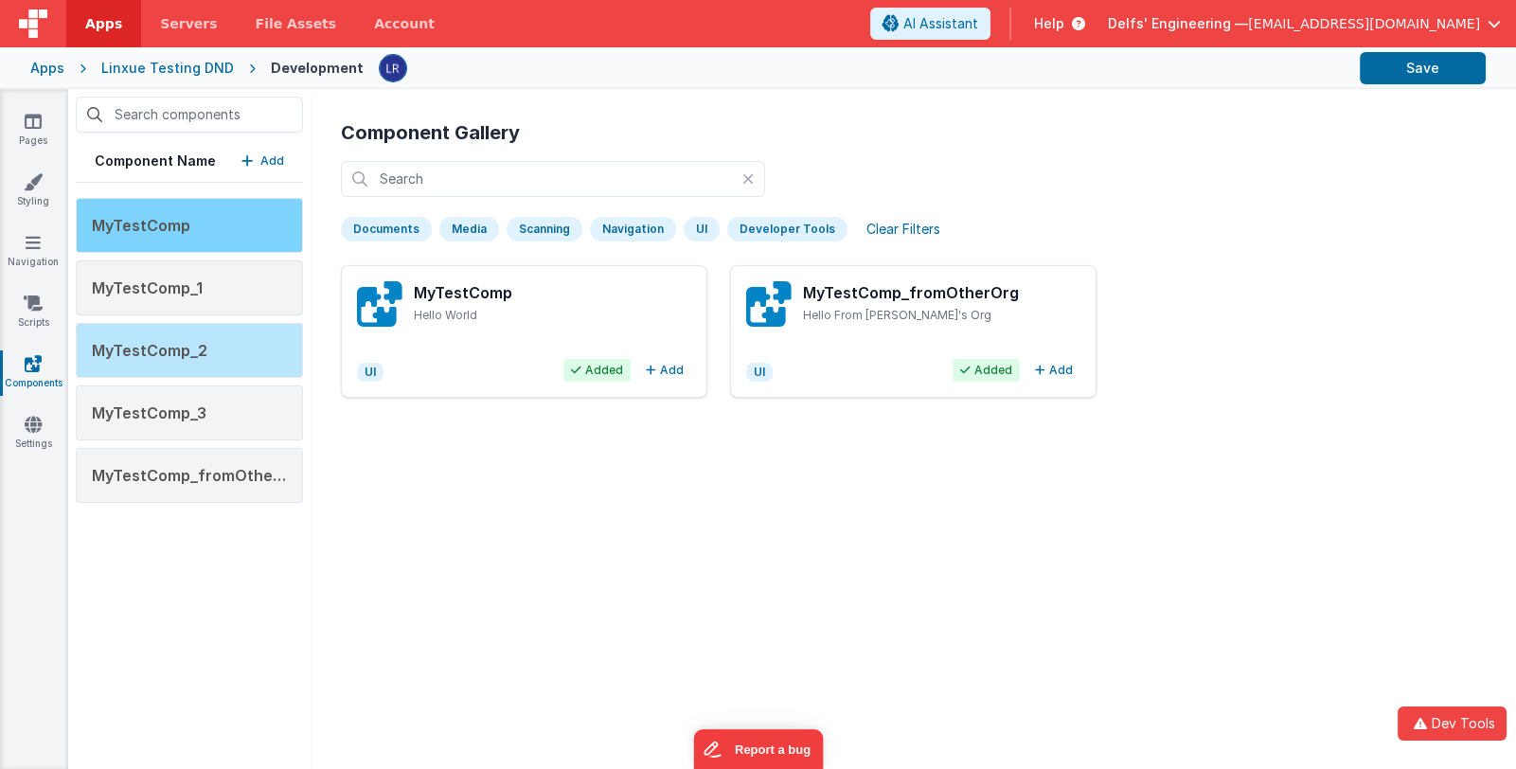
click at [200, 222] on div "MyTestComp" at bounding box center [189, 225] width 227 height 55
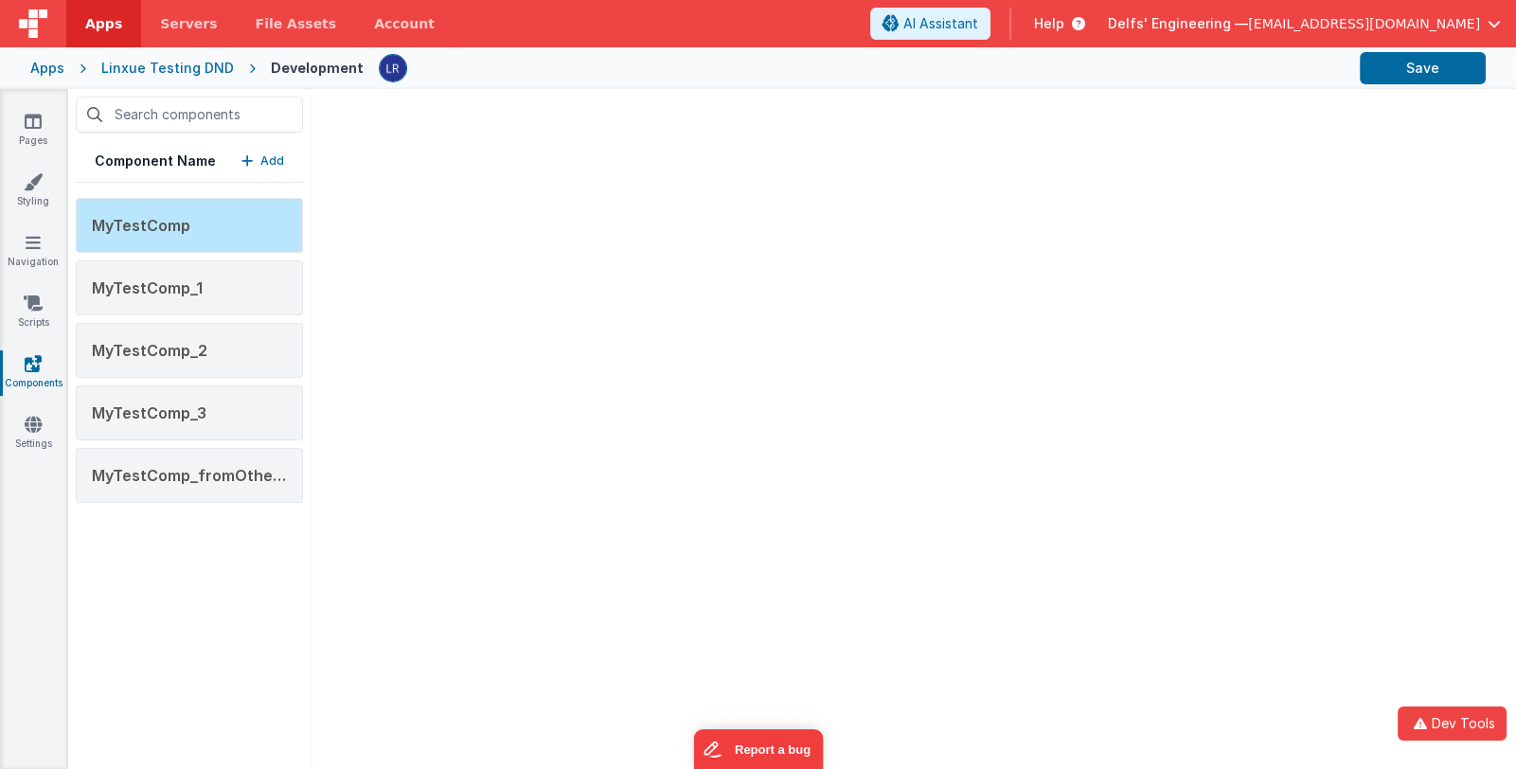
click at [275, 161] on p "Add" at bounding box center [272, 160] width 24 height 19
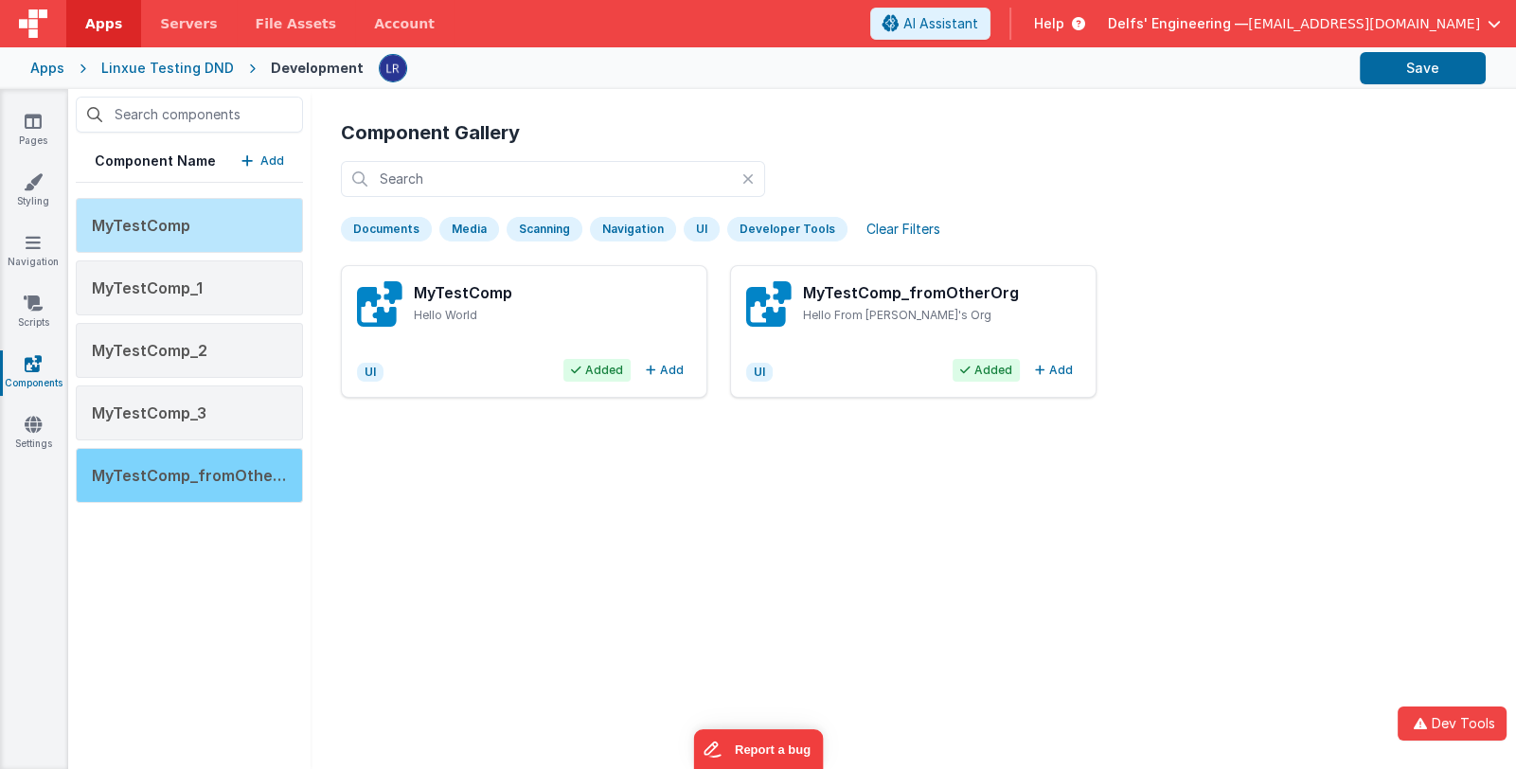
click at [211, 470] on span "MyTestComp_fromOtherOrg" at bounding box center [200, 475] width 216 height 19
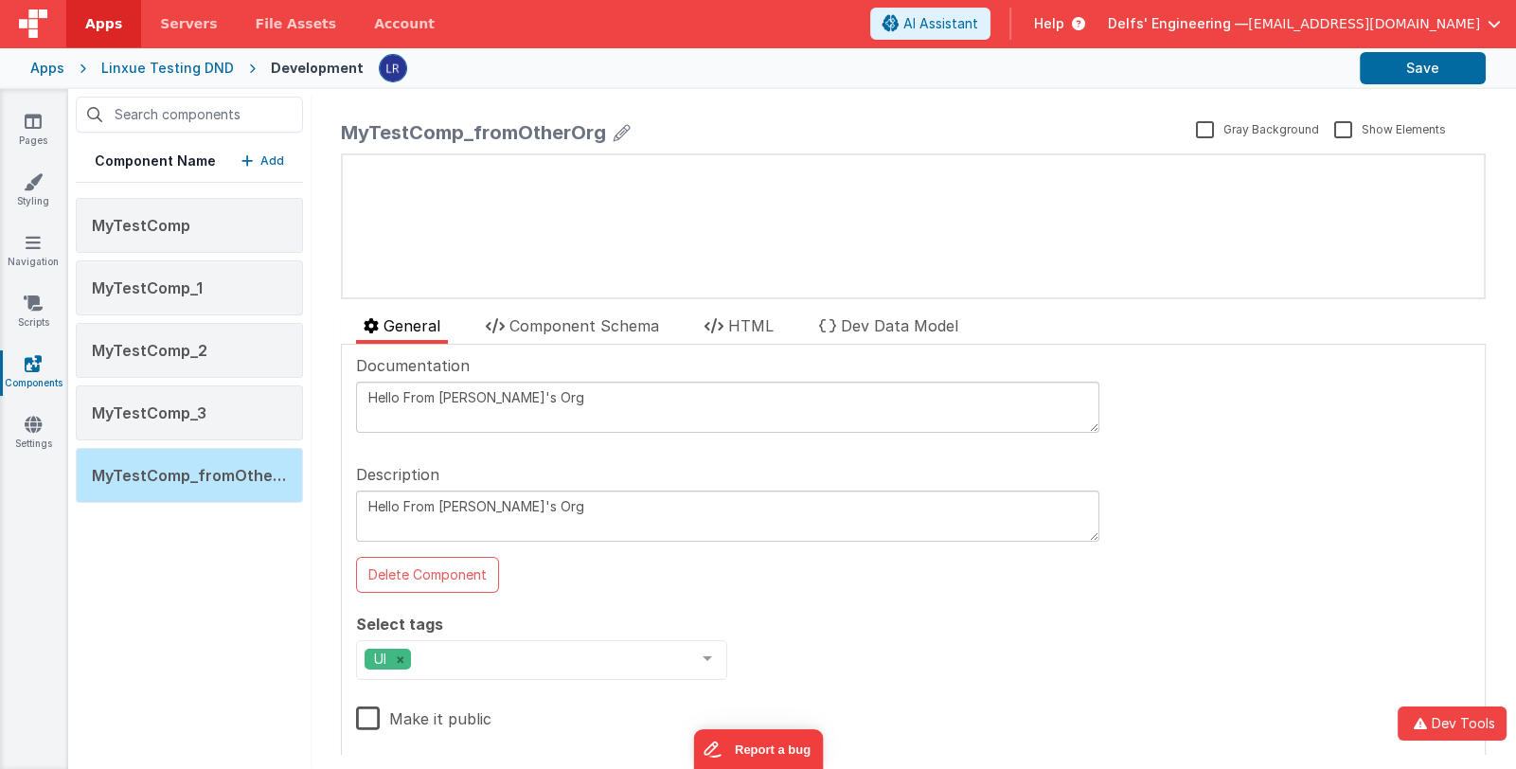
click at [274, 160] on p "Add" at bounding box center [272, 160] width 24 height 19
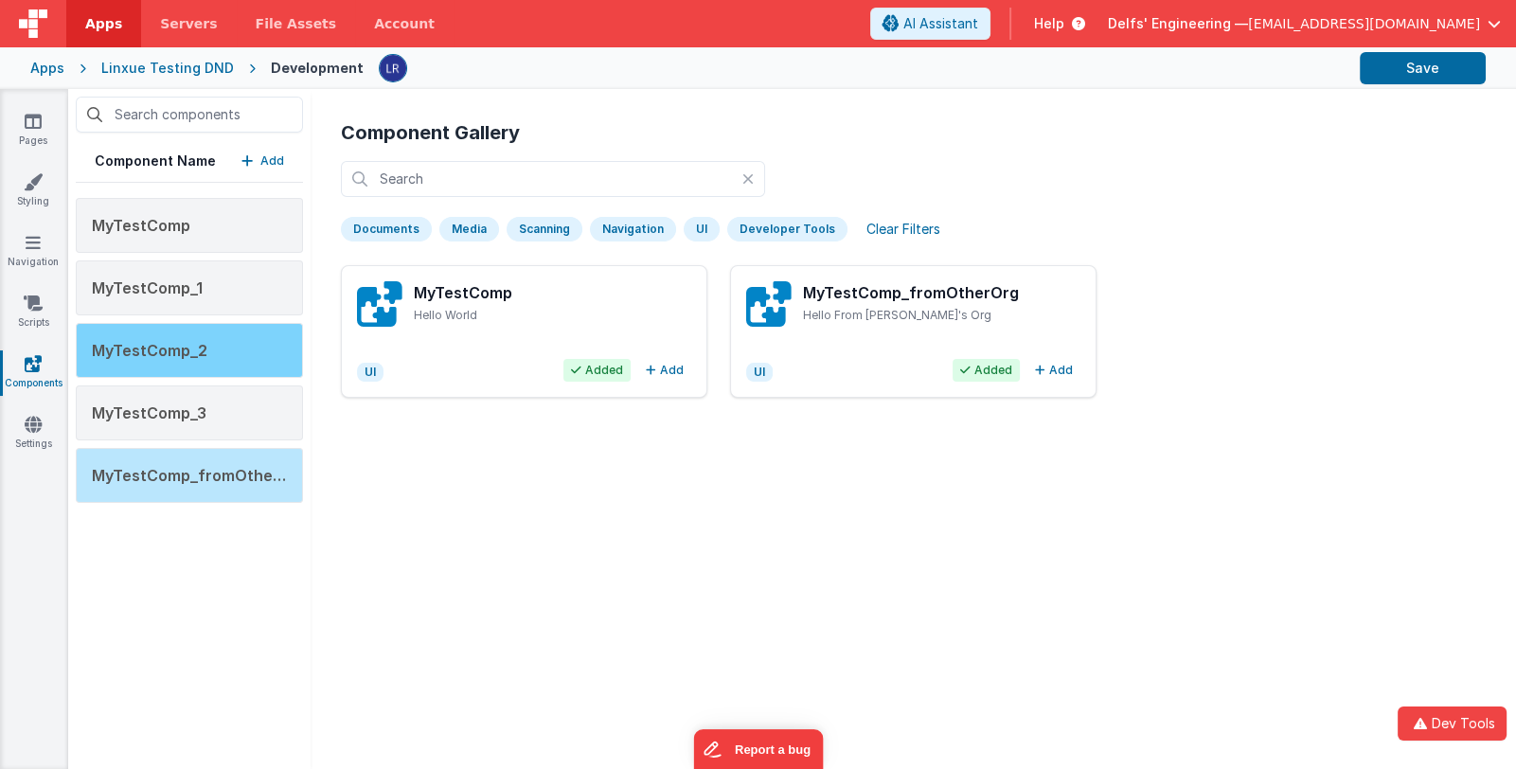
click at [194, 341] on span "MyTestComp_2" at bounding box center [149, 350] width 115 height 19
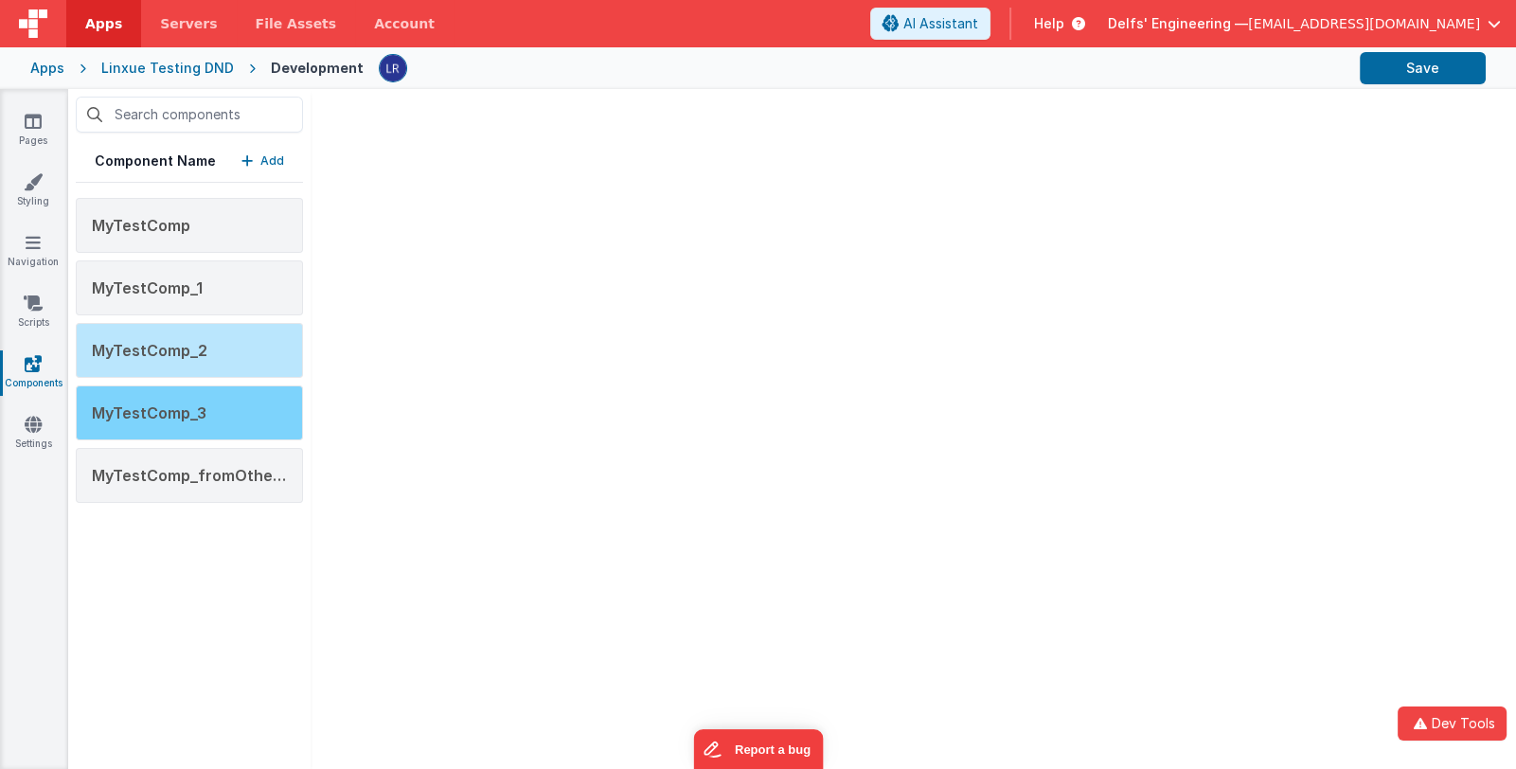
click at [226, 410] on div "MyTestComp_3" at bounding box center [189, 412] width 227 height 55
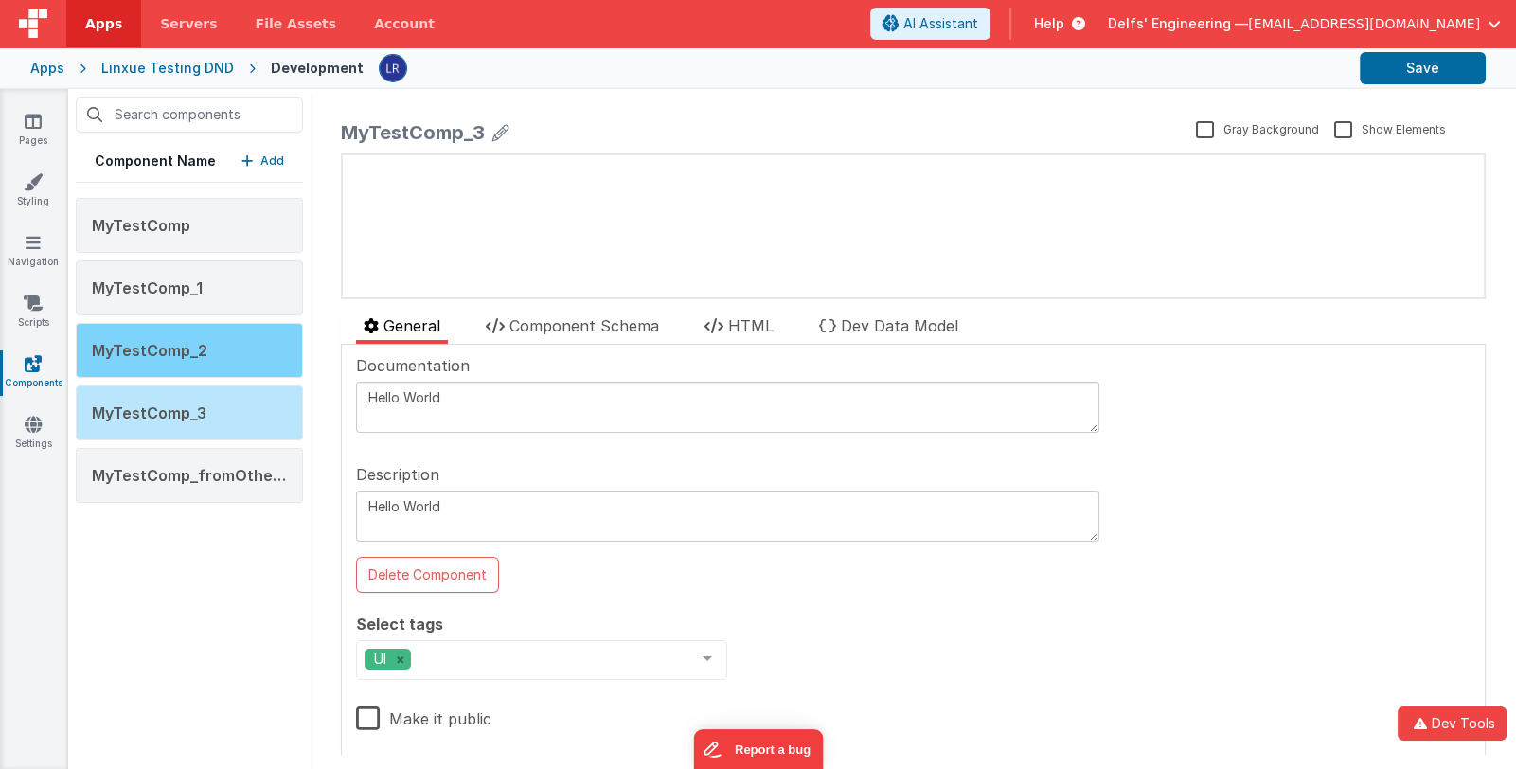
click at [174, 352] on span "MyTestComp_2" at bounding box center [149, 350] width 115 height 19
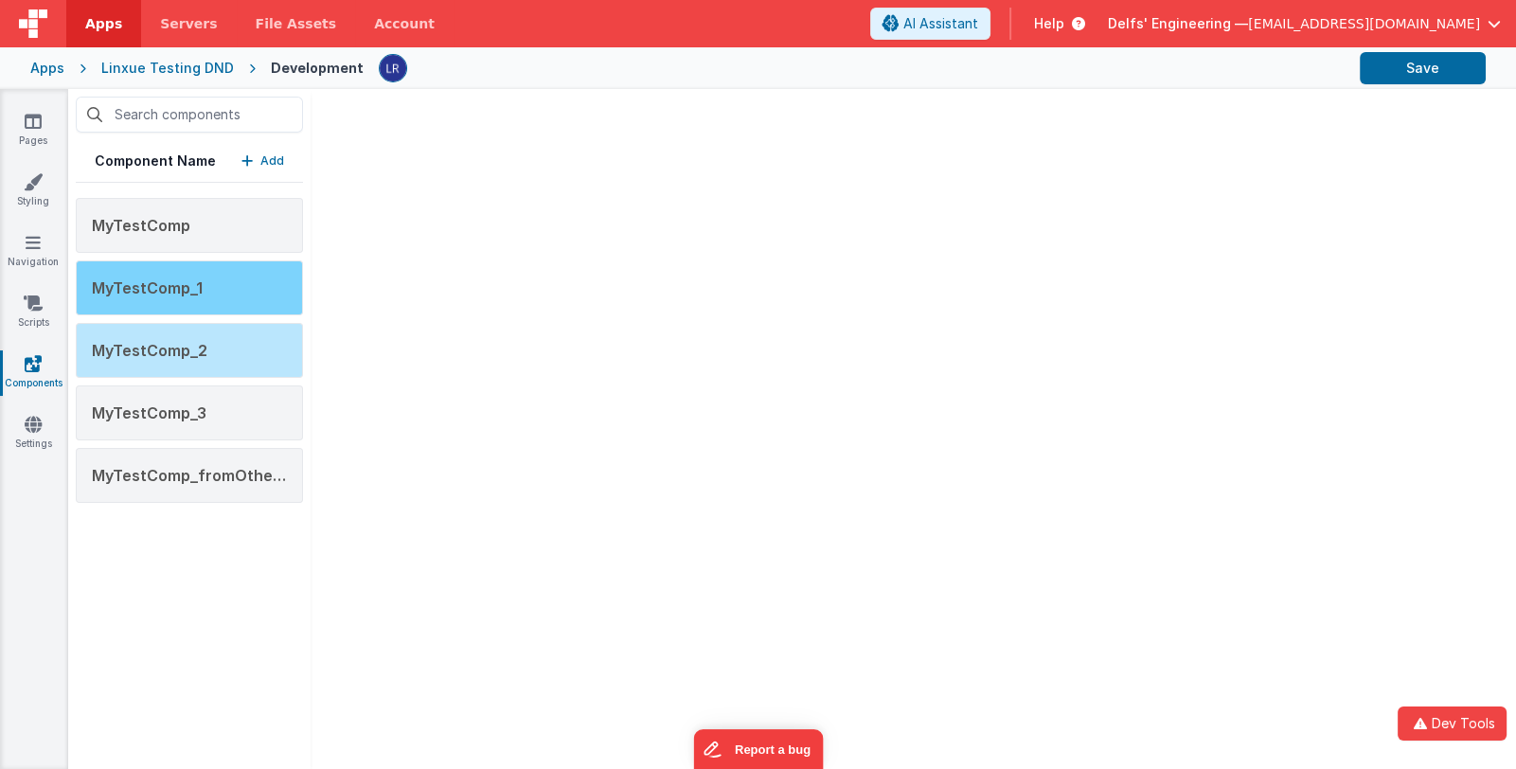
click at [174, 286] on span "MyTestComp_1" at bounding box center [147, 287] width 111 height 19
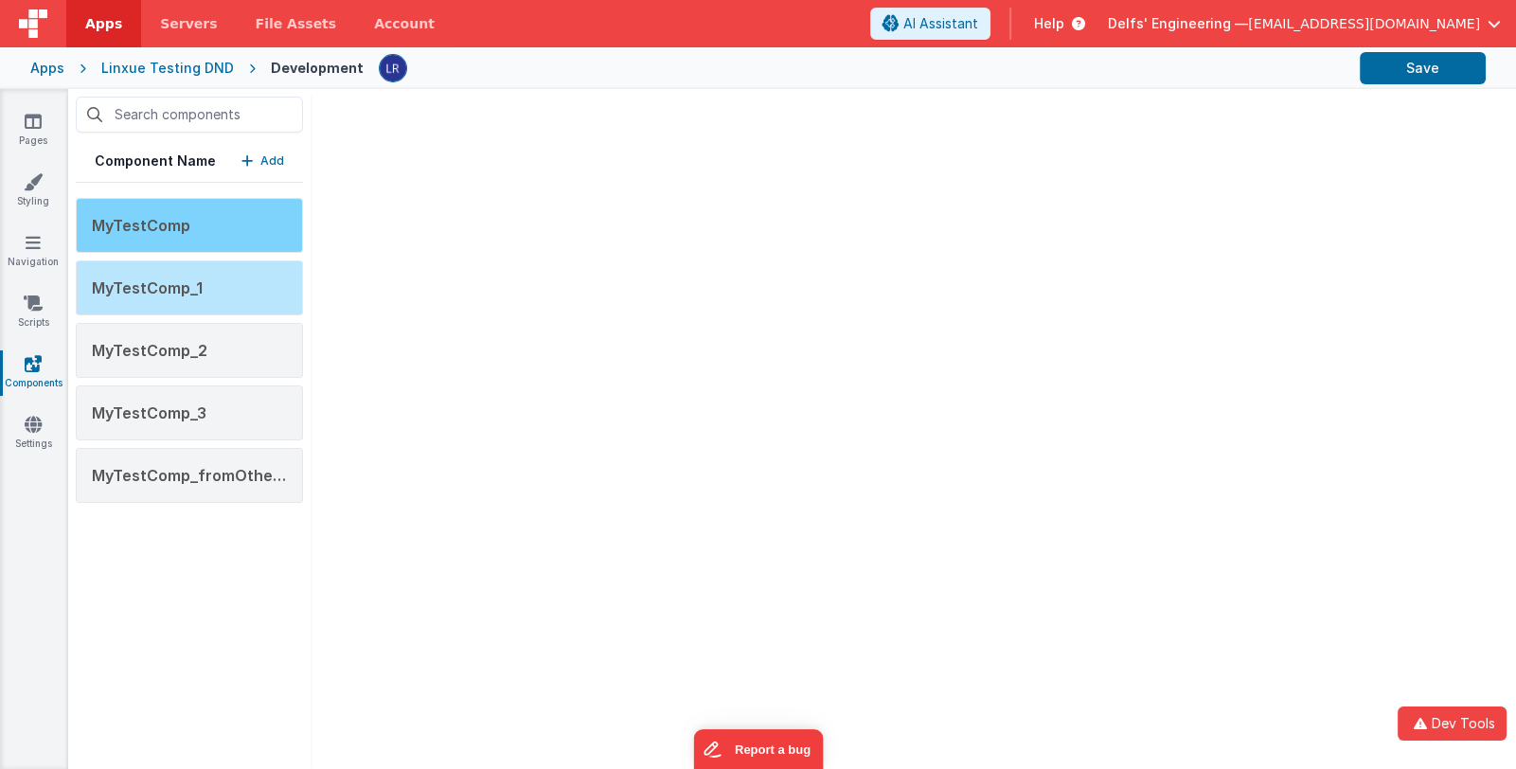
click at [183, 223] on span "MyTestComp" at bounding box center [141, 225] width 98 height 19
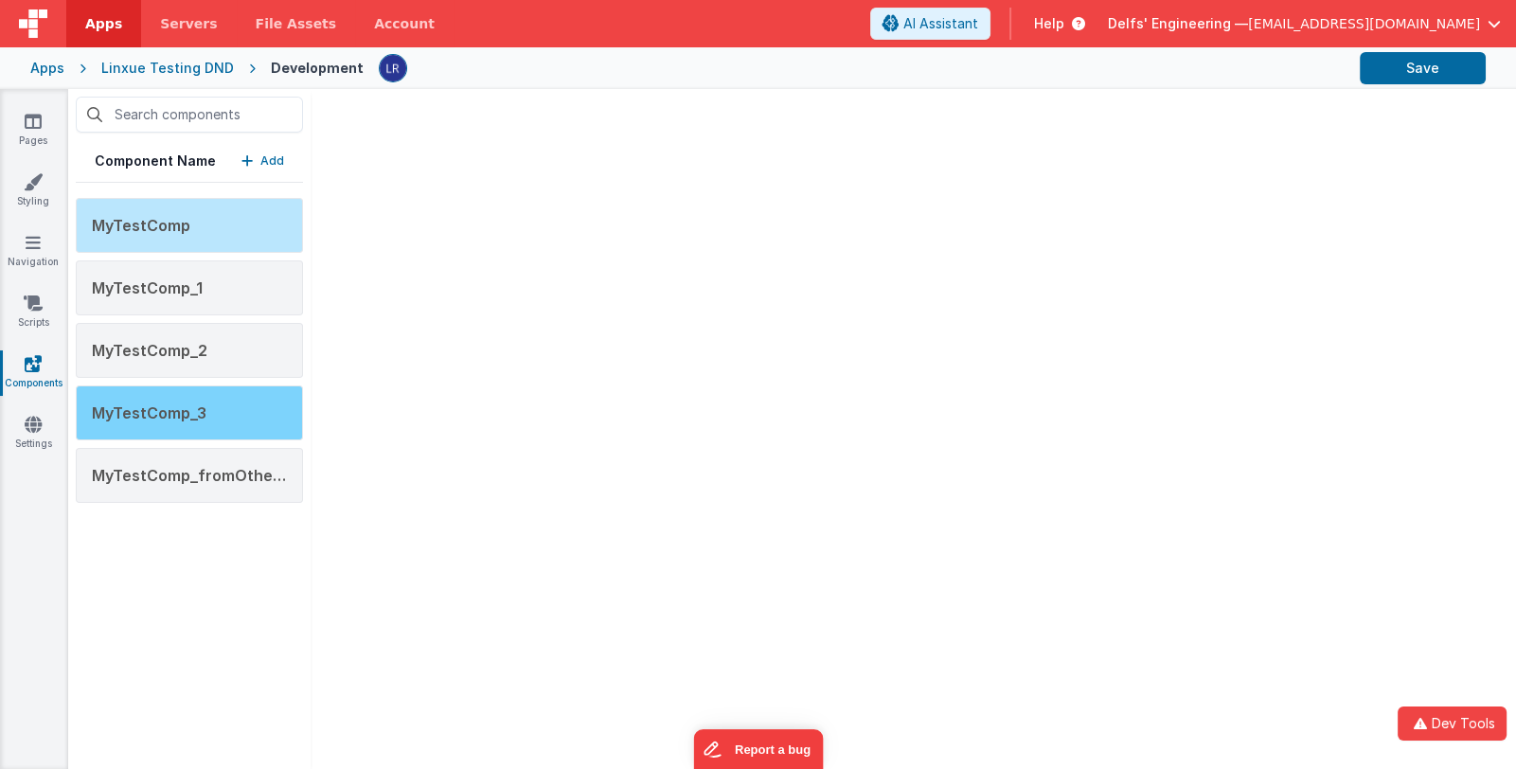
click at [203, 405] on span "MyTestComp_3" at bounding box center [149, 412] width 115 height 19
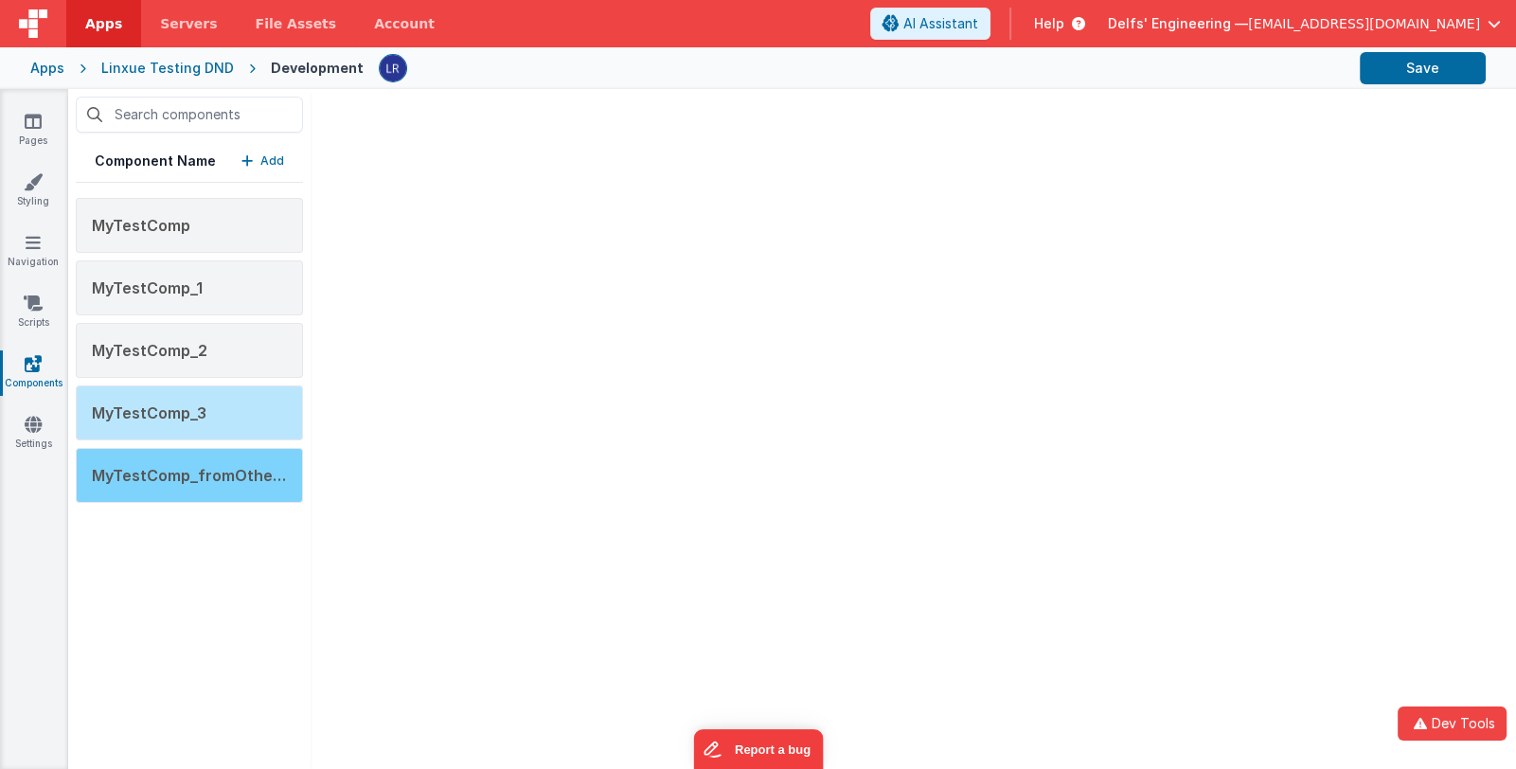
click at [225, 471] on span "MyTestComp_fromOtherOrg" at bounding box center [200, 475] width 216 height 19
click at [191, 482] on div "MyTestComp_fromOtherOrg" at bounding box center [189, 475] width 227 height 55
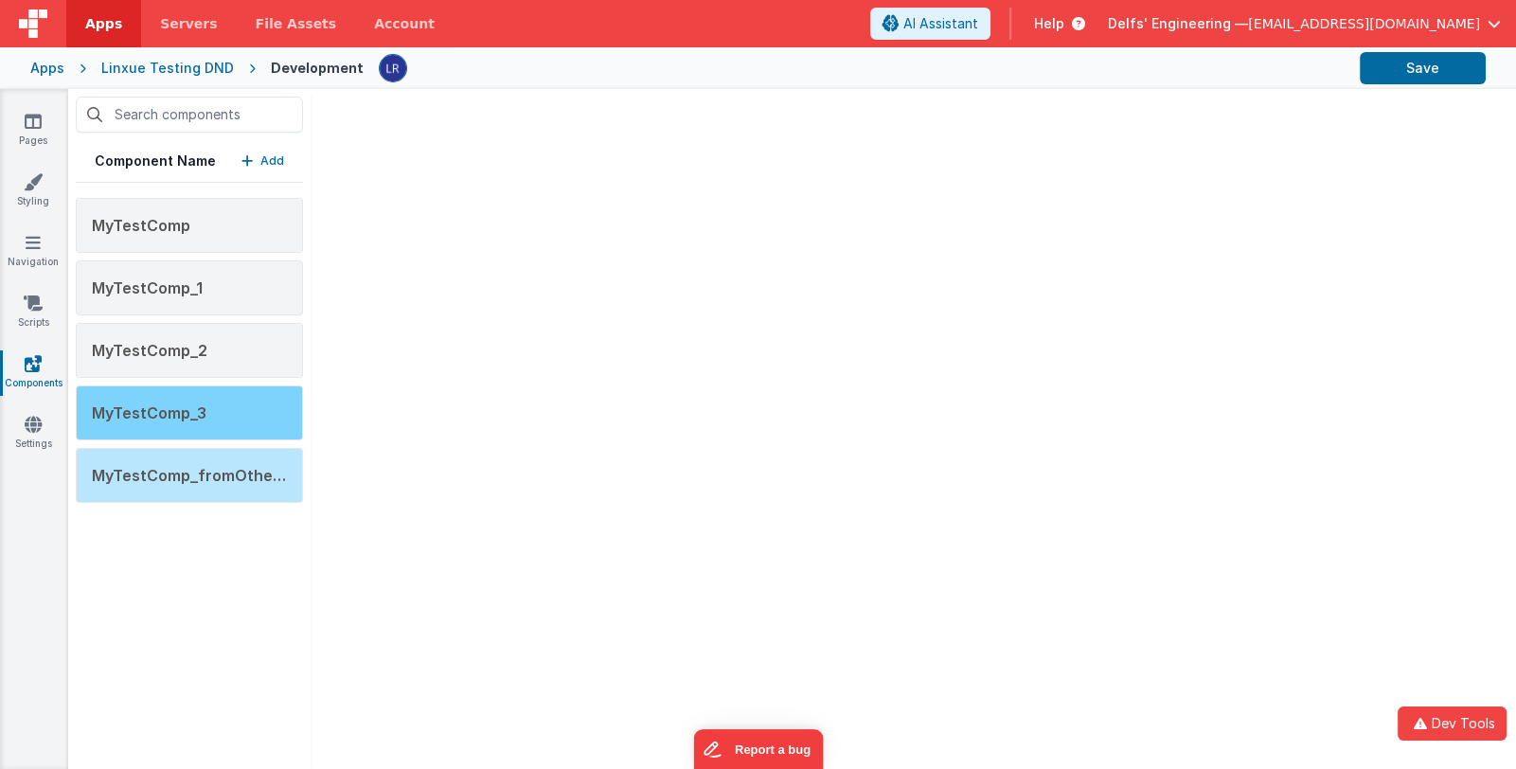
click at [199, 399] on div "MyTestComp_3" at bounding box center [189, 412] width 227 height 55
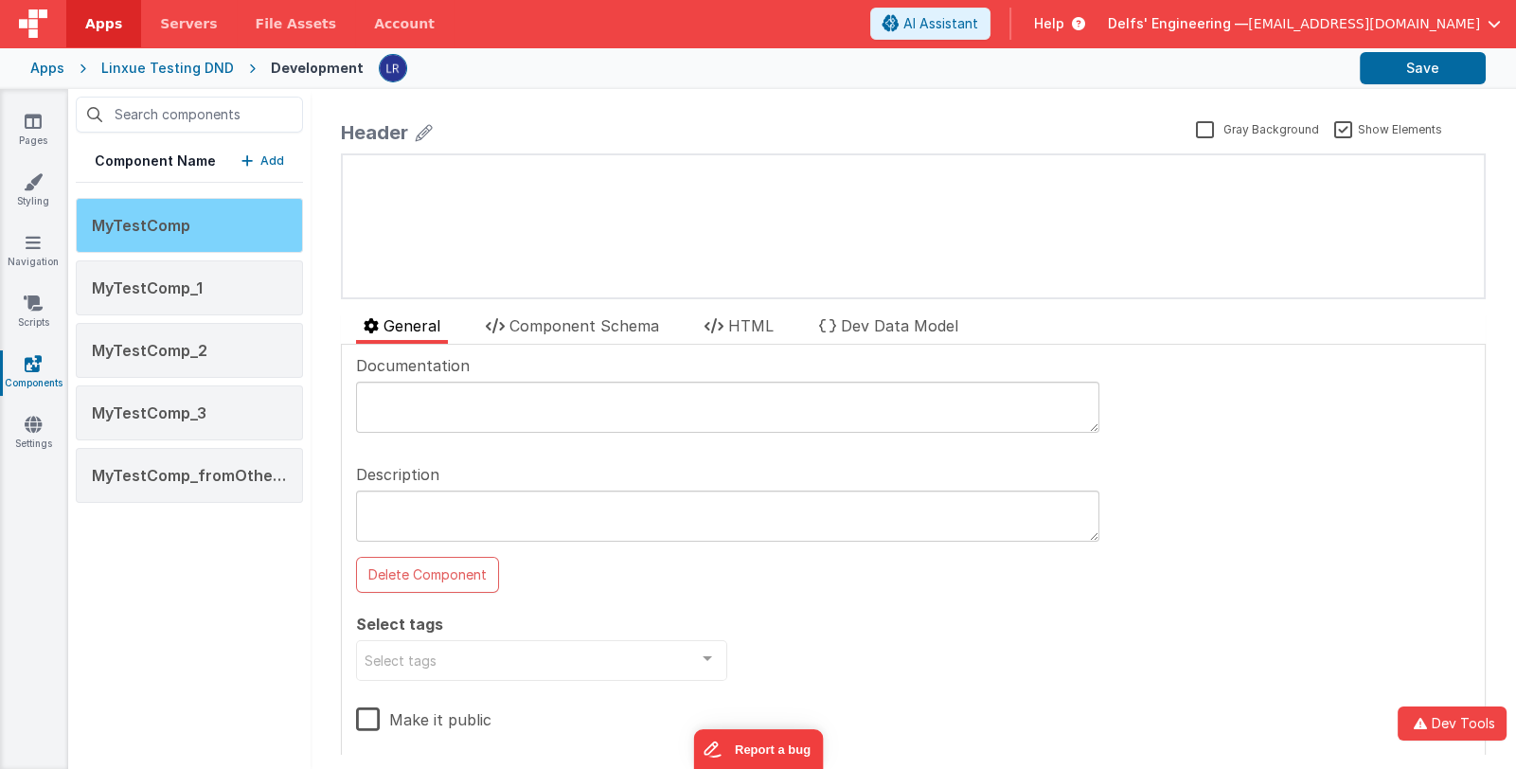
click at [237, 223] on div "MyTestComp" at bounding box center [189, 225] width 227 height 55
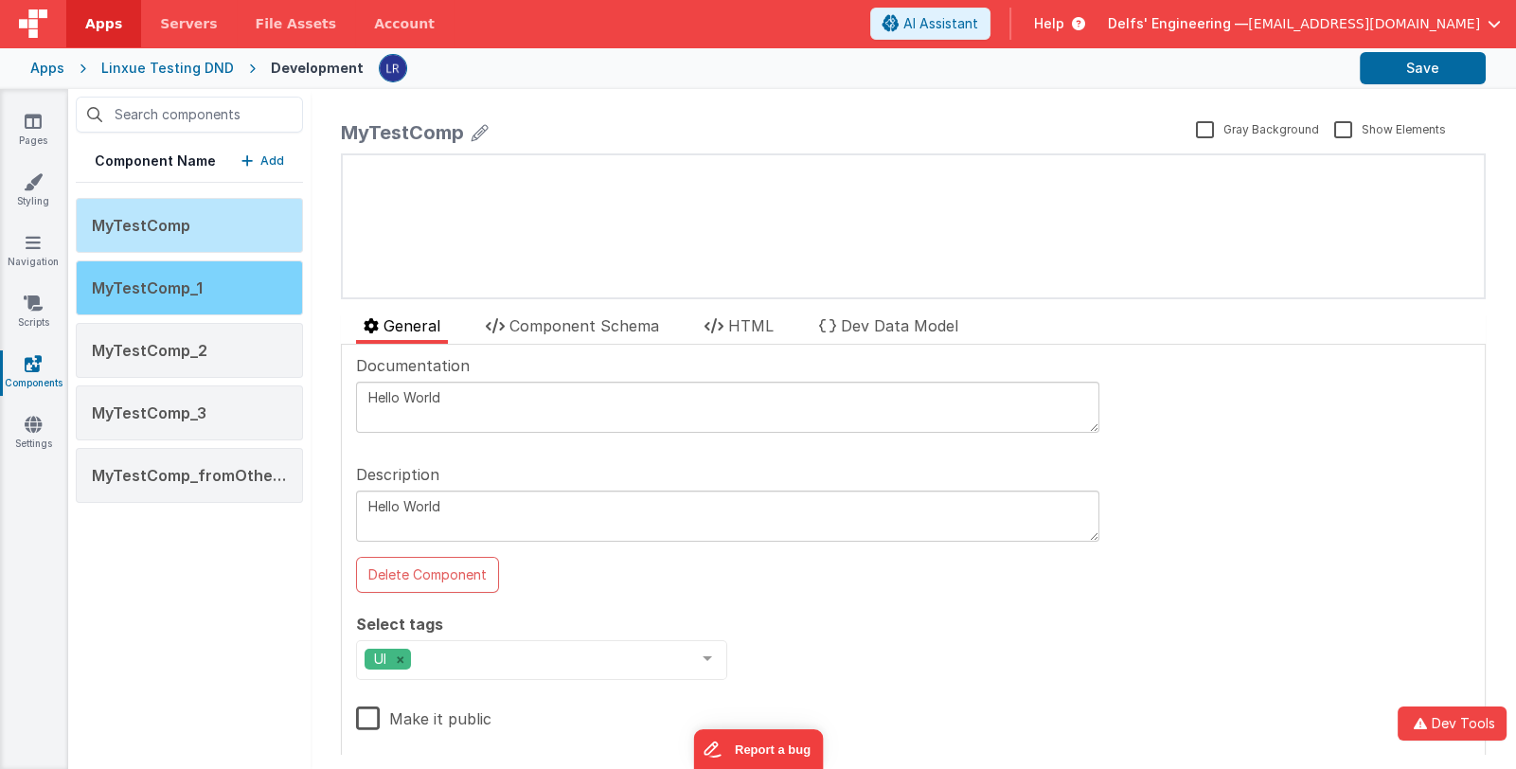
click at [207, 288] on div "MyTestComp_1" at bounding box center [189, 287] width 227 height 55
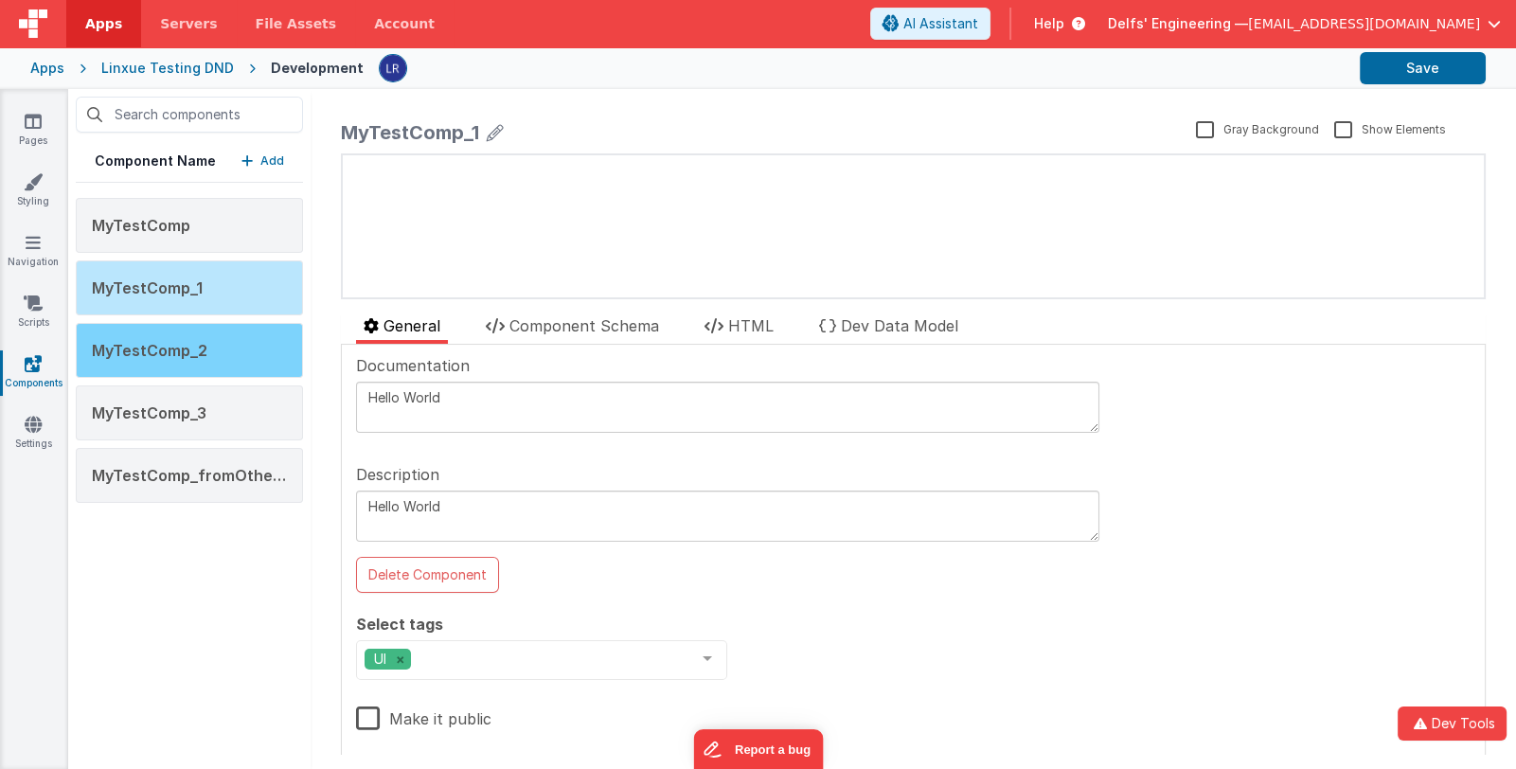
click at [207, 342] on div "MyTestComp_2" at bounding box center [189, 350] width 227 height 55
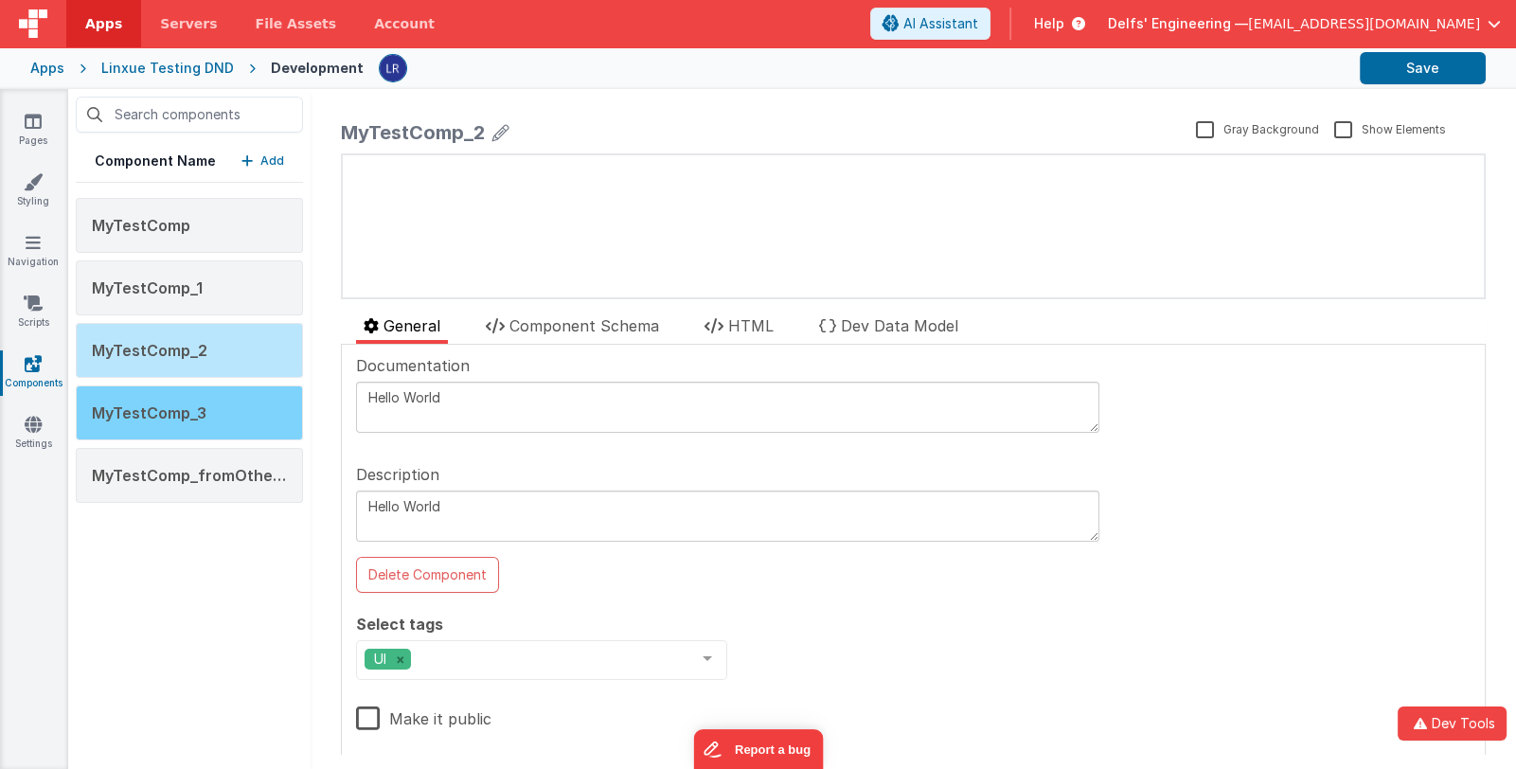
click at [181, 416] on span "MyTestComp_3" at bounding box center [149, 412] width 115 height 19
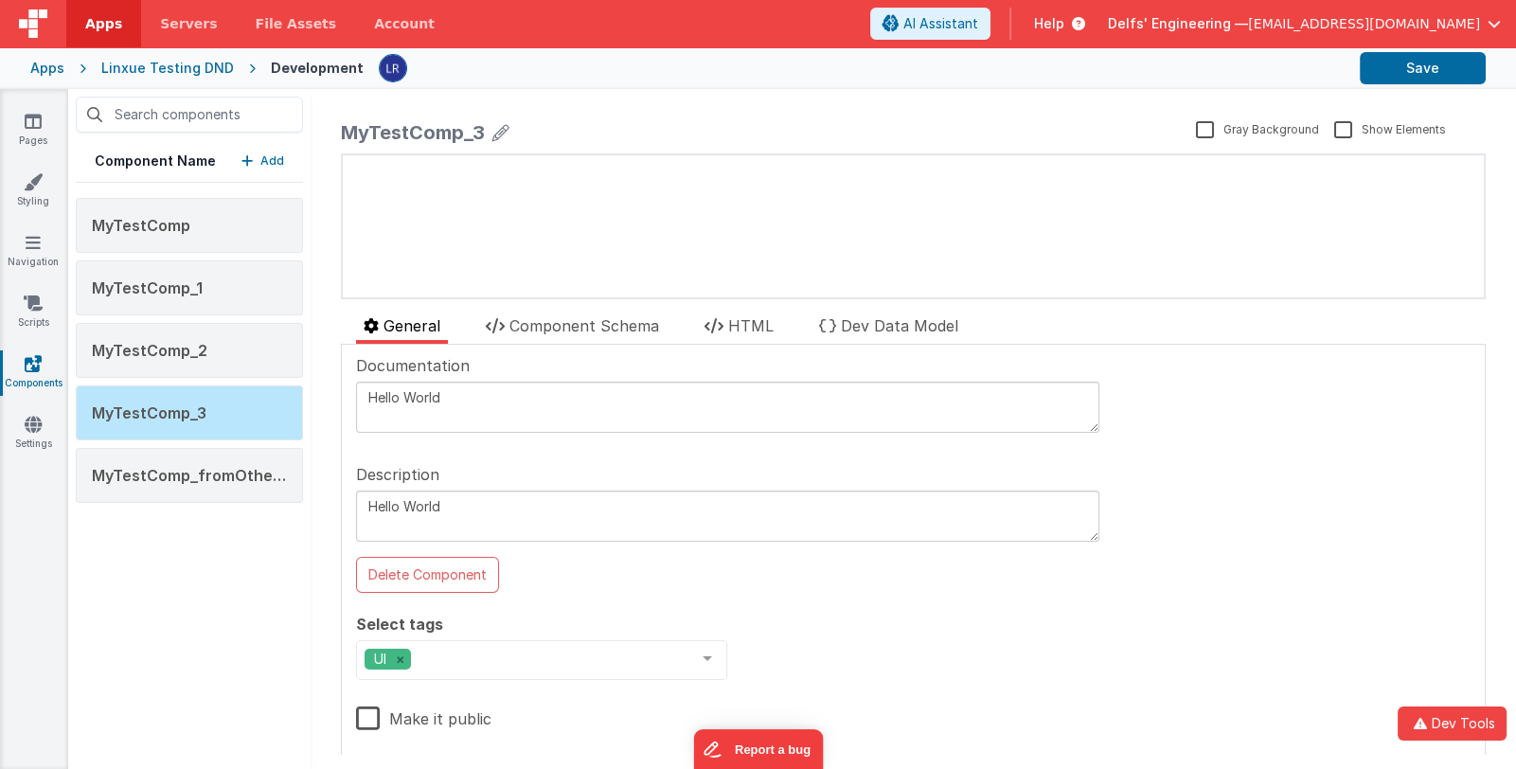
click at [253, 160] on icon "button" at bounding box center [246, 160] width 11 height 13
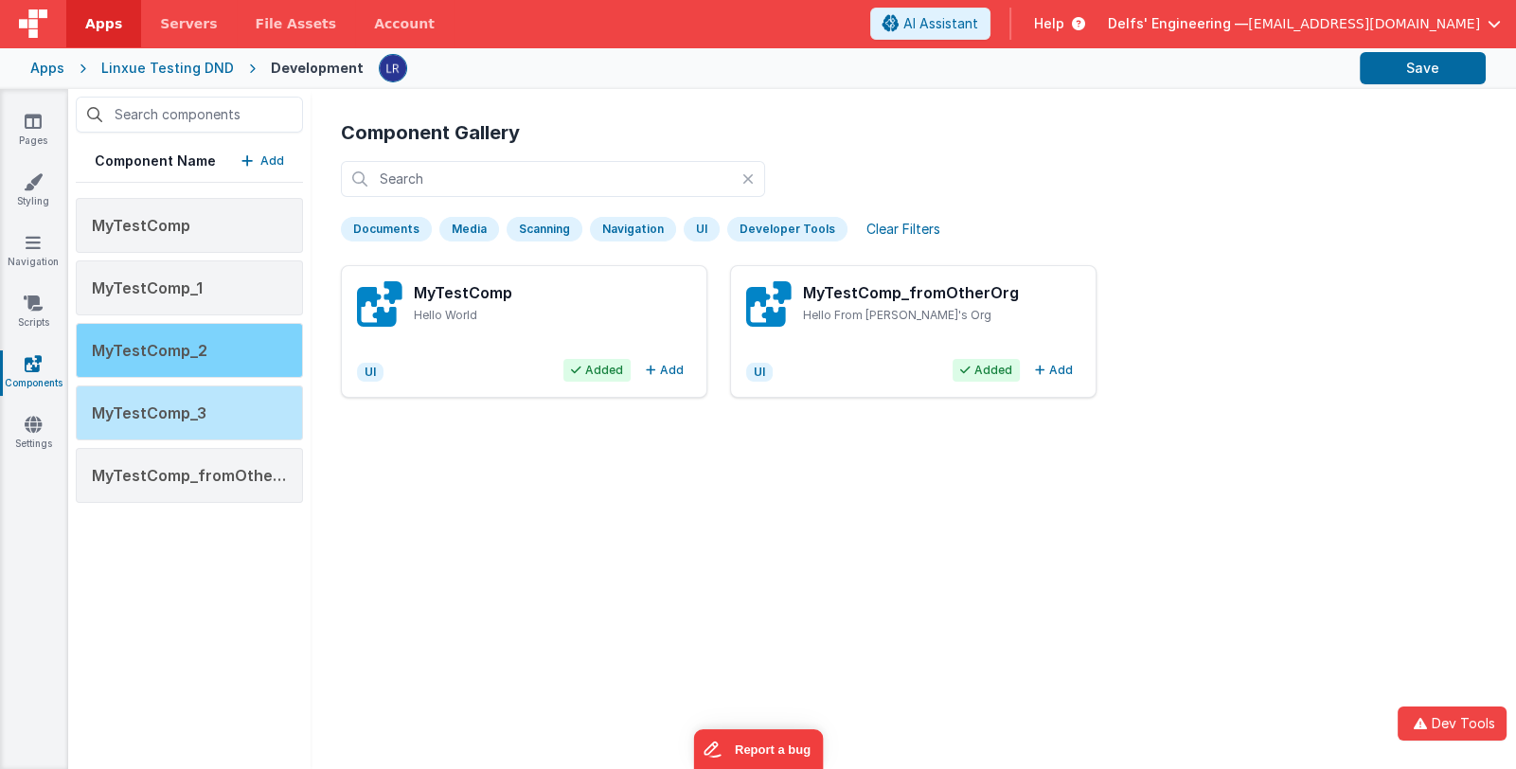
click at [224, 352] on div "MyTestComp_2" at bounding box center [189, 350] width 227 height 55
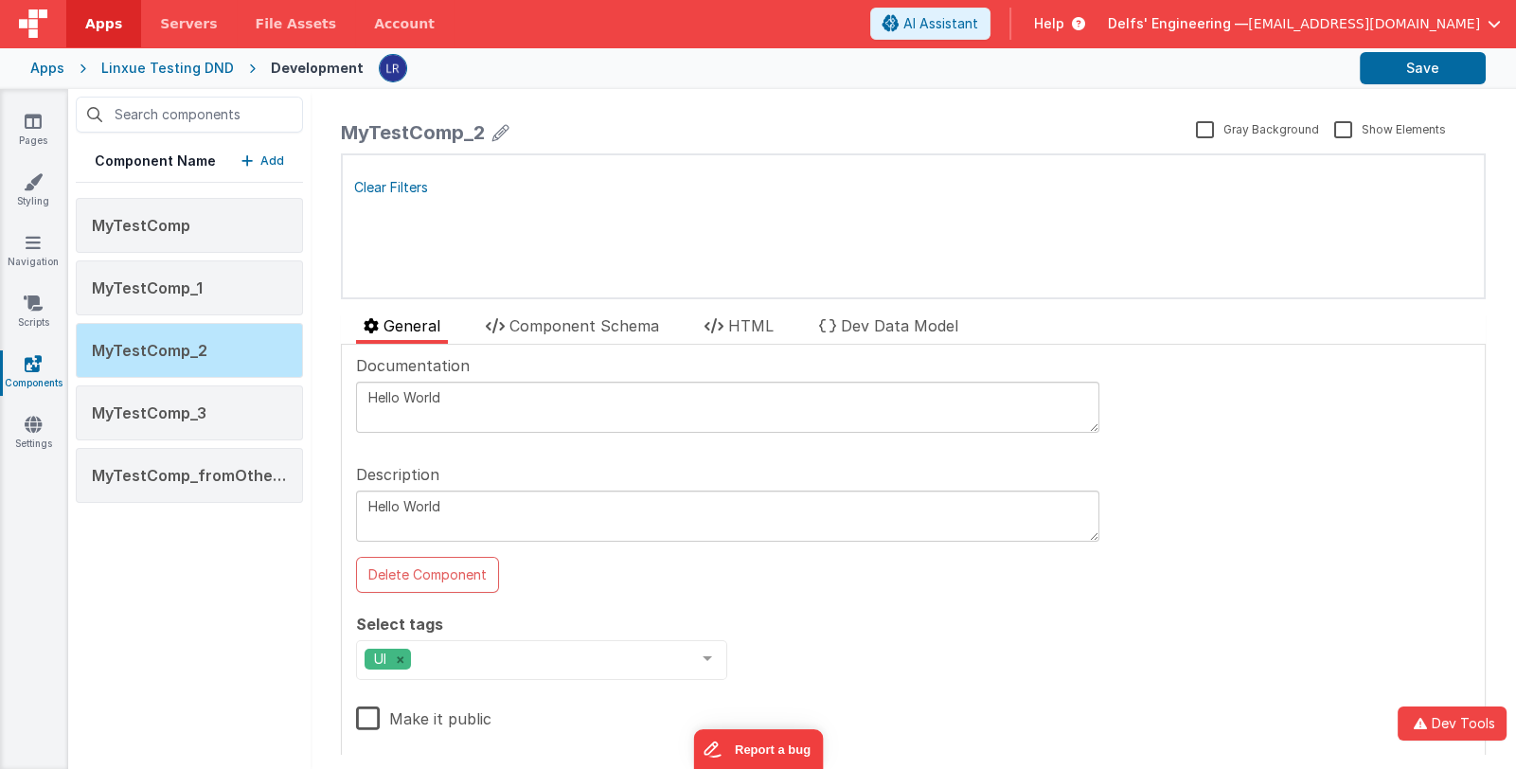
click at [1177, 602] on div "Documentation Hello World Description Hello World Delete Component Select tags …" at bounding box center [913, 554] width 1114 height 401
